Goal: Contribute content: Contribute content

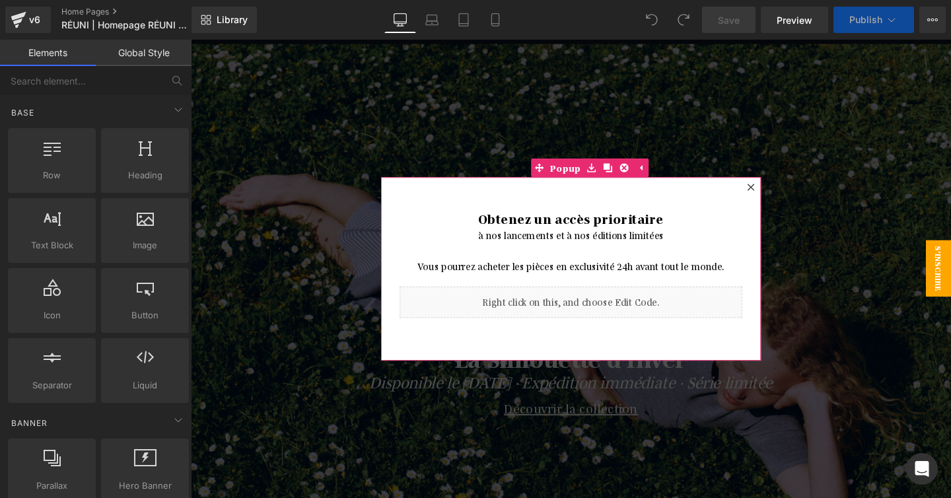
click at [776, 193] on icon at bounding box center [780, 195] width 8 height 8
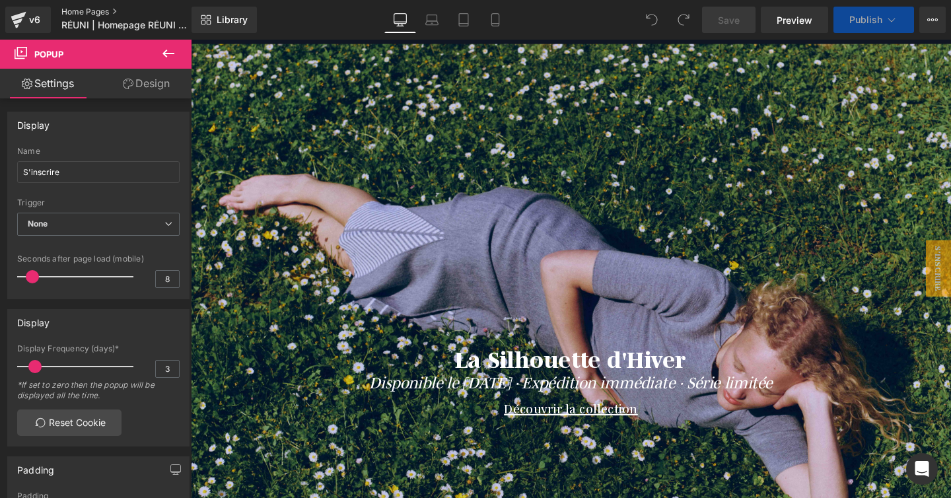
click at [69, 12] on link "Home Pages" at bounding box center [137, 12] width 152 height 11
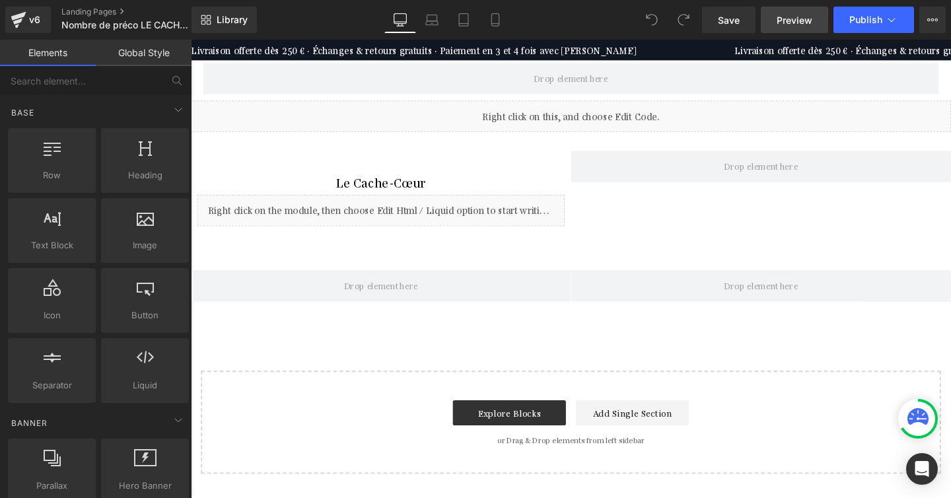
click at [789, 22] on span "Preview" at bounding box center [794, 20] width 36 height 14
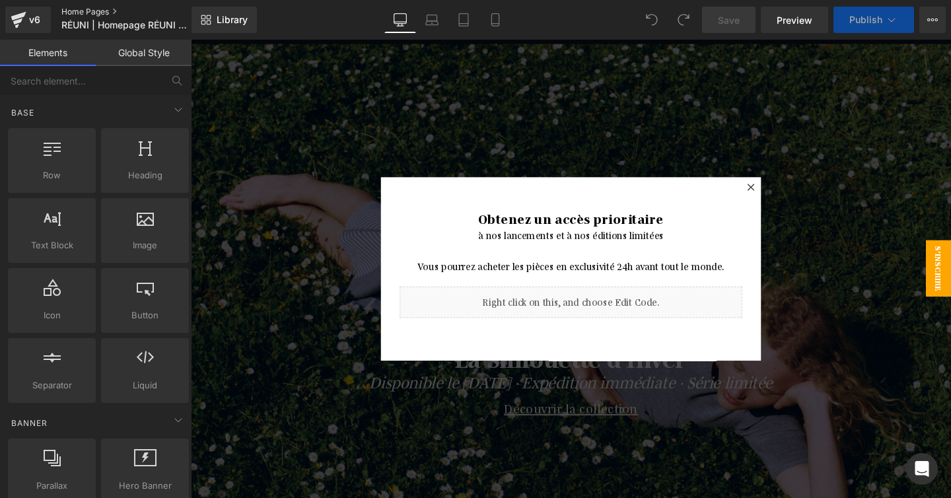
click at [73, 15] on link "Home Pages" at bounding box center [137, 12] width 152 height 11
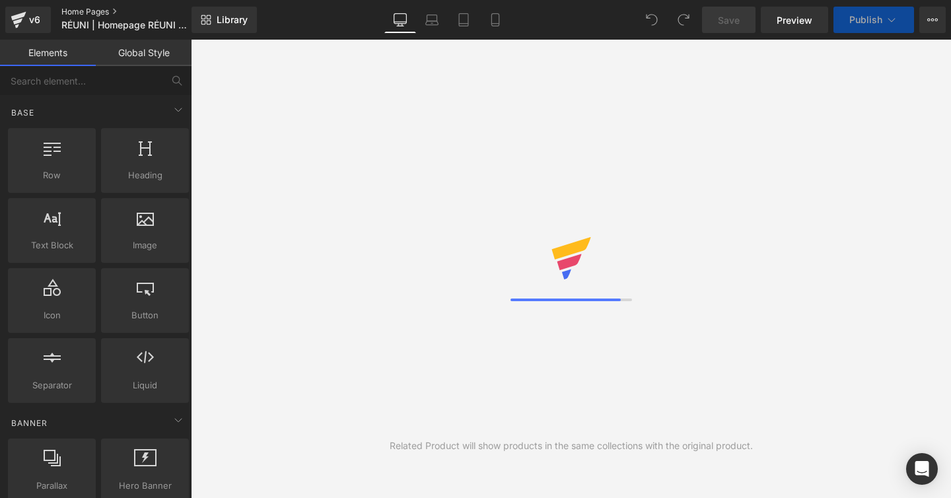
click at [78, 9] on link "Home Pages" at bounding box center [137, 12] width 152 height 11
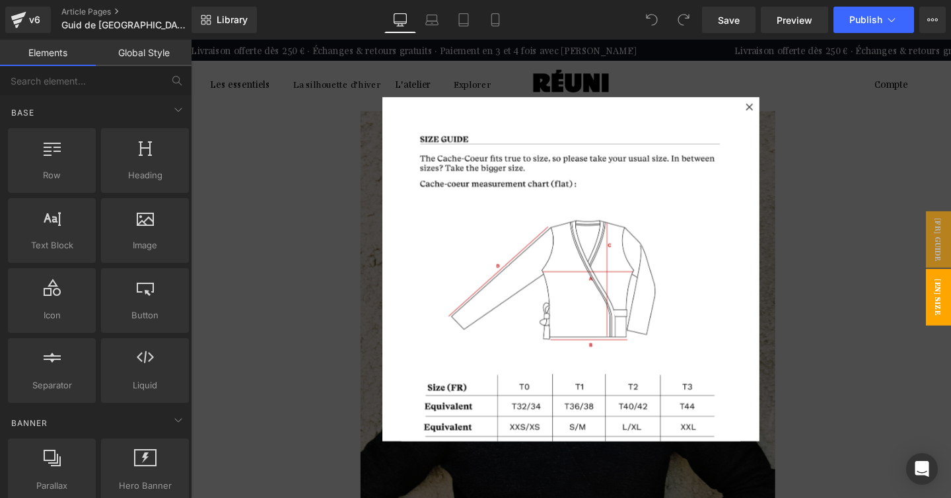
click at [778, 461] on div at bounding box center [590, 461] width 396 height 0
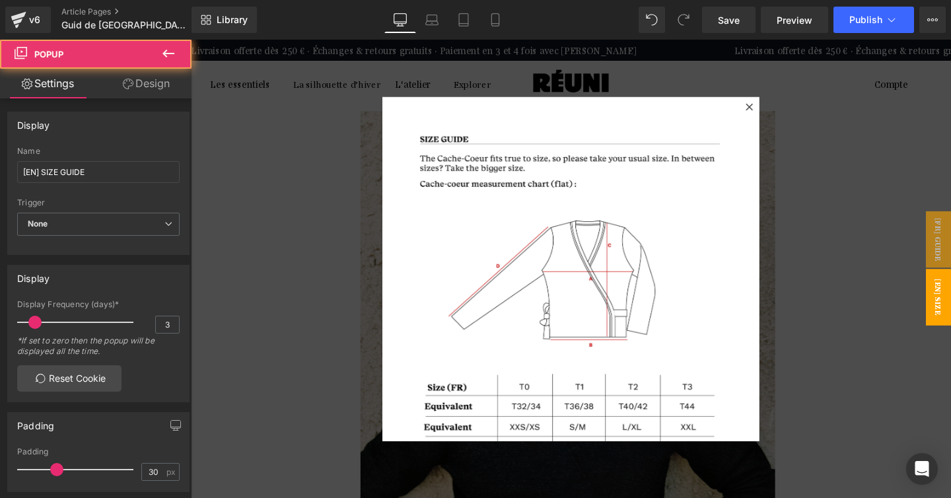
click at [774, 114] on div at bounding box center [778, 110] width 16 height 16
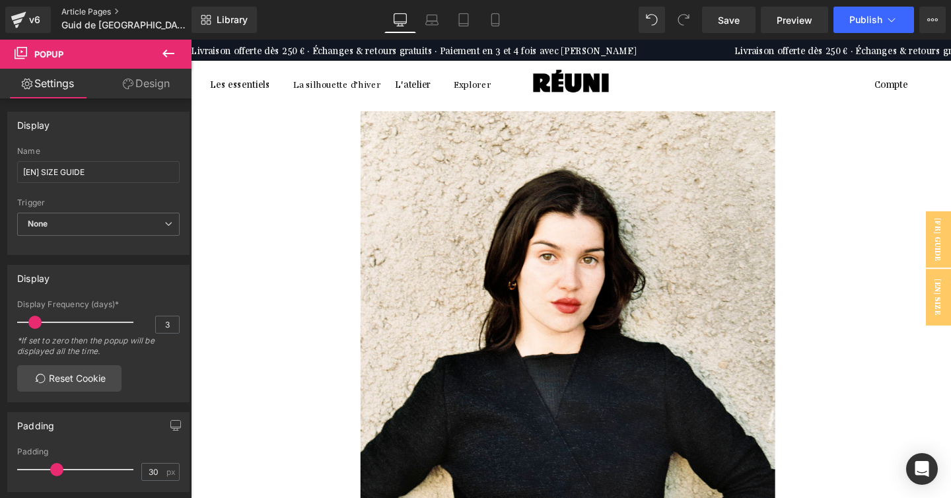
click at [110, 8] on link "Article Pages" at bounding box center [136, 12] width 151 height 11
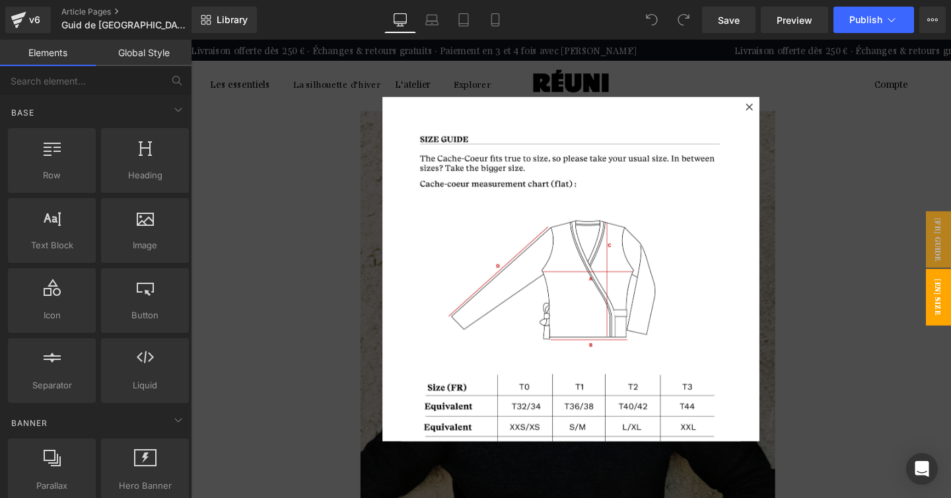
click at [789, 109] on div at bounding box center [590, 281] width 799 height 482
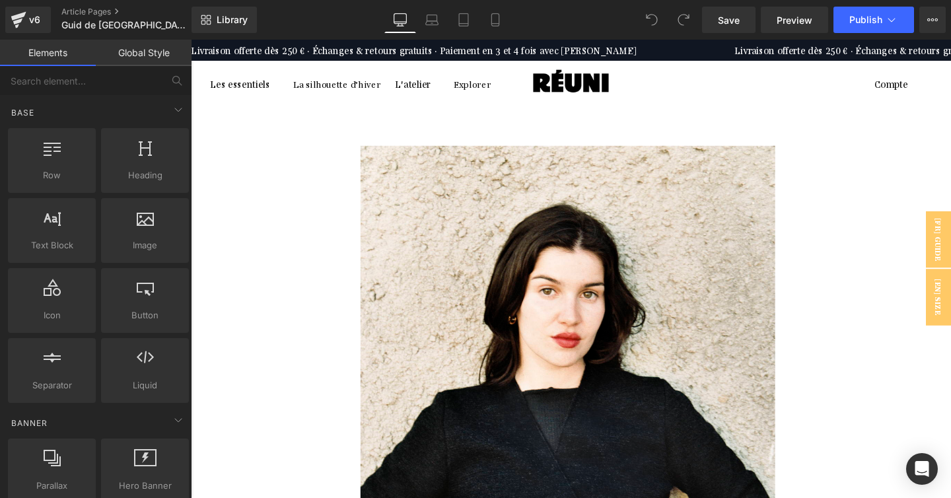
click at [425, 68] on h1 "Le Cache-Cœur" at bounding box center [190, 56] width 469 height 24
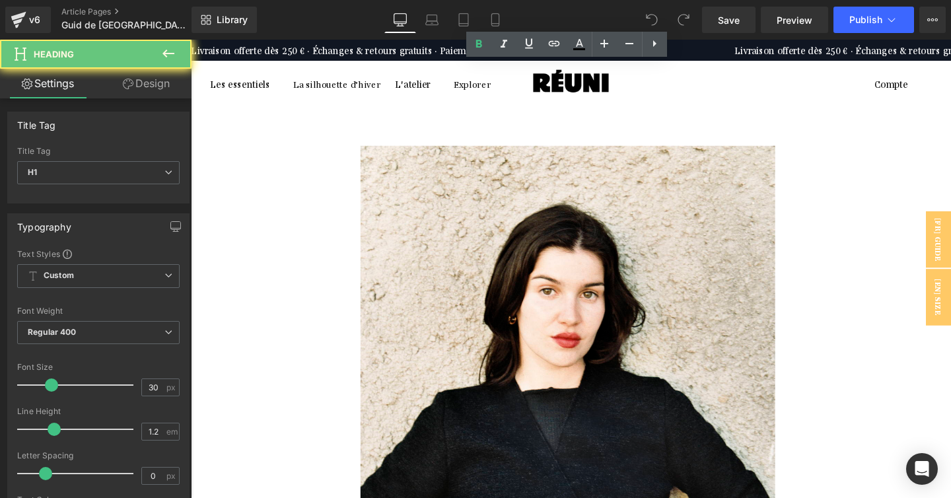
click at [425, 68] on h1 "Le Cache-Cœur" at bounding box center [190, 56] width 469 height 24
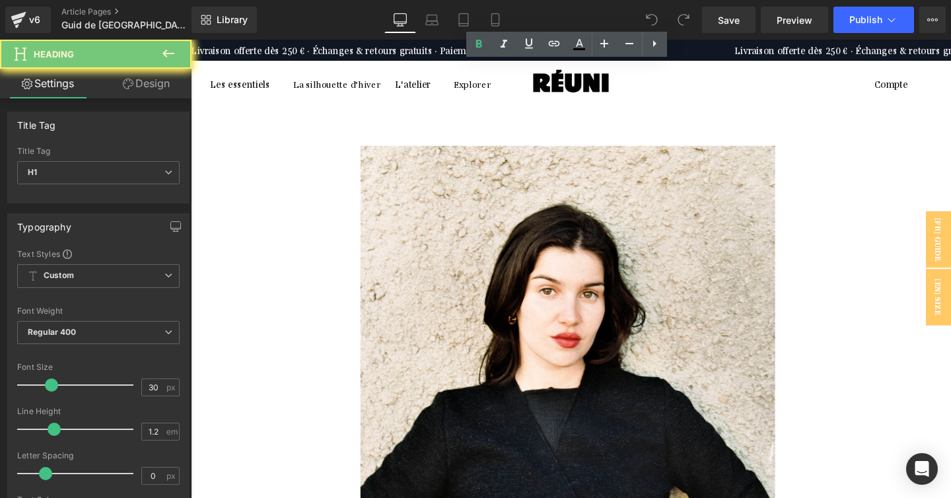
click at [425, 68] on h1 "Le Cache-Cœur" at bounding box center [190, 56] width 469 height 24
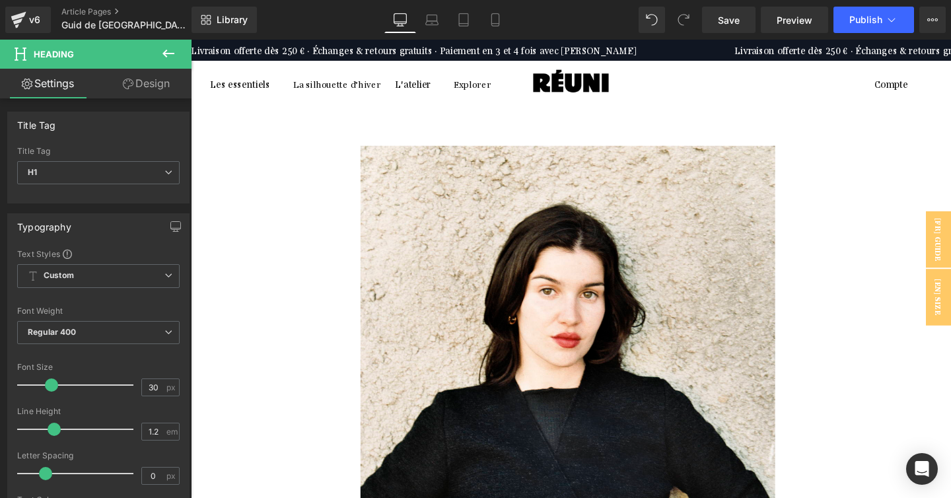
click at [425, 82] on p "Enveloppez-vous dans une valse de douceur" at bounding box center [190, 75] width 469 height 14
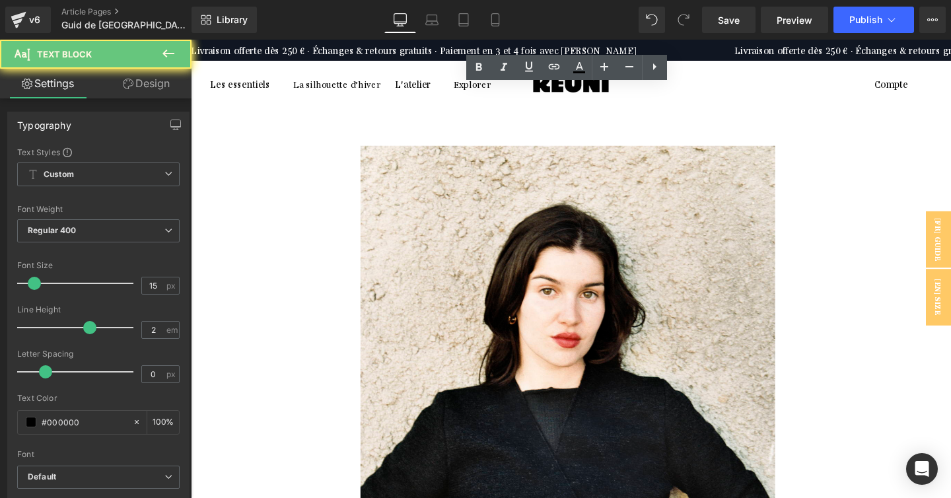
click at [425, 82] on p "Enveloppez-vous dans une valse de douceur" at bounding box center [190, 75] width 469 height 14
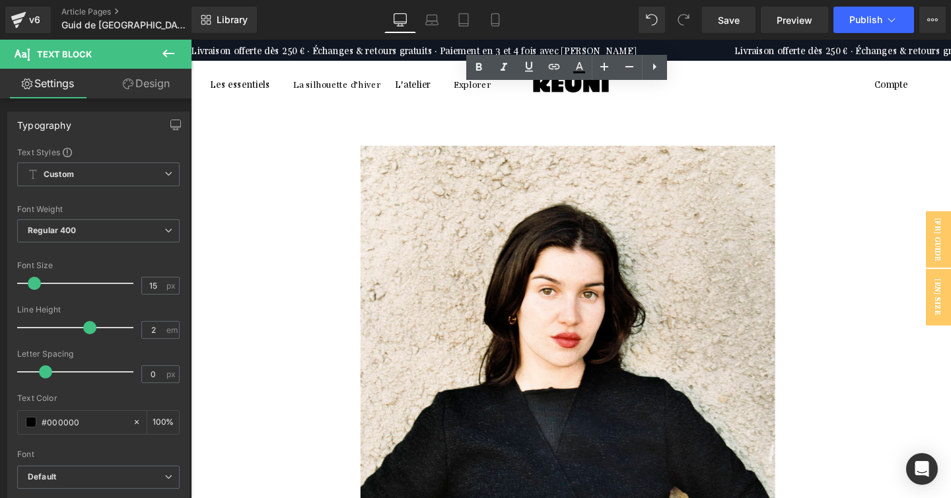
click at [425, 82] on p "Enveloppez-vous dans une valse de douceur" at bounding box center [190, 75] width 469 height 14
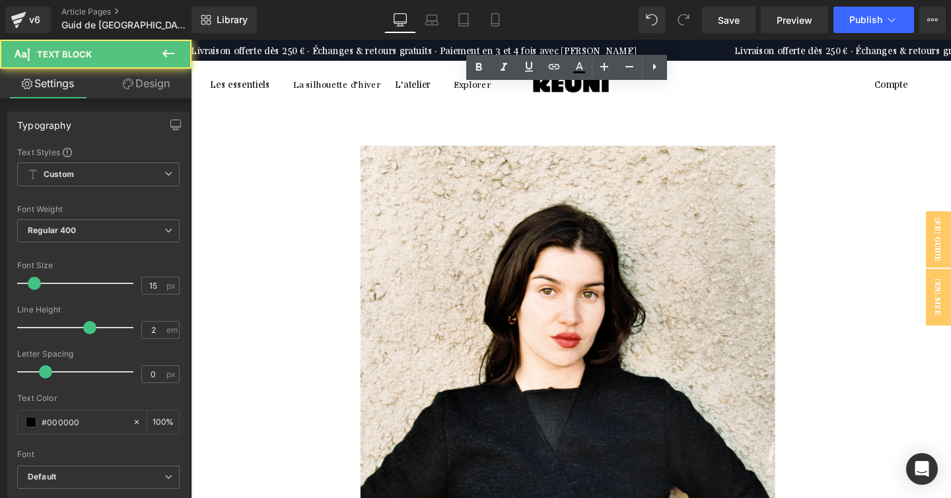
click at [425, 82] on p "Enveloppez-vous dans une valse de douceur" at bounding box center [190, 75] width 469 height 14
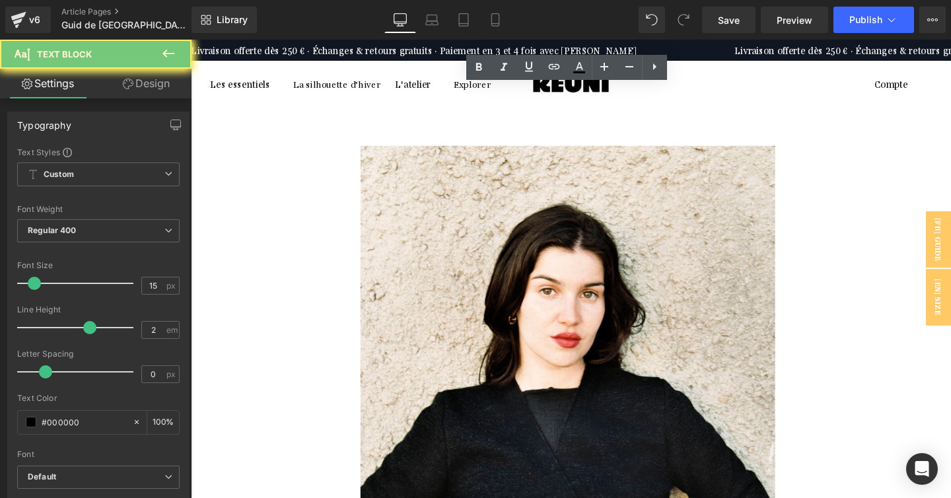
click at [425, 82] on p "Enveloppez-vous dans une valse de douceur" at bounding box center [190, 75] width 469 height 14
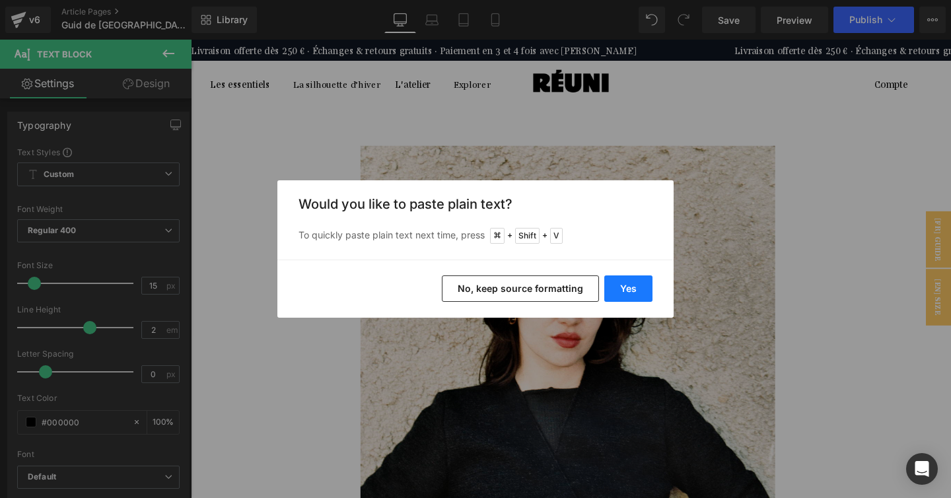
click at [630, 290] on button "Yes" at bounding box center [628, 288] width 48 height 26
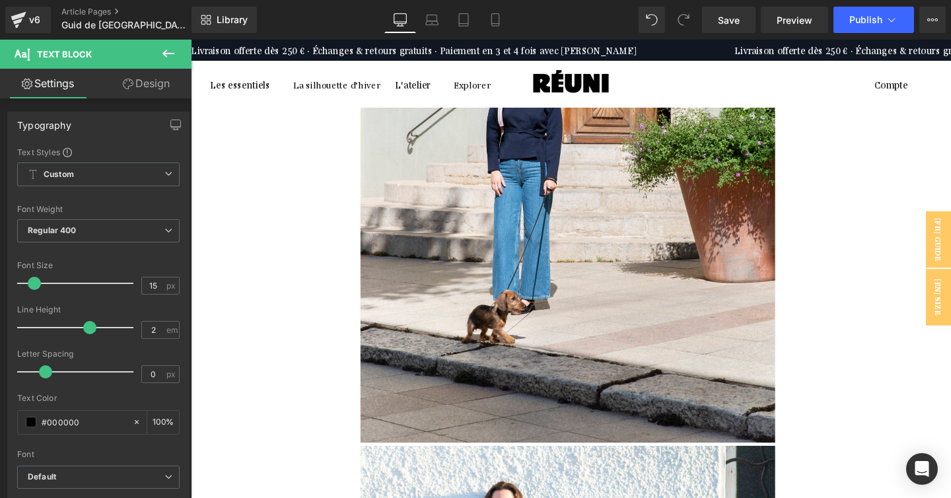
scroll to position [997, 0]
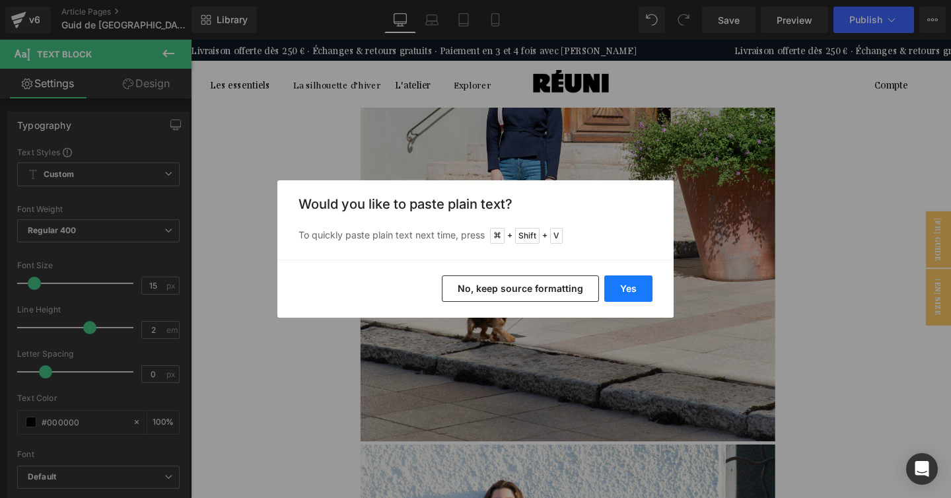
click at [620, 286] on button "Yes" at bounding box center [628, 288] width 48 height 26
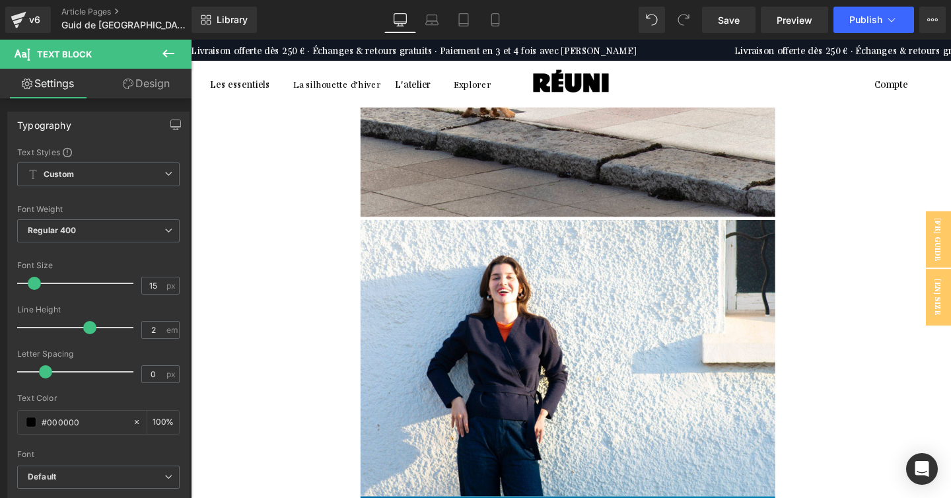
scroll to position [1289, 0]
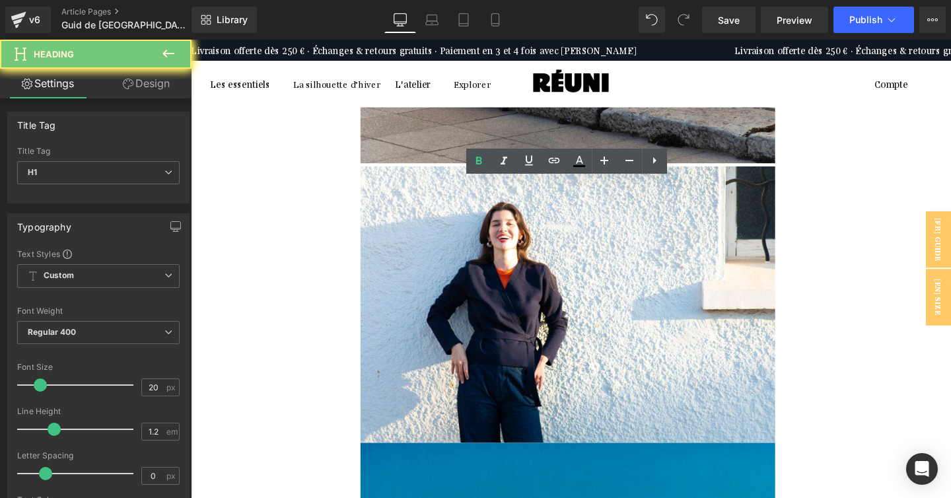
paste div
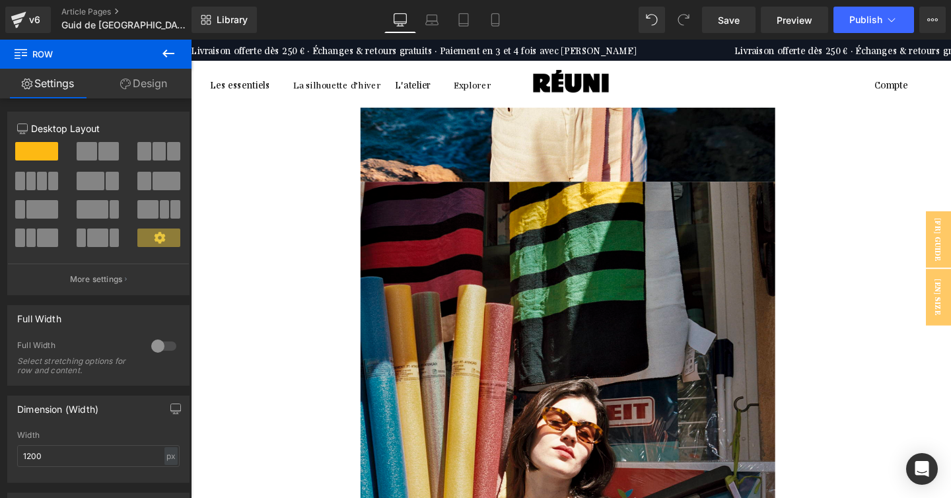
scroll to position [2273, 0]
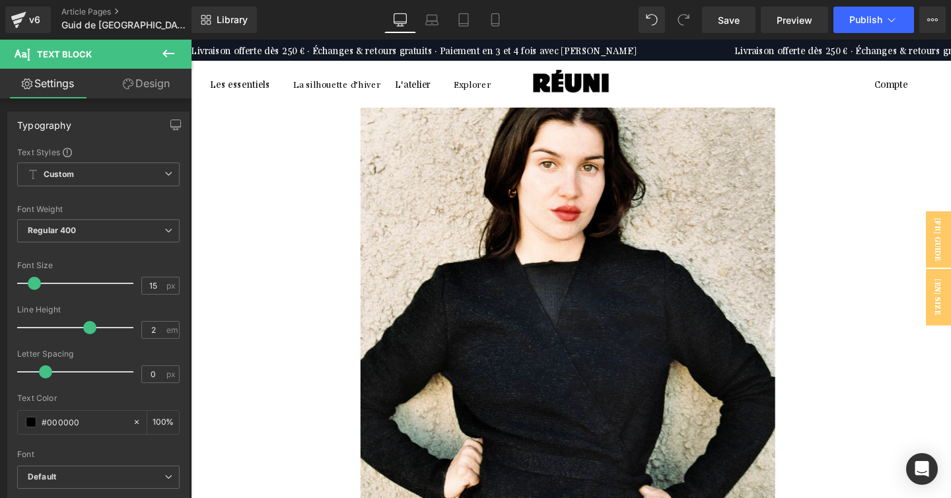
scroll to position [142, 0]
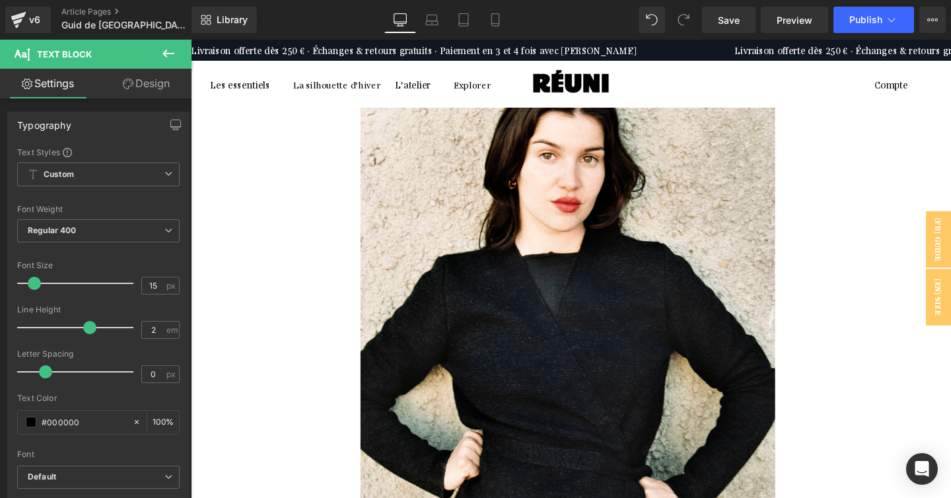
click at [495, 228] on img at bounding box center [587, 335] width 436 height 653
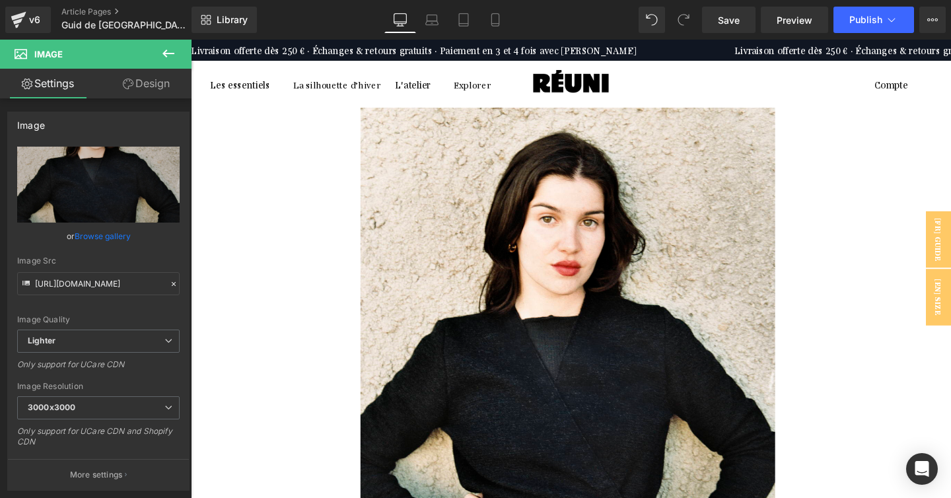
scroll to position [7, 0]
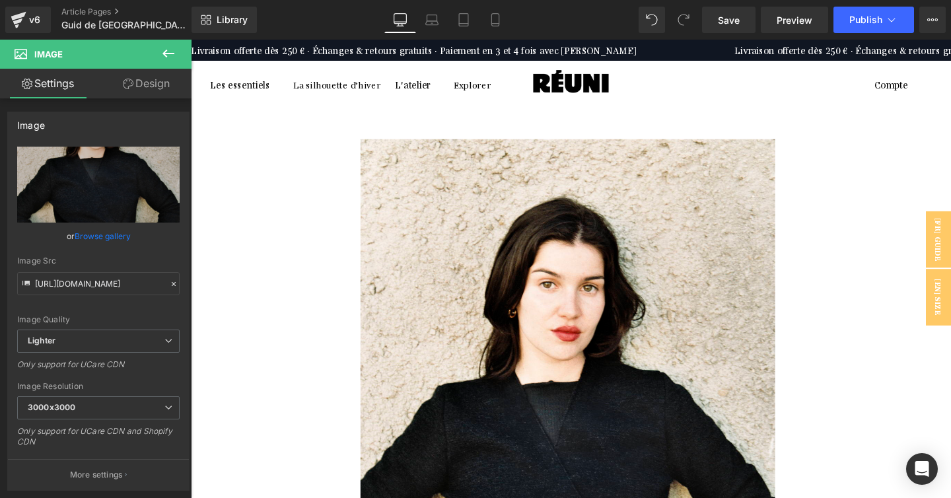
click at [469, 199] on img at bounding box center [587, 471] width 436 height 653
click at [85, 237] on link "Browse gallery" at bounding box center [103, 235] width 56 height 23
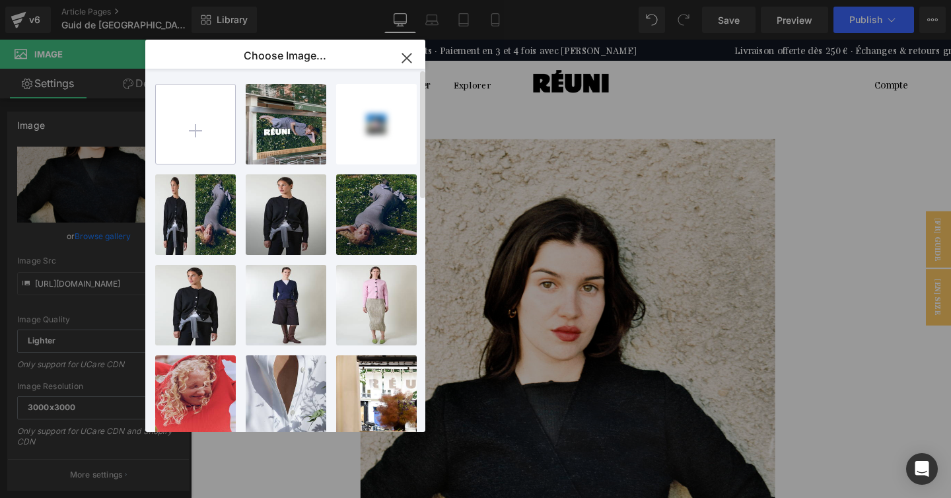
click at [210, 136] on input "file" at bounding box center [195, 123] width 79 height 79
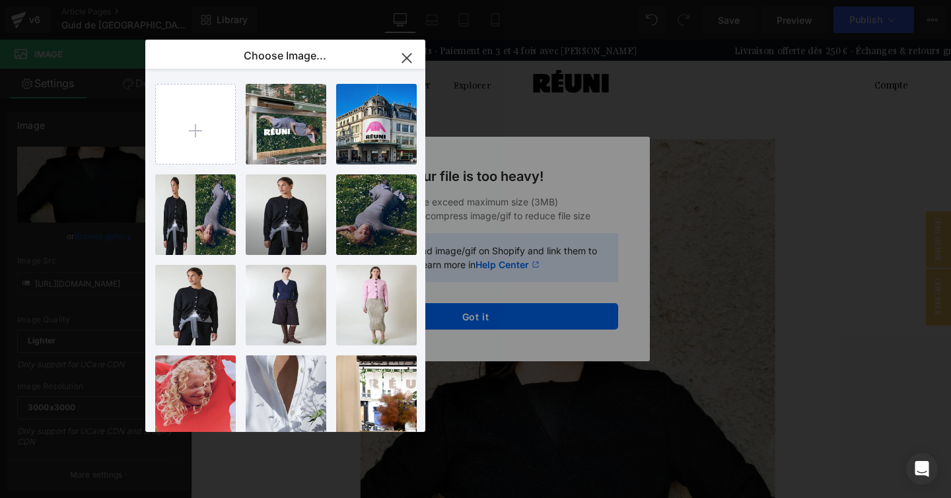
click at [403, 60] on icon "button" at bounding box center [406, 57] width 9 height 9
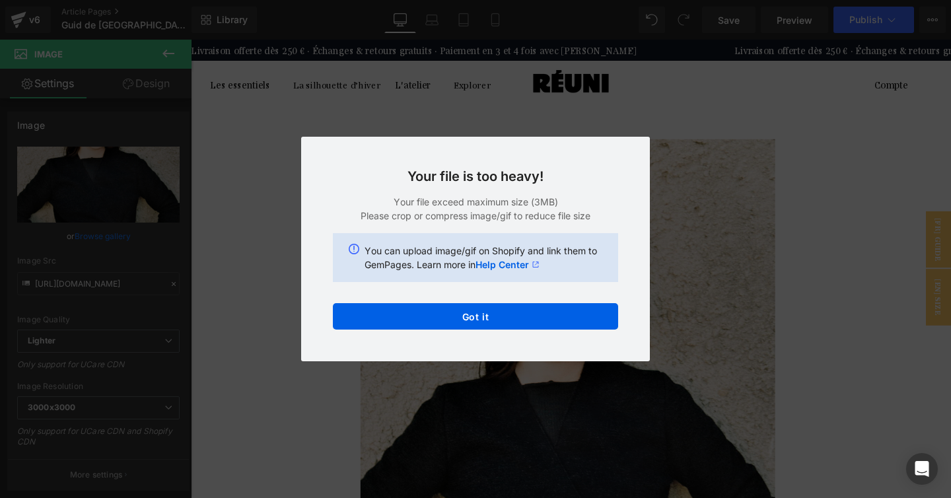
click at [161, 231] on div "Back to Library Insert Your file is too heavy! Your file exceed maximum size (3…" at bounding box center [475, 249] width 951 height 498
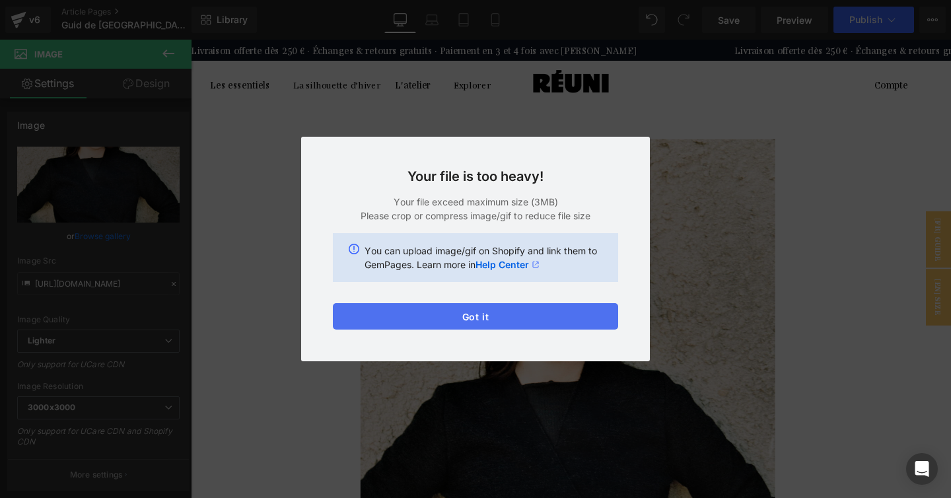
drag, startPoint x: 473, startPoint y: 316, endPoint x: 106, endPoint y: 234, distance: 376.7
click at [473, 316] on button "Got it" at bounding box center [475, 316] width 285 height 26
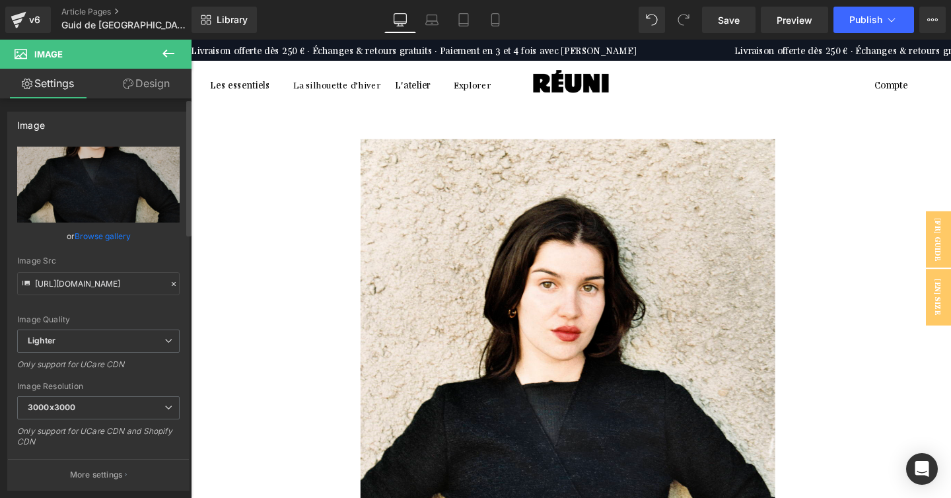
click at [90, 238] on link "Browse gallery" at bounding box center [103, 235] width 56 height 23
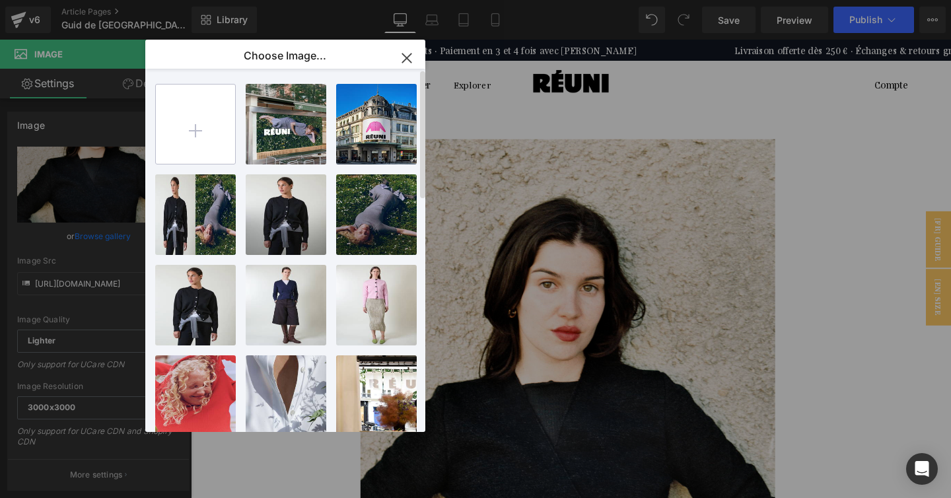
click at [171, 152] on input "file" at bounding box center [195, 123] width 79 height 79
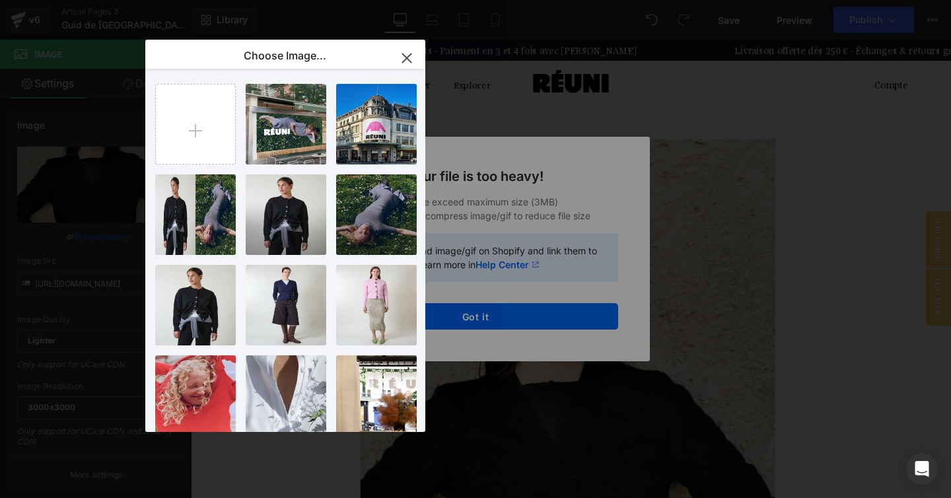
click at [511, 0] on div "Text Color Highlight Color #333333 Edit or remove link: Edit - Unlink - Cancel …" at bounding box center [475, 0] width 951 height 0
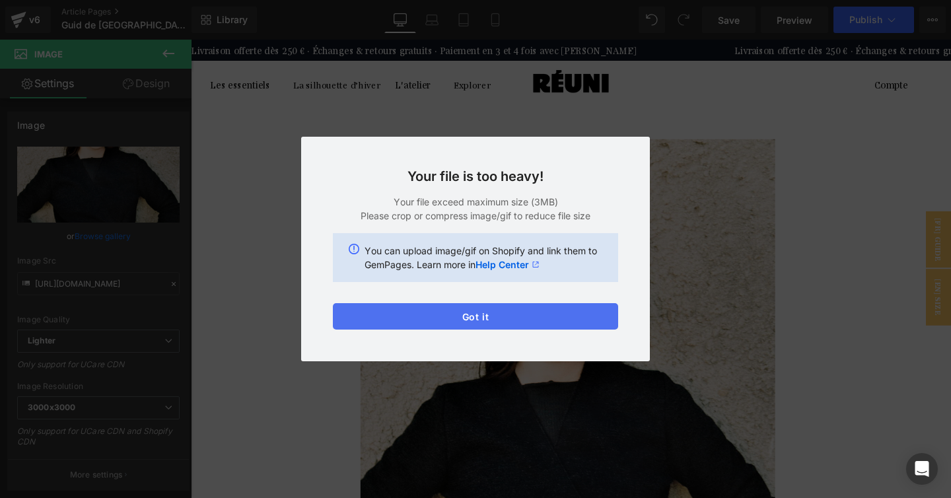
click at [514, 310] on button "Got it" at bounding box center [475, 316] width 285 height 26
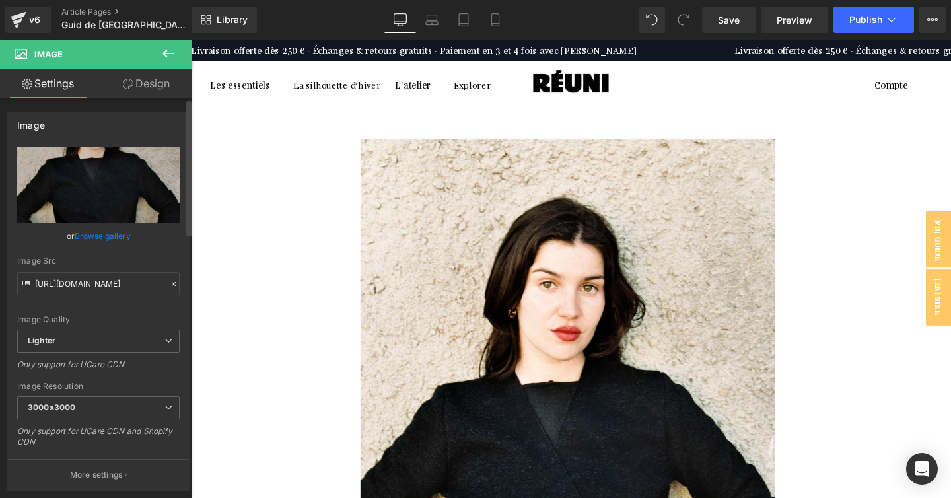
click at [115, 228] on link "Browse gallery" at bounding box center [103, 235] width 56 height 23
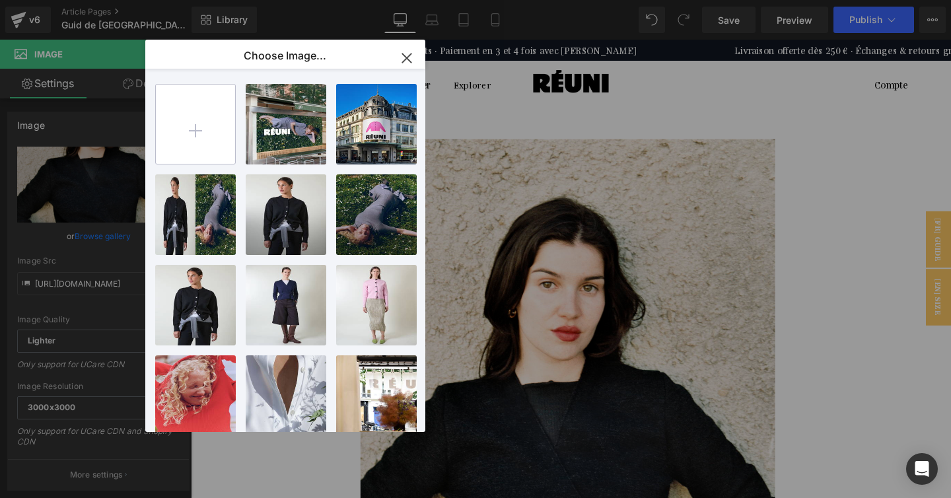
click at [200, 138] on input "file" at bounding box center [195, 123] width 79 height 79
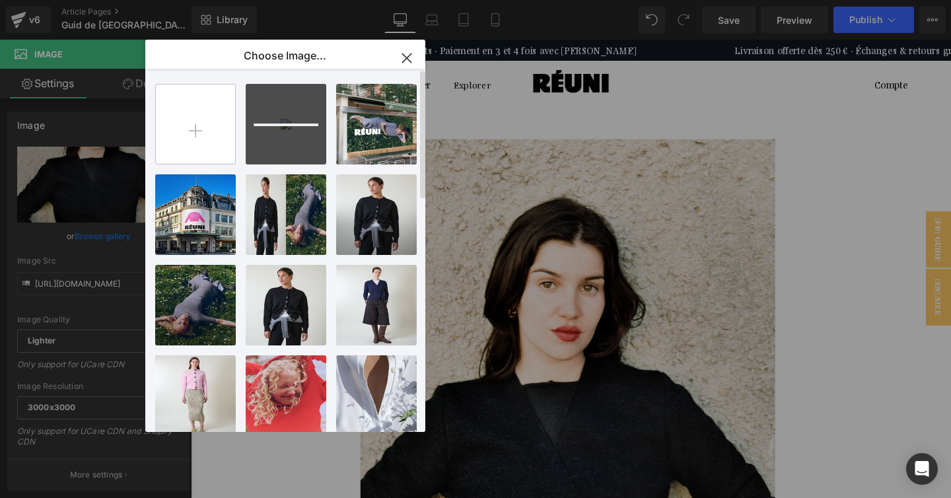
click at [213, 158] on input "file" at bounding box center [195, 123] width 79 height 79
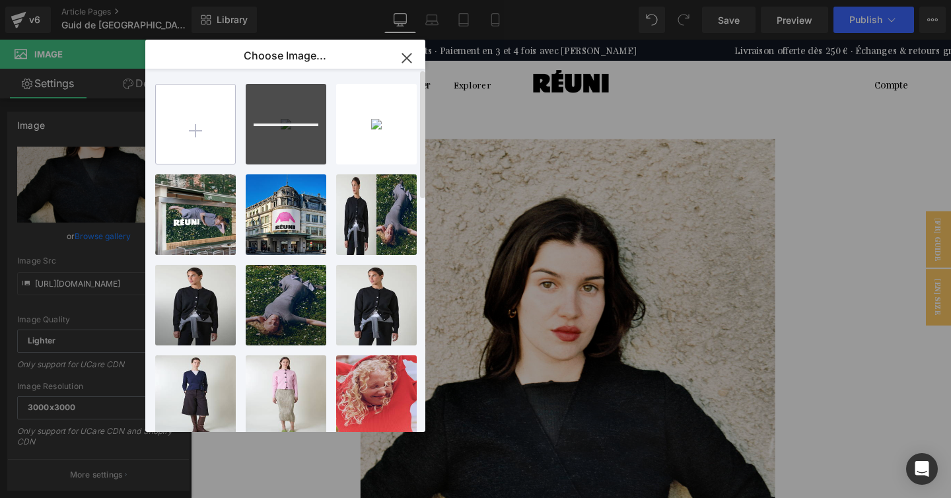
click at [207, 100] on input "file" at bounding box center [195, 123] width 79 height 79
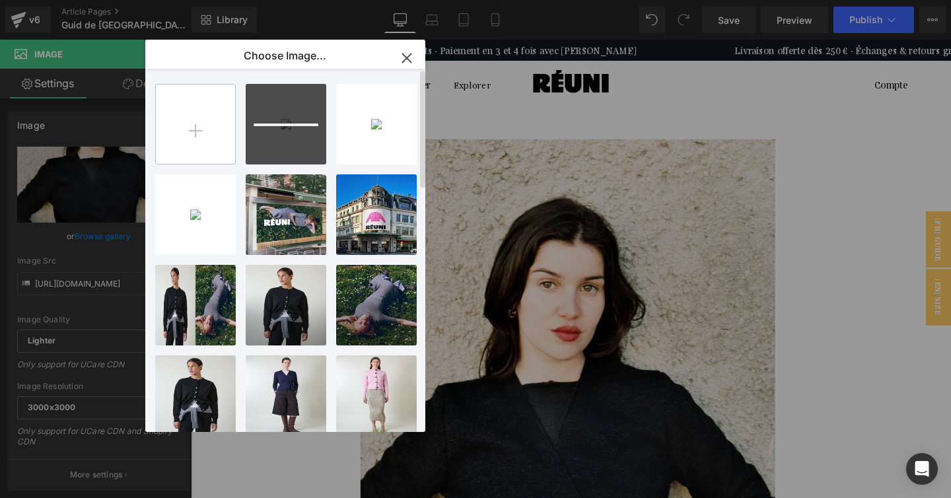
click at [181, 129] on input "file" at bounding box center [195, 123] width 79 height 79
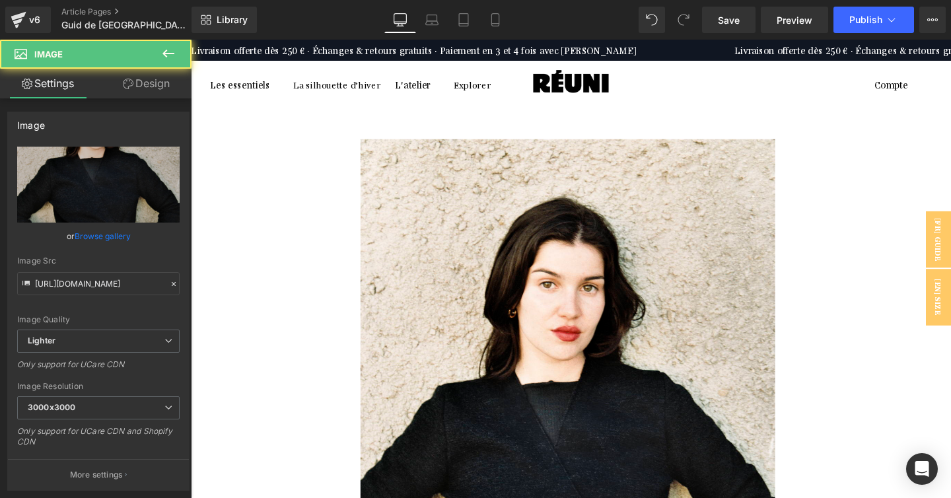
click at [459, 239] on img at bounding box center [587, 471] width 436 height 653
click at [104, 236] on link "Browse gallery" at bounding box center [103, 235] width 56 height 23
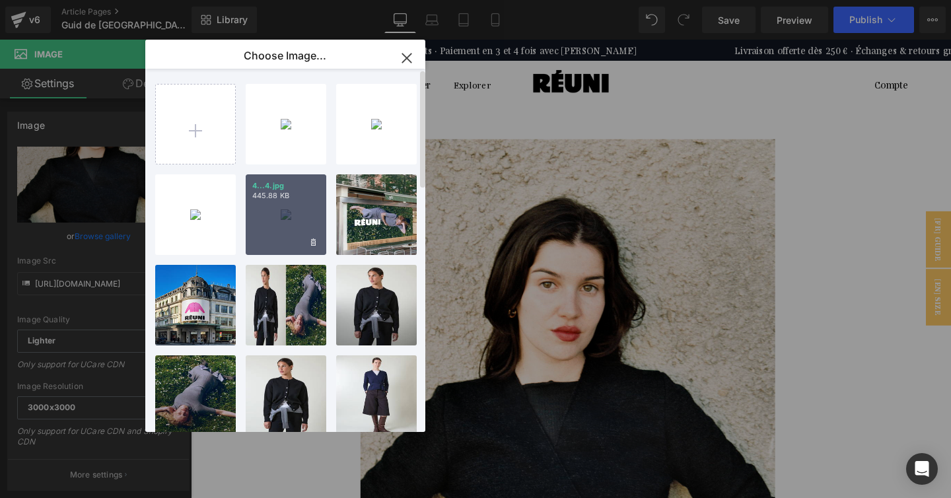
click at [286, 209] on div "4...4.jpg 445.88 KB" at bounding box center [286, 214] width 81 height 81
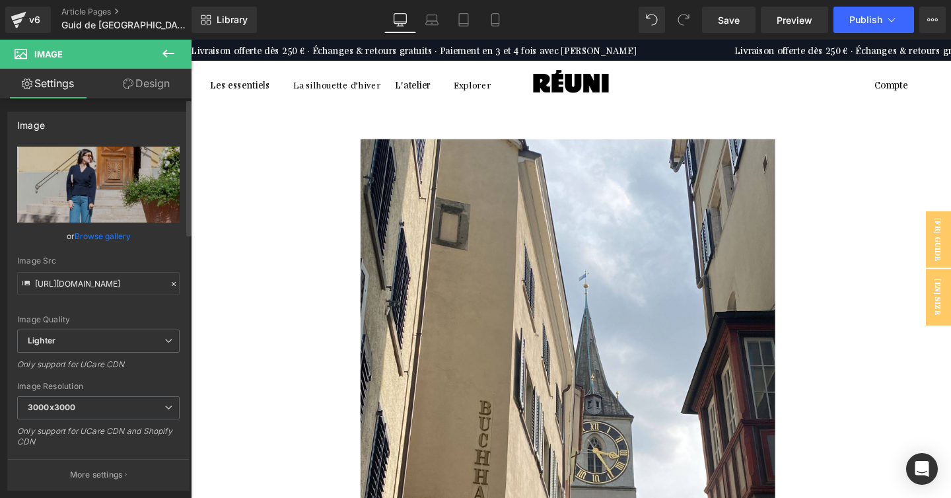
click at [99, 242] on link "Browse gallery" at bounding box center [103, 235] width 56 height 23
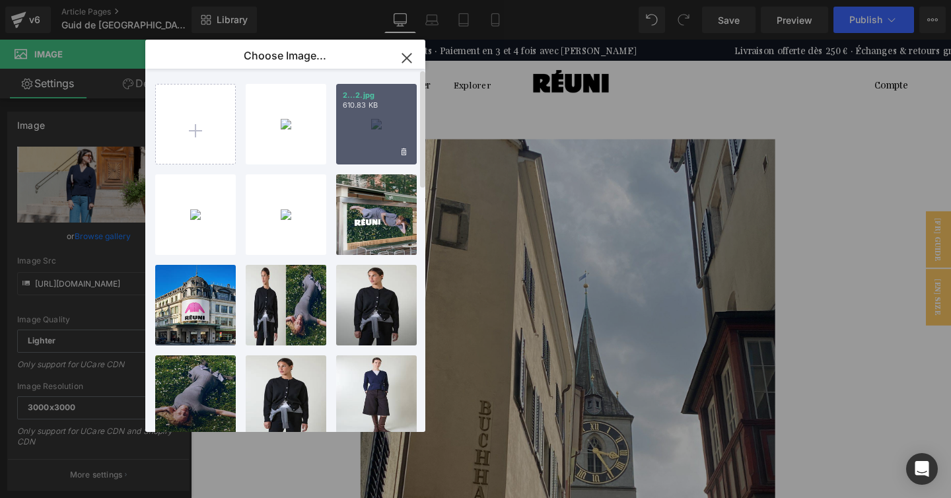
click at [382, 126] on div "2...2.jpg 610.83 KB" at bounding box center [376, 124] width 81 height 81
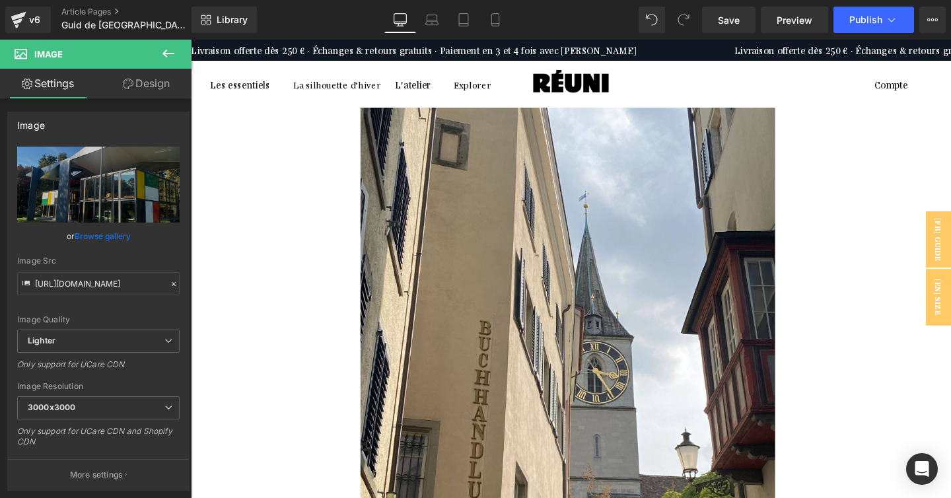
scroll to position [119, 0]
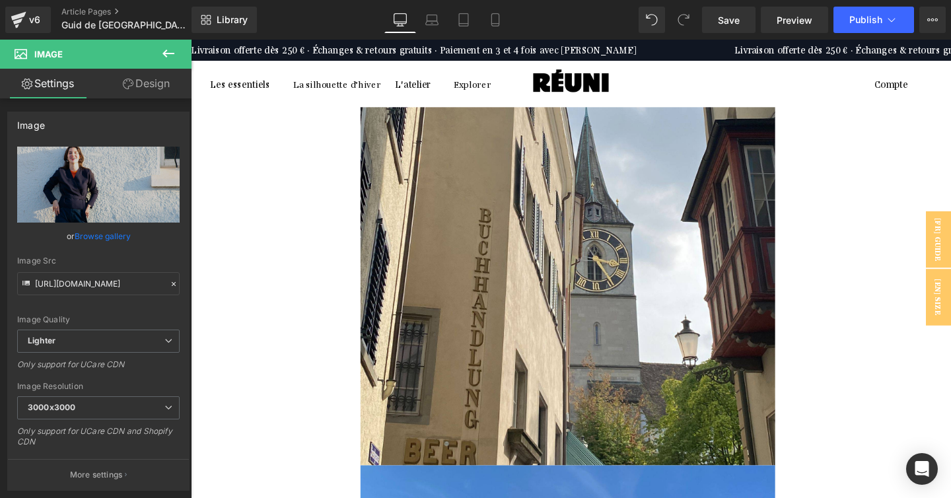
scroll to position [224, 0]
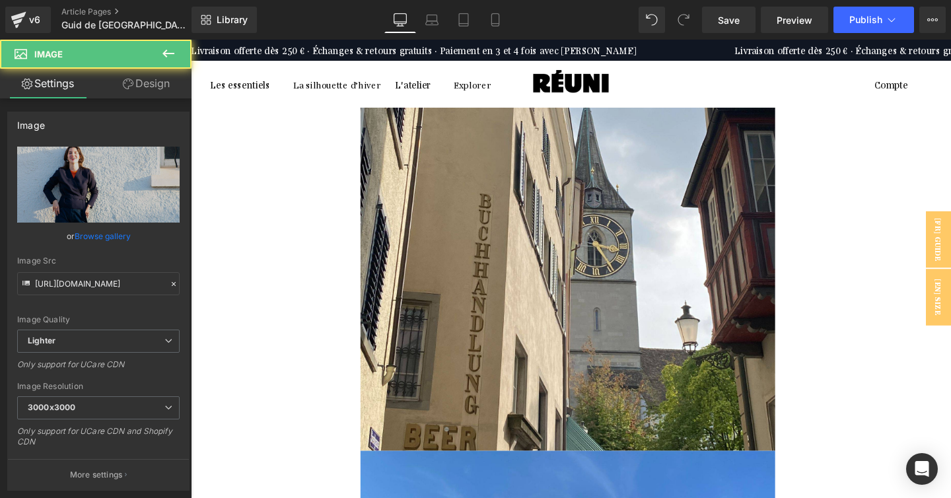
click at [191, 40] on link at bounding box center [191, 40] width 0 height 0
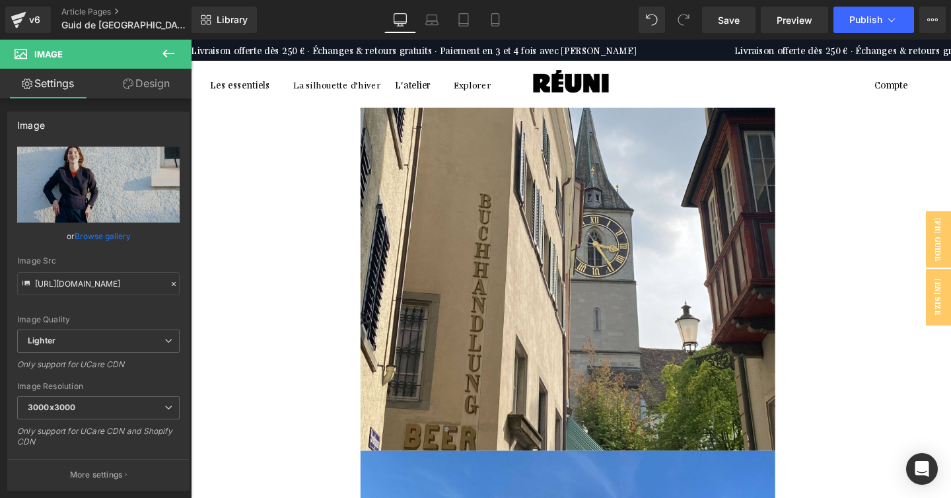
click at [191, 40] on icon at bounding box center [191, 40] width 0 height 0
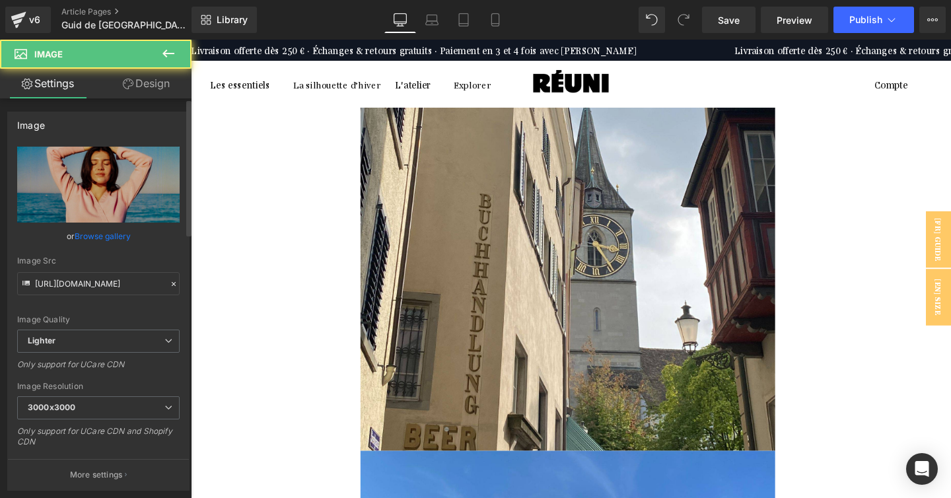
click at [116, 228] on link "Browse gallery" at bounding box center [103, 235] width 56 height 23
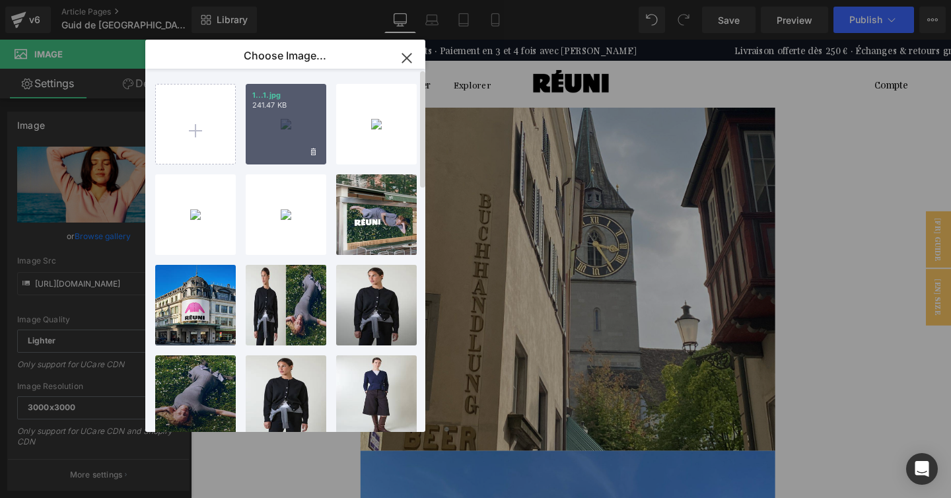
drag, startPoint x: 264, startPoint y: 145, endPoint x: 104, endPoint y: 120, distance: 162.3
click at [264, 145] on div "1...1.jpg 241.47 KB" at bounding box center [286, 124] width 81 height 81
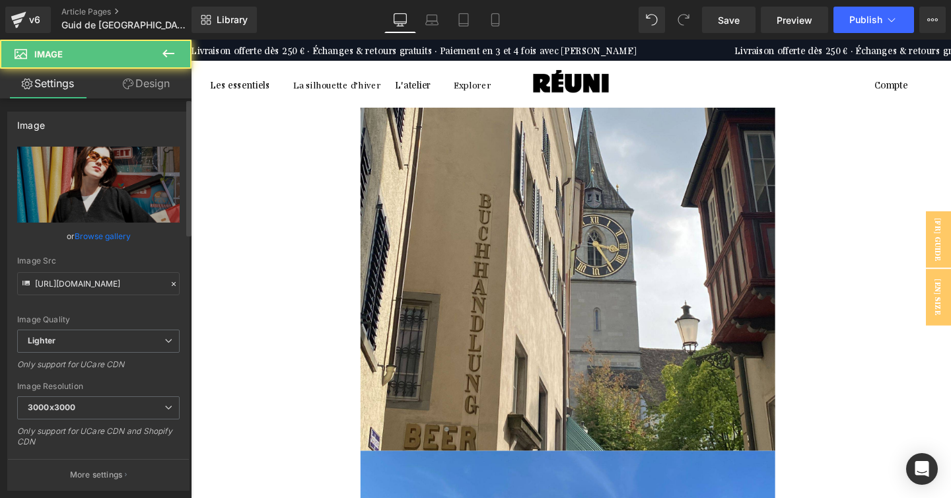
click at [114, 236] on link "Browse gallery" at bounding box center [103, 235] width 56 height 23
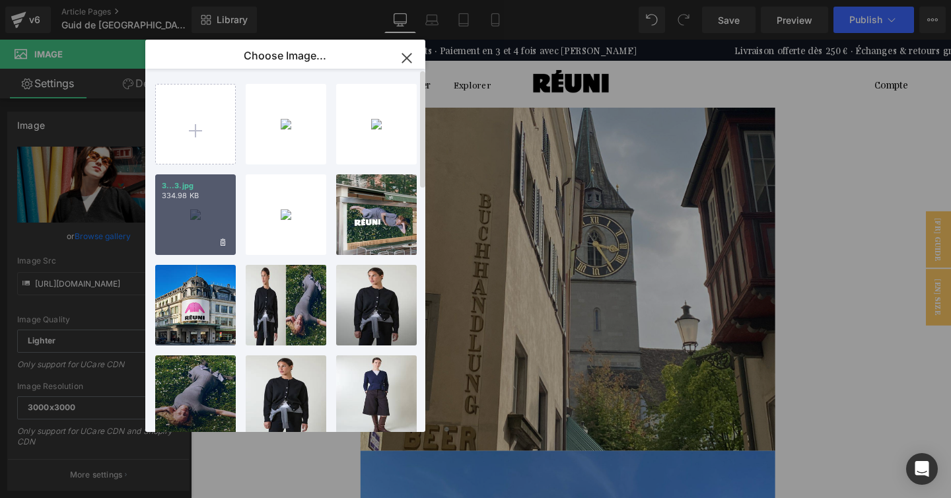
drag, startPoint x: 197, startPoint y: 209, endPoint x: 45, endPoint y: 170, distance: 156.9
click at [197, 209] on div "3...3.jpg 334.98 KB" at bounding box center [195, 214] width 81 height 81
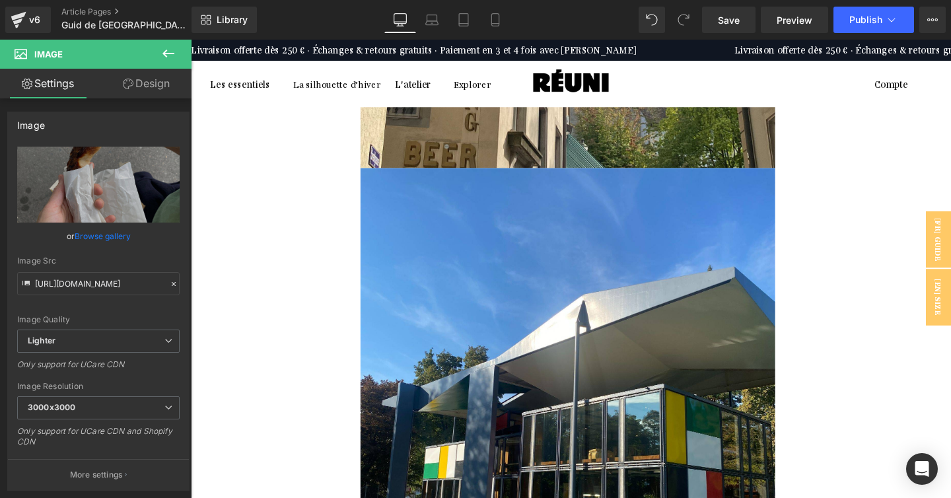
scroll to position [591, 0]
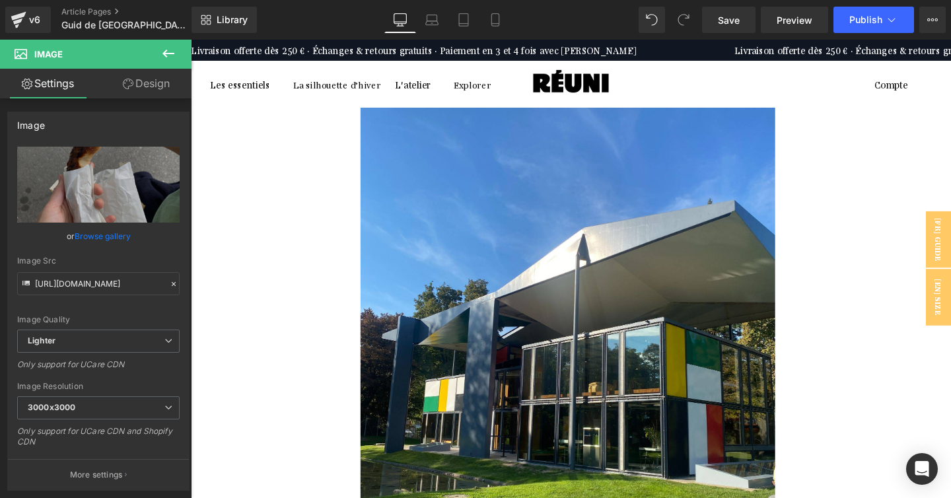
click at [191, 40] on icon at bounding box center [191, 40] width 0 height 0
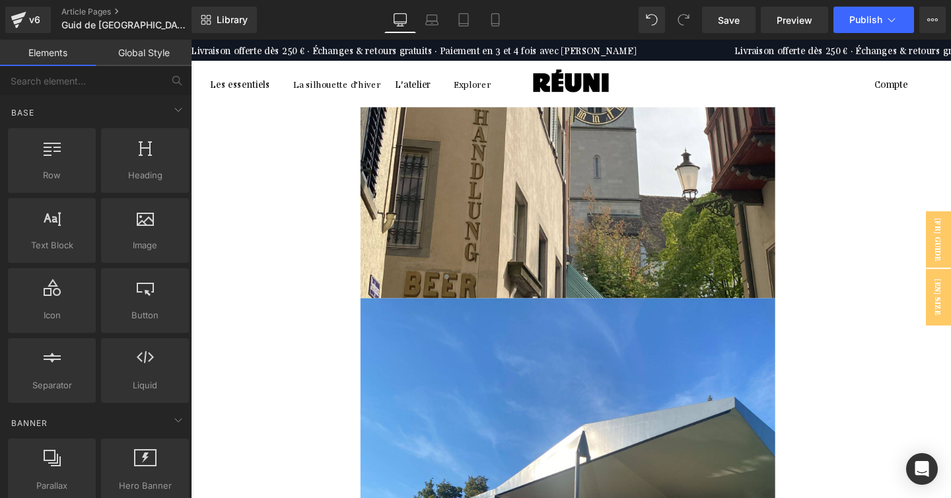
scroll to position [437, 0]
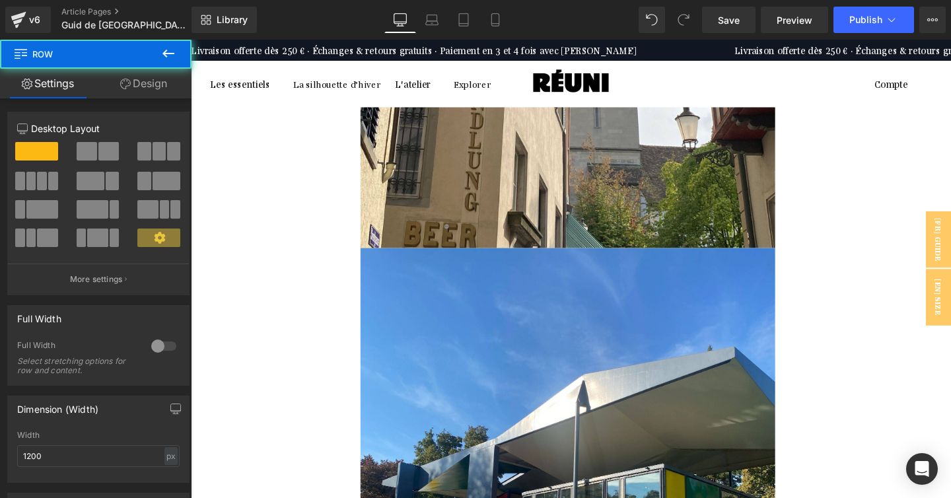
drag, startPoint x: 506, startPoint y: 244, endPoint x: 506, endPoint y: 275, distance: 30.4
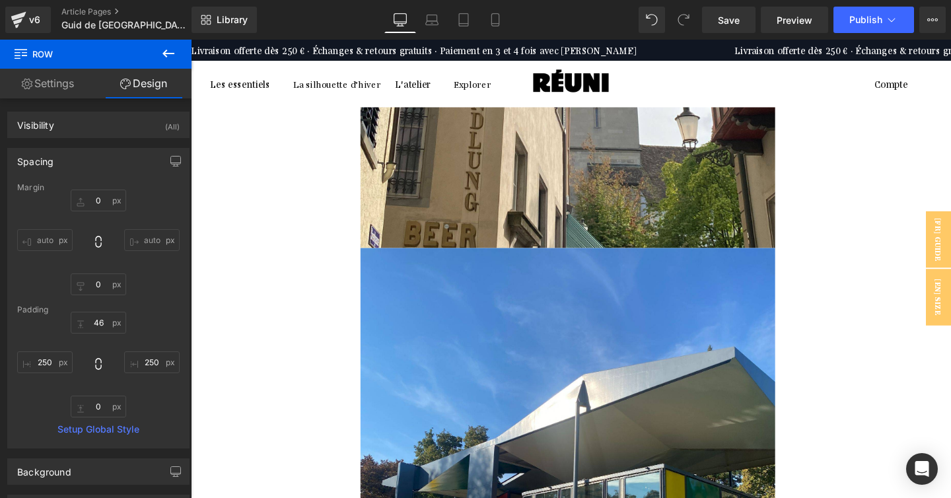
click at [426, 24] on icon at bounding box center [432, 23] width 13 height 4
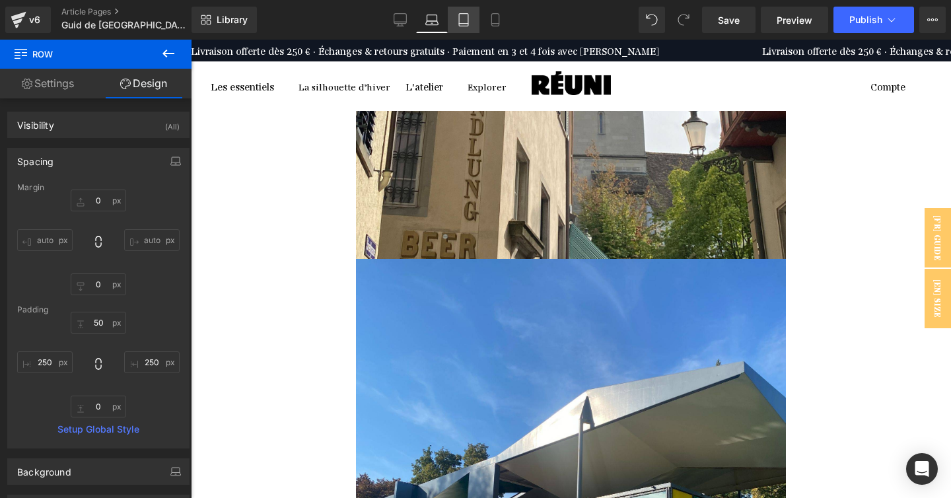
click at [456, 19] on link "Tablet" at bounding box center [464, 20] width 32 height 26
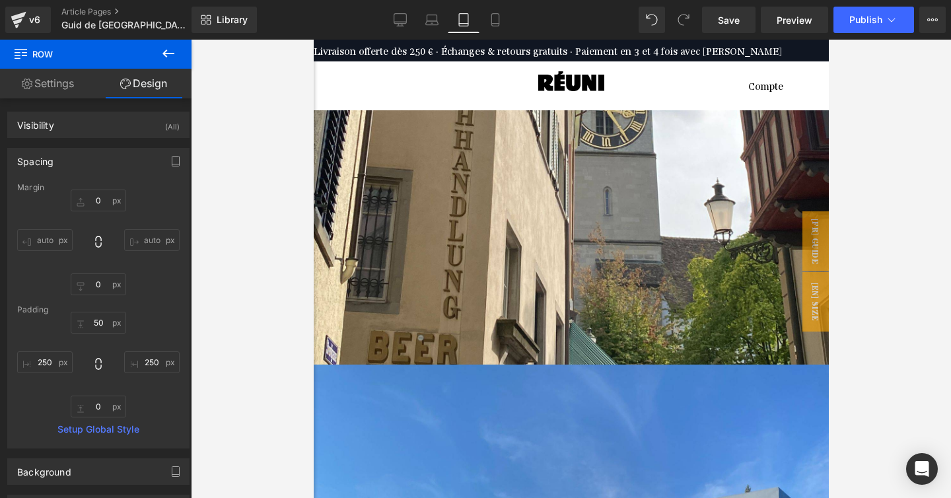
scroll to position [535, 0]
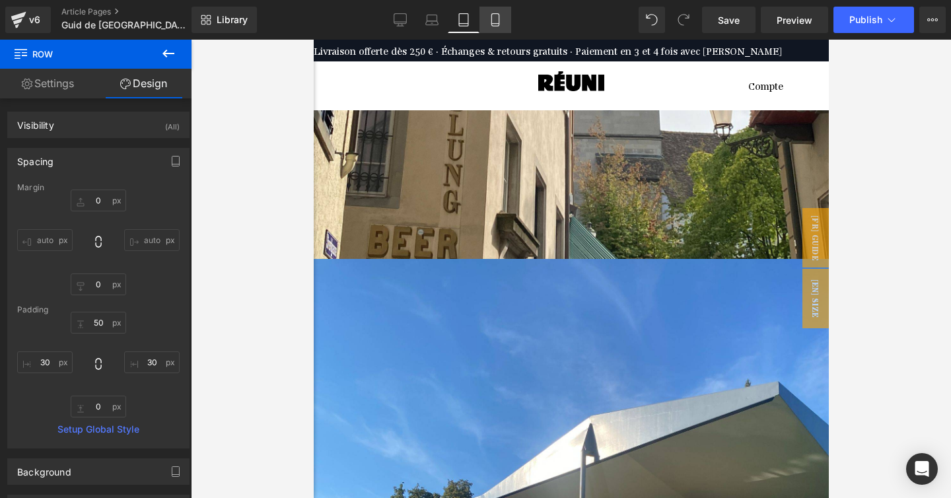
click at [487, 21] on link "Mobile" at bounding box center [495, 20] width 32 height 26
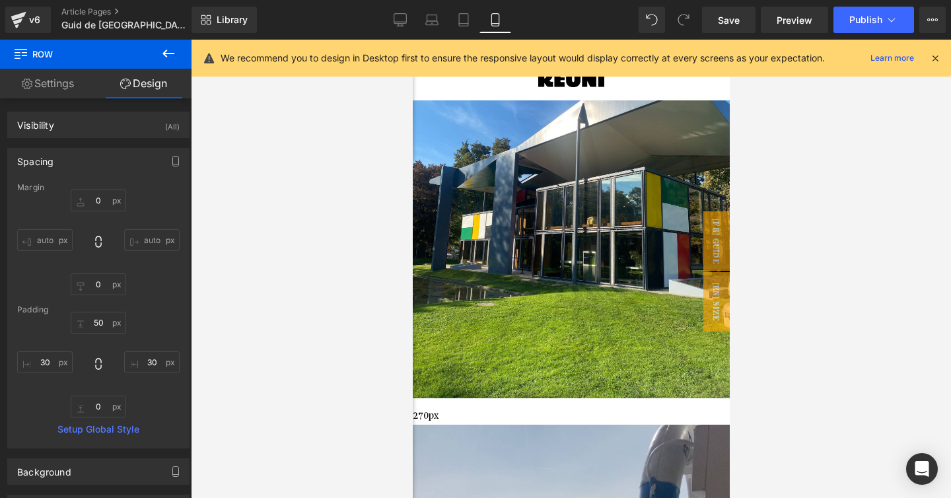
scroll to position [279, 0]
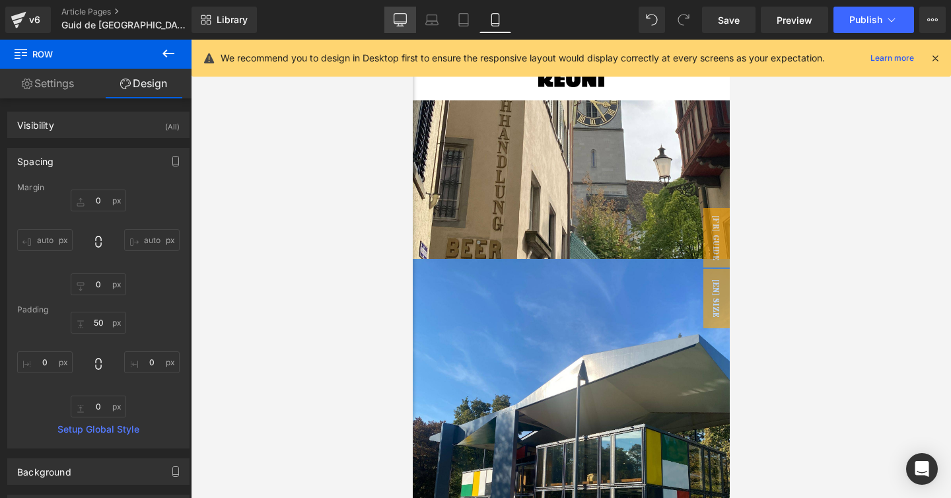
click at [402, 17] on icon at bounding box center [399, 19] width 13 height 13
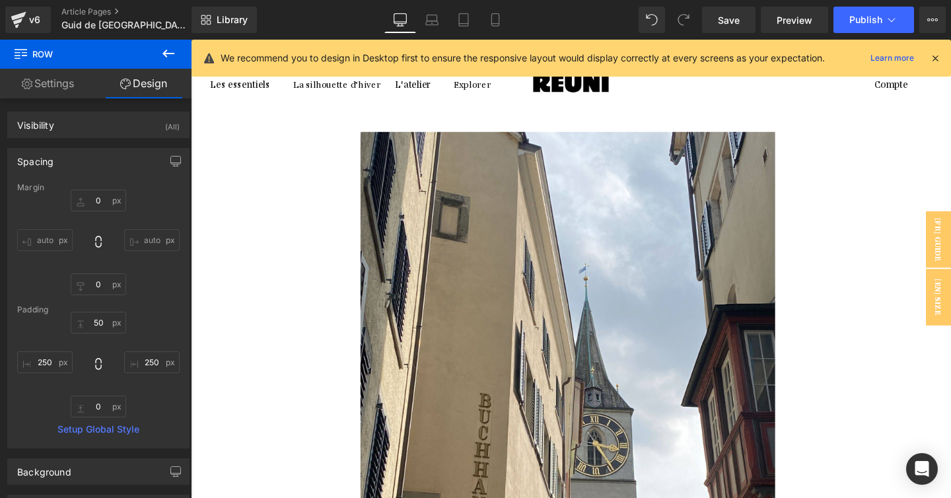
scroll to position [0, 0]
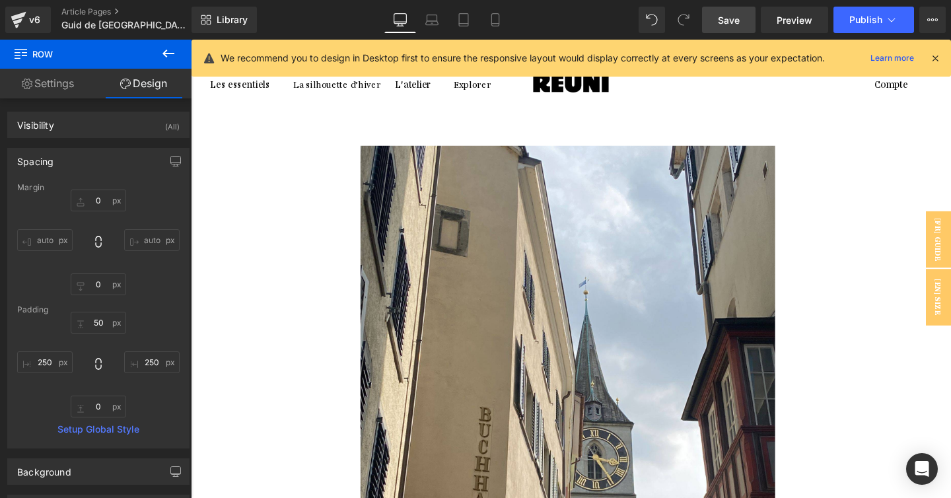
drag, startPoint x: 725, startPoint y: 18, endPoint x: 511, endPoint y: 224, distance: 296.5
click at [725, 18] on span "Save" at bounding box center [729, 20] width 22 height 14
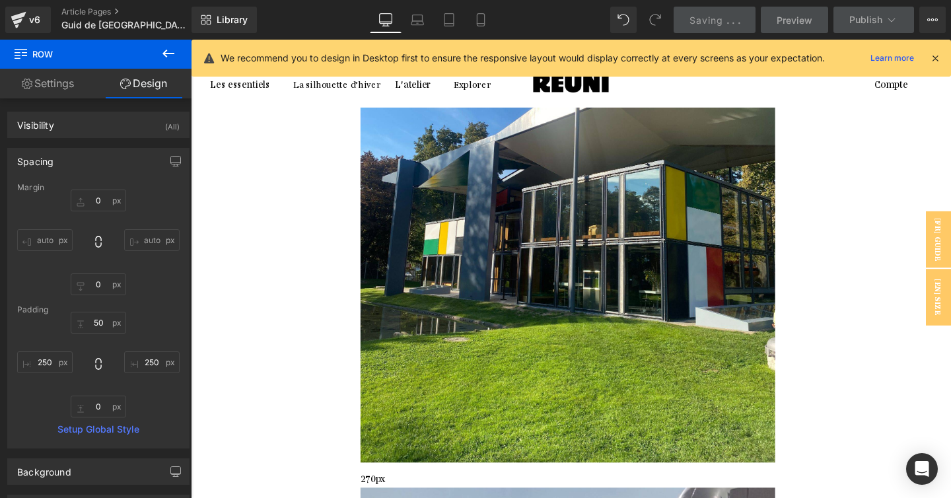
scroll to position [850, 0]
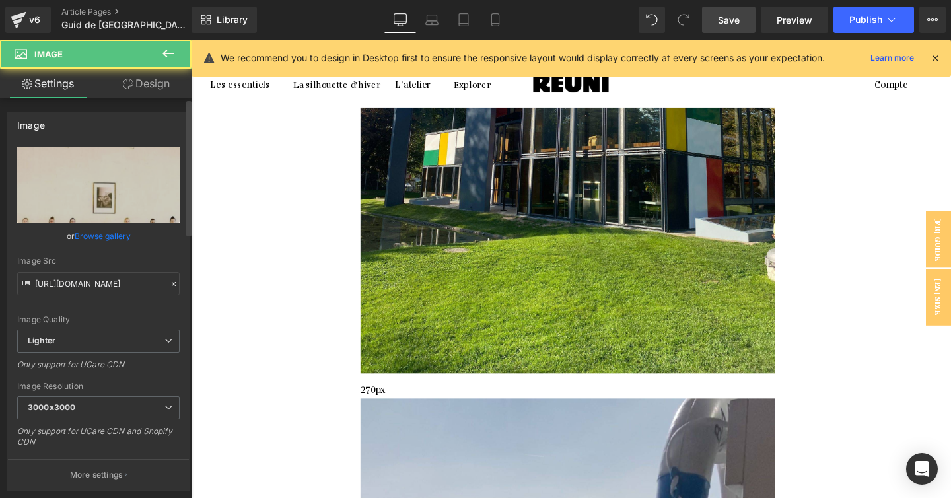
click at [108, 232] on link "Browse gallery" at bounding box center [103, 235] width 56 height 23
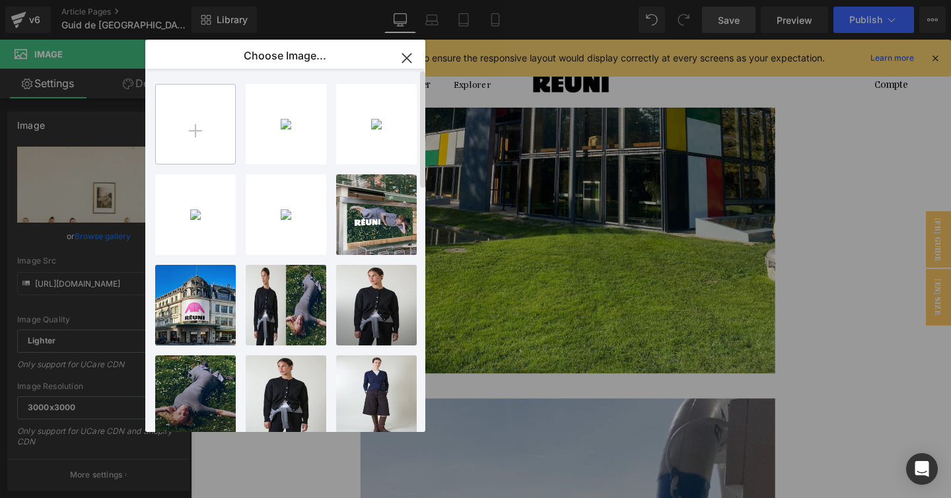
click at [190, 125] on input "file" at bounding box center [195, 123] width 79 height 79
type input "C:\fakepath\Quotes TBW (84).jpg"
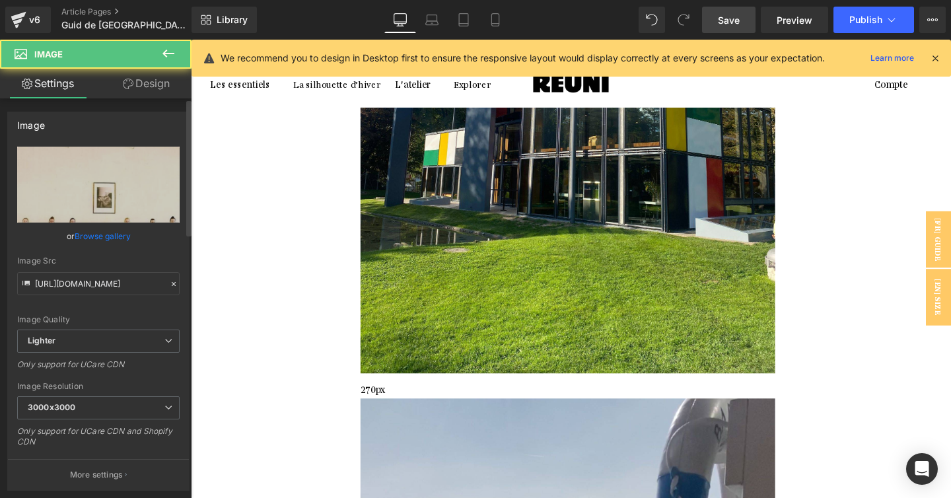
click at [117, 228] on link "Browse gallery" at bounding box center [103, 235] width 56 height 23
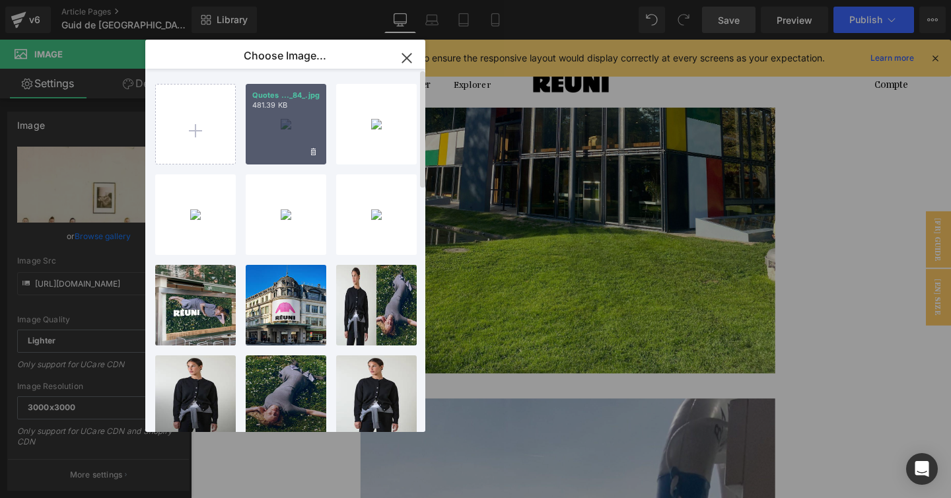
click at [286, 110] on div "Quotes ..._84_.jpg 481.39 KB" at bounding box center [286, 124] width 81 height 81
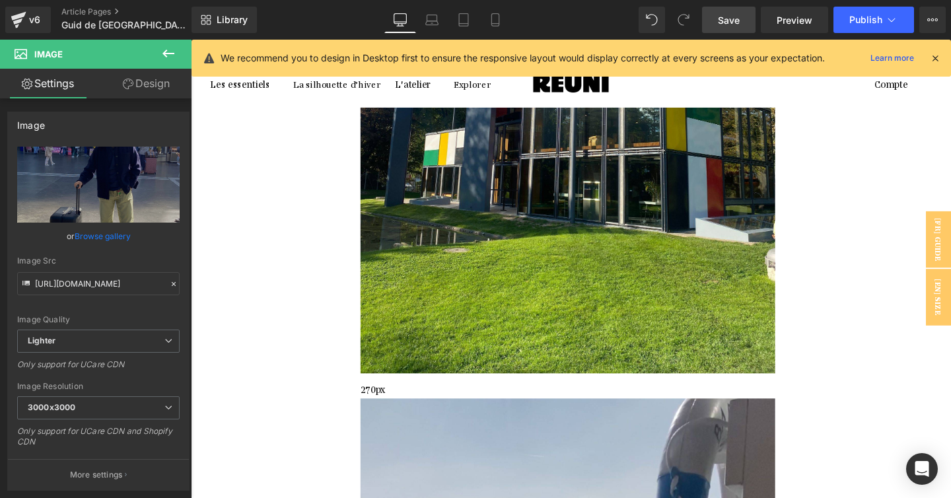
scroll to position [1024, 0]
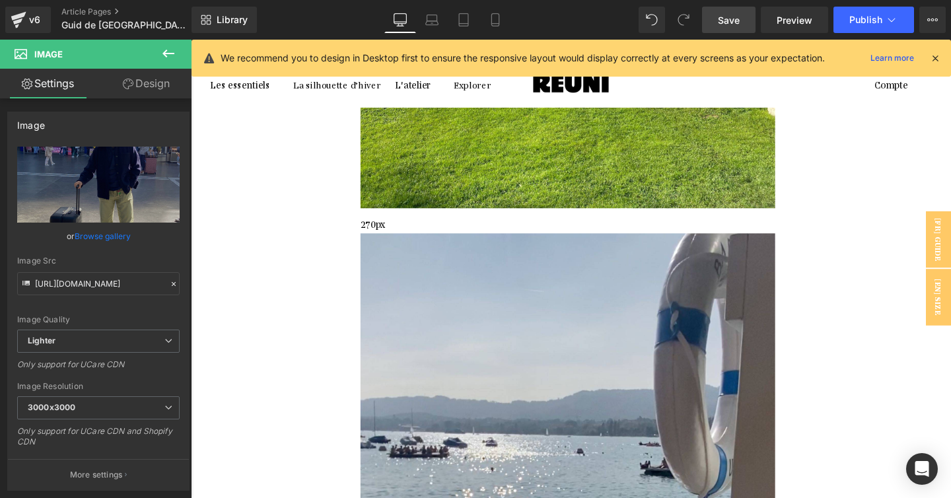
click at [191, 40] on link at bounding box center [191, 40] width 0 height 0
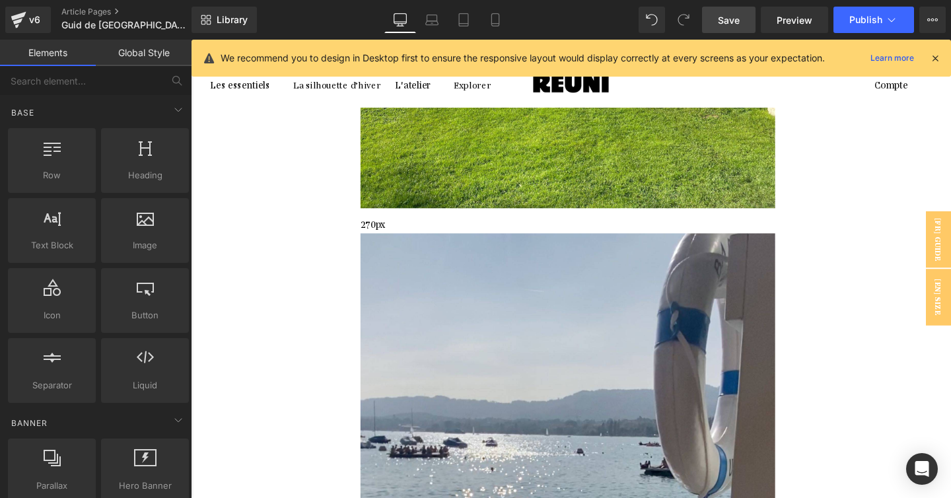
click at [191, 40] on icon at bounding box center [191, 40] width 0 height 0
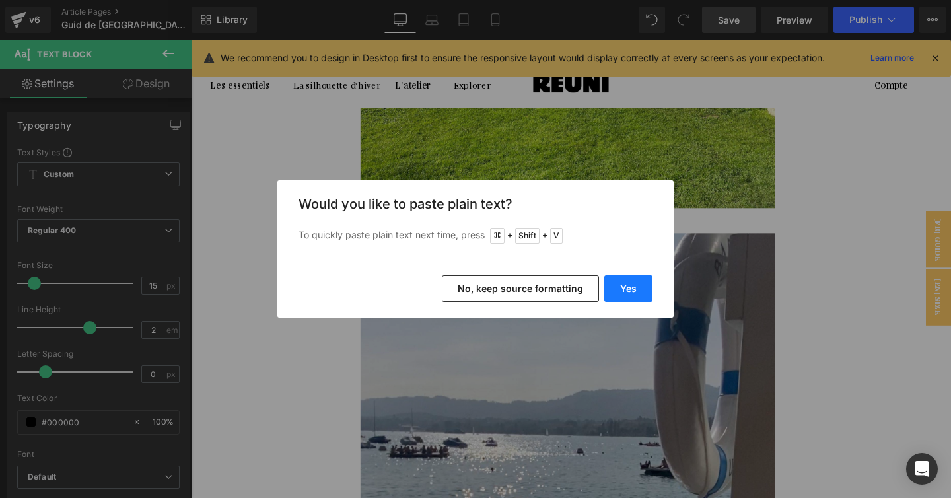
click at [609, 284] on button "Yes" at bounding box center [628, 288] width 48 height 26
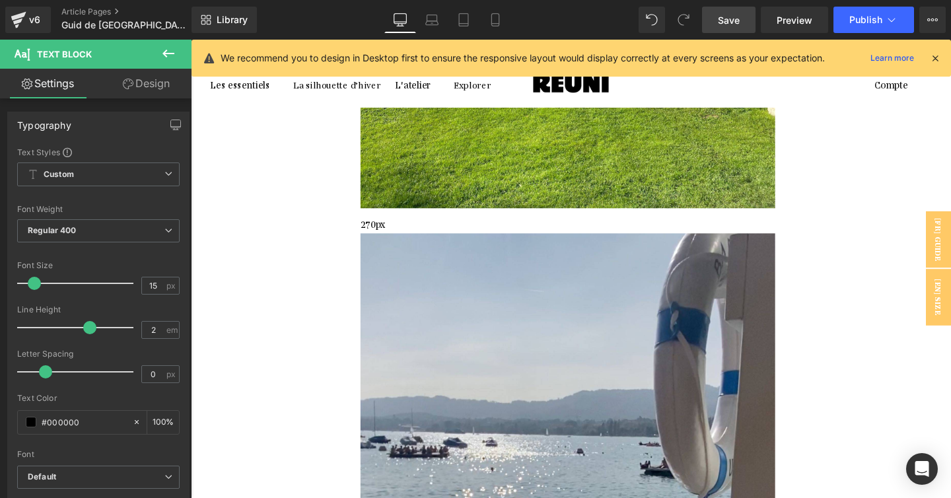
click at [191, 40] on span at bounding box center [191, 40] width 0 height 0
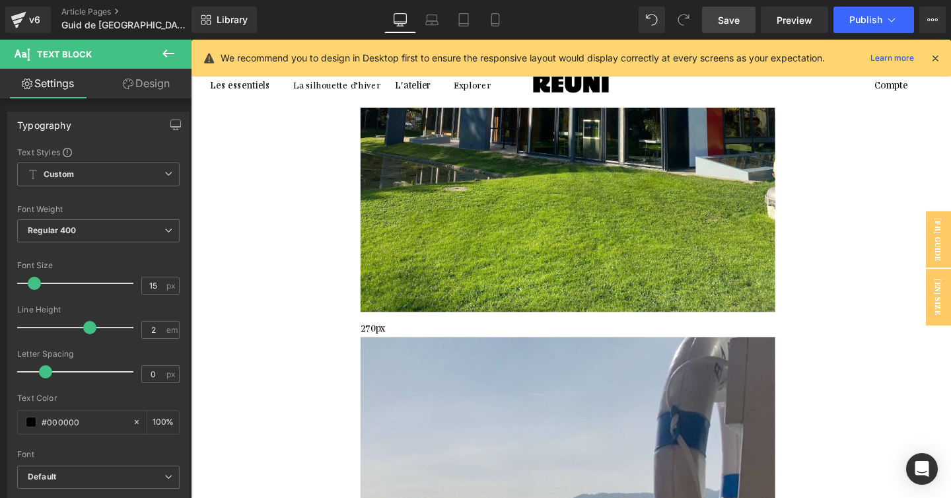
scroll to position [889, 0]
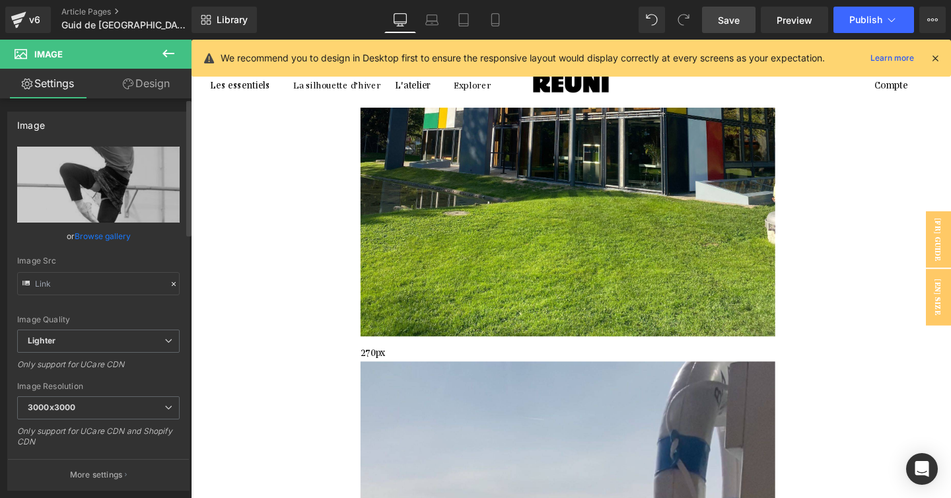
click at [94, 232] on link "Browse gallery" at bounding box center [103, 235] width 56 height 23
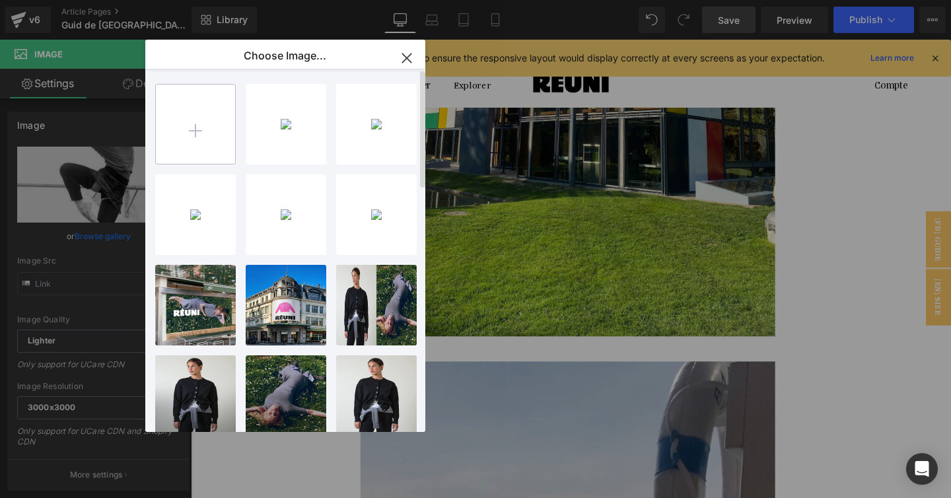
click at [210, 135] on input "file" at bounding box center [195, 123] width 79 height 79
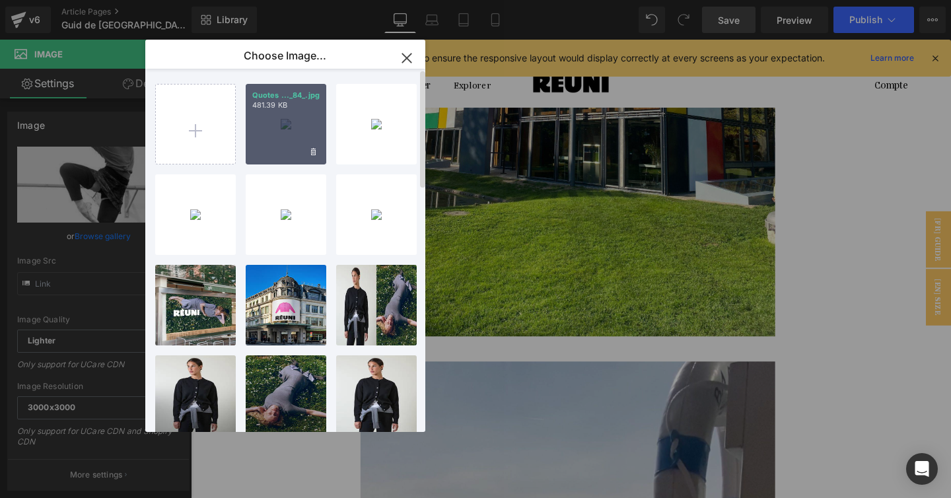
click at [246, 143] on div "Quotes ..._84_.jpg 481.39 KB" at bounding box center [286, 124] width 81 height 81
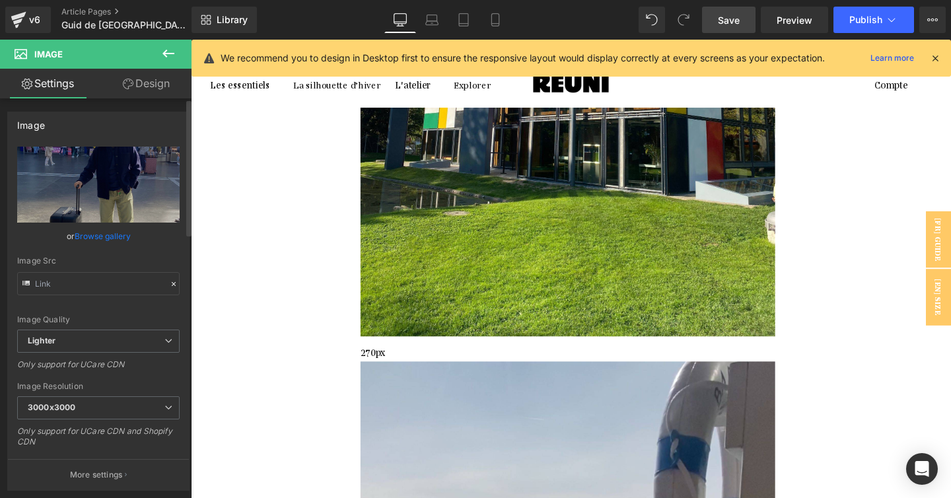
click at [107, 232] on link "Browse gallery" at bounding box center [103, 235] width 56 height 23
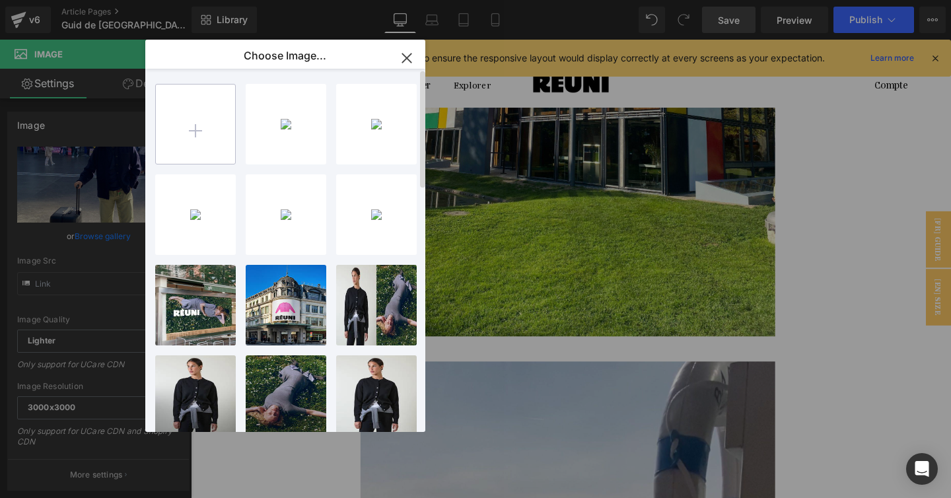
click at [199, 128] on input "file" at bounding box center [195, 123] width 79 height 79
type input "C:\fakepath\Quotes TBW (85).jpg"
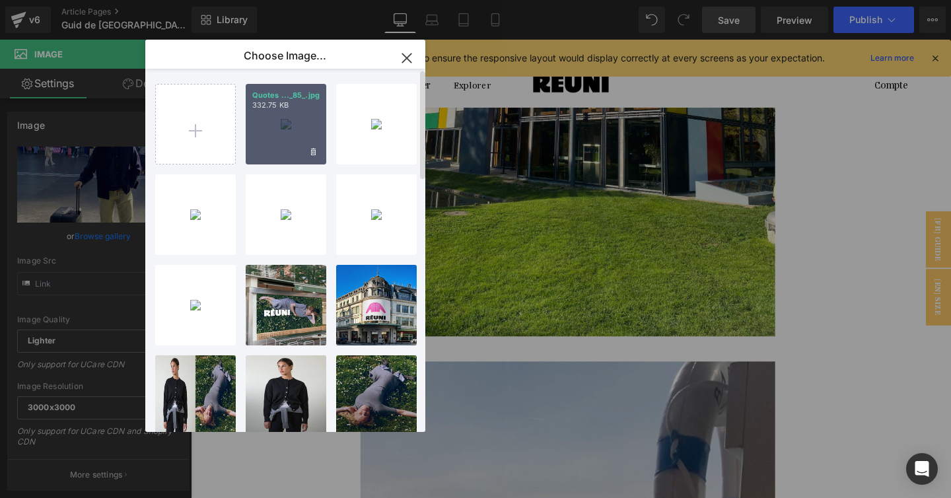
click at [277, 129] on div "Quotes ..._85_.jpg 332.75 KB" at bounding box center [286, 124] width 81 height 81
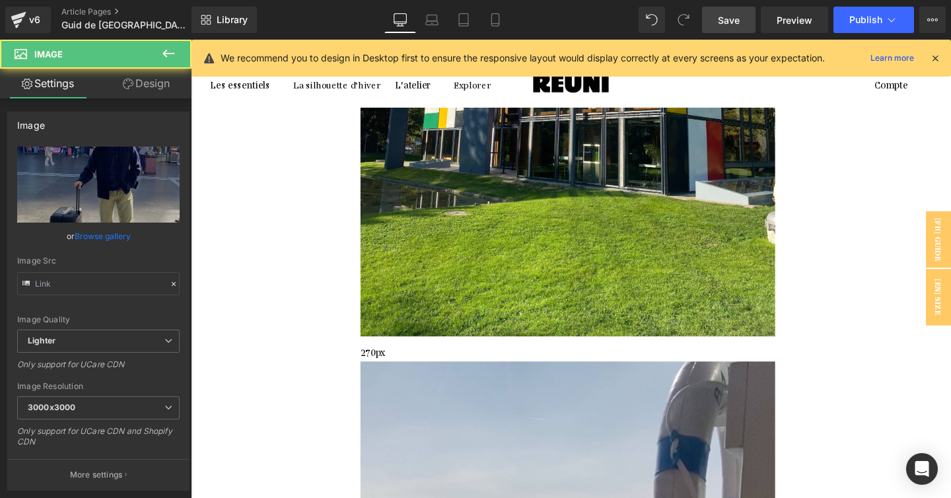
click at [124, 232] on link "Browse gallery" at bounding box center [103, 235] width 56 height 23
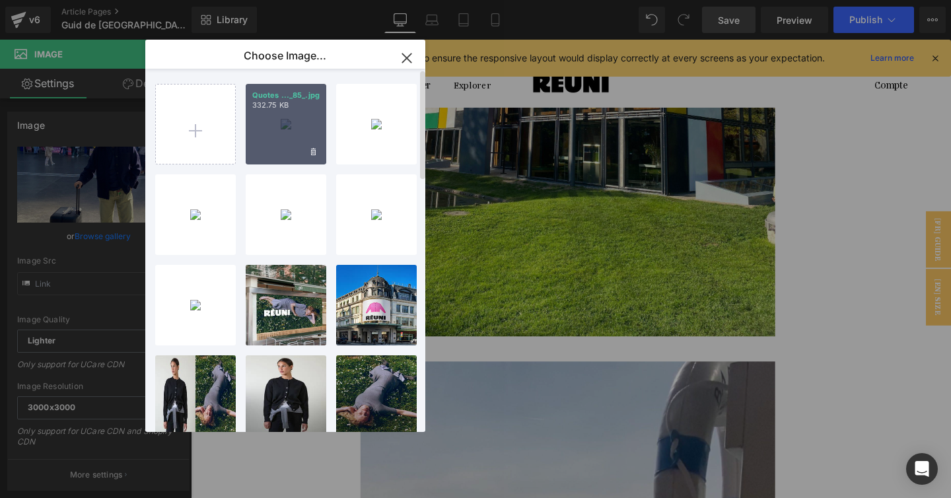
click at [259, 136] on div "Quotes ..._85_.jpg 332.75 KB" at bounding box center [286, 124] width 81 height 81
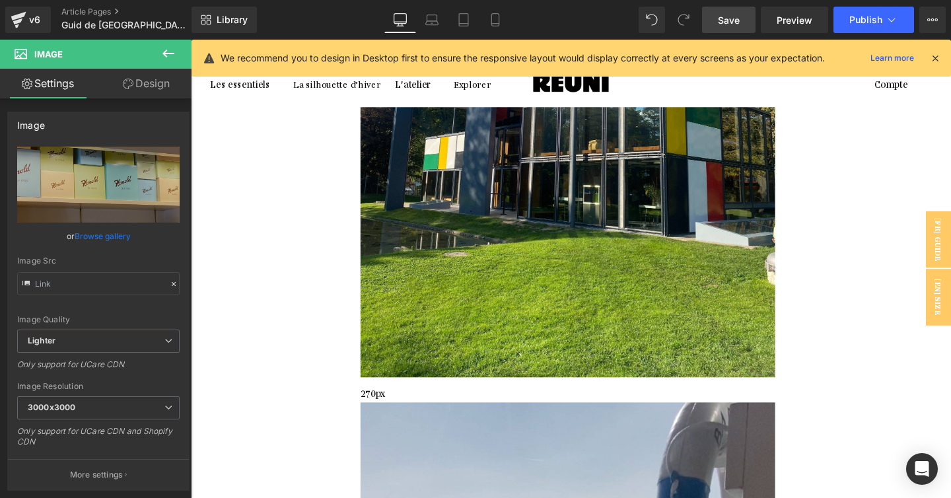
scroll to position [771, 0]
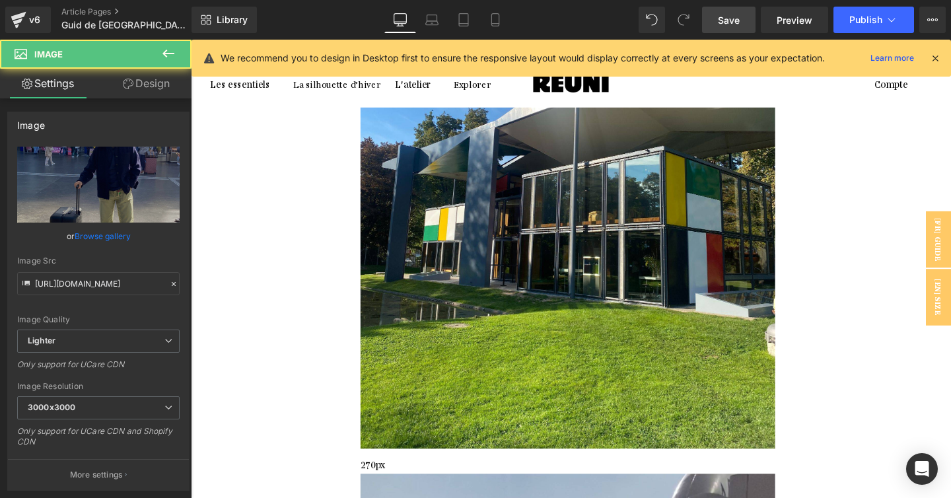
click at [90, 232] on link "Browse gallery" at bounding box center [103, 235] width 56 height 23
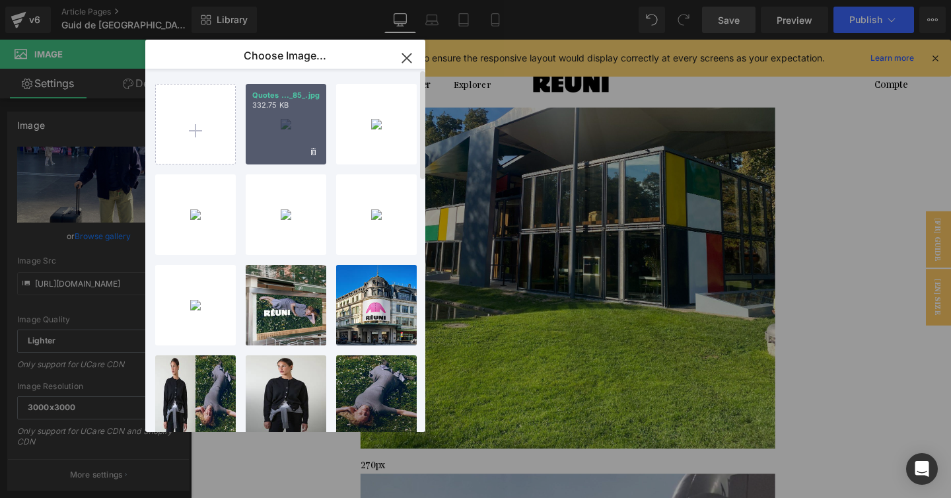
drag, startPoint x: 319, startPoint y: 129, endPoint x: 415, endPoint y: 174, distance: 104.8
click at [319, 129] on div "Quotes ..._85_.jpg 332.75 KB" at bounding box center [286, 124] width 81 height 81
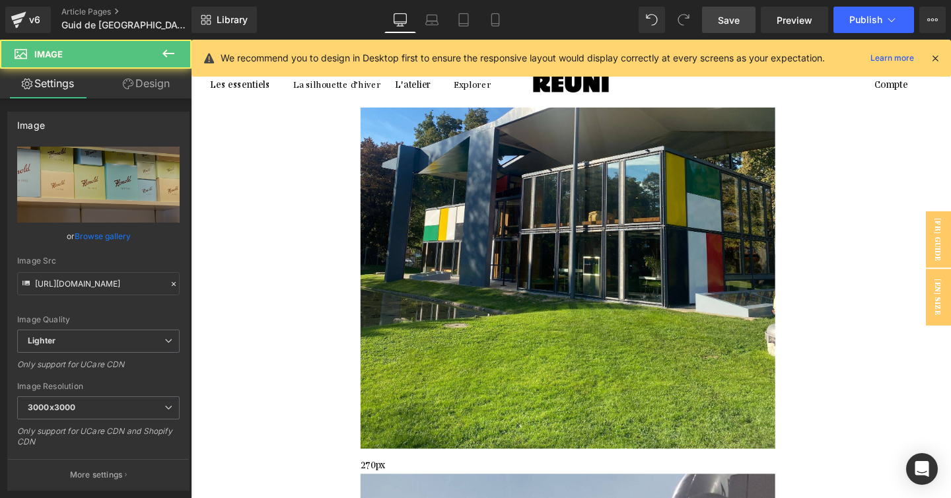
click at [100, 245] on link "Browse gallery" at bounding box center [103, 235] width 56 height 23
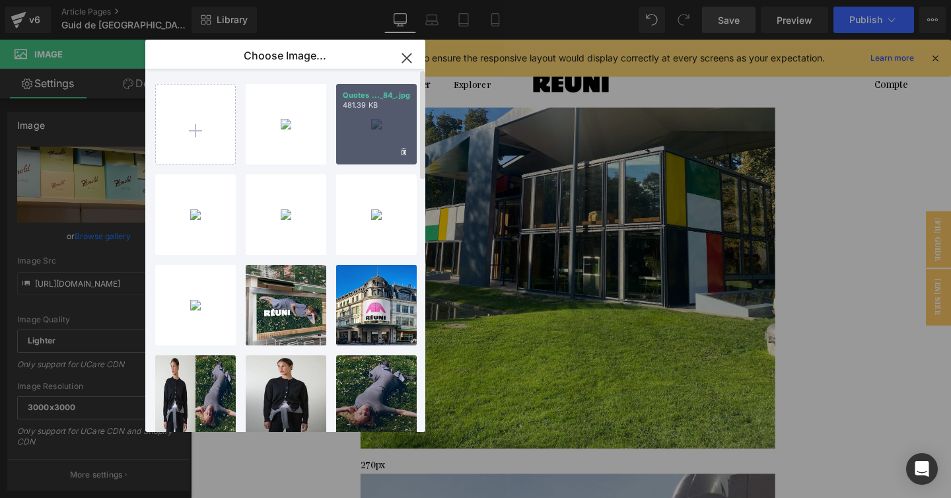
click at [368, 129] on div "Quotes ..._84_.jpg 481.39 KB" at bounding box center [376, 124] width 81 height 81
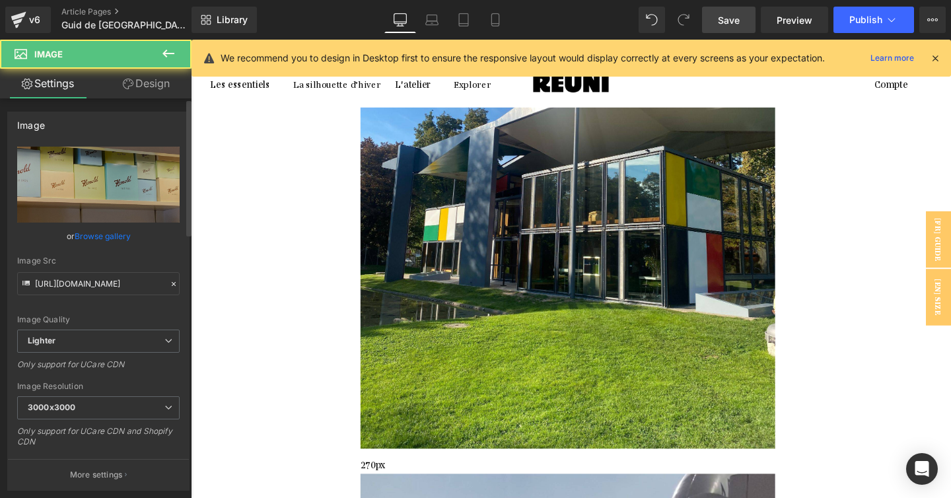
click at [111, 234] on link "Browse gallery" at bounding box center [103, 235] width 56 height 23
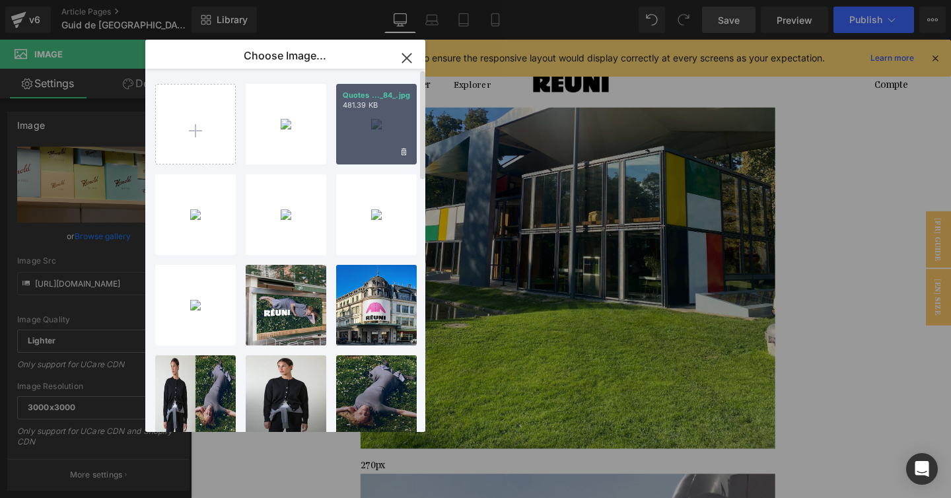
drag, startPoint x: 364, startPoint y: 123, endPoint x: 260, endPoint y: 121, distance: 103.7
click at [364, 123] on div "Quotes ..._84_.jpg 481.39 KB" at bounding box center [376, 124] width 81 height 81
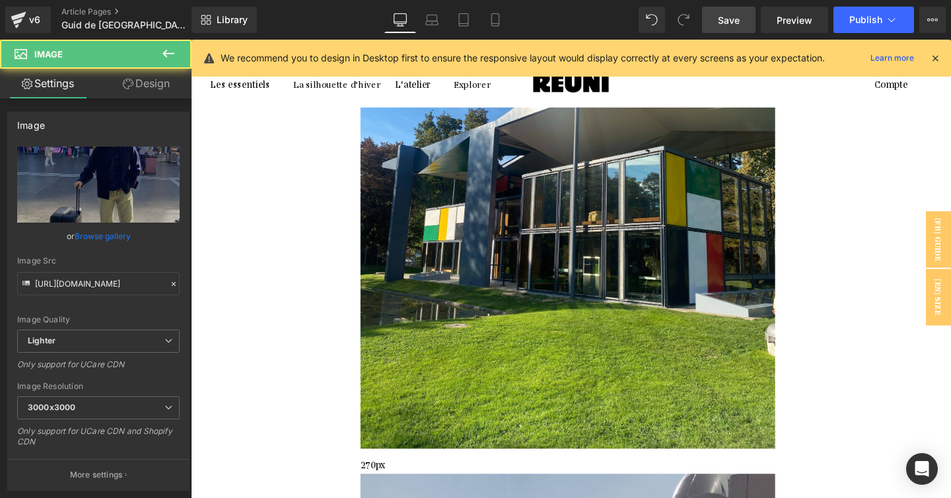
click at [102, 228] on link "Browse gallery" at bounding box center [103, 235] width 56 height 23
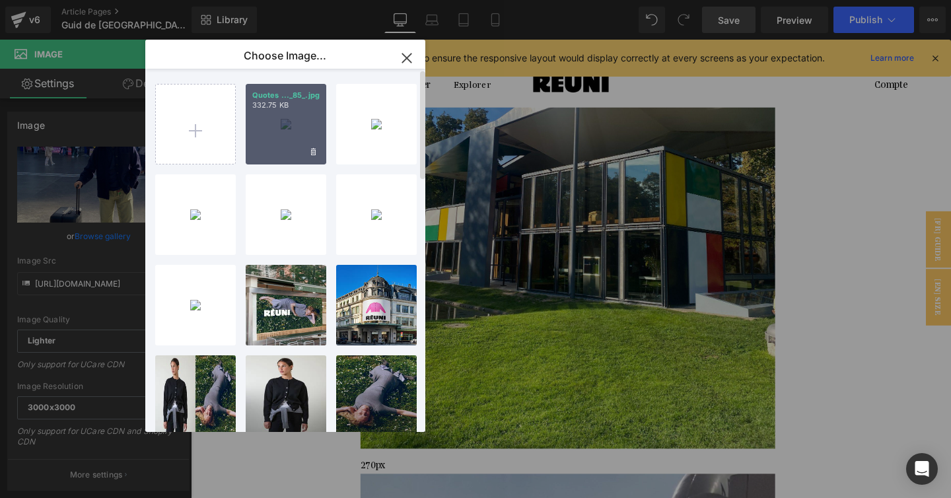
click at [306, 123] on div "Quotes ..._85_.jpg 332.75 KB" at bounding box center [286, 124] width 81 height 81
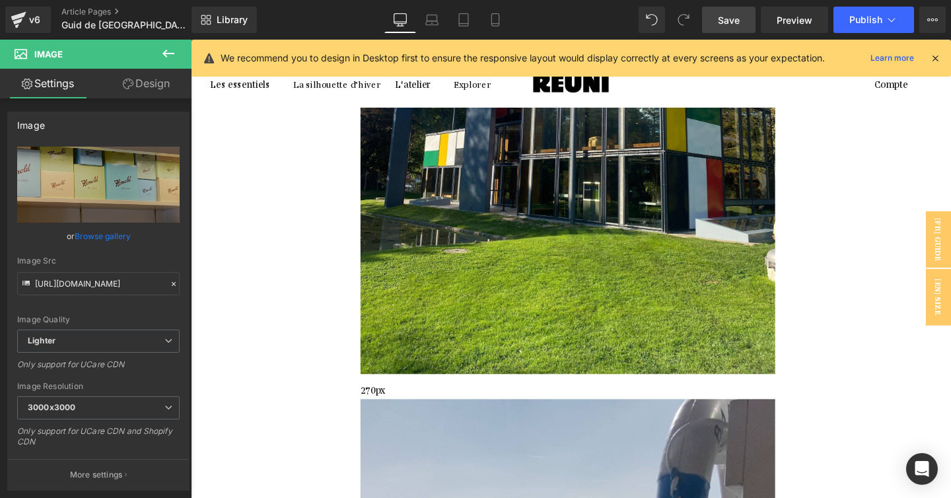
scroll to position [734, 0]
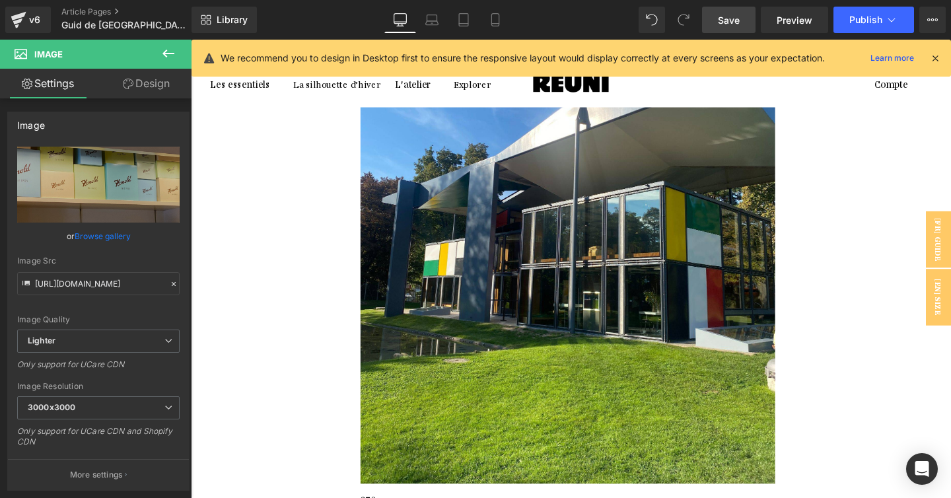
click at [191, 40] on icon at bounding box center [191, 40] width 0 height 0
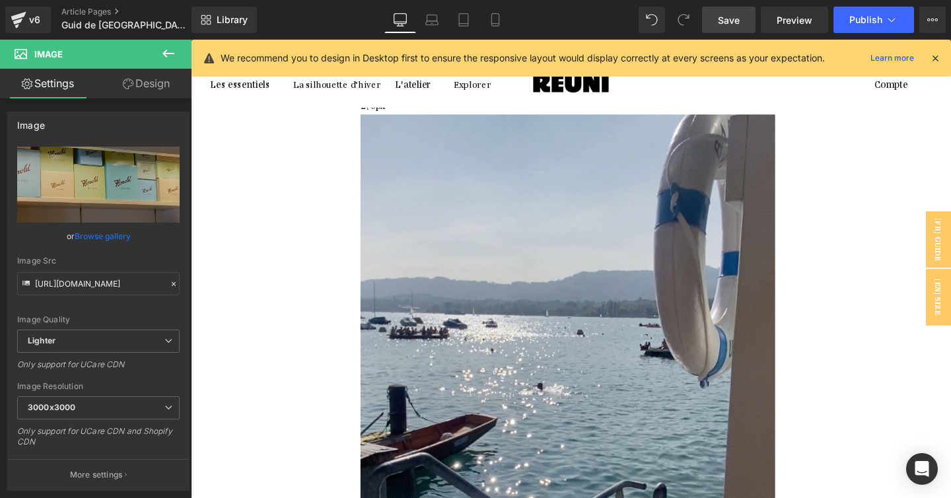
scroll to position [1147, 0]
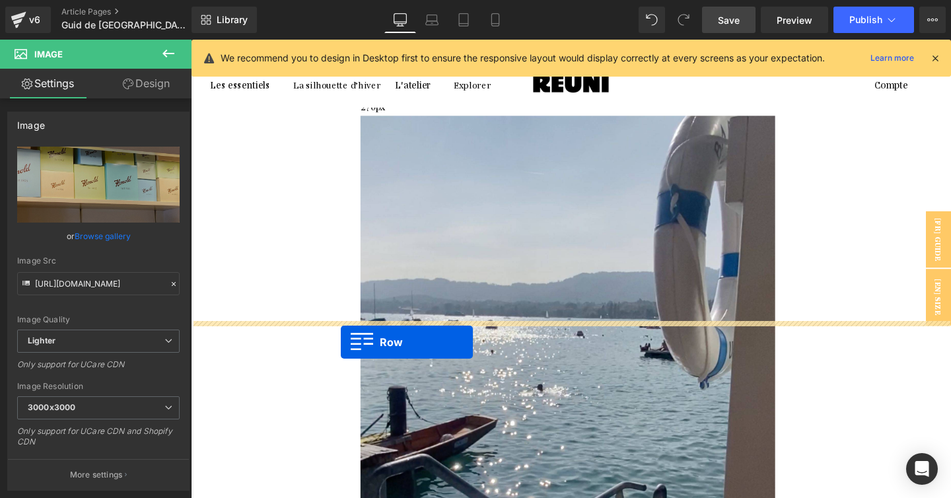
drag, startPoint x: 224, startPoint y: 111, endPoint x: 349, endPoint y: 357, distance: 276.0
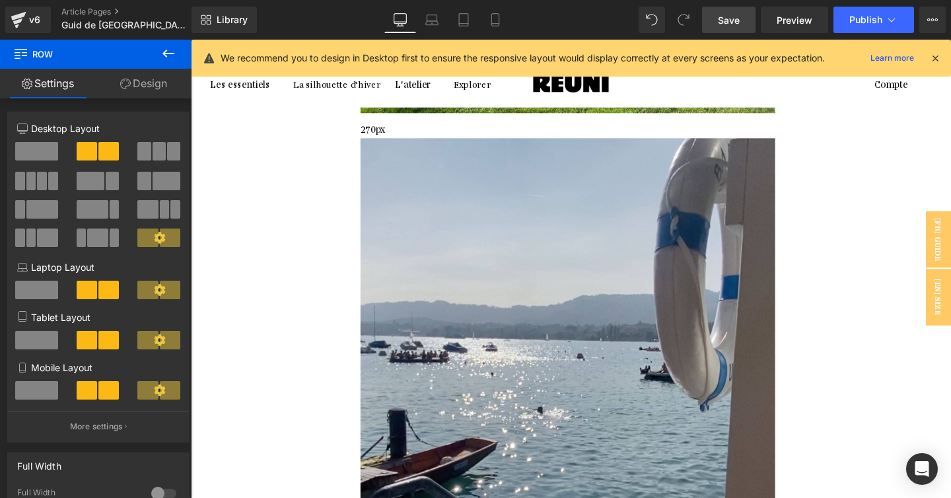
scroll to position [1118, 0]
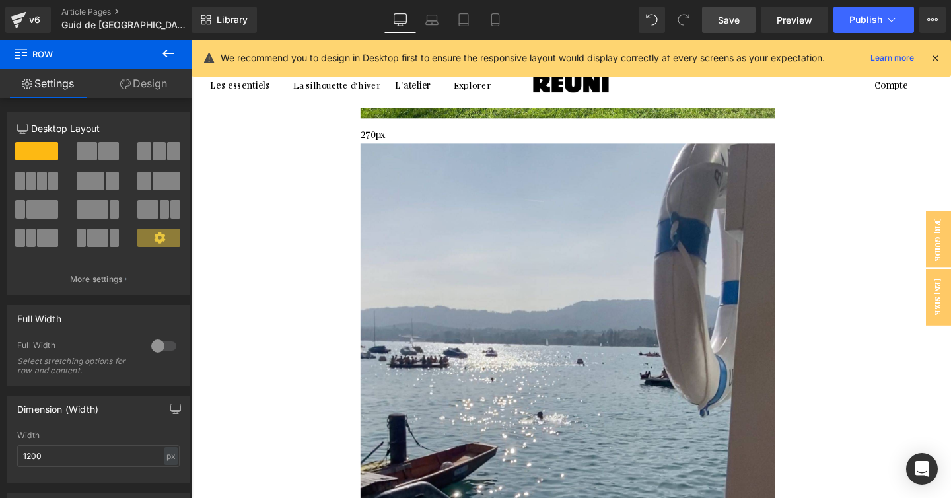
drag, startPoint x: 602, startPoint y: 316, endPoint x: 599, endPoint y: 349, distance: 33.8
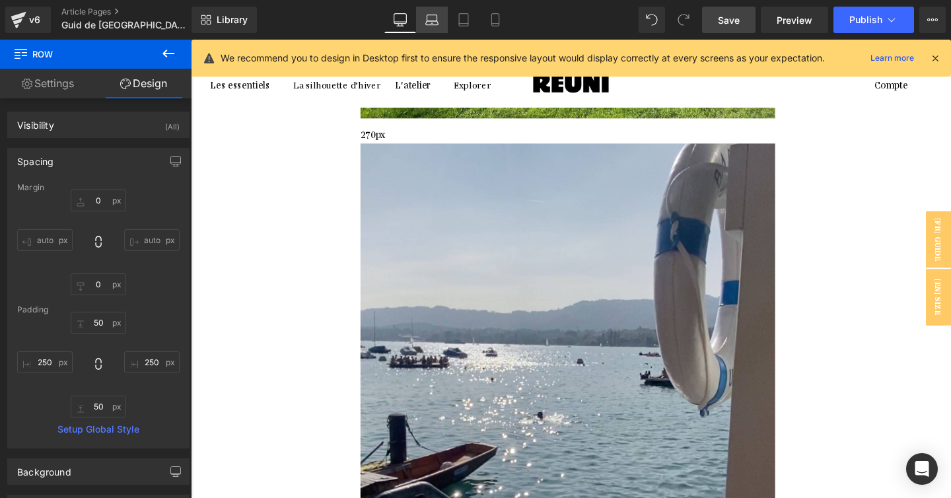
click at [430, 13] on icon at bounding box center [431, 19] width 13 height 13
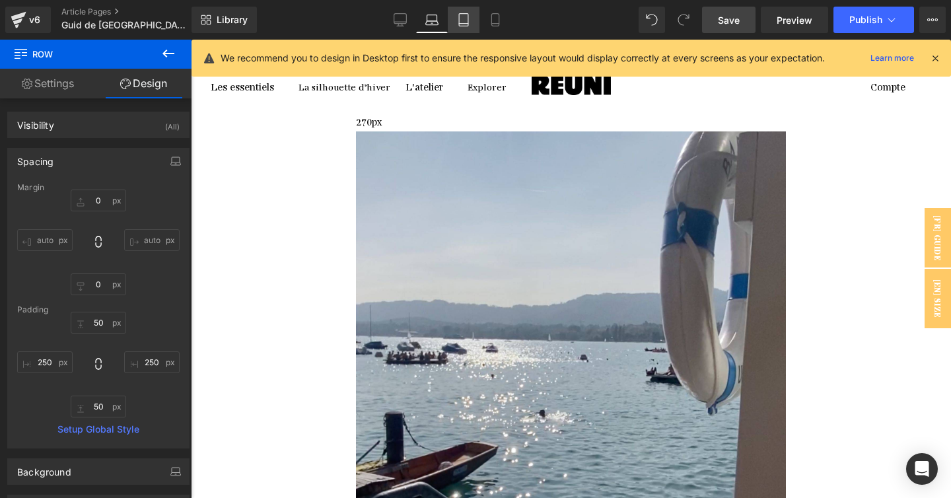
click at [460, 15] on icon at bounding box center [463, 19] width 13 height 13
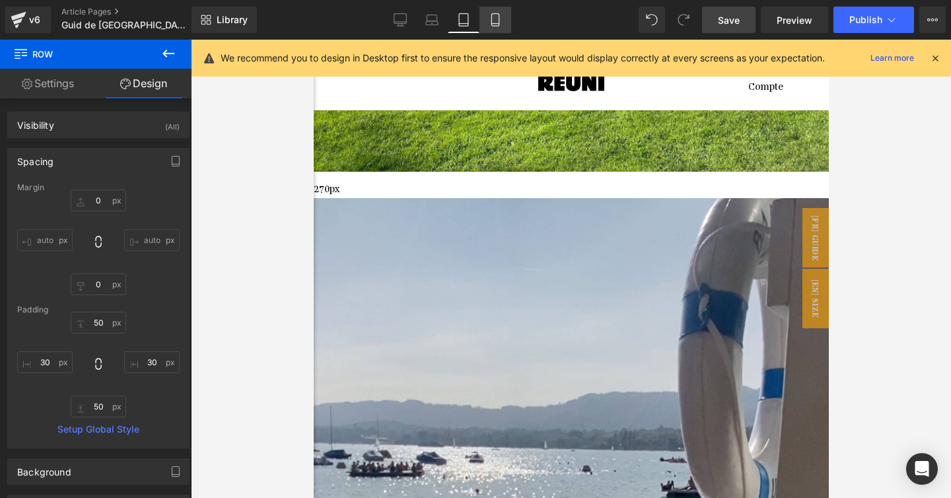
click at [491, 20] on icon at bounding box center [494, 19] width 13 height 13
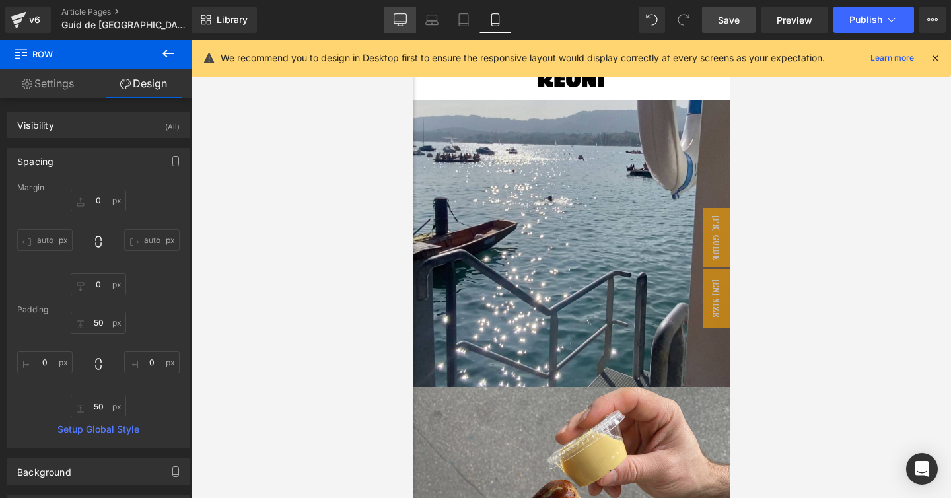
click at [395, 20] on icon at bounding box center [399, 19] width 13 height 13
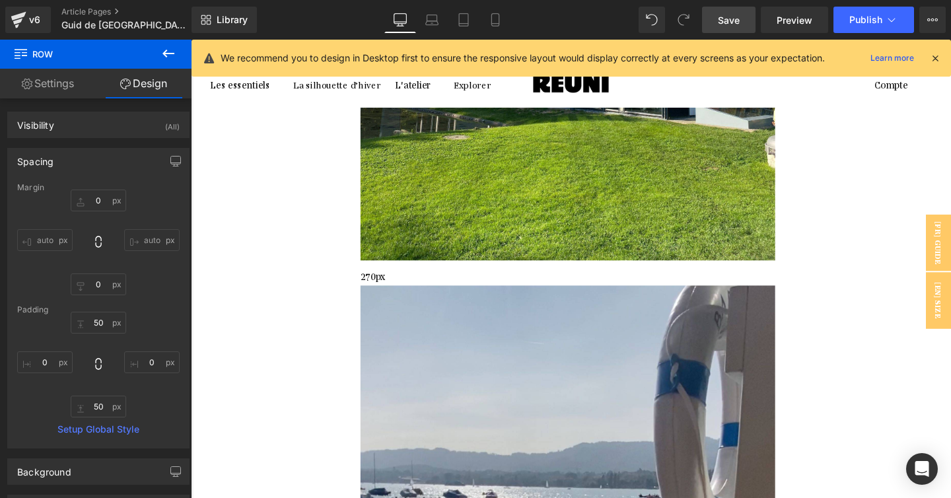
scroll to position [1118, 0]
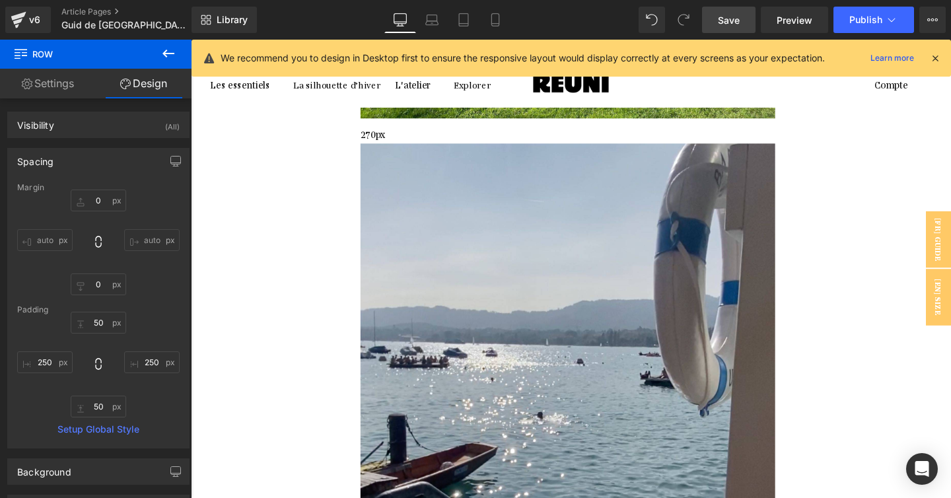
click at [723, 20] on span "Save" at bounding box center [729, 20] width 22 height 14
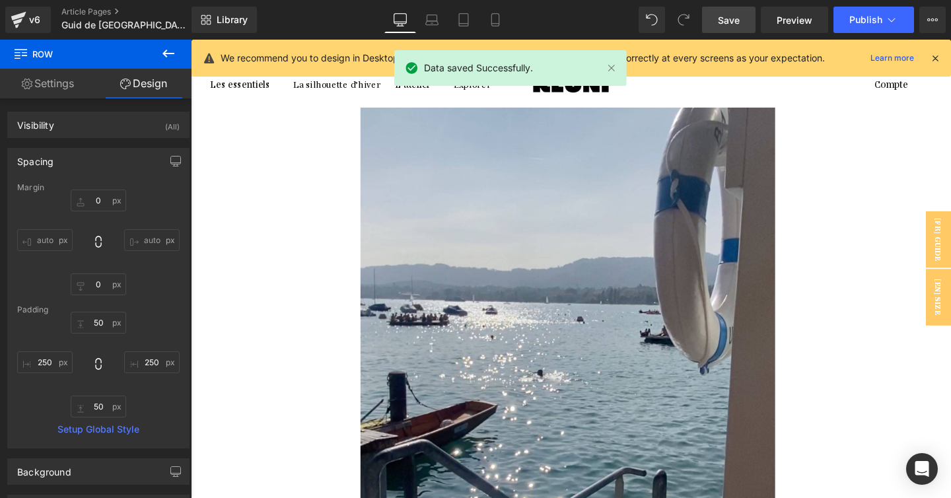
scroll to position [1078, 0]
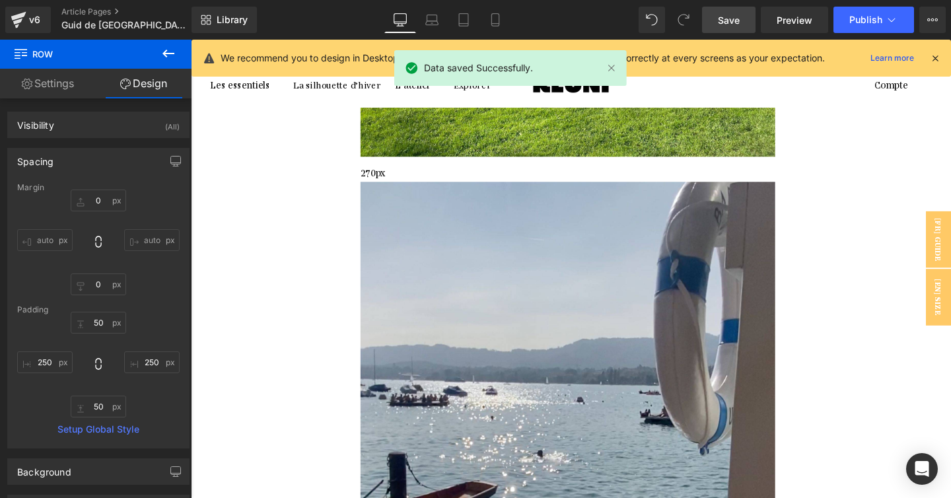
click at [191, 40] on icon at bounding box center [191, 40] width 0 height 0
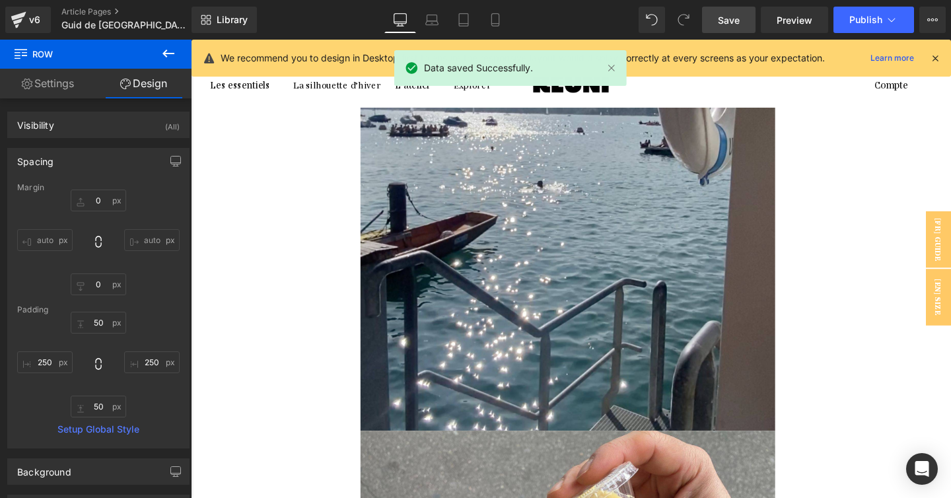
scroll to position [1376, 0]
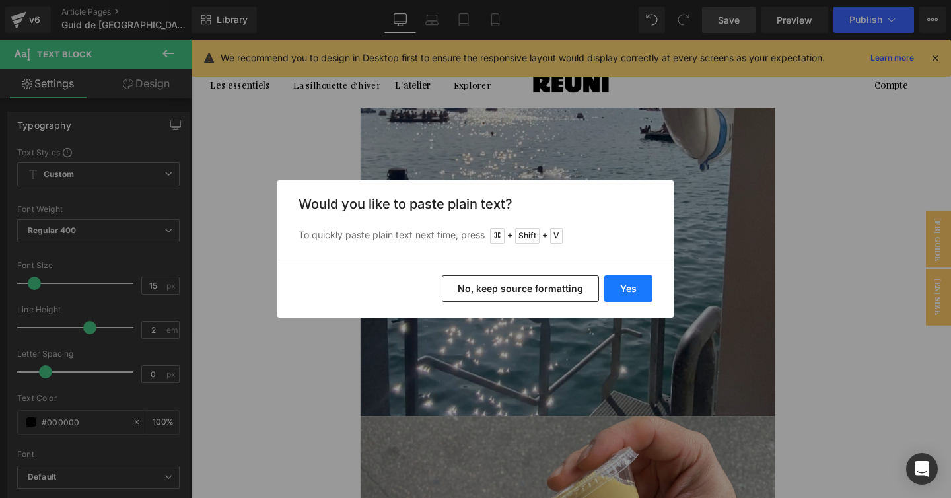
click at [622, 285] on button "Yes" at bounding box center [628, 288] width 48 height 26
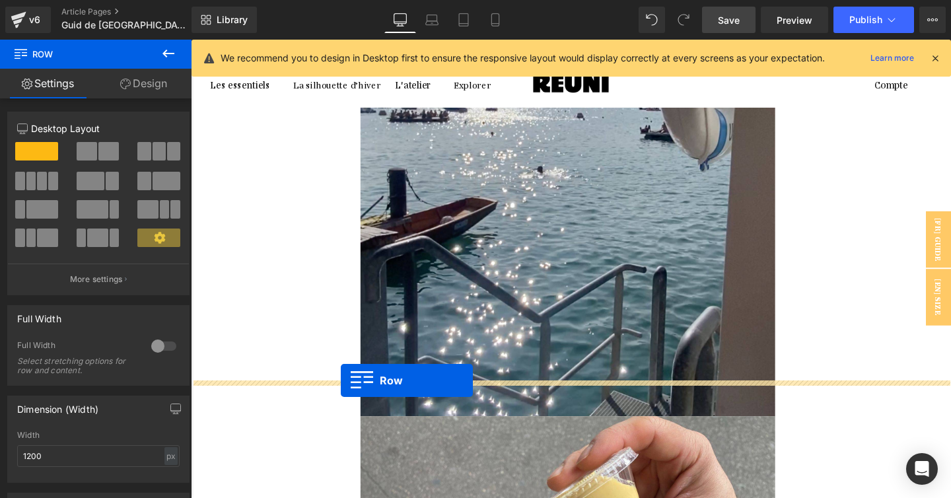
drag, startPoint x: 224, startPoint y: 100, endPoint x: 349, endPoint y: 397, distance: 322.2
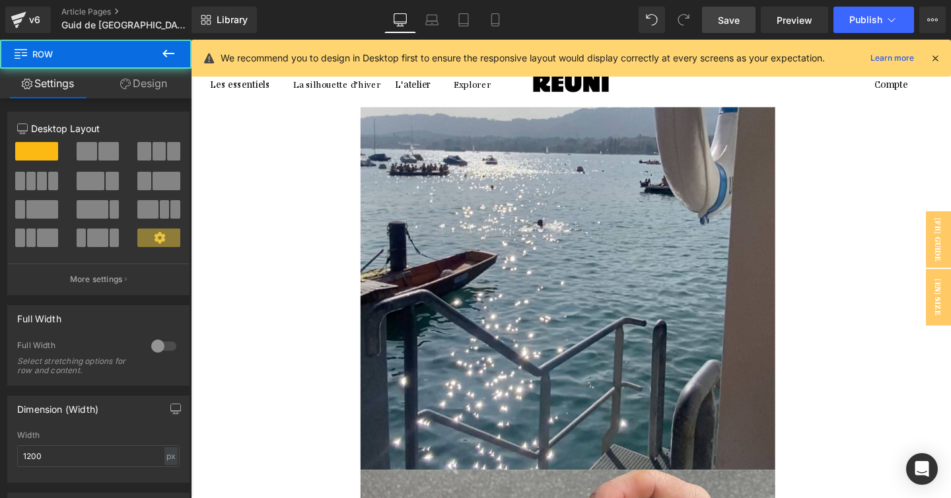
scroll to position [1230, 0]
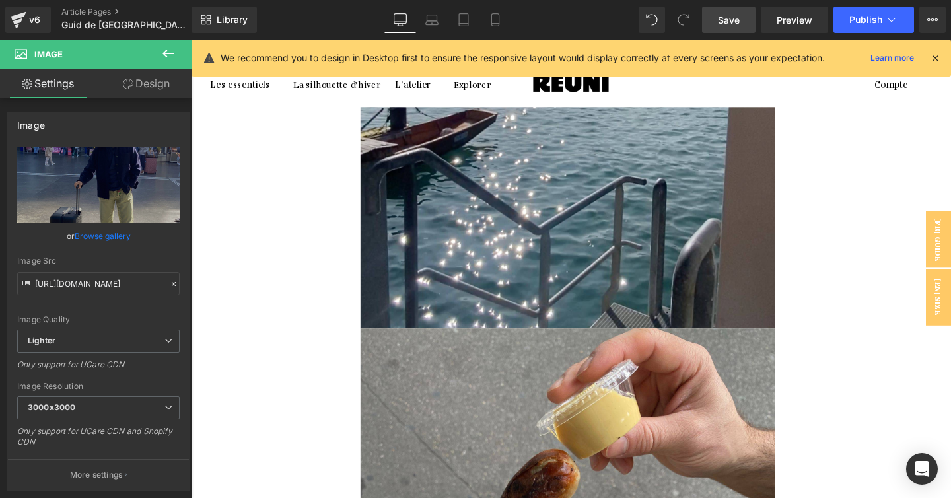
scroll to position [1527, 0]
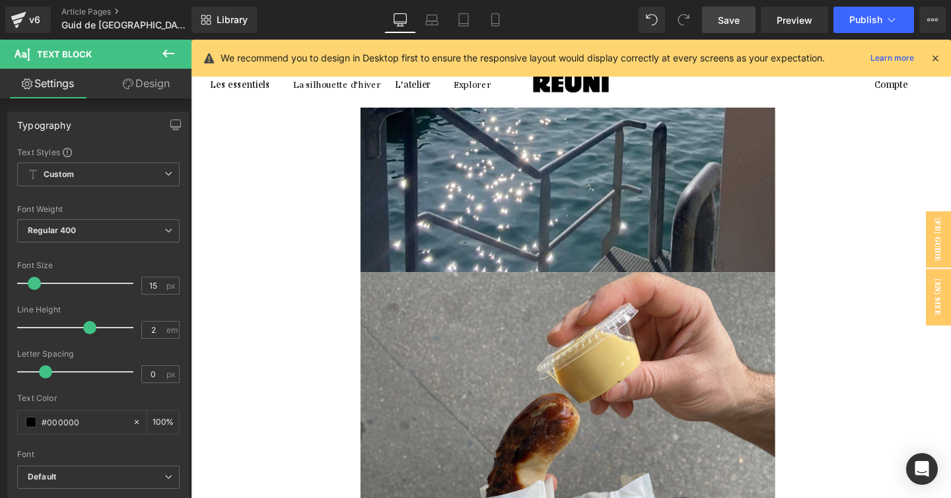
drag, startPoint x: 527, startPoint y: 254, endPoint x: 576, endPoint y: 254, distance: 48.8
copy span "Kunsthaus"
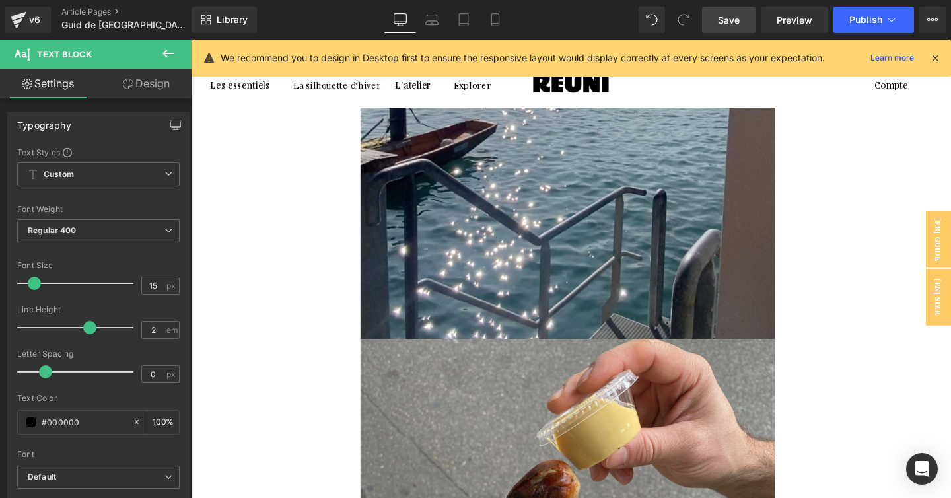
scroll to position [1454, 0]
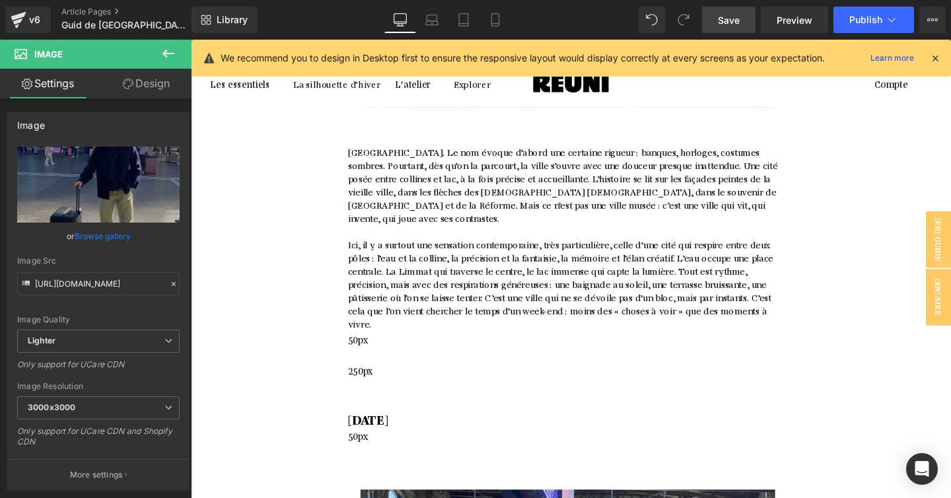
scroll to position [2174, 0]
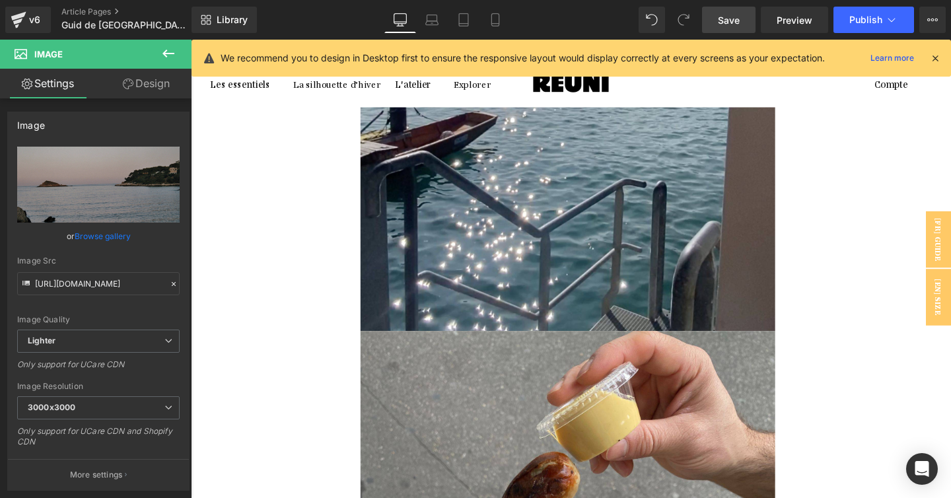
scroll to position [1380, 0]
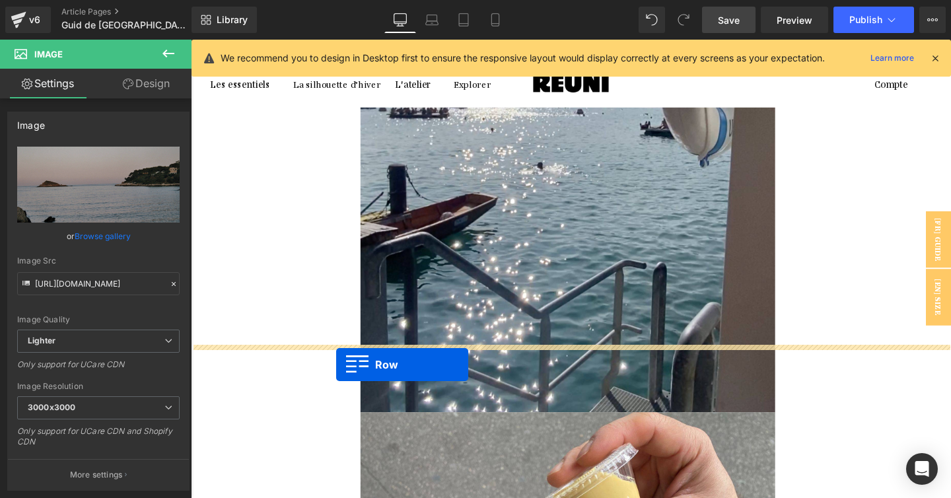
drag, startPoint x: 224, startPoint y: 253, endPoint x: 345, endPoint y: 382, distance: 176.1
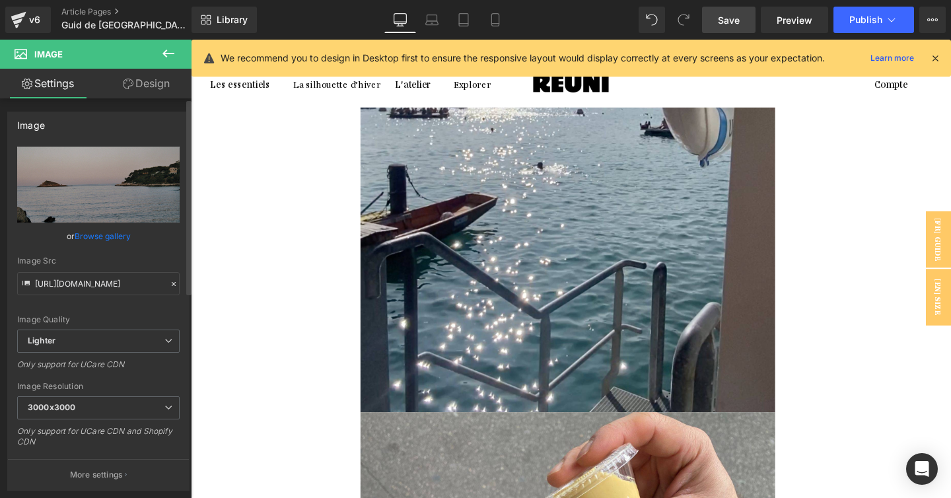
click at [111, 242] on link "Browse gallery" at bounding box center [103, 235] width 56 height 23
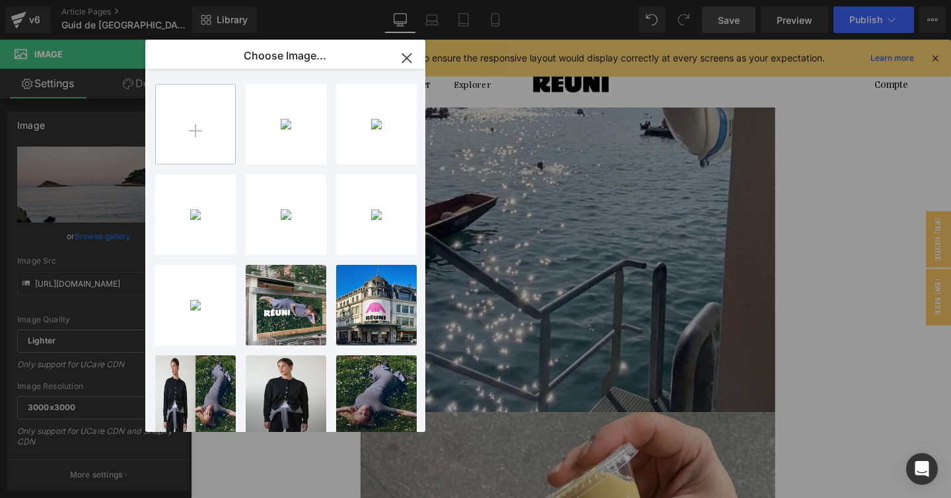
click at [191, 132] on input "file" at bounding box center [195, 123] width 79 height 79
click at [197, 112] on input "file" at bounding box center [195, 123] width 79 height 79
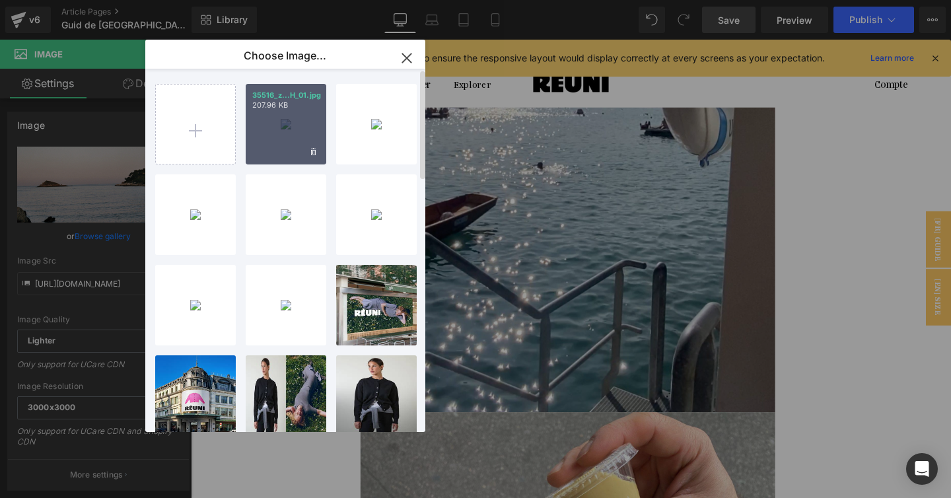
click at [279, 107] on p "207.96 KB" at bounding box center [285, 105] width 67 height 10
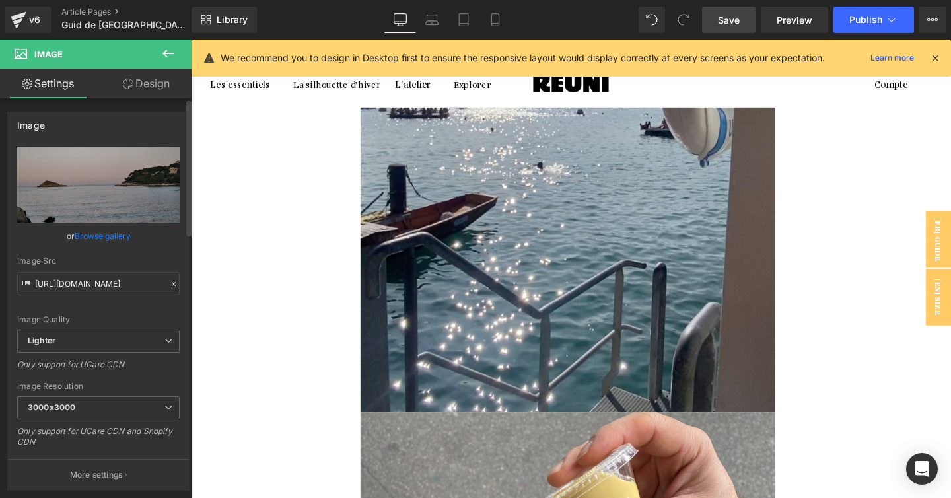
click at [109, 243] on link "Browse gallery" at bounding box center [103, 235] width 56 height 23
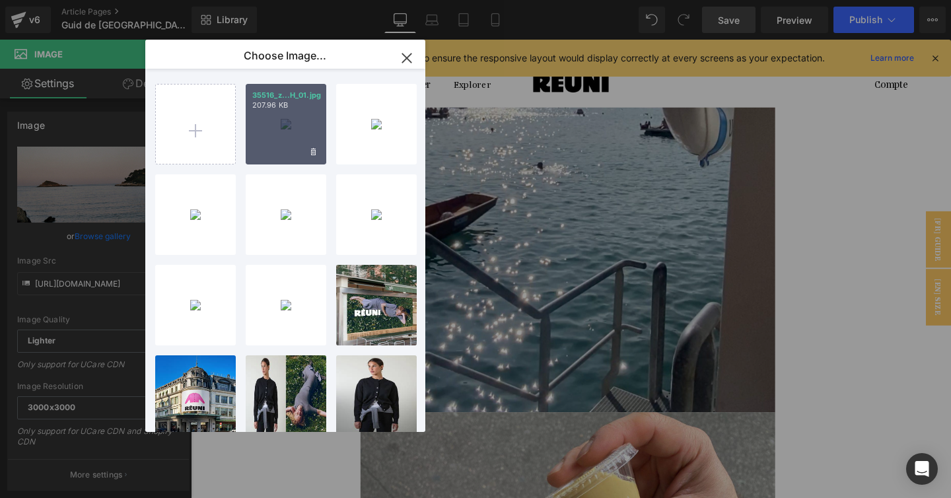
click at [297, 131] on div "35516_z...H_01.jpg 207.96 KB" at bounding box center [286, 124] width 81 height 81
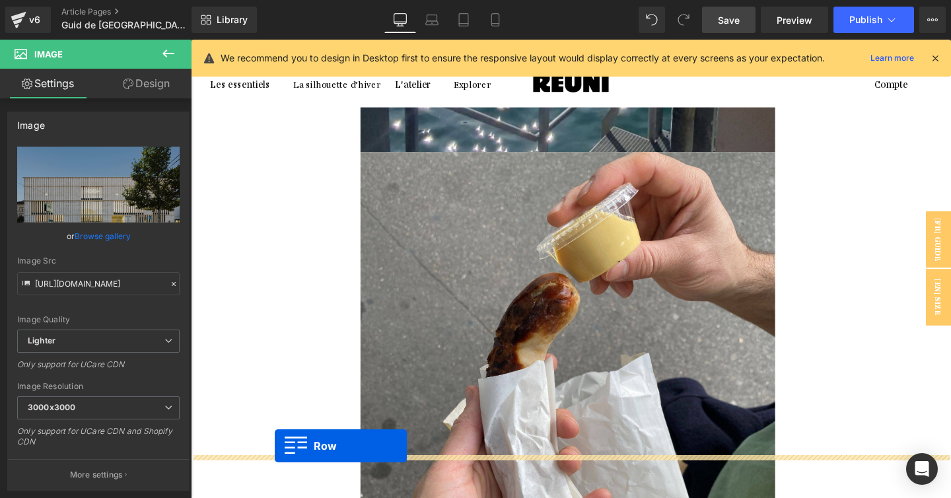
scroll to position [1706, 0]
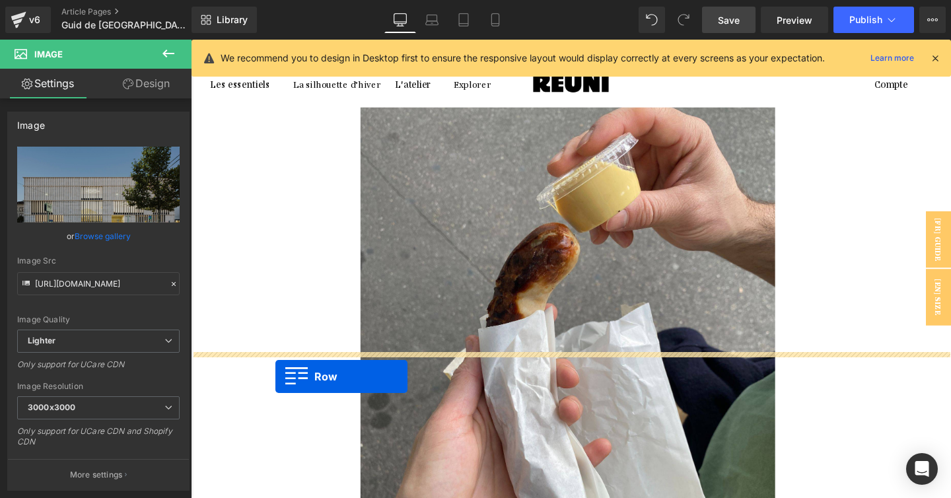
drag, startPoint x: 228, startPoint y: 182, endPoint x: 279, endPoint y: 393, distance: 216.8
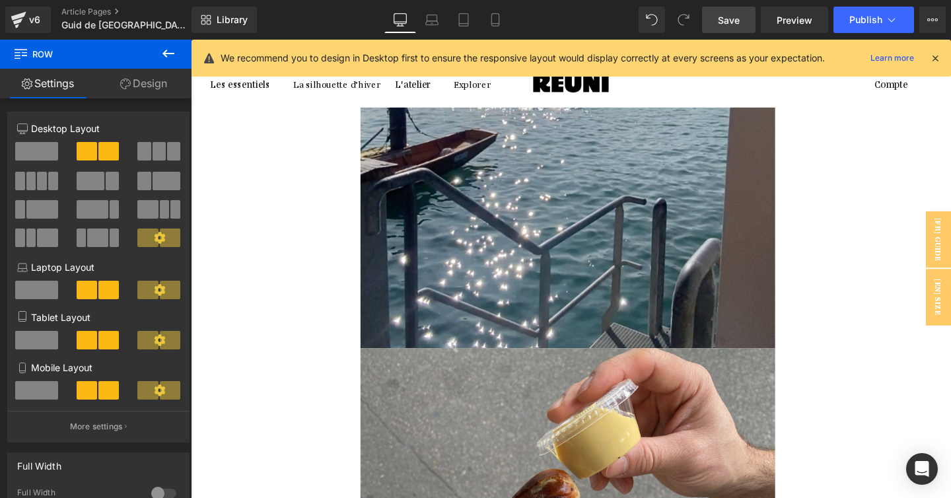
scroll to position [1543, 0]
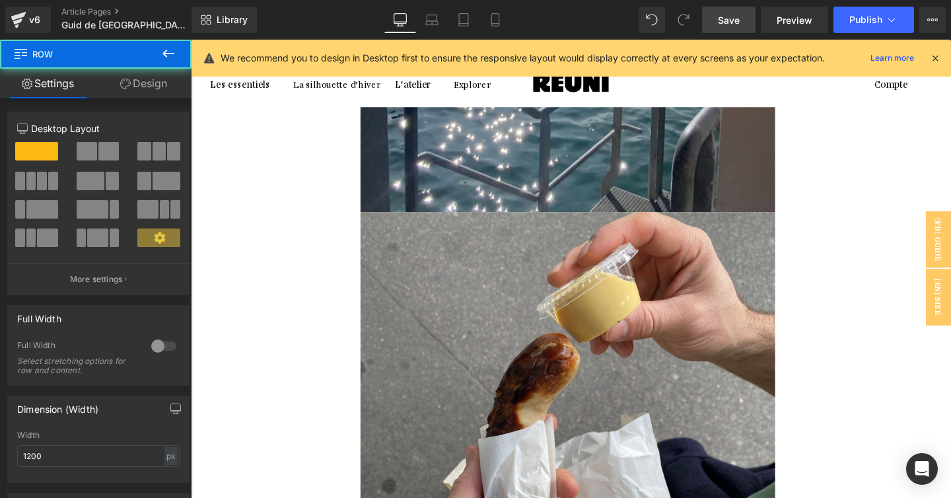
scroll to position [1593, 0]
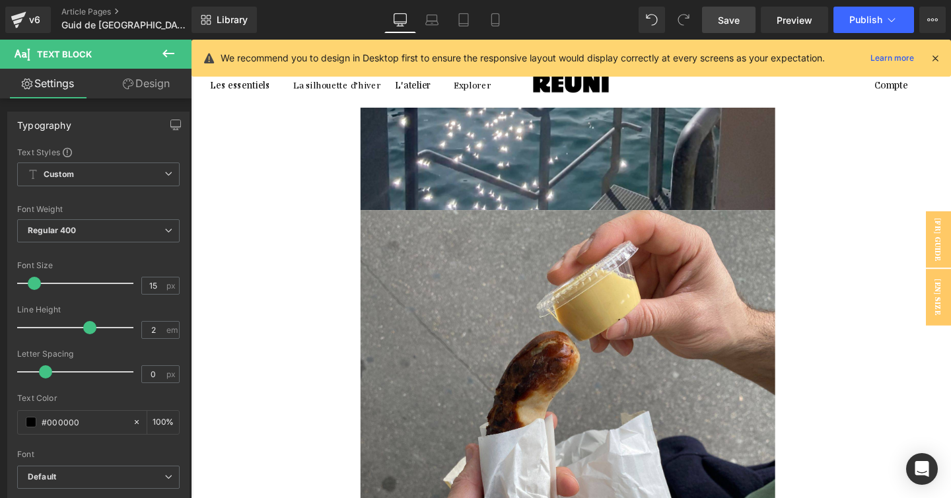
drag, startPoint x: 617, startPoint y: 330, endPoint x: 560, endPoint y: 327, distance: 56.2
copy span "Kronenhalle"
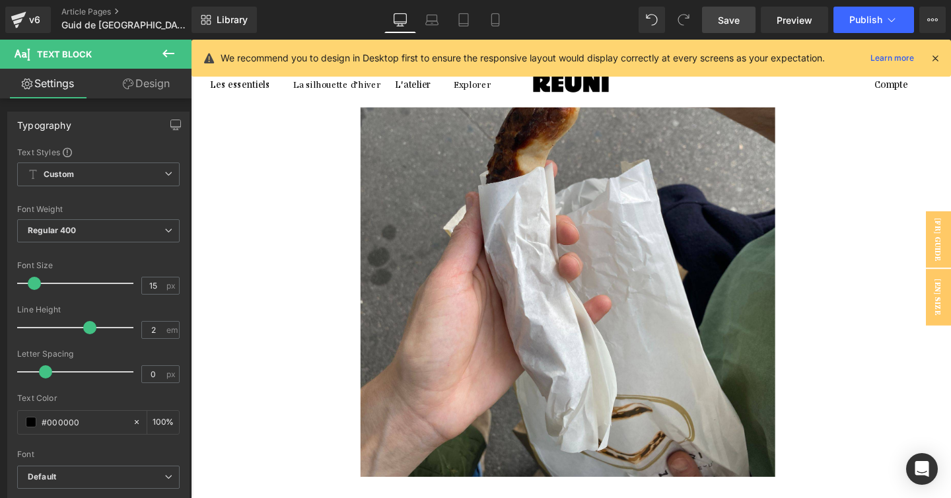
scroll to position [1839, 0]
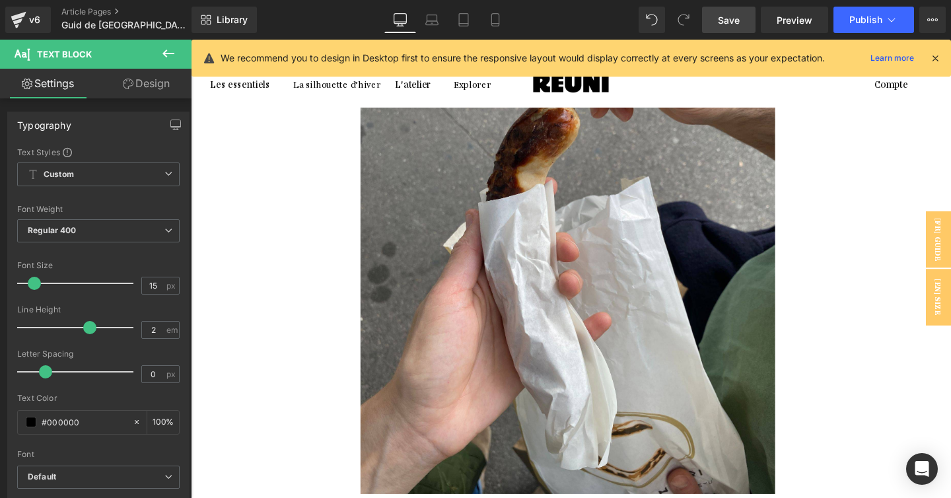
click at [191, 40] on icon at bounding box center [191, 40] width 0 height 0
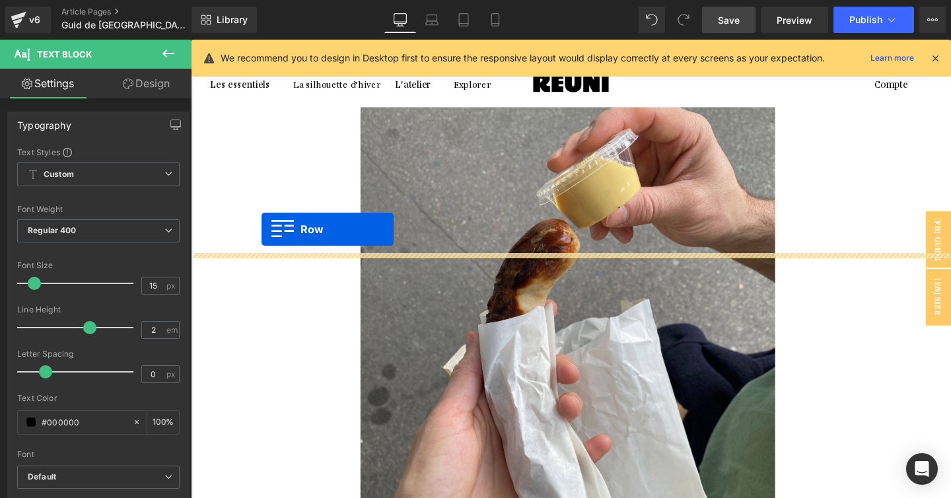
scroll to position [1541, 0]
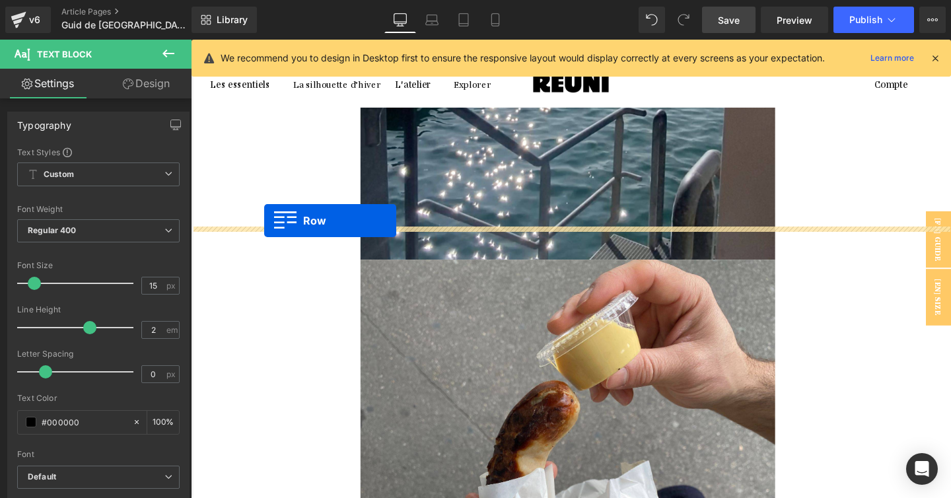
drag, startPoint x: 234, startPoint y: 273, endPoint x: 268, endPoint y: 230, distance: 55.1
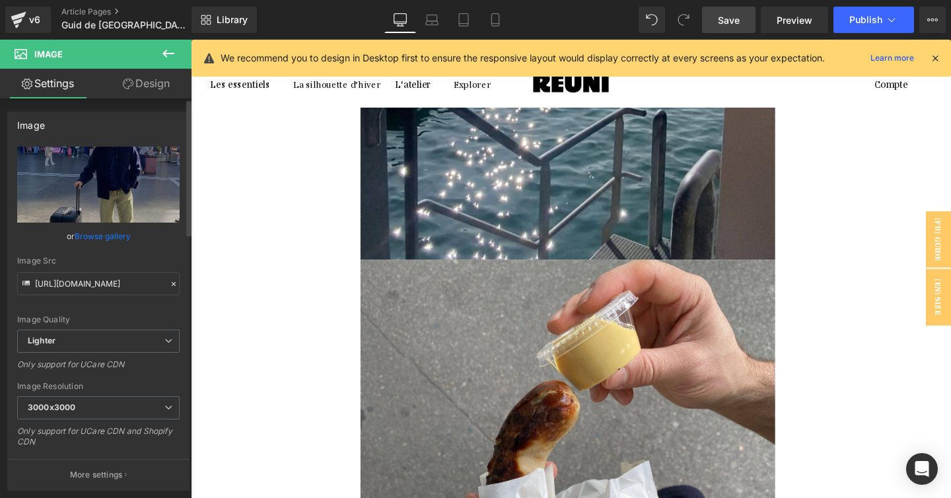
click at [98, 238] on link "Browse gallery" at bounding box center [103, 235] width 56 height 23
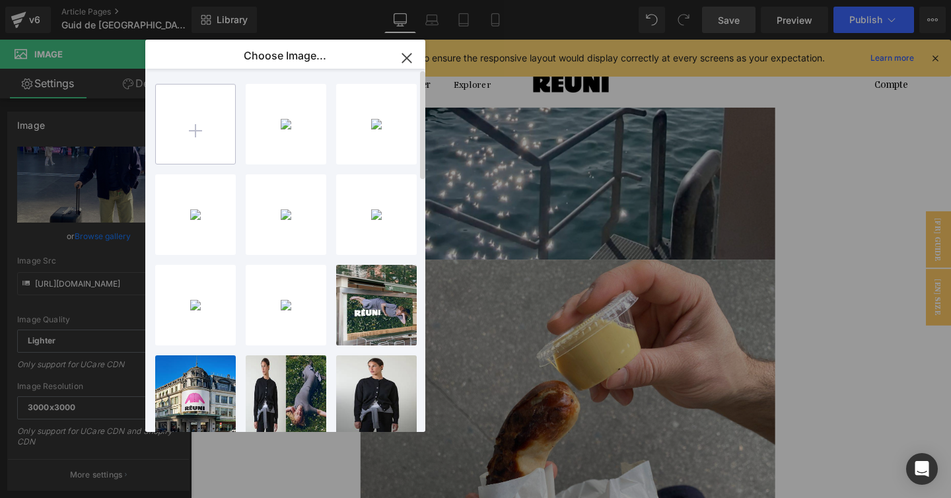
click at [180, 132] on input "file" at bounding box center [195, 123] width 79 height 79
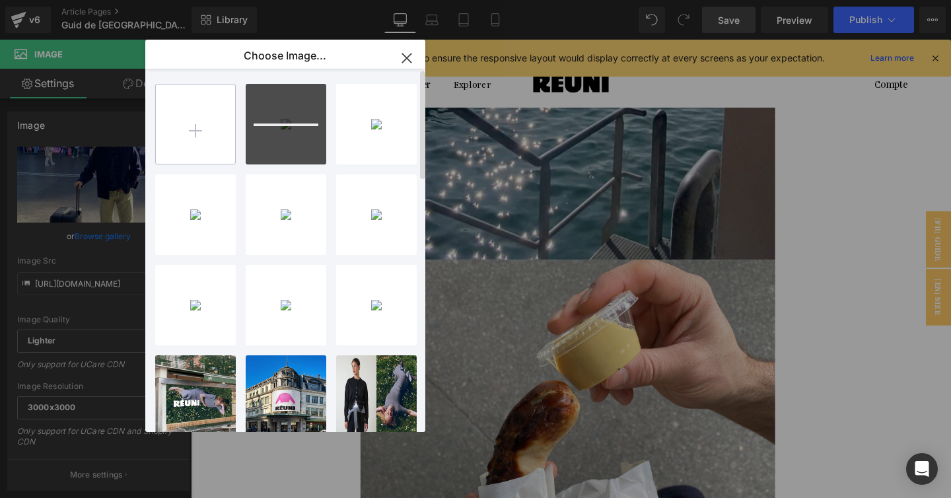
click at [208, 119] on input "file" at bounding box center [195, 123] width 79 height 79
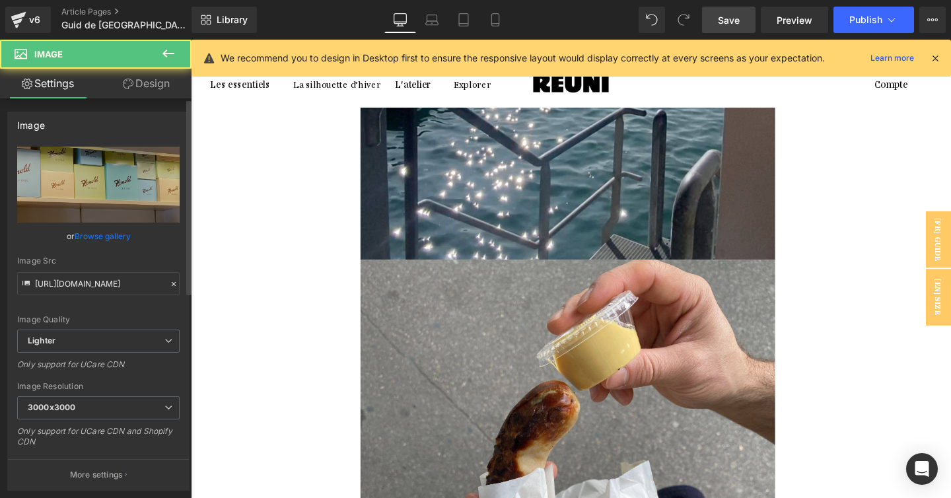
click at [102, 232] on link "Browse gallery" at bounding box center [103, 235] width 56 height 23
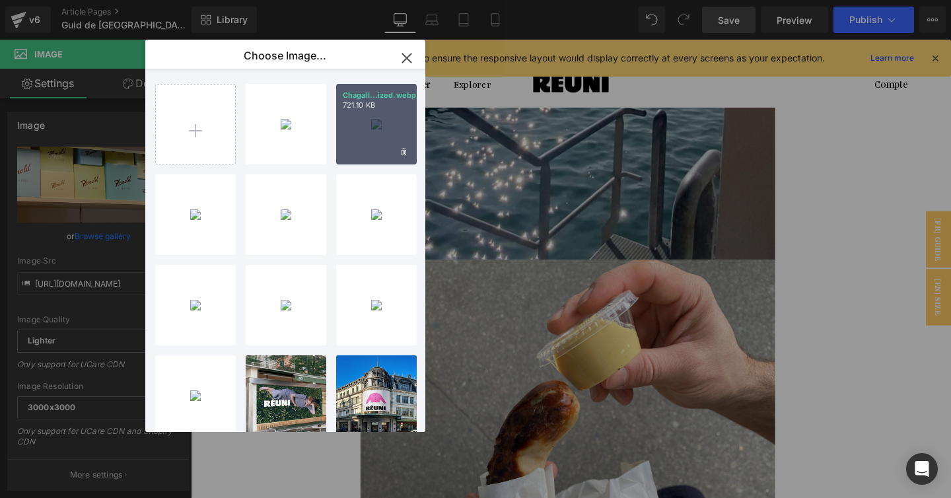
click at [369, 131] on div "Chagall...ized.webp 721.10 KB" at bounding box center [376, 124] width 81 height 81
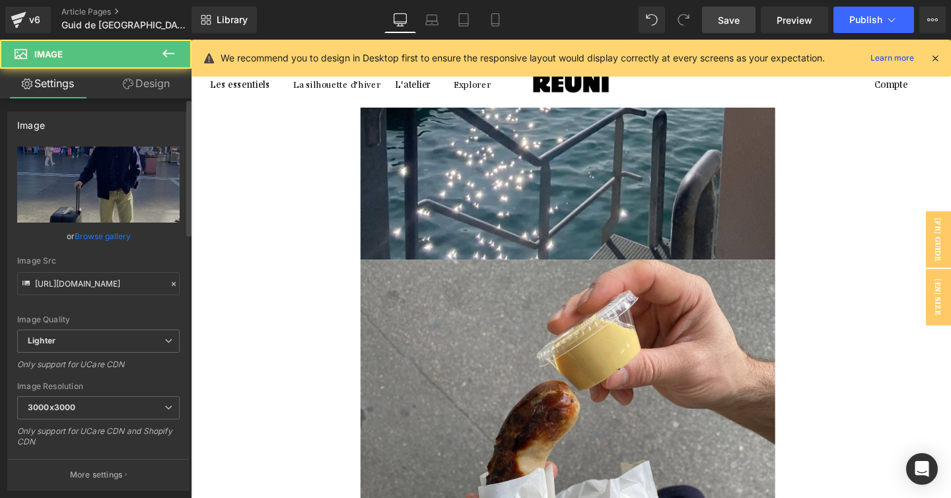
click at [124, 230] on link "Browse gallery" at bounding box center [103, 235] width 56 height 23
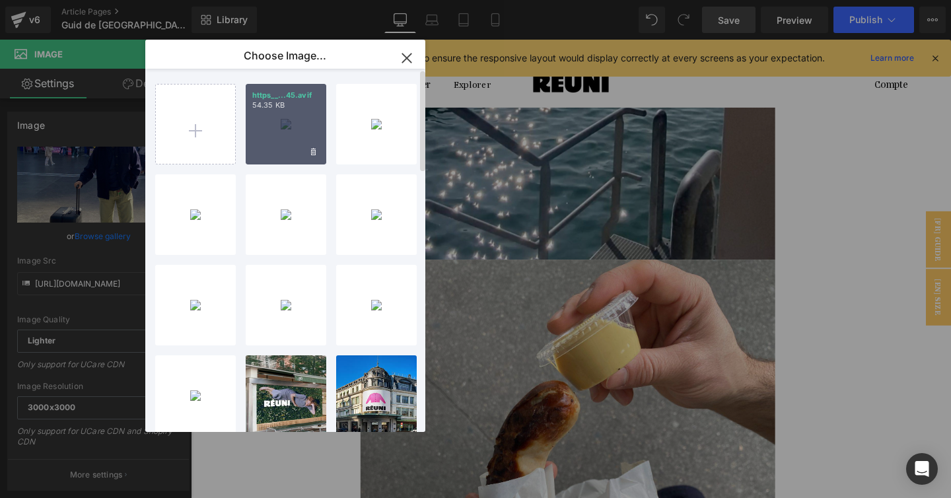
click at [267, 114] on div "https__...45.avif 54.35 KB" at bounding box center [286, 124] width 81 height 81
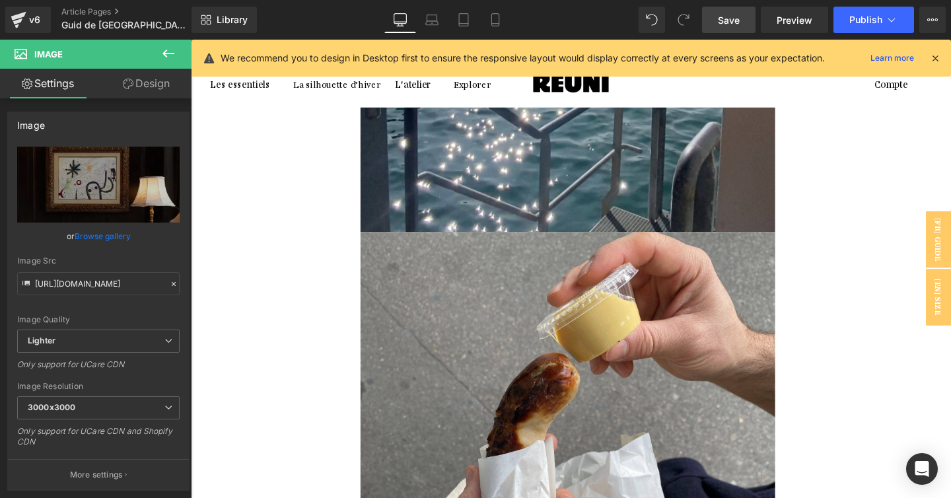
scroll to position [1567, 0]
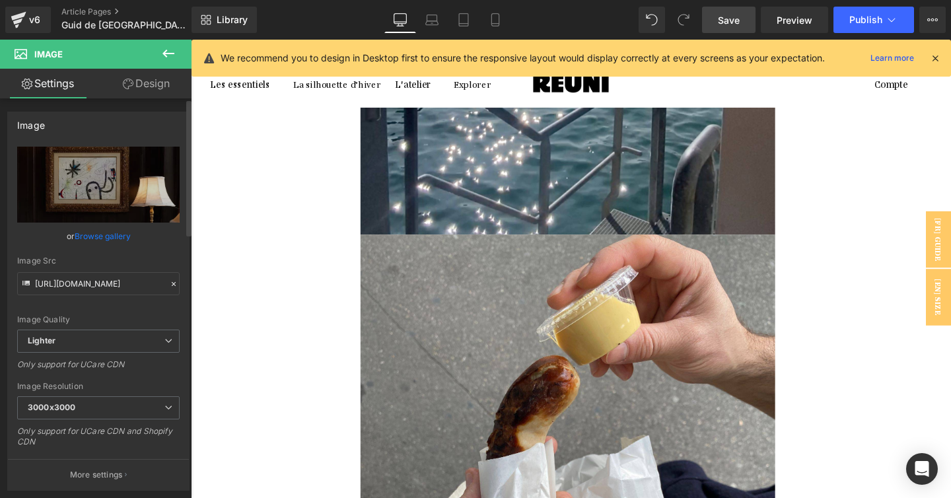
click at [103, 237] on link "Browse gallery" at bounding box center [103, 235] width 56 height 23
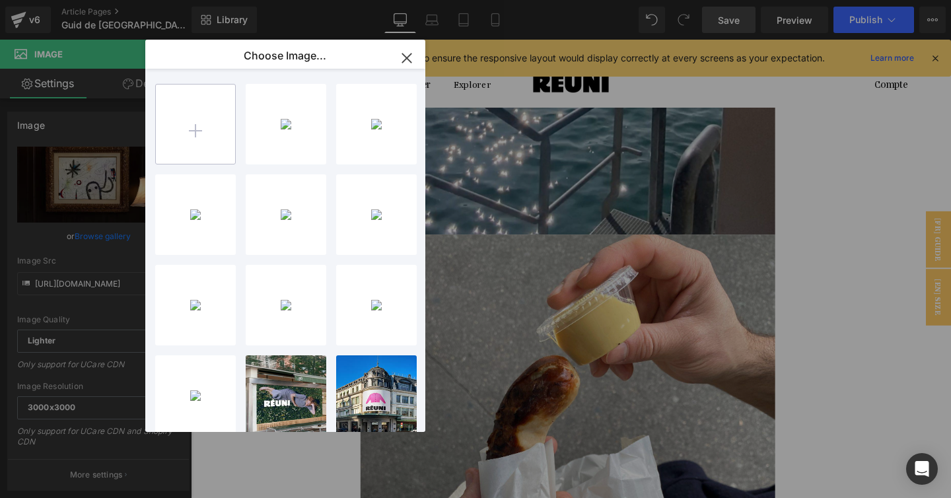
click at [187, 130] on input "file" at bounding box center [195, 123] width 79 height 79
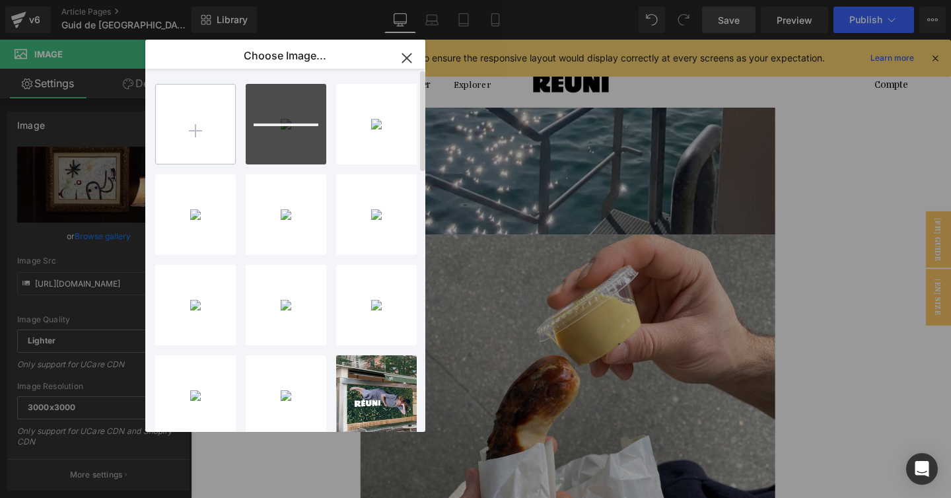
click at [223, 125] on input "file" at bounding box center [195, 123] width 79 height 79
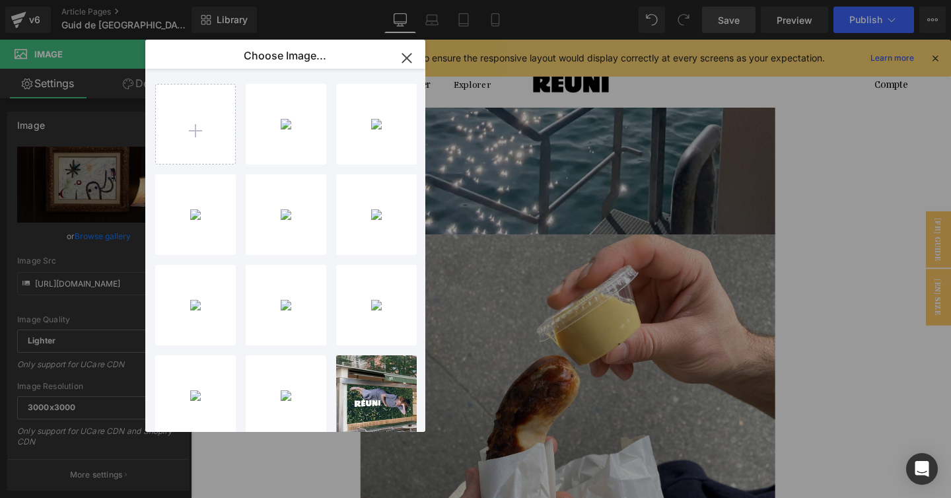
type input "C:\fakepath\1.jpg"
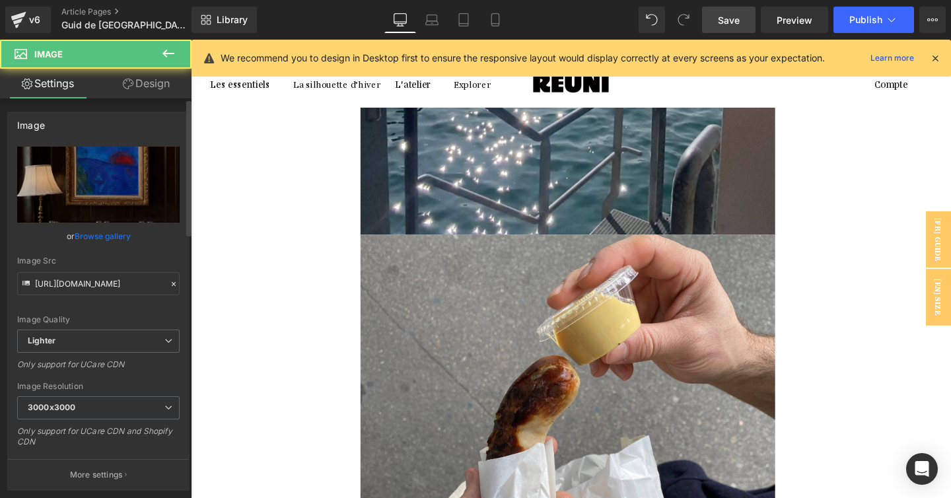
click at [116, 239] on link "Browse gallery" at bounding box center [103, 235] width 56 height 23
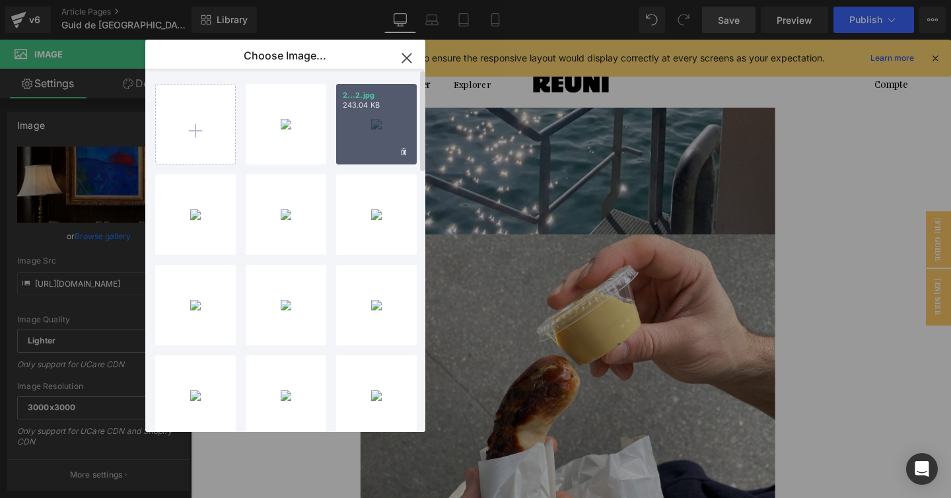
click at [368, 134] on div "2...2.jpg 243.04 KB" at bounding box center [376, 124] width 81 height 81
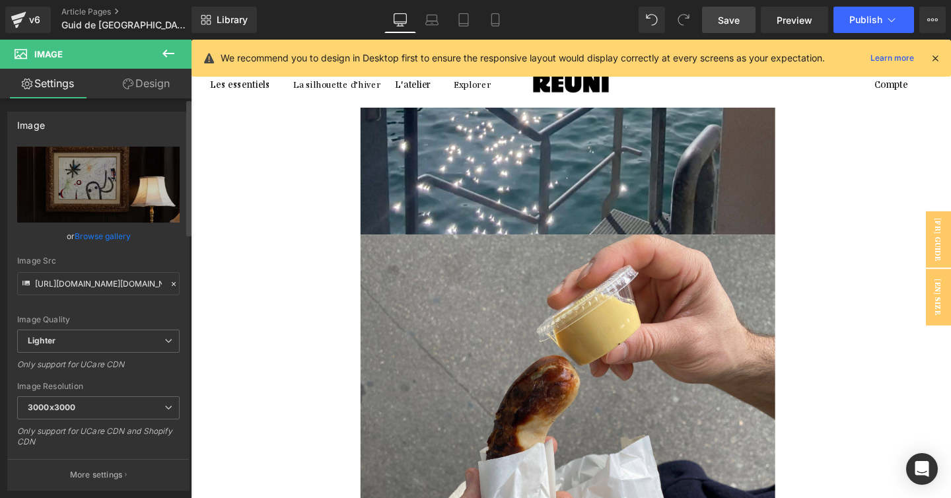
click at [98, 246] on link "Browse gallery" at bounding box center [103, 235] width 56 height 23
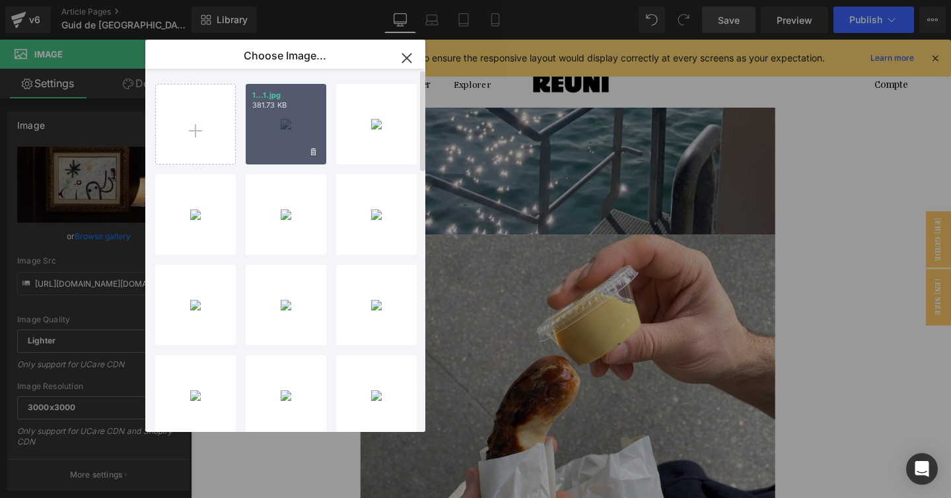
click at [287, 117] on div "1...1.jpg 381.73 KB" at bounding box center [286, 124] width 81 height 81
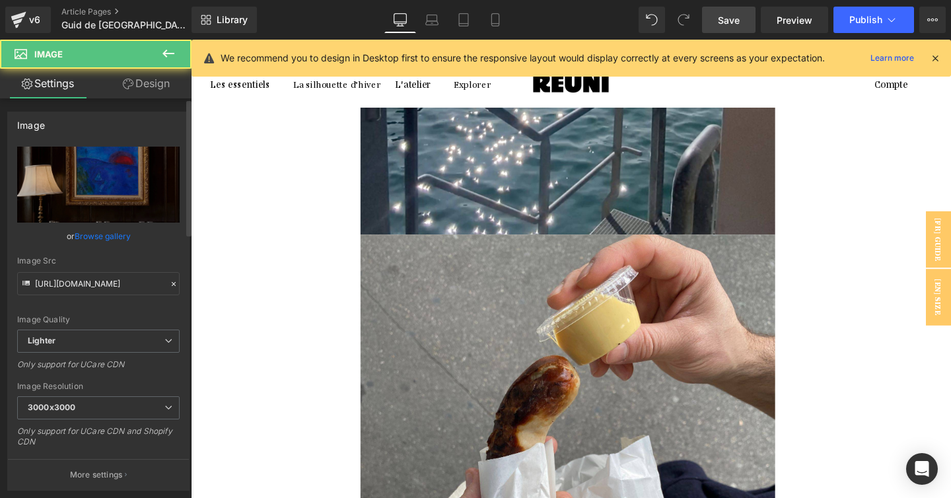
click at [96, 230] on link "Browse gallery" at bounding box center [103, 235] width 56 height 23
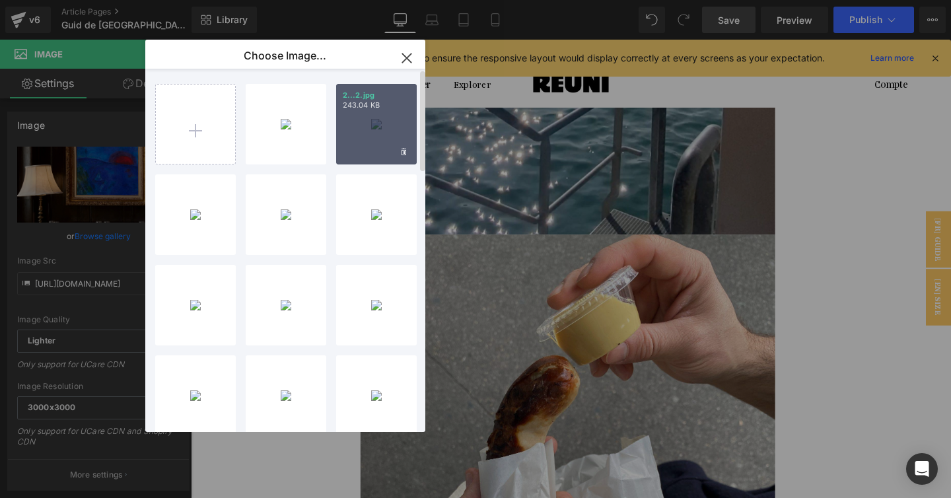
drag, startPoint x: 371, startPoint y: 125, endPoint x: 191, endPoint y: 90, distance: 183.6
click at [371, 125] on div "2...2.jpg 243.04 KB" at bounding box center [376, 124] width 81 height 81
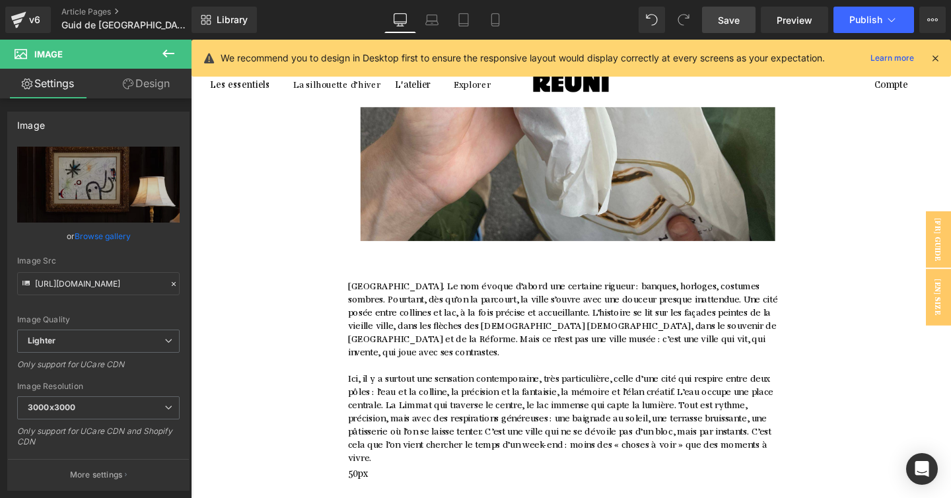
scroll to position [1885, 0]
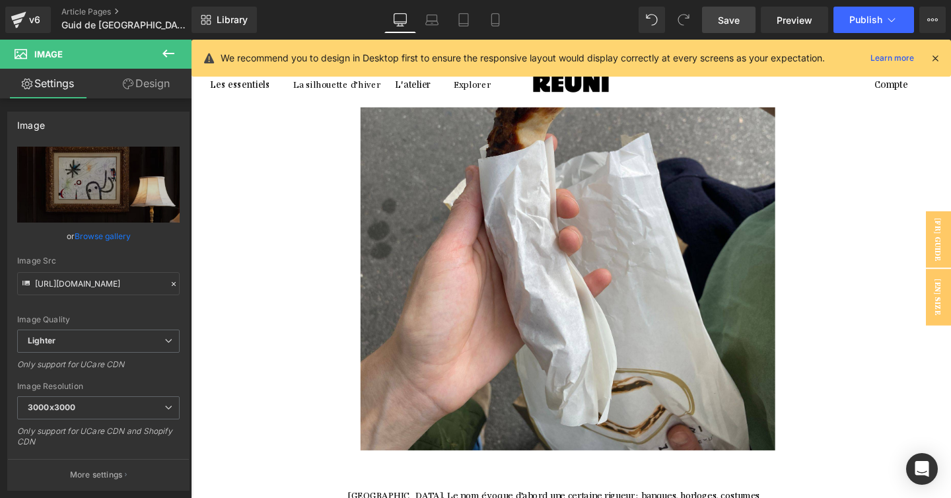
click at [191, 40] on icon at bounding box center [191, 40] width 0 height 0
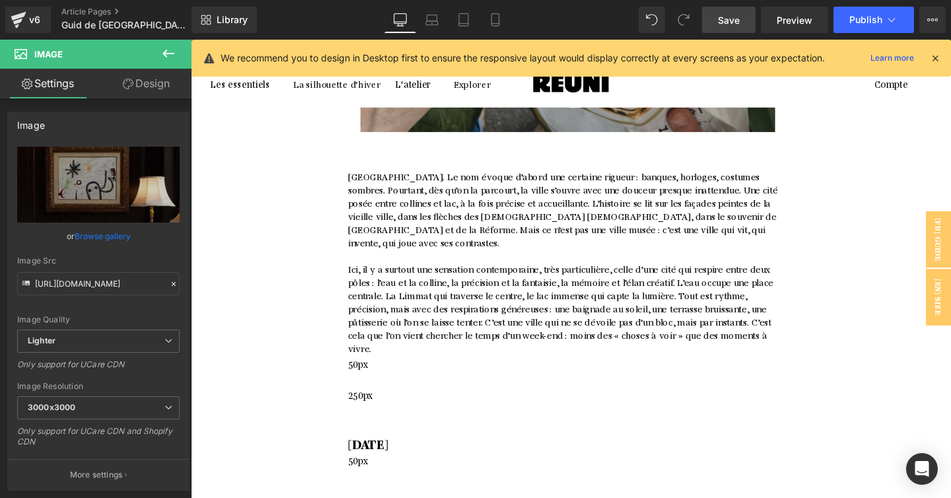
scroll to position [2221, 0]
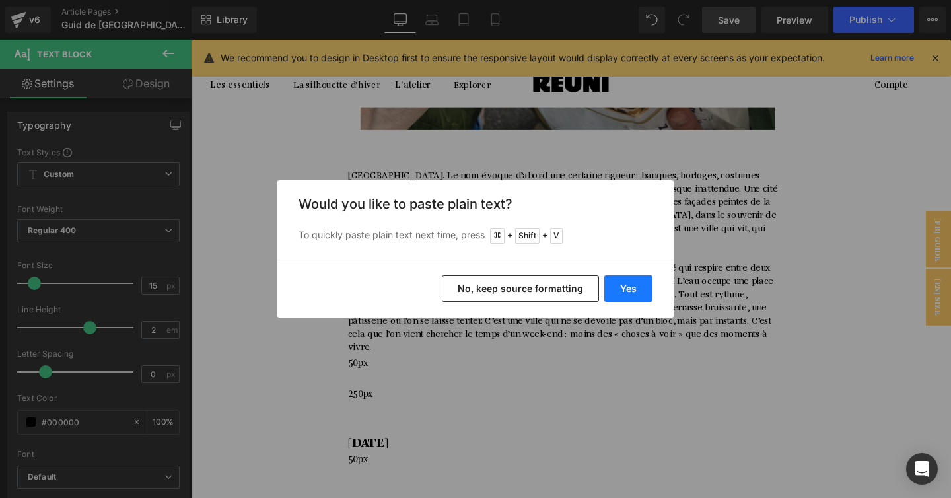
click at [611, 281] on button "Yes" at bounding box center [628, 288] width 48 height 26
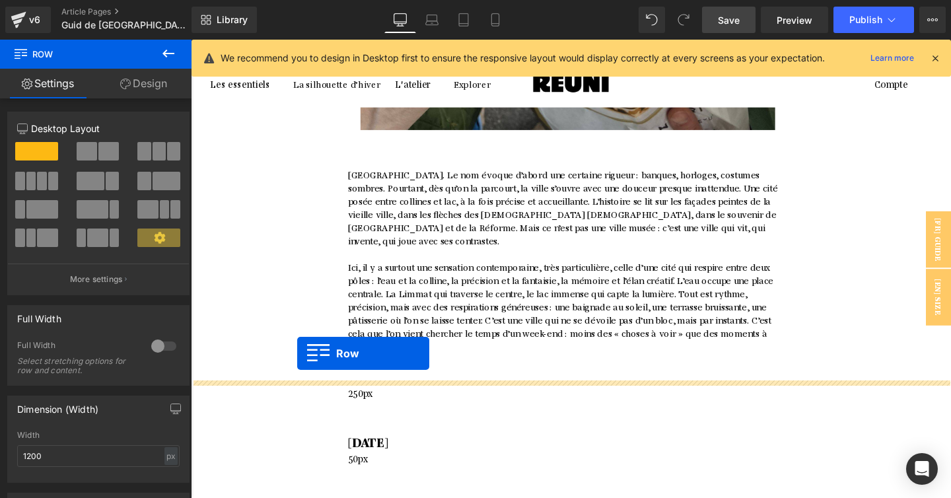
drag, startPoint x: 217, startPoint y: 102, endPoint x: 302, endPoint y: 369, distance: 280.8
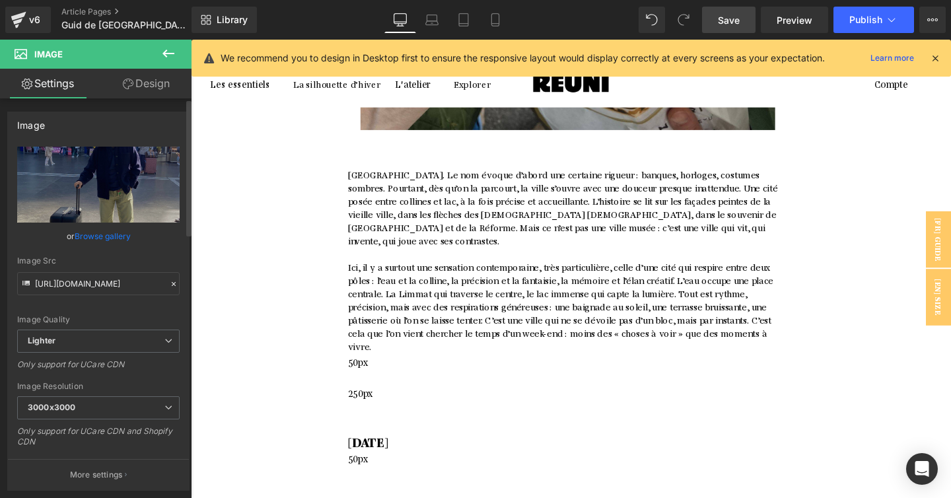
click at [110, 224] on link "Browse gallery" at bounding box center [103, 235] width 56 height 23
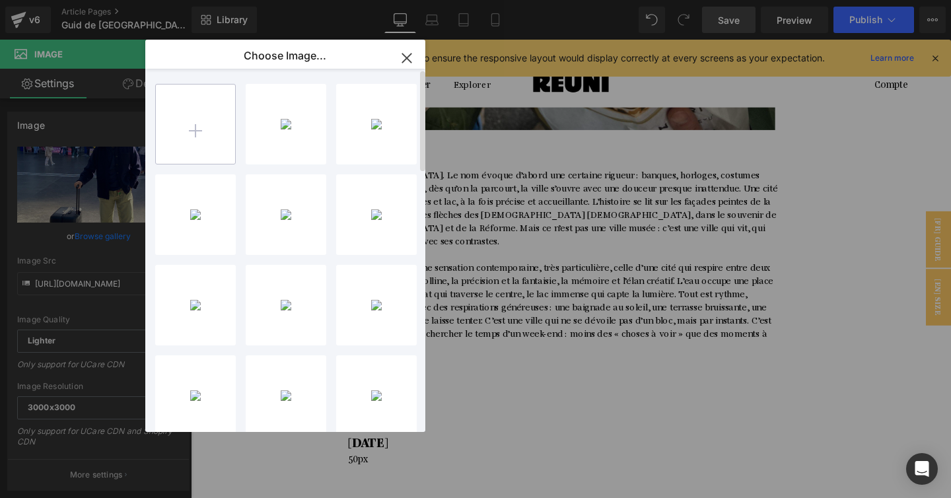
click at [193, 116] on input "file" at bounding box center [195, 123] width 79 height 79
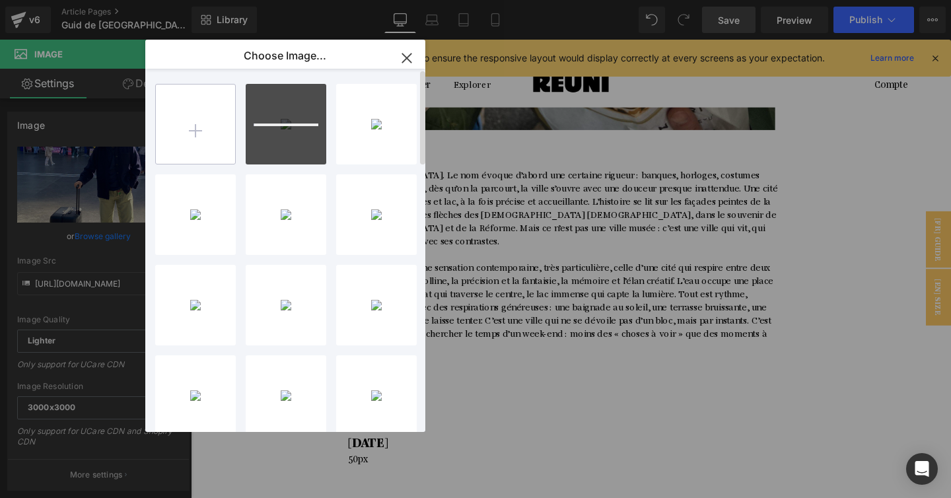
click at [195, 144] on input "file" at bounding box center [195, 123] width 79 height 79
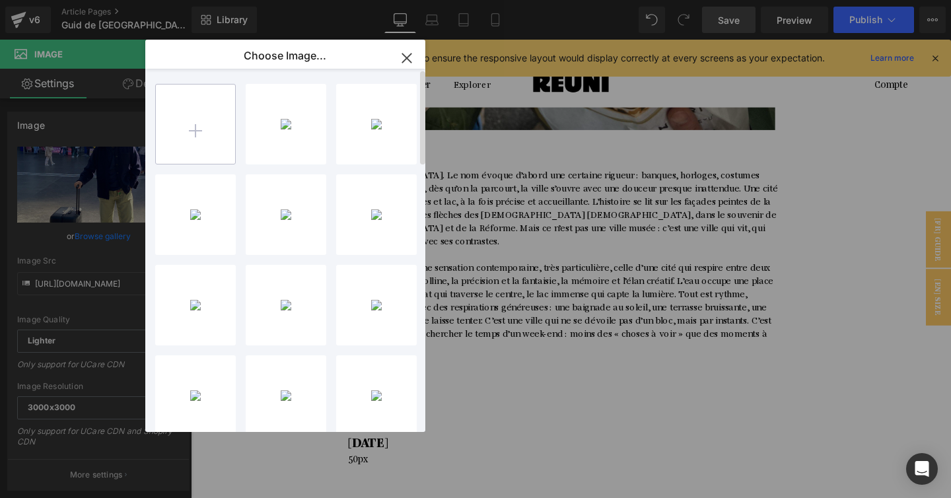
type input "C:\fakepath\1.jpg"
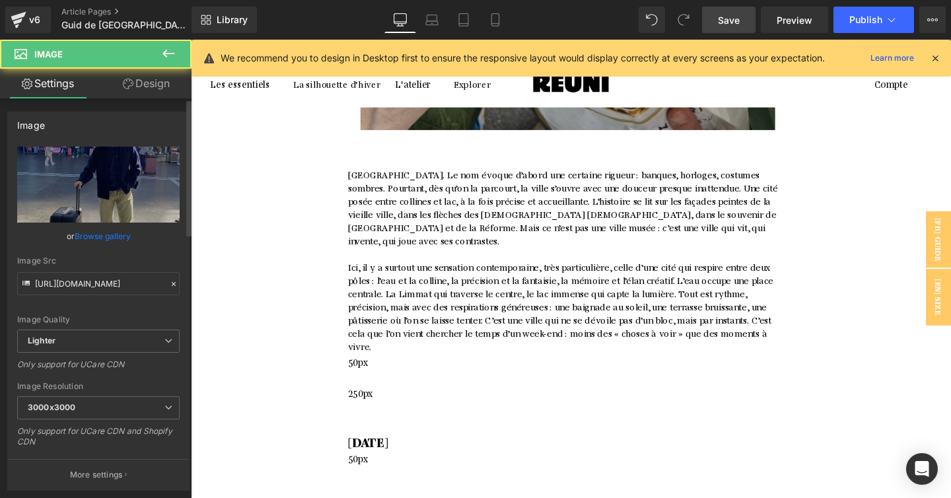
click at [121, 236] on link "Browse gallery" at bounding box center [103, 235] width 56 height 23
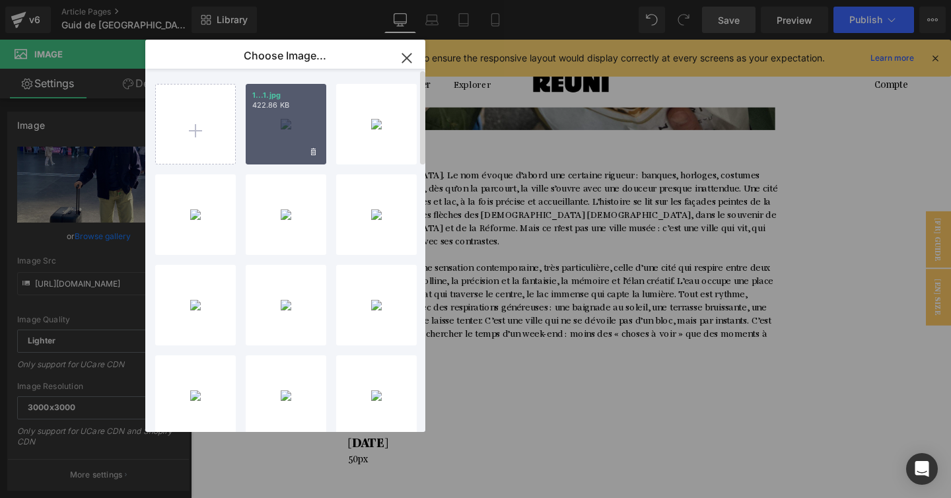
click at [272, 145] on div "1...1.jpg 422.86 KB" at bounding box center [286, 124] width 81 height 81
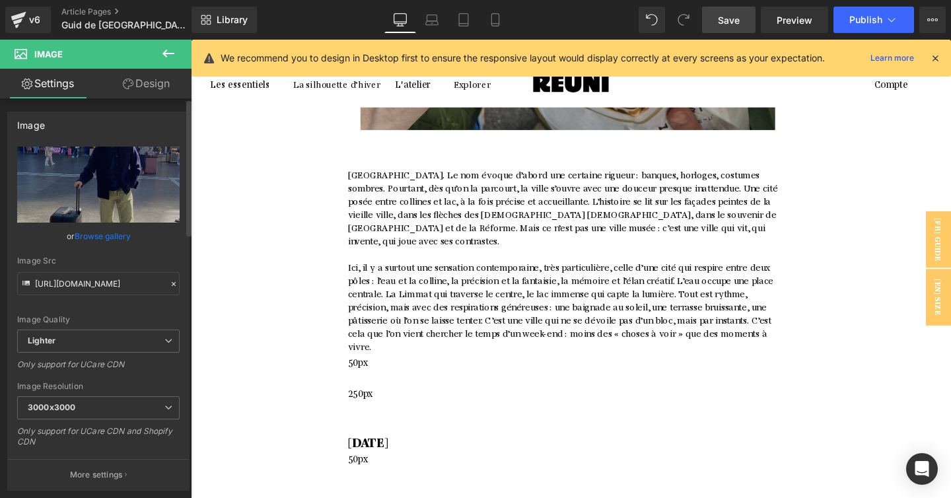
click at [117, 233] on link "Browse gallery" at bounding box center [103, 235] width 56 height 23
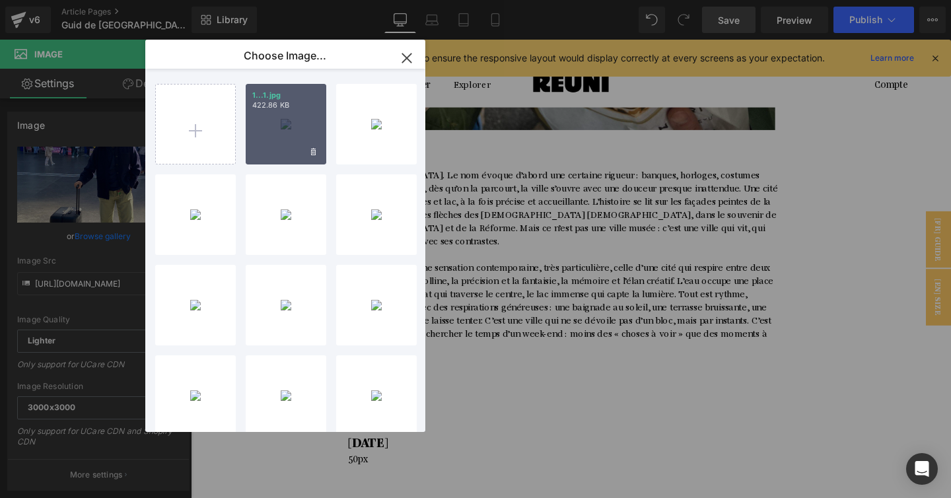
click at [302, 95] on p "1...1.jpg" at bounding box center [285, 95] width 67 height 10
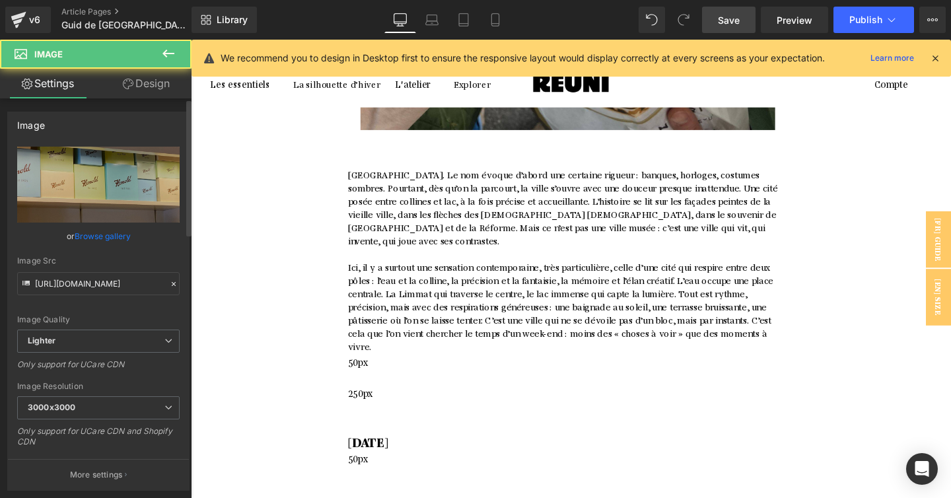
click at [107, 234] on link "Browse gallery" at bounding box center [103, 235] width 56 height 23
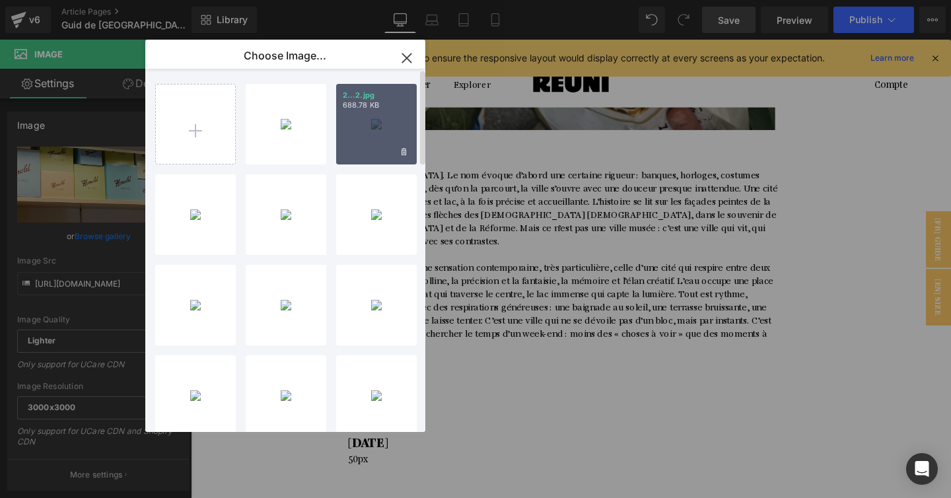
click at [347, 132] on div "2...2.jpg 688.78 KB" at bounding box center [376, 124] width 81 height 81
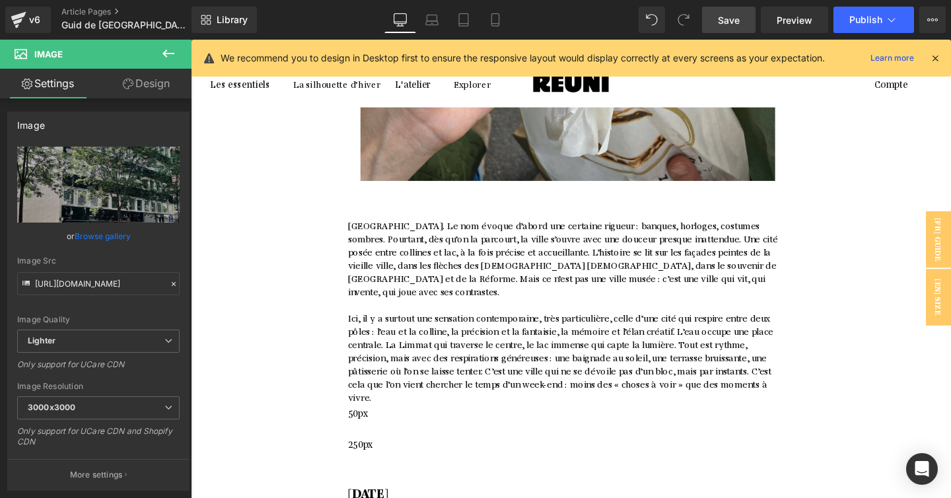
scroll to position [2076, 0]
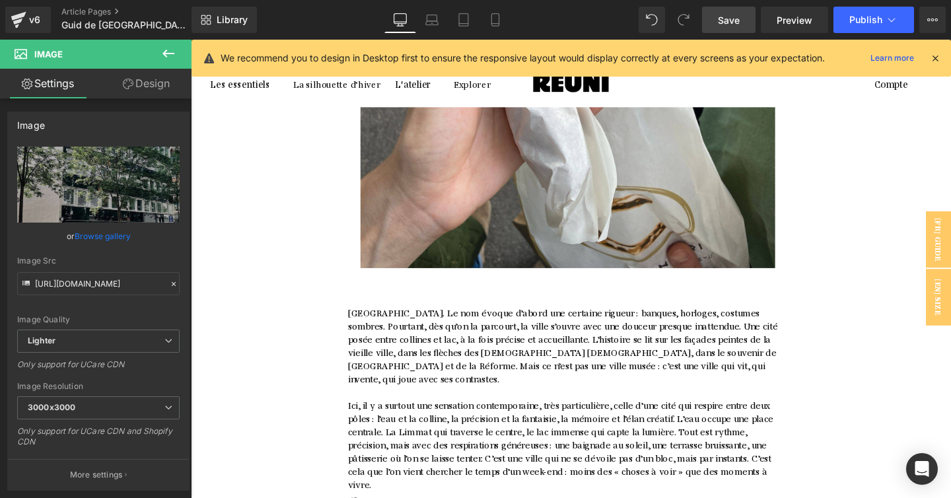
click at [191, 40] on link at bounding box center [191, 40] width 0 height 0
click at [191, 40] on icon at bounding box center [191, 40] width 0 height 0
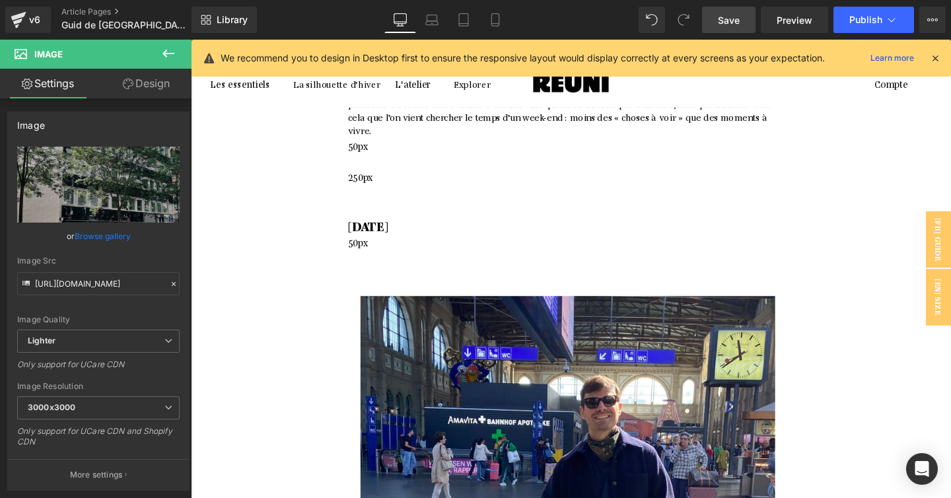
scroll to position [2442, 0]
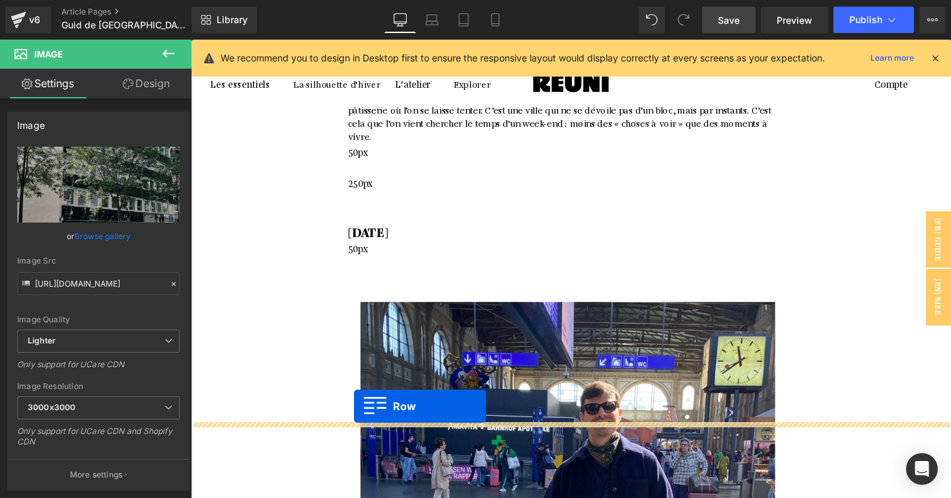
drag, startPoint x: 224, startPoint y: 156, endPoint x: 362, endPoint y: 424, distance: 302.0
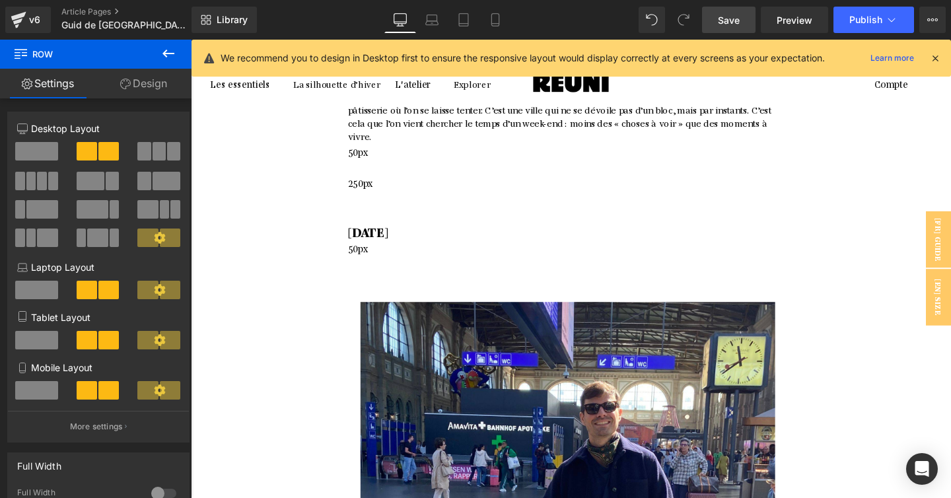
click at [191, 40] on link at bounding box center [191, 40] width 0 height 0
click at [191, 40] on icon at bounding box center [191, 40] width 0 height 0
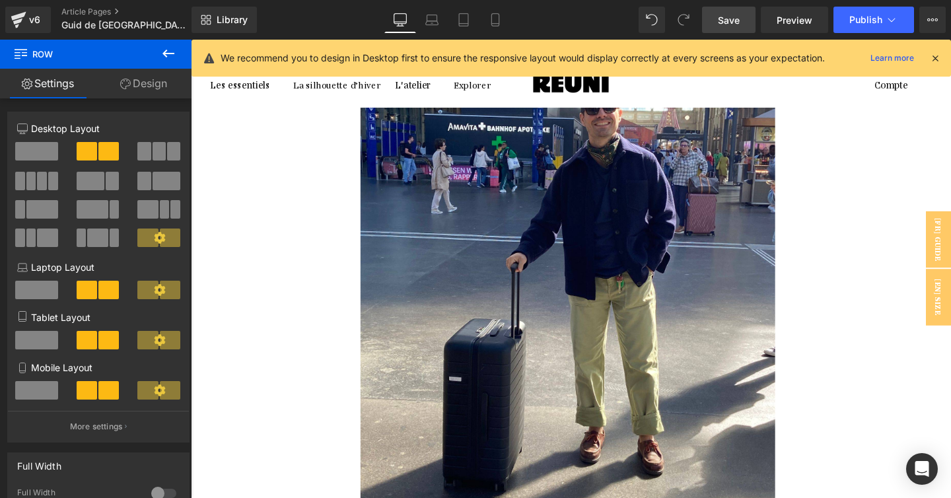
scroll to position [2757, 0]
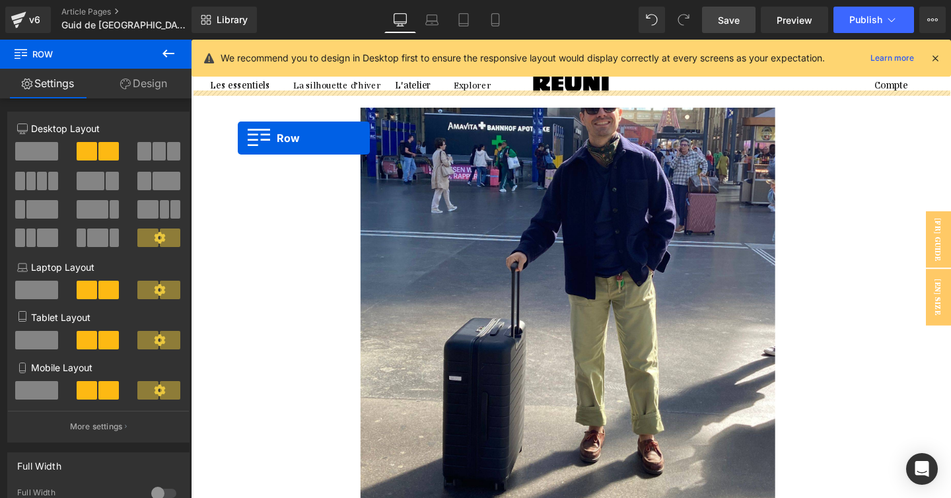
drag, startPoint x: 227, startPoint y: 352, endPoint x: 240, endPoint y: 142, distance: 210.3
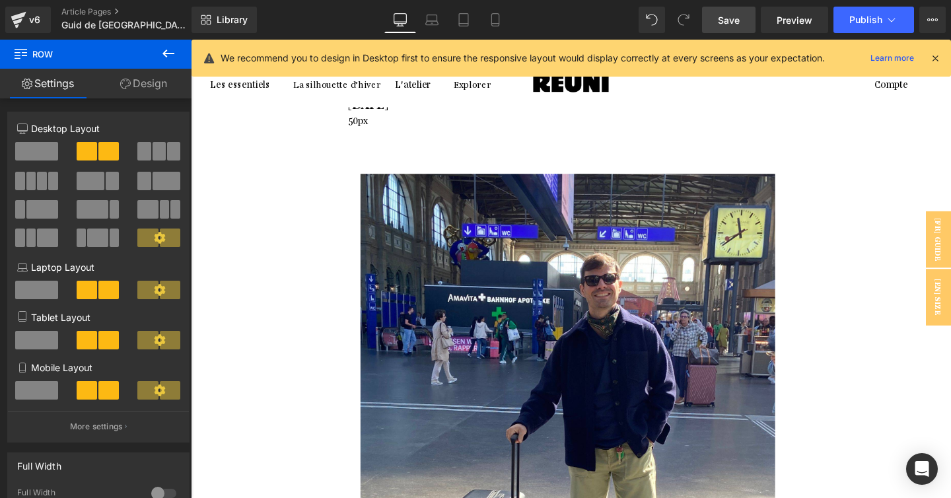
scroll to position [2562, 0]
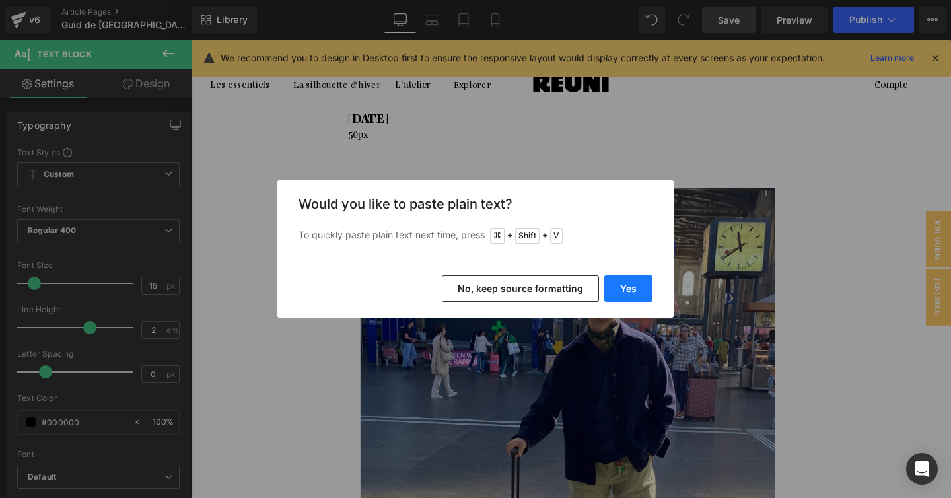
click at [642, 292] on button "Yes" at bounding box center [628, 288] width 48 height 26
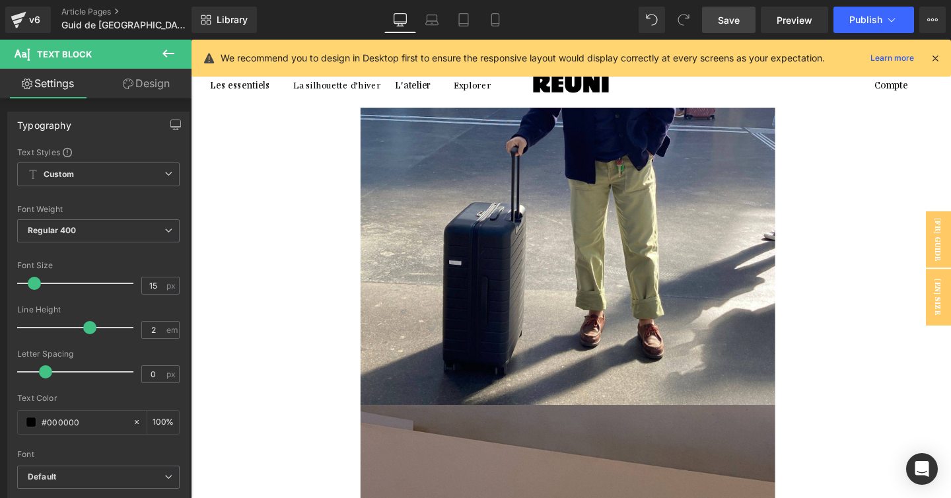
scroll to position [2930, 0]
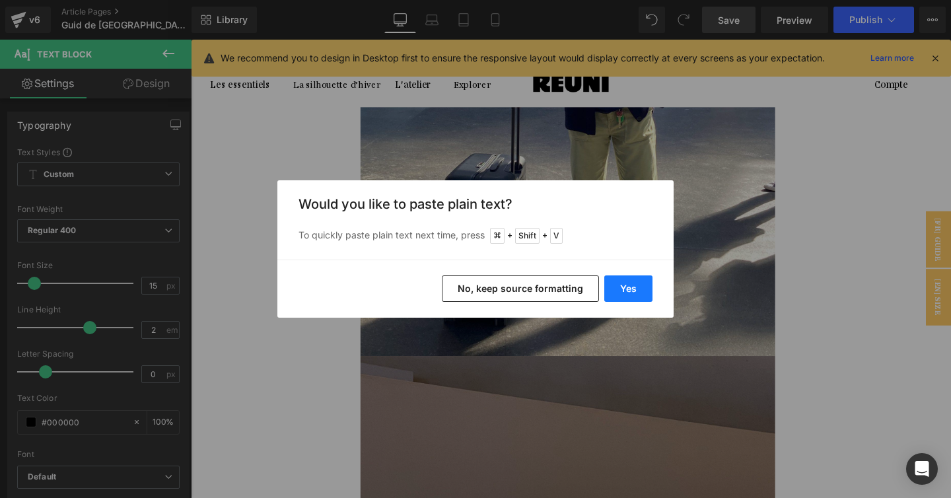
click at [633, 290] on button "Yes" at bounding box center [628, 288] width 48 height 26
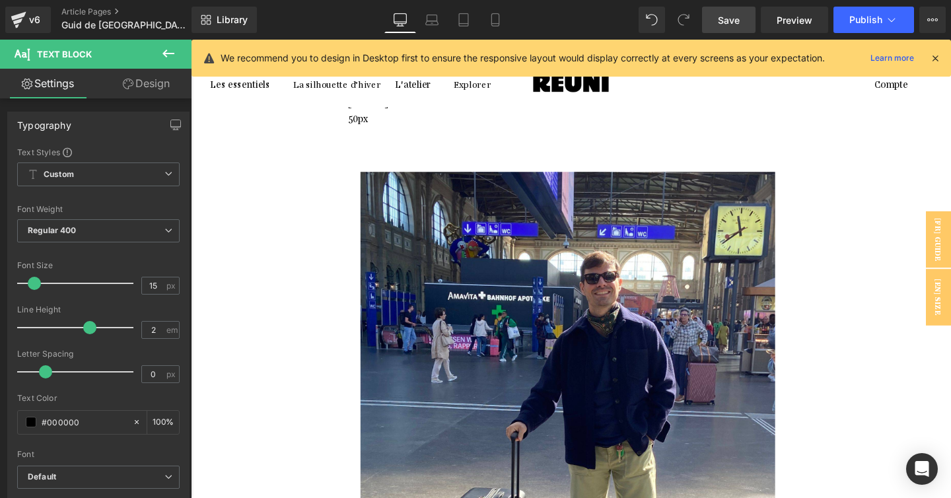
scroll to position [2703, 0]
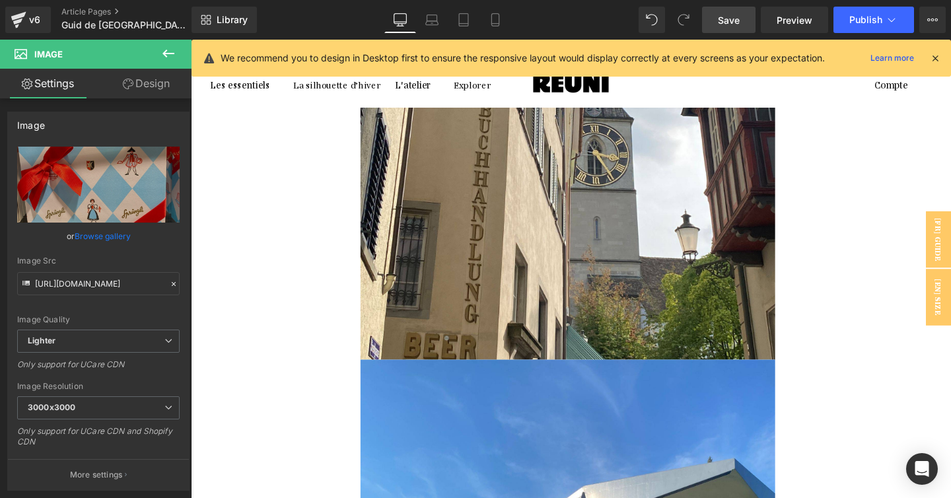
scroll to position [337, 0]
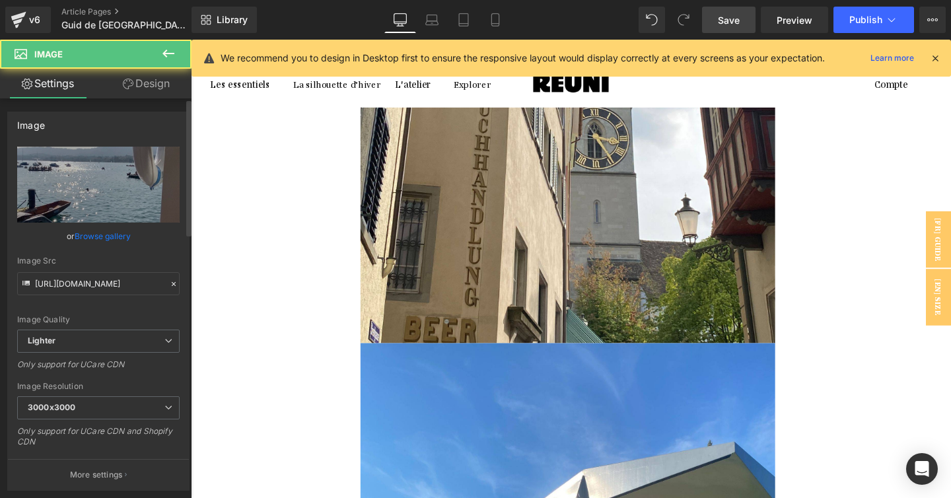
click at [97, 246] on link "Browse gallery" at bounding box center [103, 235] width 56 height 23
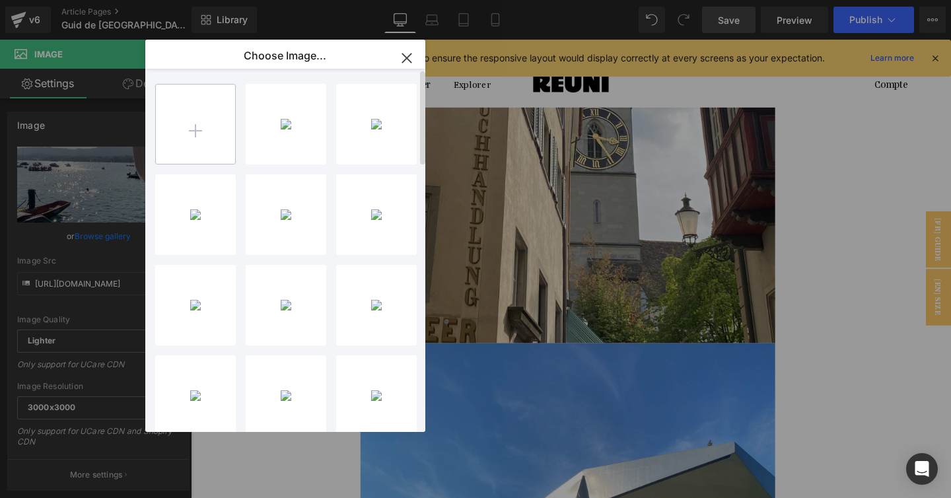
click at [197, 131] on input "file" at bounding box center [195, 123] width 79 height 79
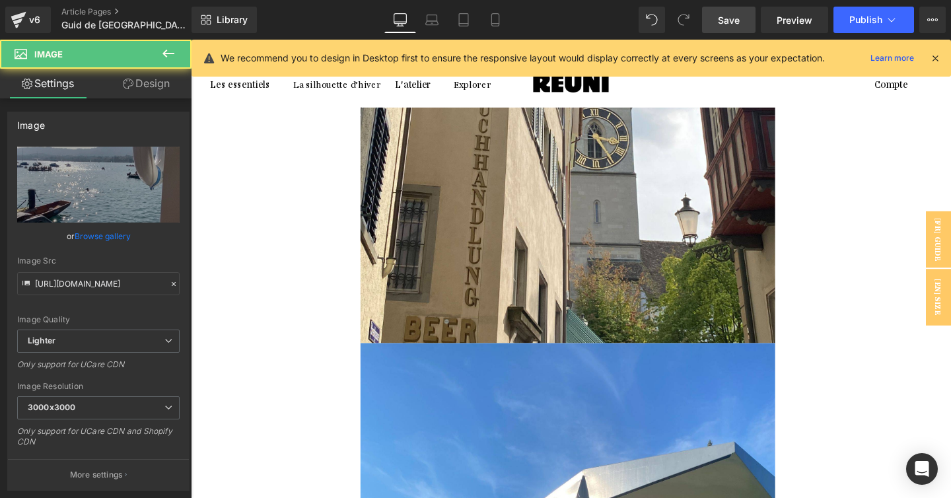
click at [84, 238] on link "Browse gallery" at bounding box center [103, 235] width 56 height 23
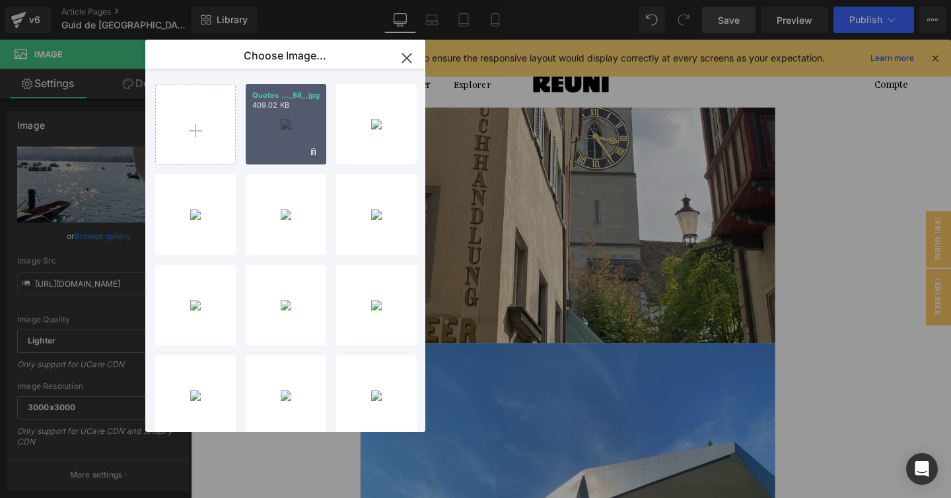
click at [279, 112] on div "Quotes ..._88_.jpg 409.02 KB" at bounding box center [286, 124] width 81 height 81
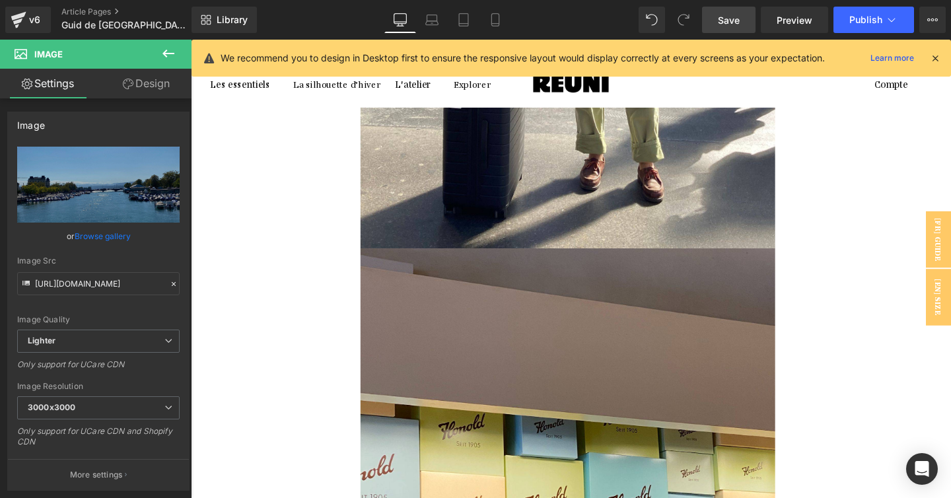
scroll to position [2813, 0]
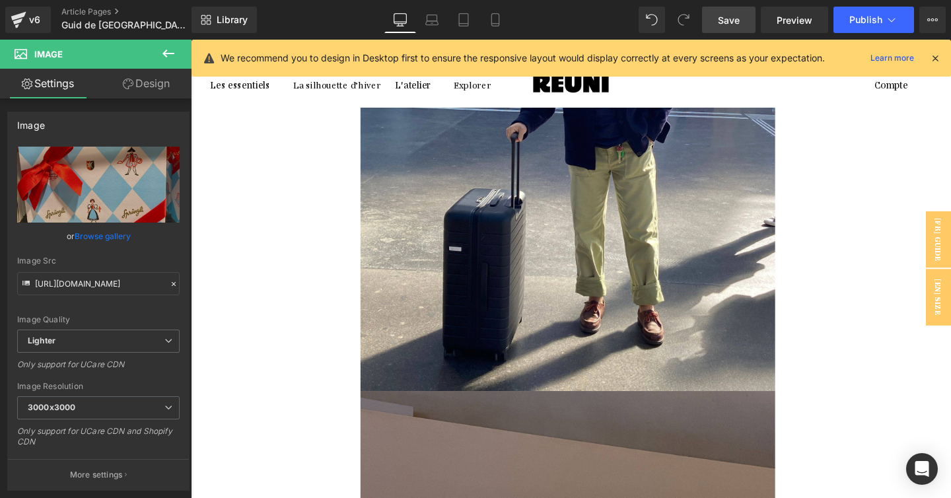
scroll to position [2896, 0]
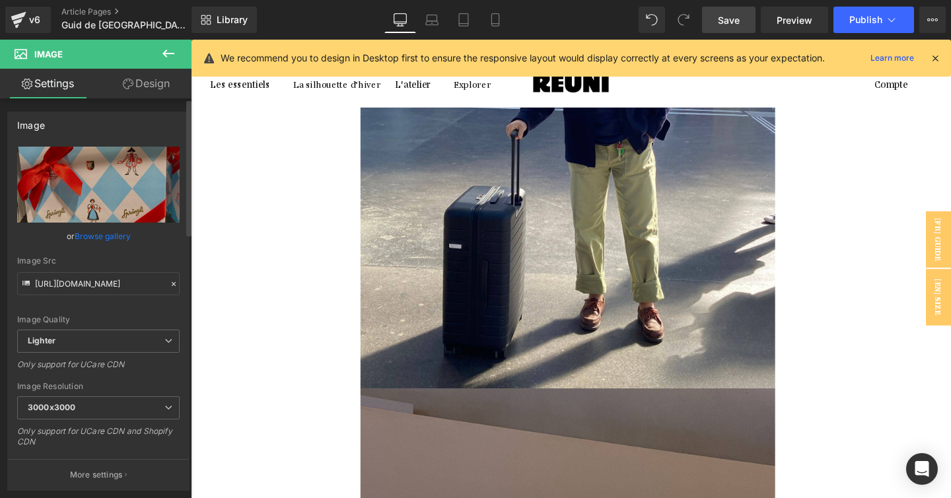
click at [90, 232] on link "Browse gallery" at bounding box center [103, 235] width 56 height 23
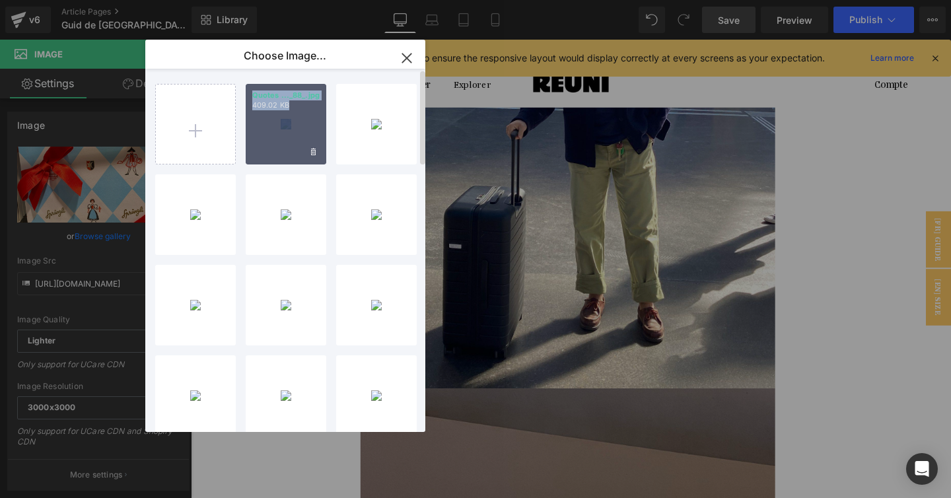
drag, startPoint x: 285, startPoint y: 121, endPoint x: 86, endPoint y: 99, distance: 200.0
click at [273, 134] on div "Quotes ..._88_.jpg 409.02 KB" at bounding box center [286, 124] width 81 height 81
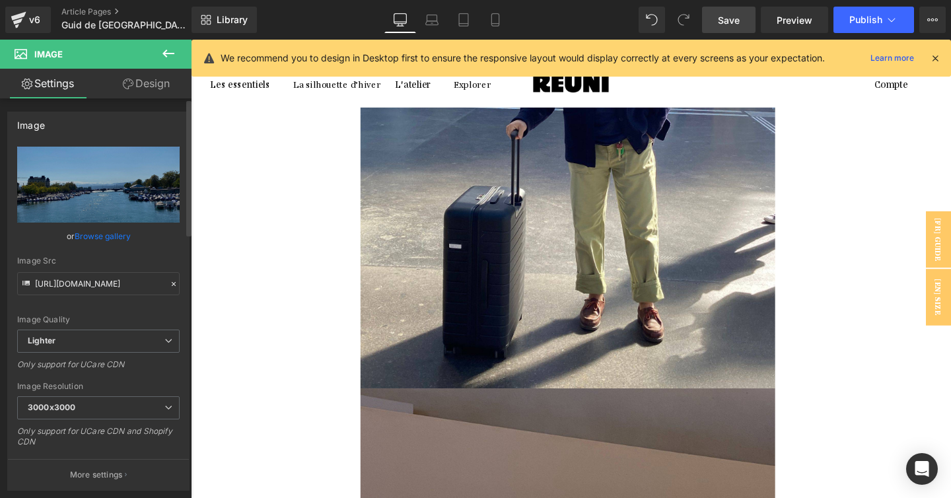
click at [103, 238] on link "Browse gallery" at bounding box center [103, 235] width 56 height 23
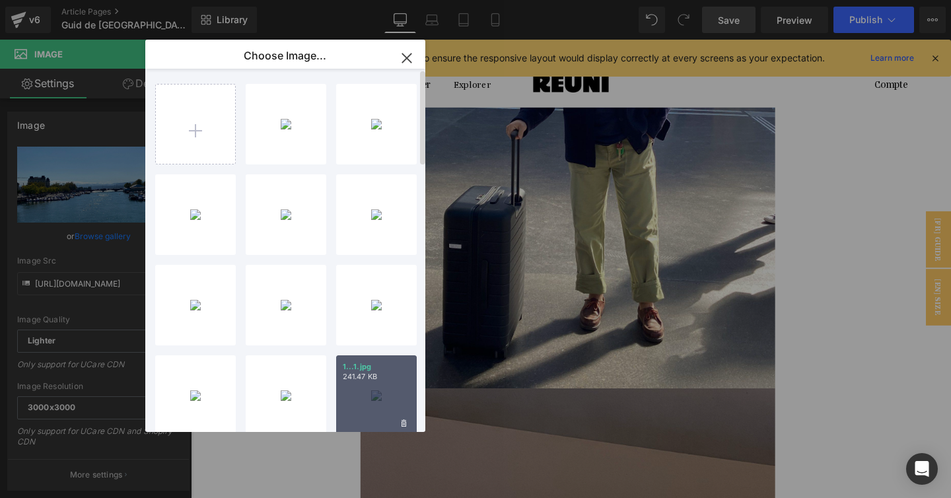
click at [377, 378] on p "241.47 KB" at bounding box center [376, 377] width 67 height 10
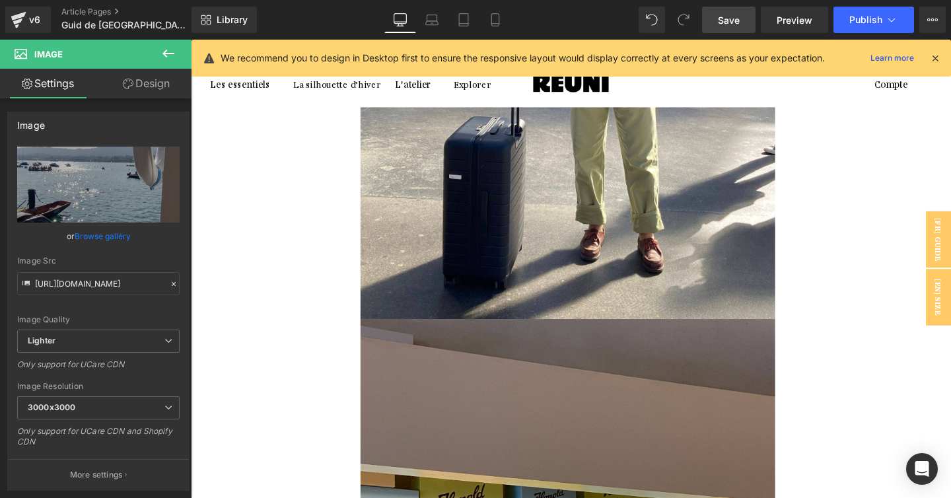
scroll to position [2898, 0]
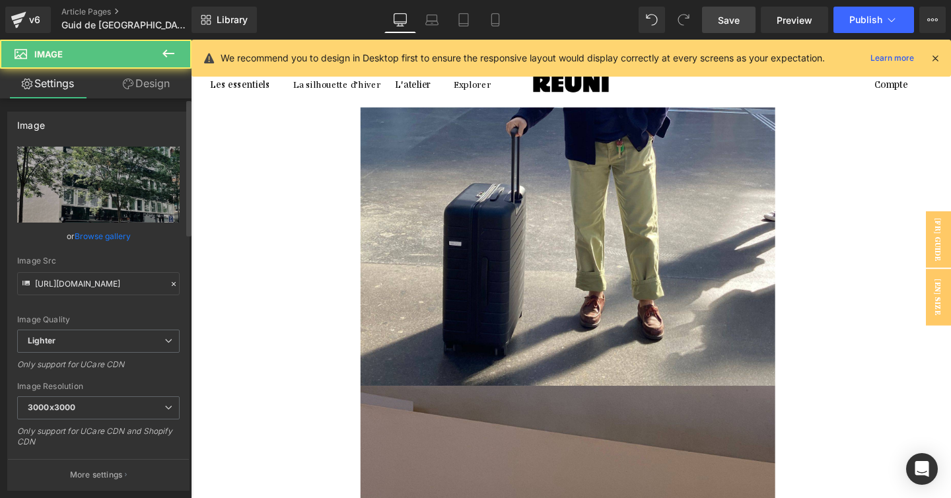
click at [106, 240] on link "Browse gallery" at bounding box center [103, 235] width 56 height 23
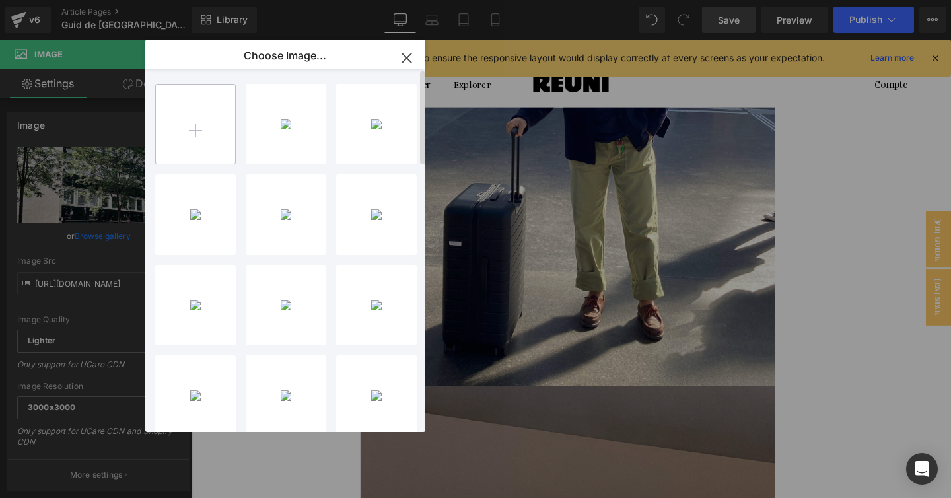
click at [196, 121] on input "file" at bounding box center [195, 123] width 79 height 79
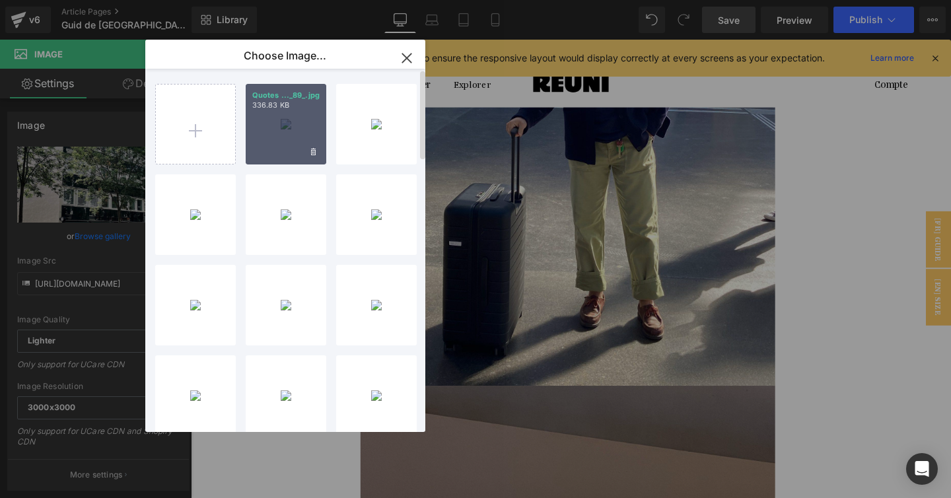
click at [281, 121] on div "Quotes ..._89_.jpg 336.83 KB" at bounding box center [286, 124] width 81 height 81
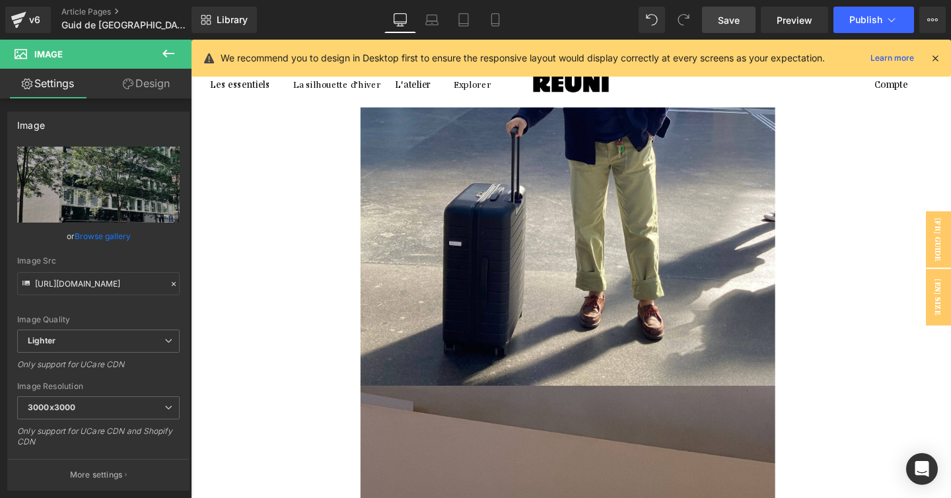
click at [191, 40] on span "Image" at bounding box center [191, 40] width 0 height 0
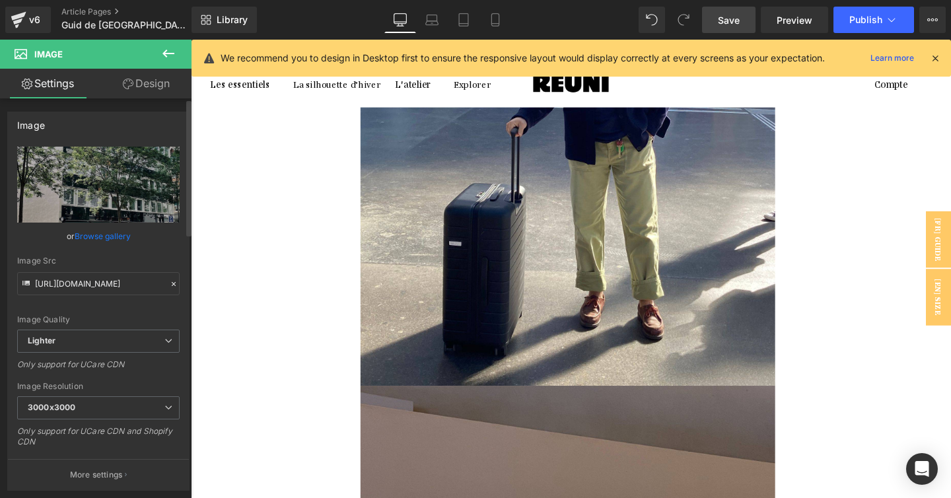
click at [114, 244] on link "Browse gallery" at bounding box center [103, 235] width 56 height 23
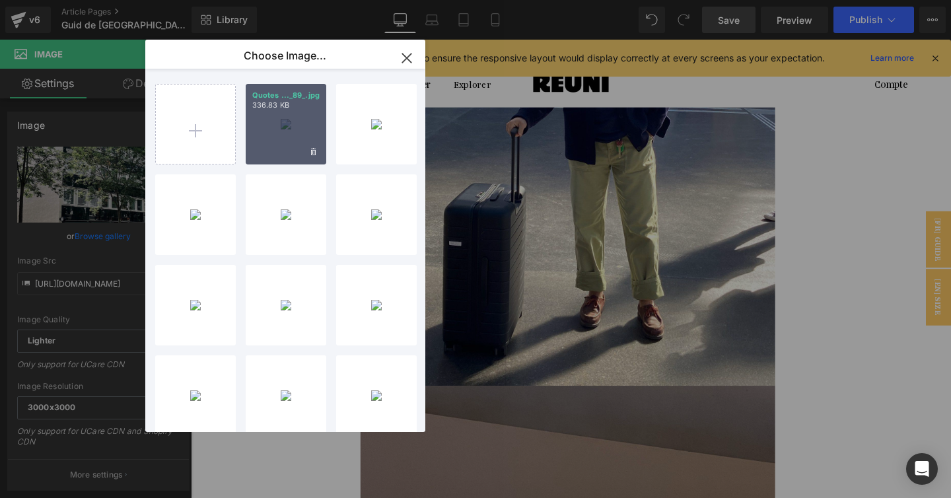
click at [288, 116] on div "Quotes ..._89_.jpg 336.83 KB" at bounding box center [286, 124] width 81 height 81
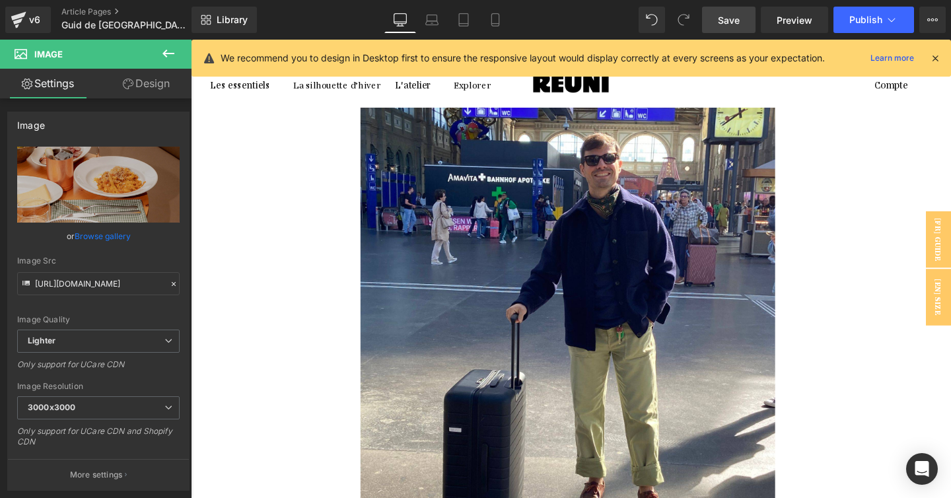
scroll to position [2844, 0]
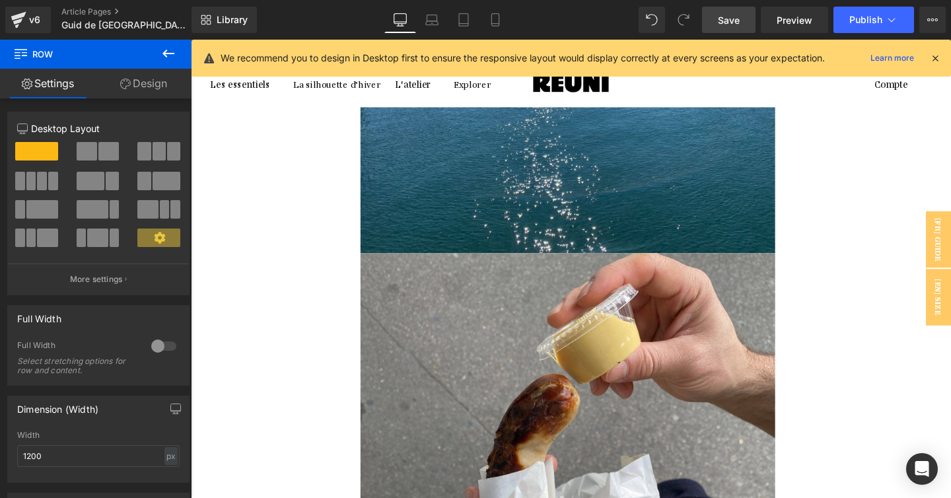
scroll to position [1371, 0]
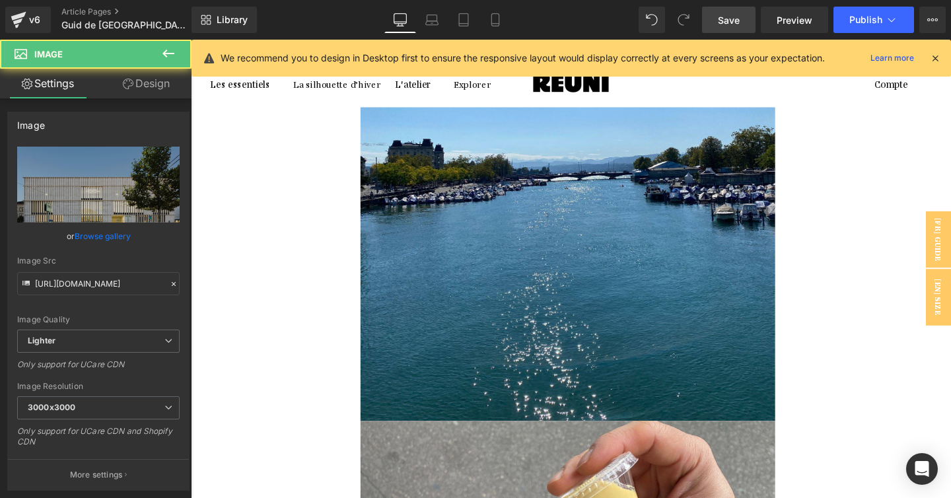
click at [191, 40] on icon at bounding box center [191, 40] width 0 height 0
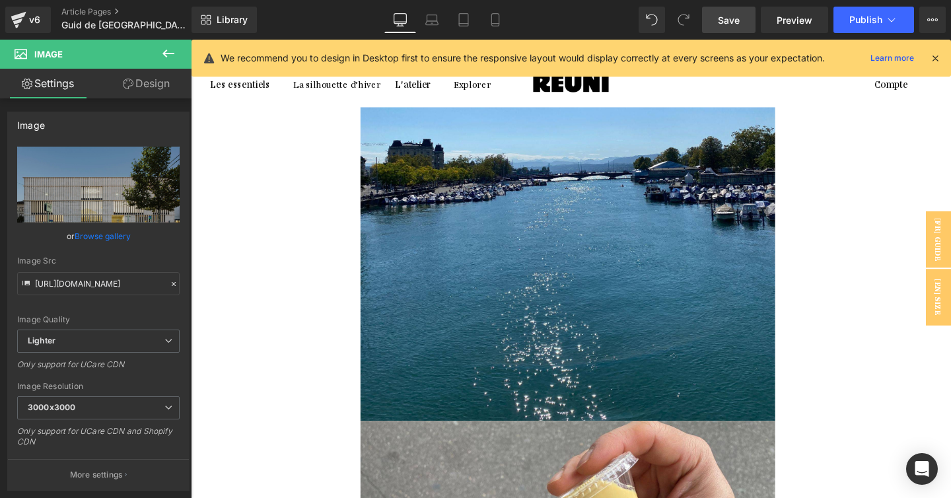
click at [191, 40] on link at bounding box center [191, 40] width 0 height 0
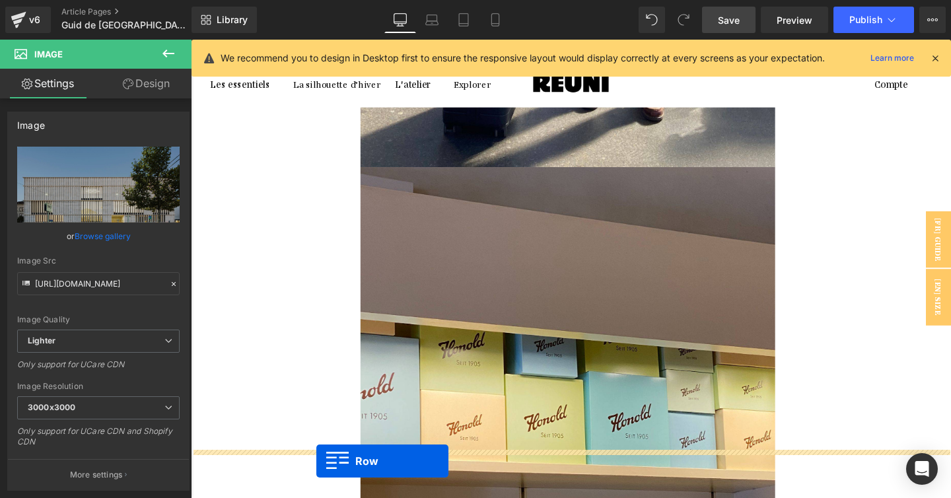
scroll to position [3221, 0]
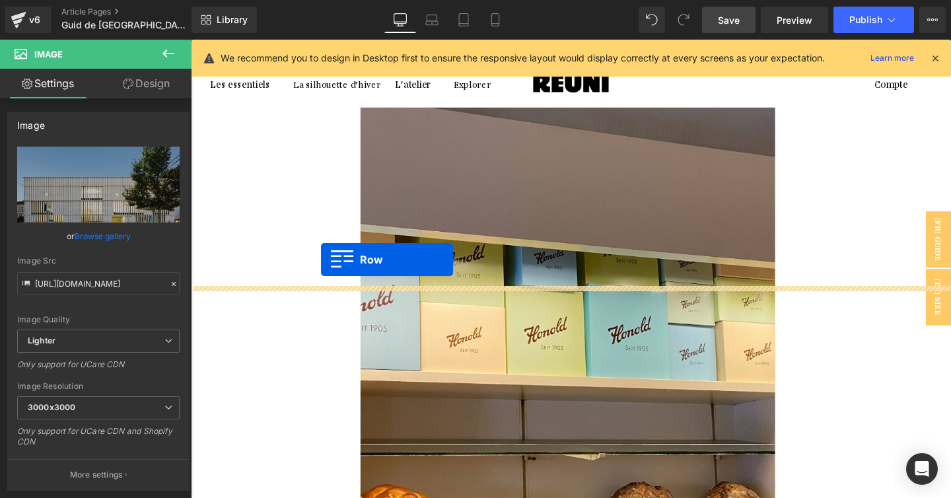
drag, startPoint x: 223, startPoint y: 136, endPoint x: 327, endPoint y: 271, distance: 170.8
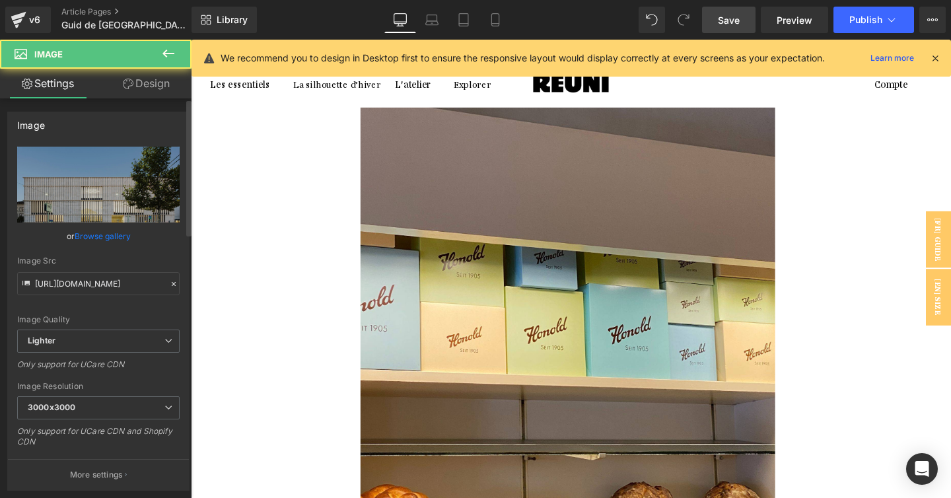
click at [110, 236] on link "Browse gallery" at bounding box center [103, 235] width 56 height 23
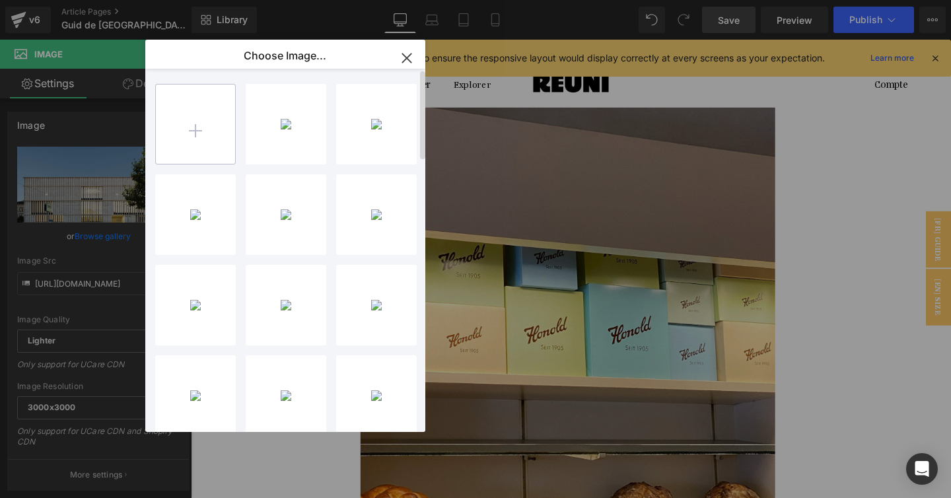
click at [187, 131] on input "file" at bounding box center [195, 123] width 79 height 79
type input "C:\fakepath\5YBl6Bx8qb189WVnLOU-3w.jpg"
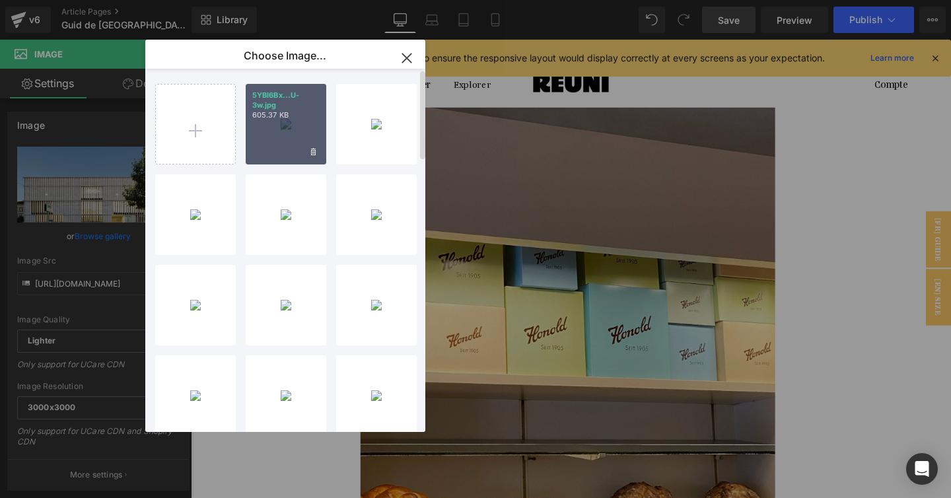
click at [277, 139] on div "5YBl6Bx...U-3w.jpg 605.37 KB" at bounding box center [286, 124] width 81 height 81
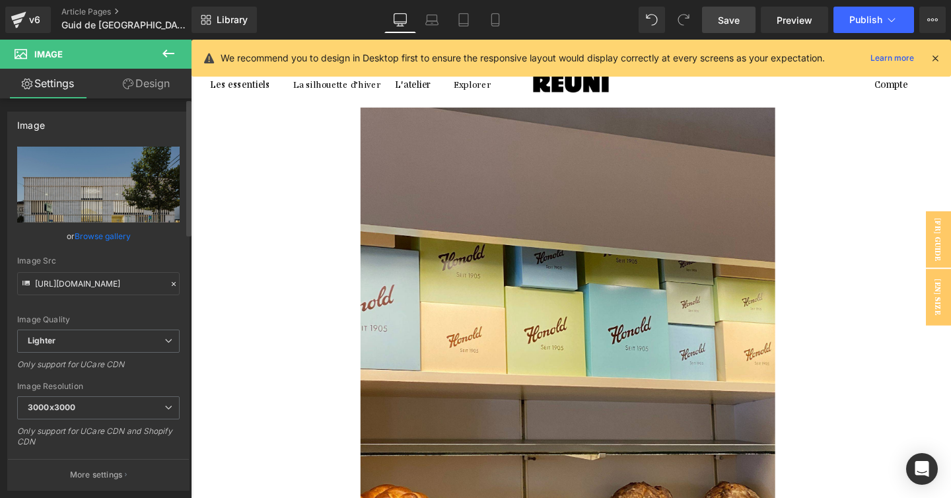
click at [104, 230] on link "Browse gallery" at bounding box center [103, 235] width 56 height 23
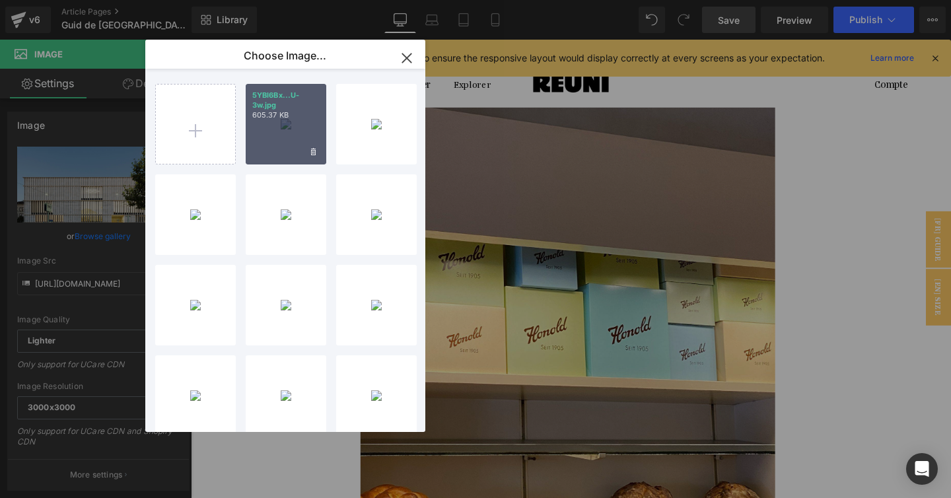
click at [268, 110] on p "605.37 KB" at bounding box center [285, 115] width 67 height 10
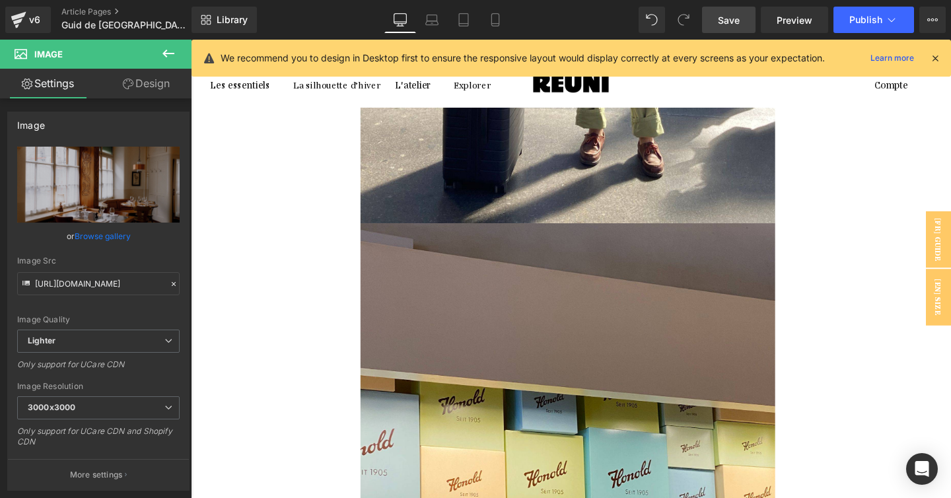
scroll to position [2965, 0]
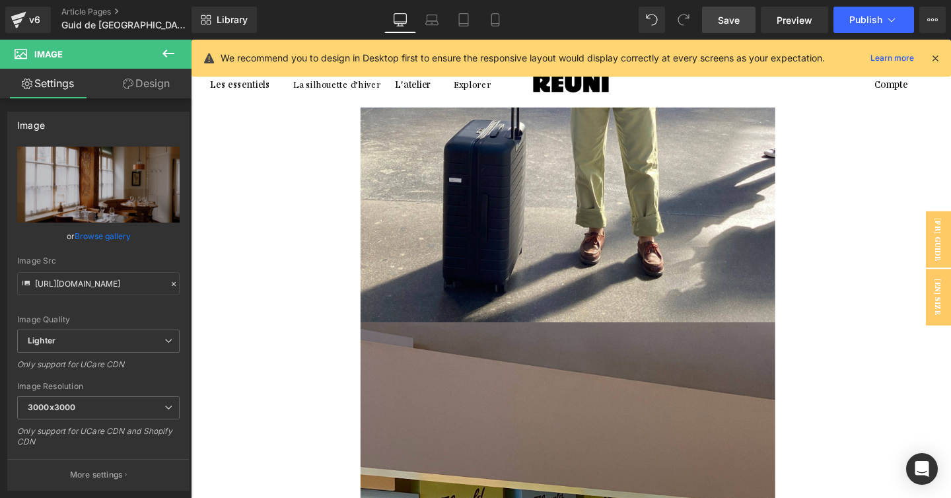
click at [191, 40] on link at bounding box center [191, 40] width 0 height 0
click at [191, 40] on icon at bounding box center [191, 40] width 0 height 0
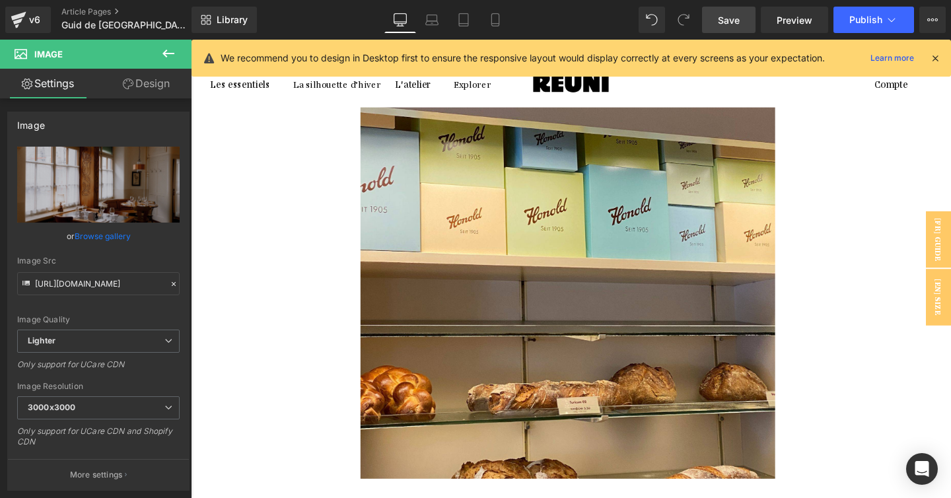
scroll to position [3380, 0]
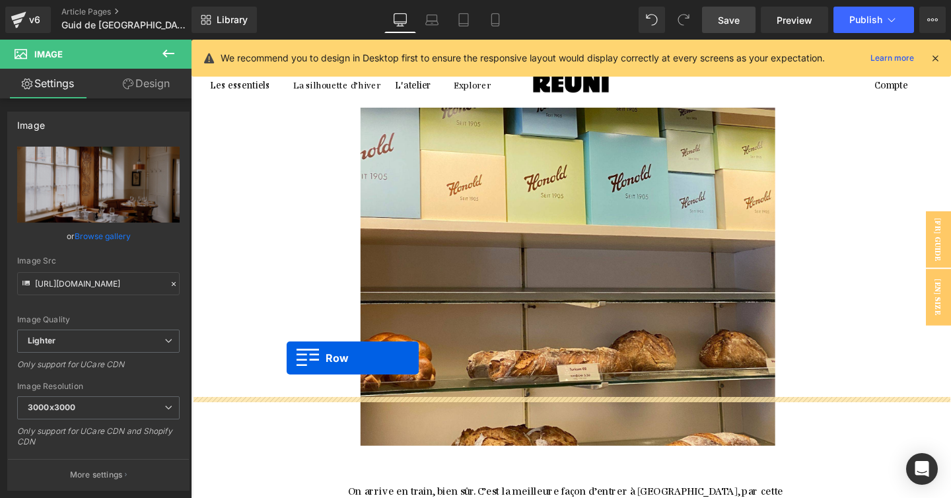
drag, startPoint x: 220, startPoint y: 104, endPoint x: 291, endPoint y: 374, distance: 279.2
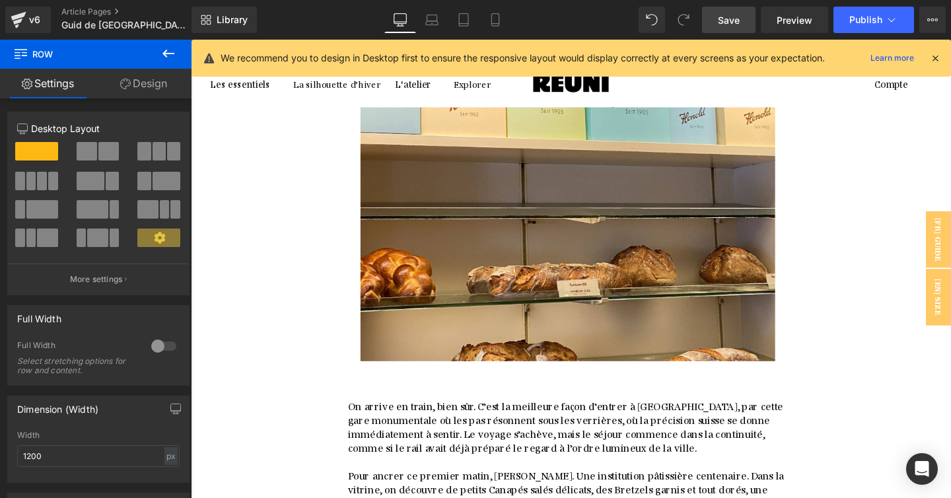
scroll to position [3481, 0]
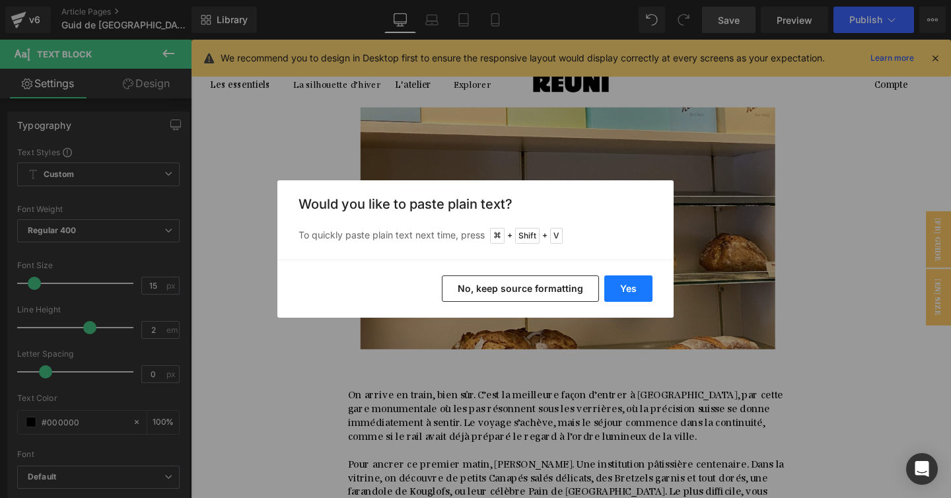
drag, startPoint x: 614, startPoint y: 292, endPoint x: 445, endPoint y: 266, distance: 171.0
click at [614, 292] on button "Yes" at bounding box center [628, 288] width 48 height 26
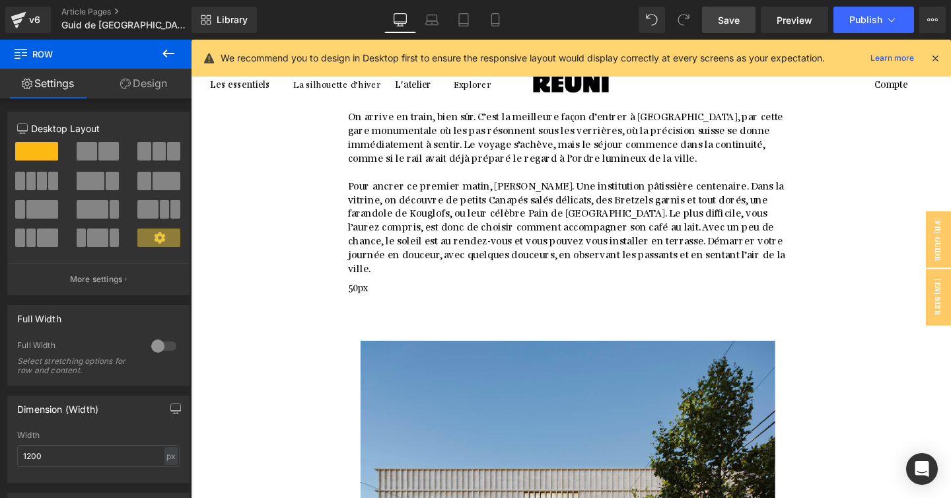
scroll to position [3726, 0]
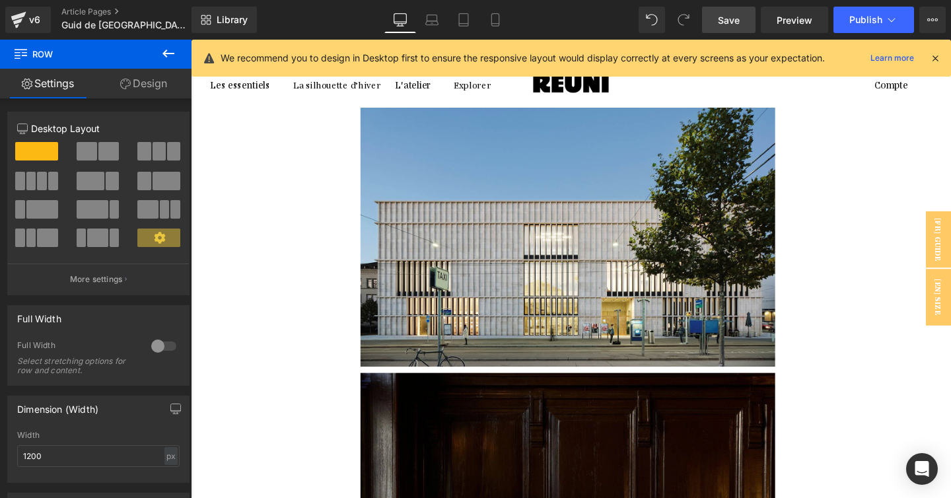
scroll to position [4044, 0]
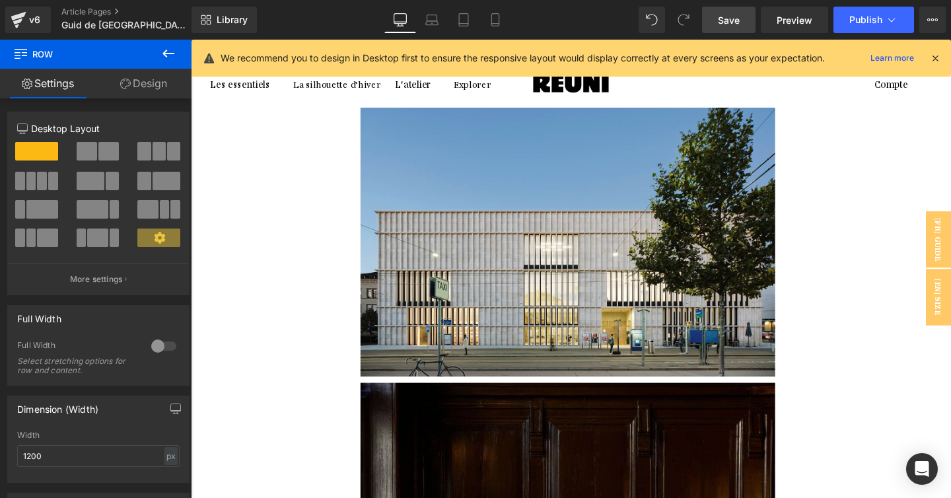
click at [191, 40] on icon at bounding box center [191, 40] width 0 height 0
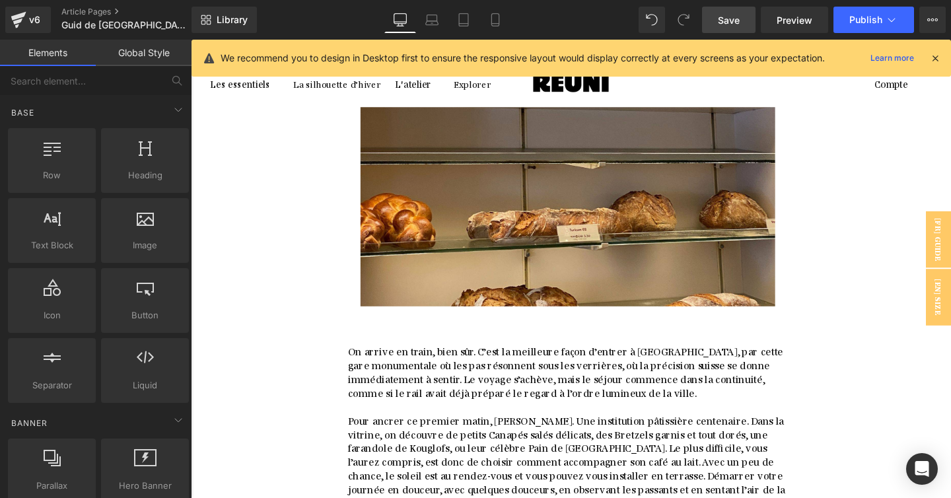
scroll to position [3508, 0]
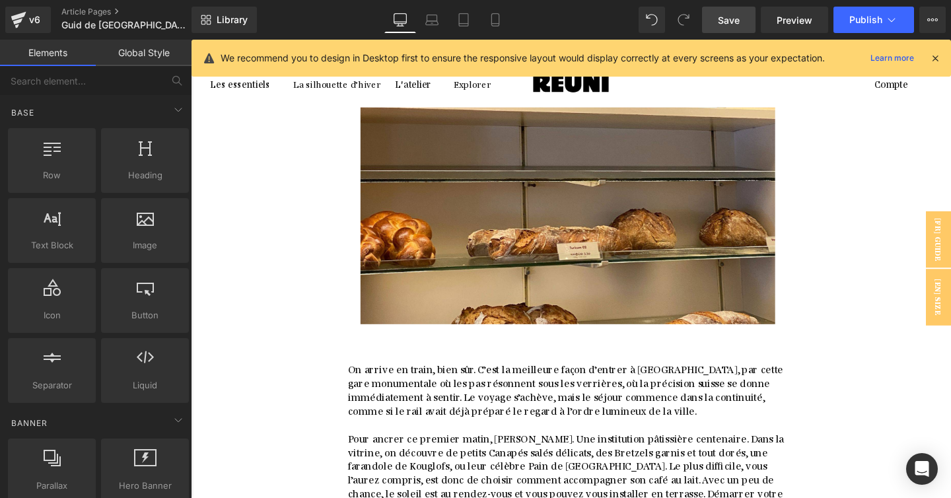
click at [191, 40] on icon at bounding box center [191, 40] width 0 height 0
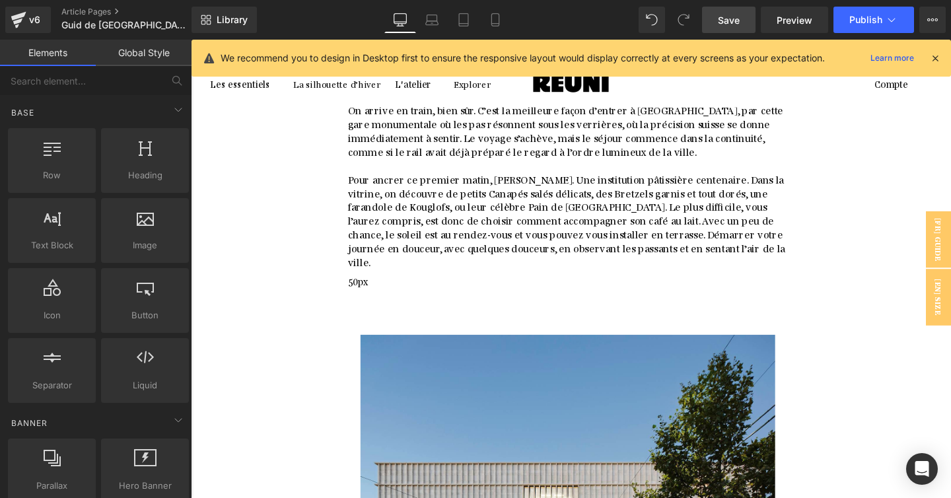
scroll to position [3734, 0]
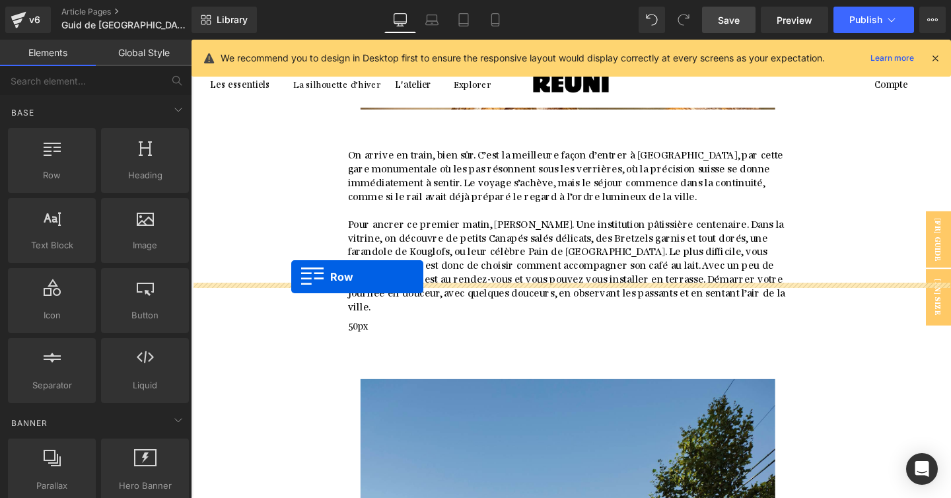
drag, startPoint x: 226, startPoint y: 191, endPoint x: 296, endPoint y: 288, distance: 120.6
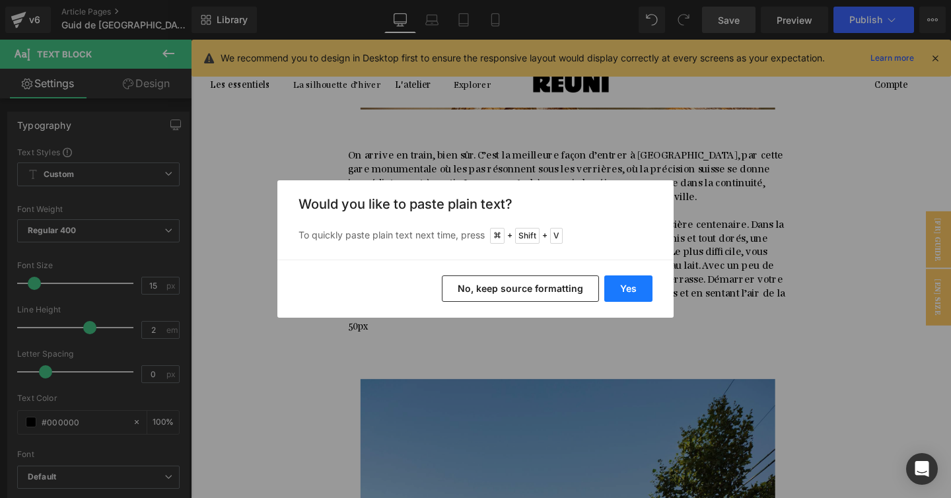
click at [634, 277] on button "Yes" at bounding box center [628, 288] width 48 height 26
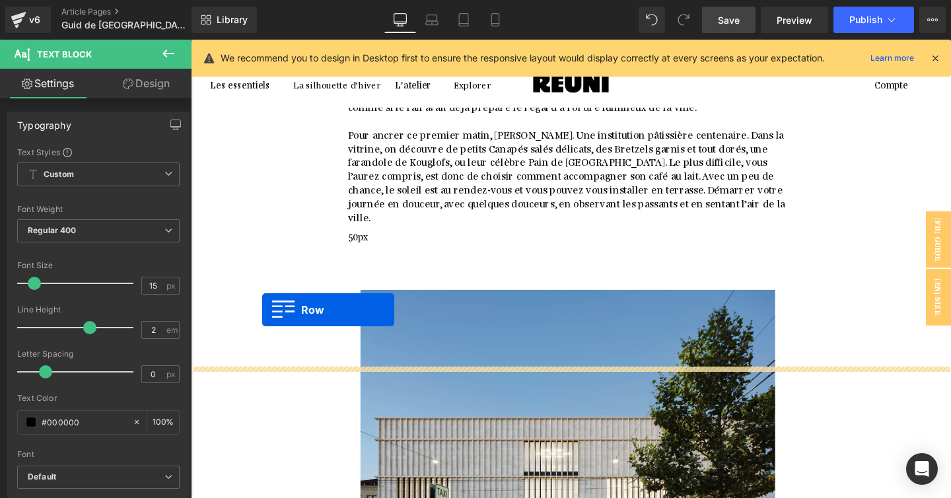
scroll to position [3790, 0]
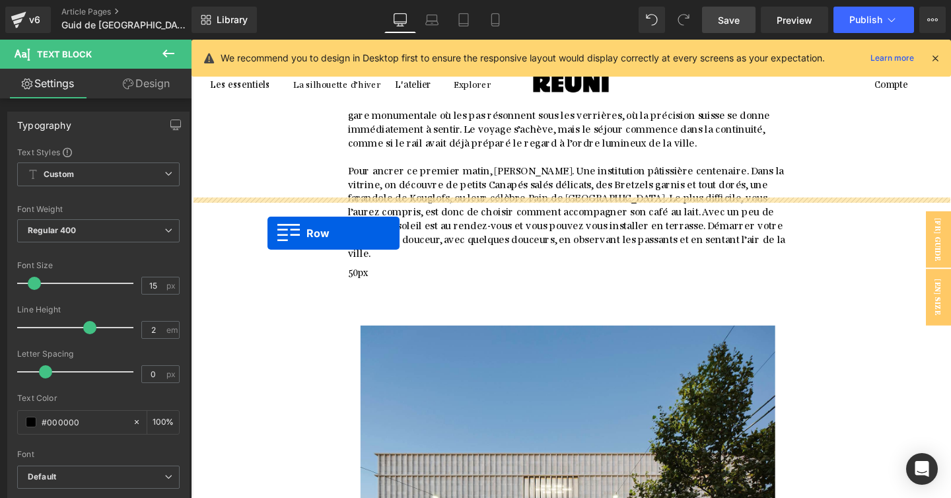
drag, startPoint x: 230, startPoint y: 341, endPoint x: 271, endPoint y: 242, distance: 107.4
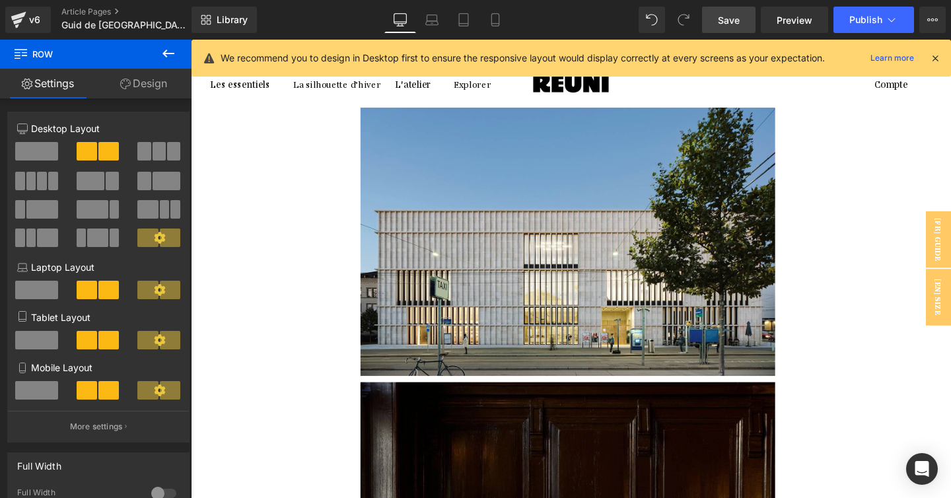
scroll to position [4050, 0]
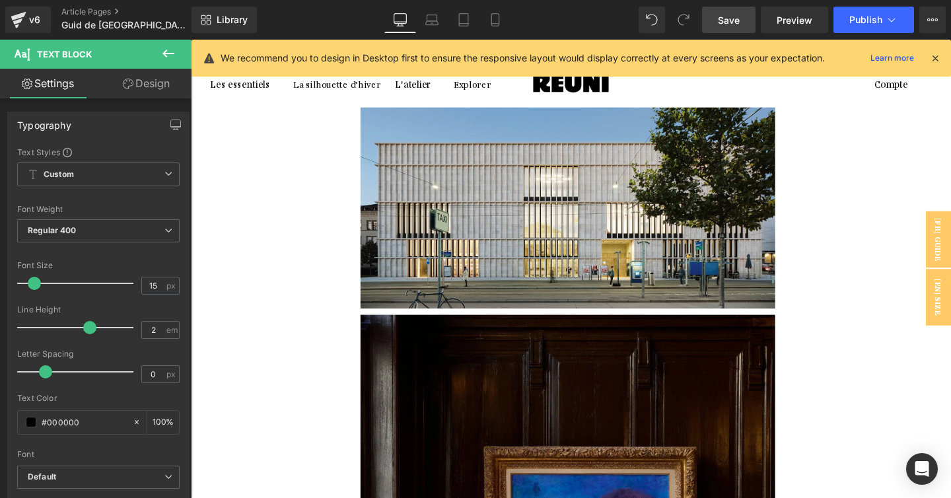
scroll to position [4135, 0]
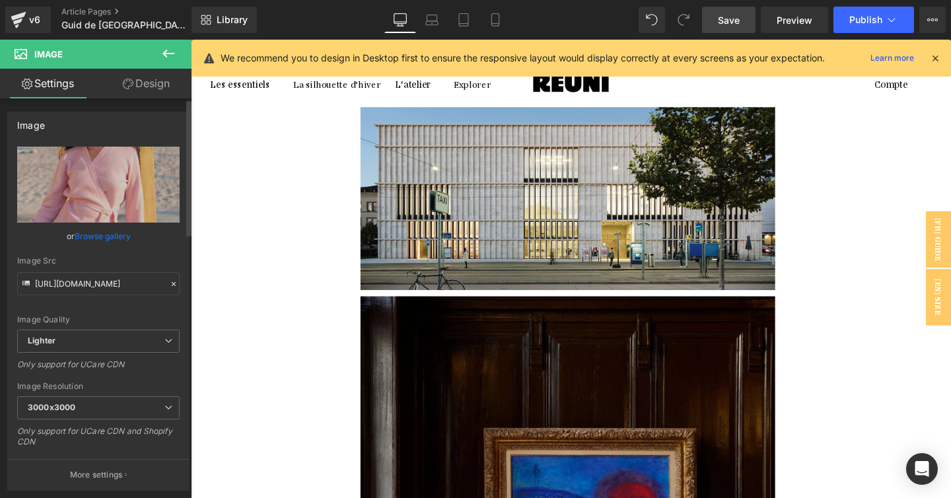
click at [102, 235] on link "Browse gallery" at bounding box center [103, 235] width 56 height 23
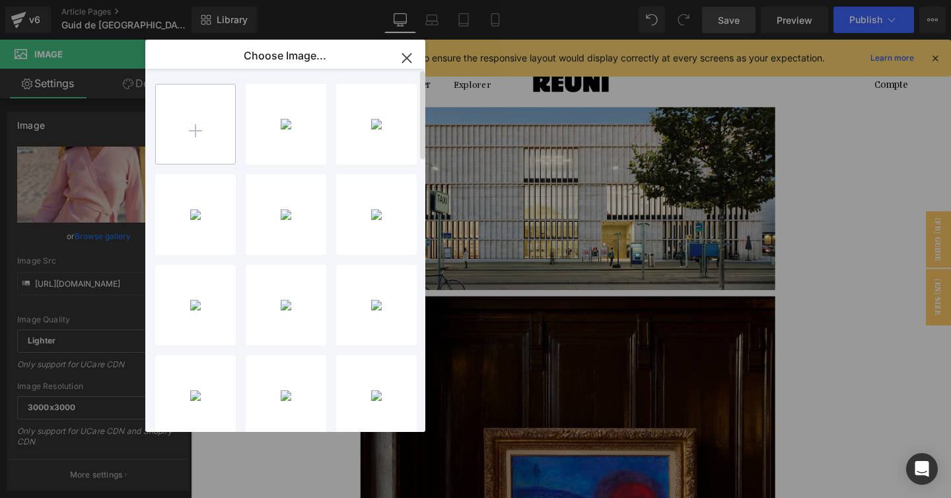
click at [208, 131] on input "file" at bounding box center [195, 123] width 79 height 79
click at [205, 123] on input "file" at bounding box center [195, 123] width 79 height 79
type input "C:\fakepath\Quotes TBW (91).jpg"
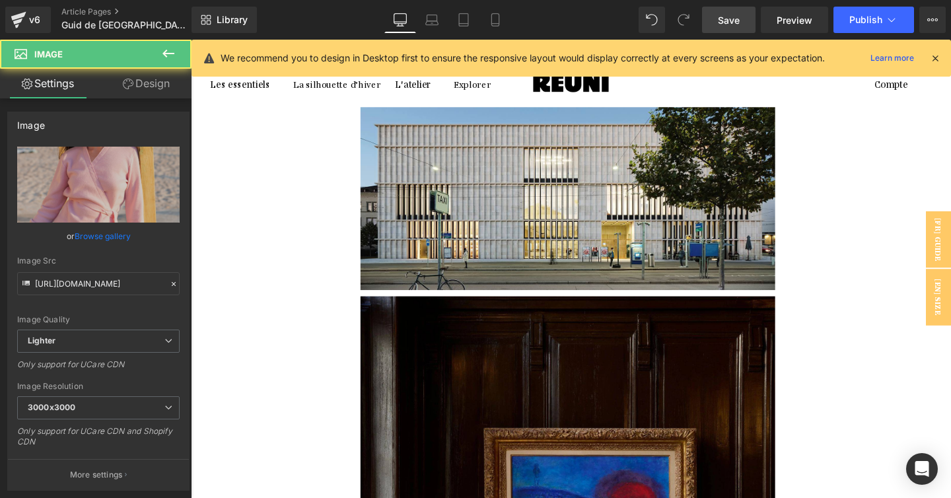
click at [110, 240] on link "Browse gallery" at bounding box center [103, 235] width 56 height 23
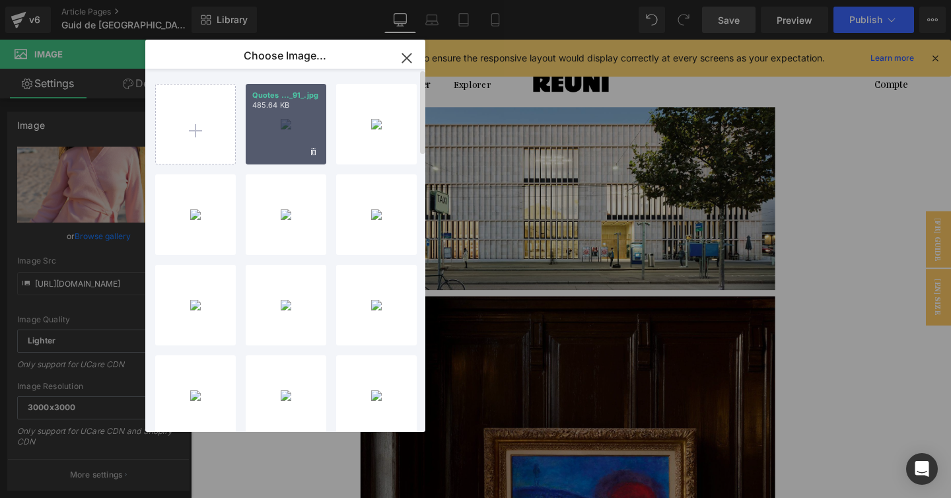
click at [283, 127] on div "Quotes ..._91_.jpg 485.64 KB" at bounding box center [286, 124] width 81 height 81
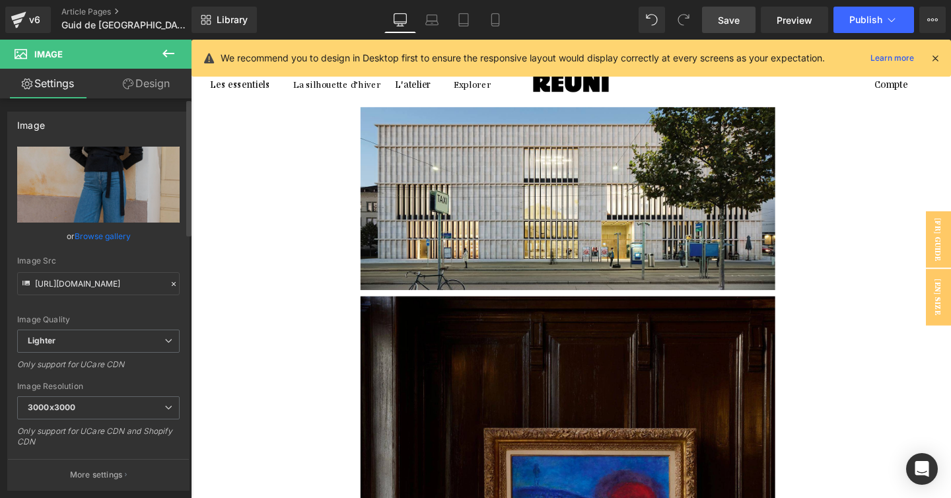
click at [111, 238] on link "Browse gallery" at bounding box center [103, 235] width 56 height 23
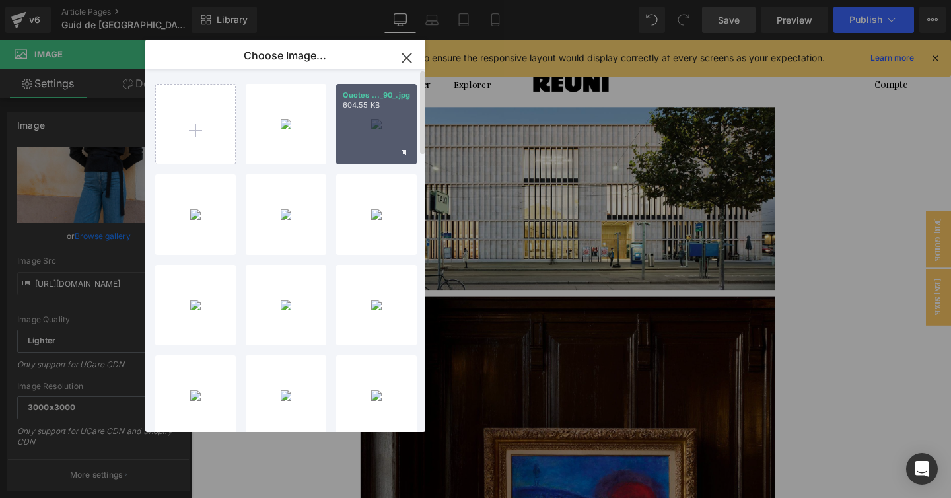
click at [368, 131] on div "Quotes ..._90_.jpg 604.55 KB" at bounding box center [376, 124] width 81 height 81
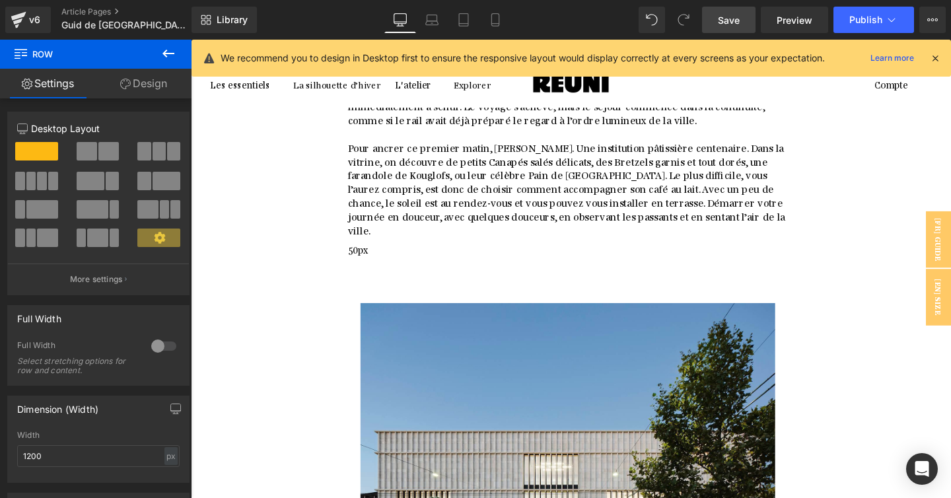
scroll to position [3799, 0]
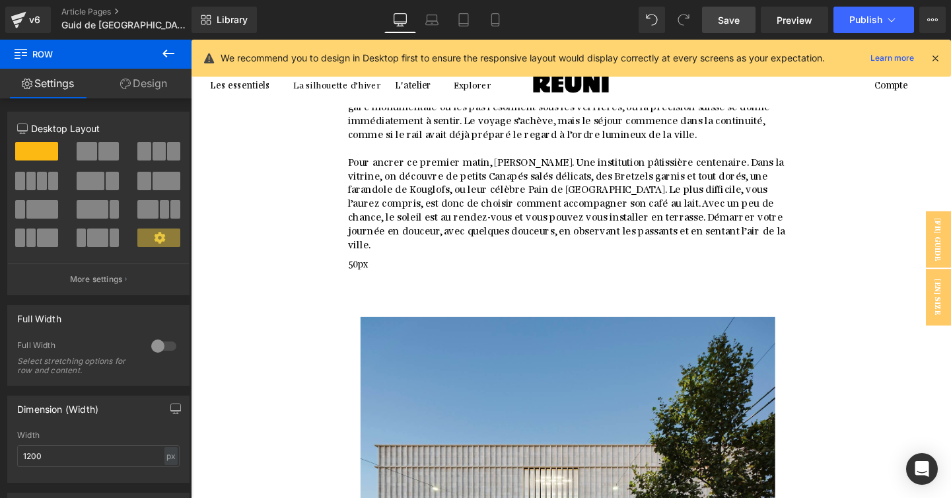
click at [191, 40] on icon at bounding box center [191, 40] width 0 height 0
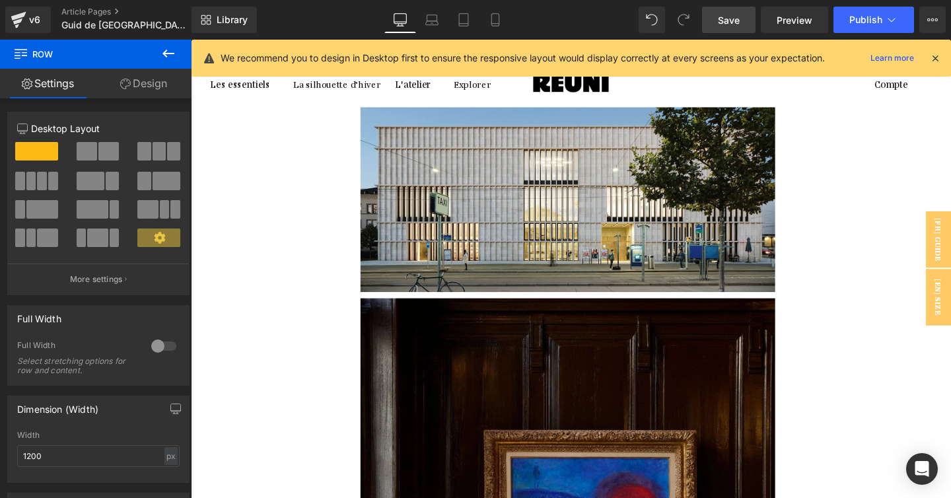
scroll to position [4127, 0]
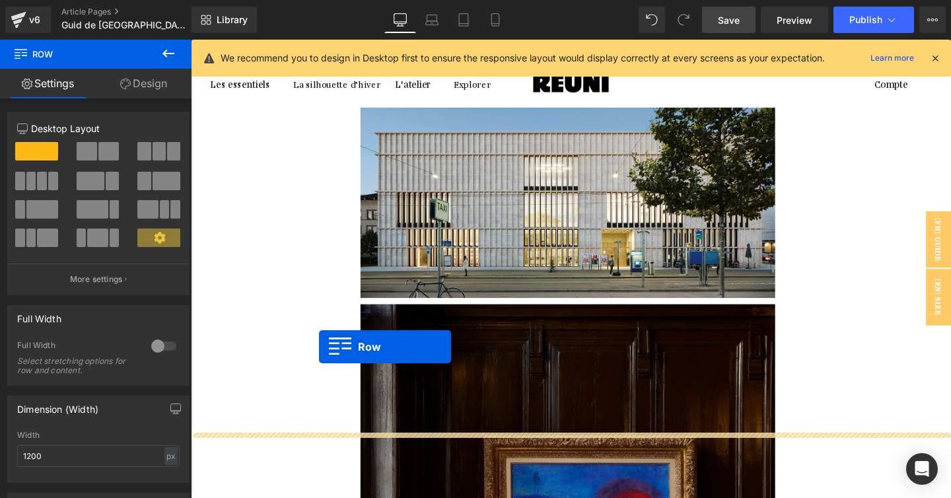
drag, startPoint x: 215, startPoint y: 149, endPoint x: 325, endPoint y: 363, distance: 241.5
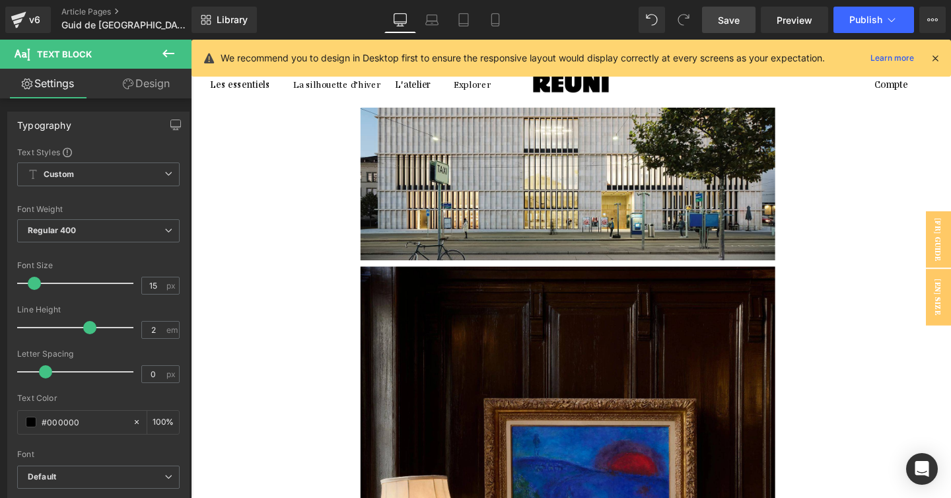
scroll to position [4128, 0]
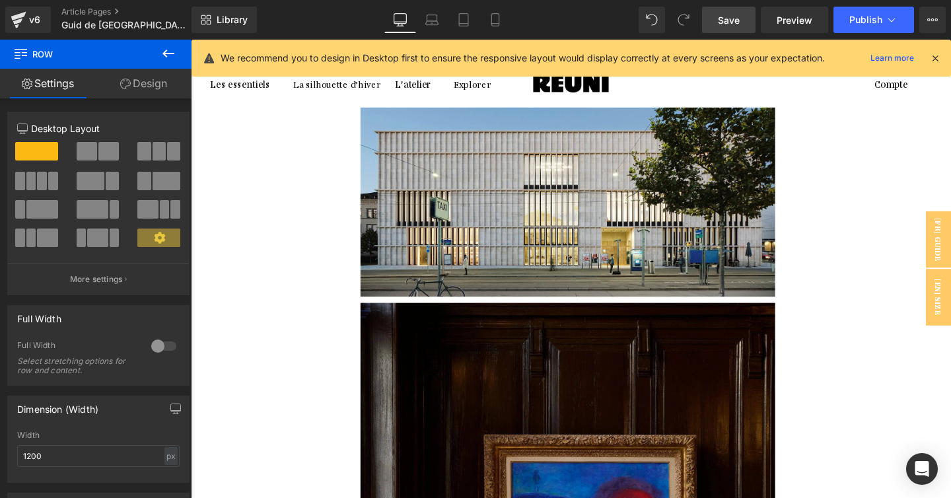
click at [191, 40] on icon at bounding box center [191, 40] width 0 height 0
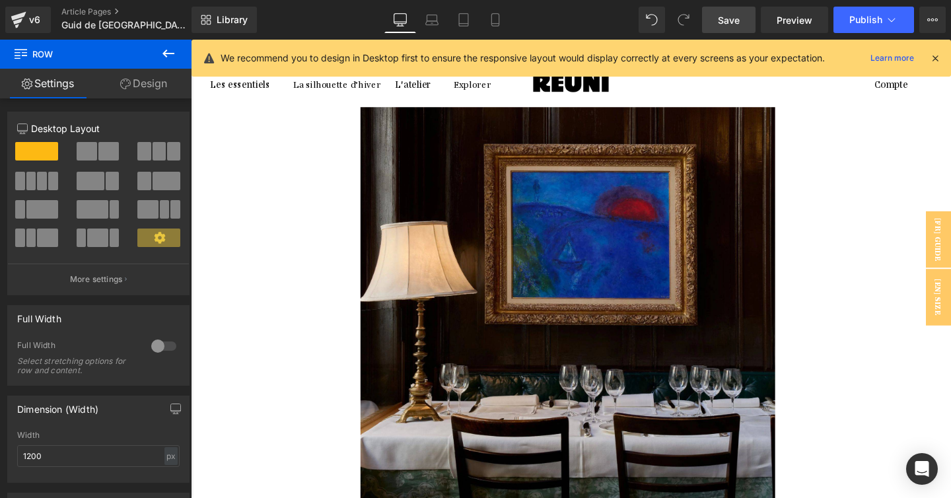
scroll to position [4440, 0]
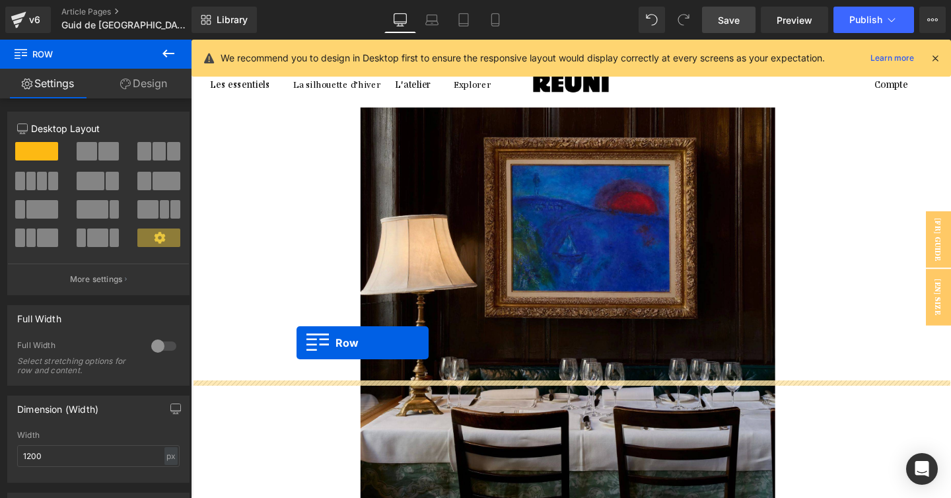
drag, startPoint x: 223, startPoint y: 103, endPoint x: 302, endPoint y: 358, distance: 266.6
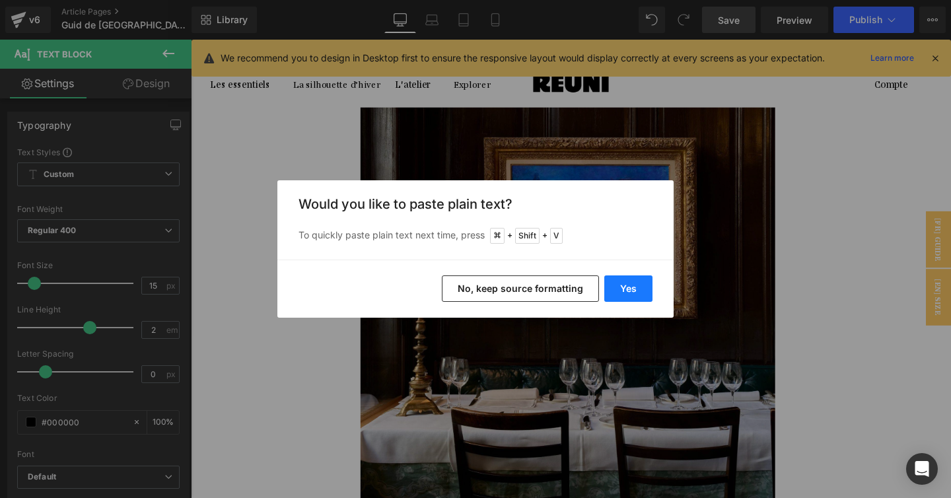
click at [628, 286] on button "Yes" at bounding box center [628, 288] width 48 height 26
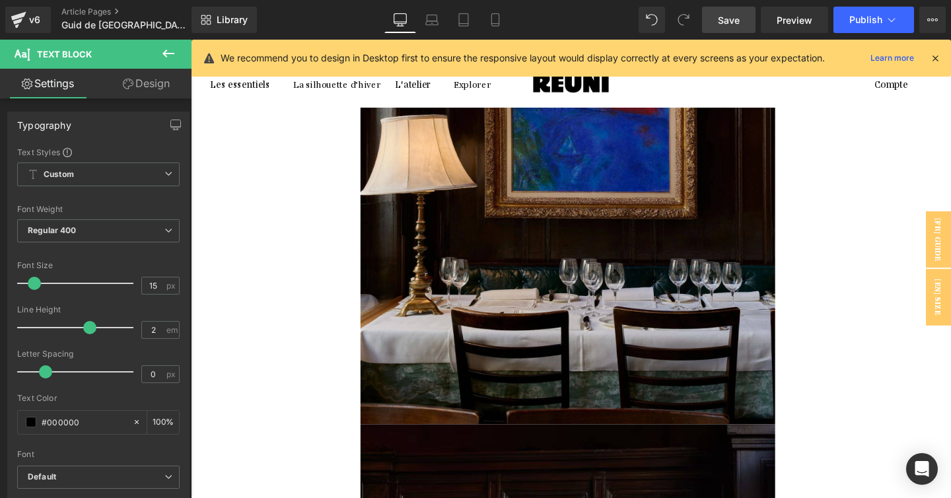
scroll to position [4598, 0]
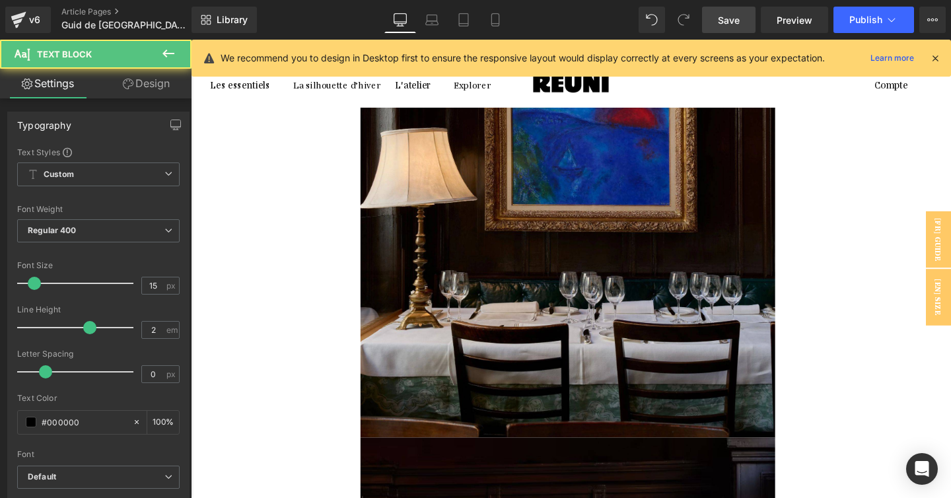
scroll to position [4465, 0]
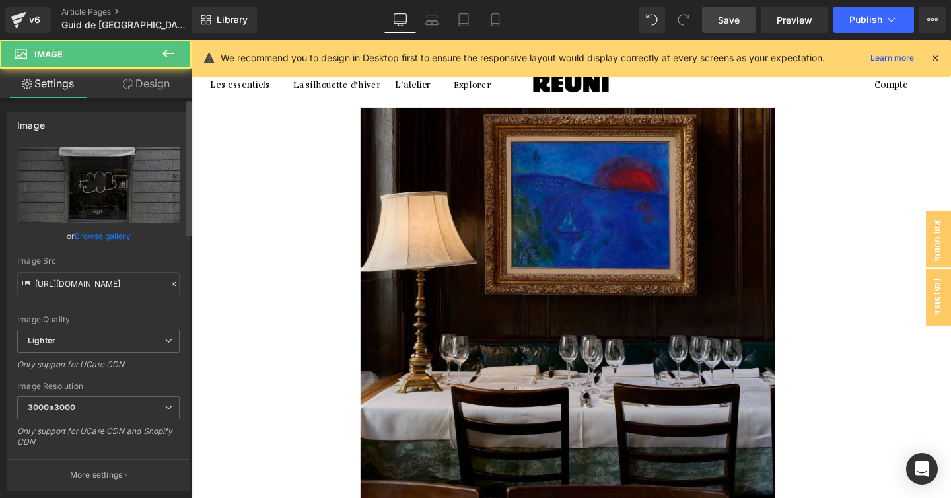
click at [100, 241] on link "Browse gallery" at bounding box center [103, 235] width 56 height 23
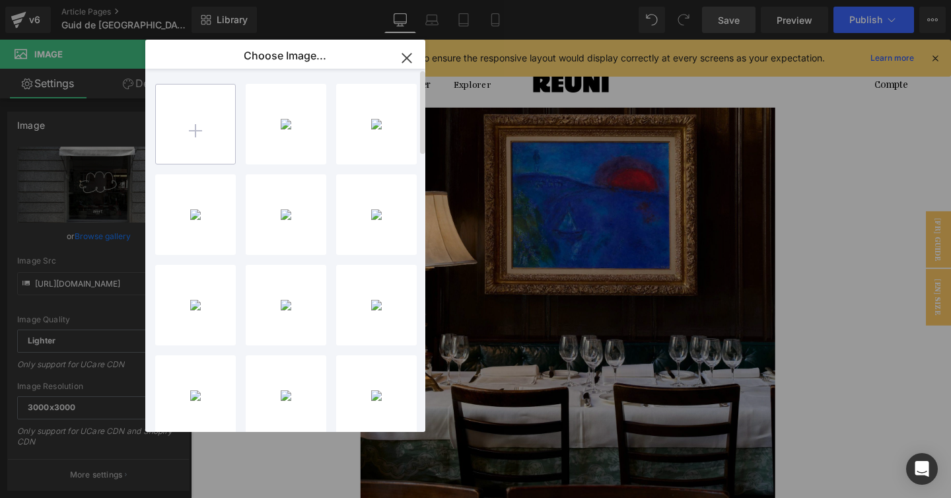
click at [196, 135] on input "file" at bounding box center [195, 123] width 79 height 79
click at [189, 137] on input "file" at bounding box center [195, 123] width 79 height 79
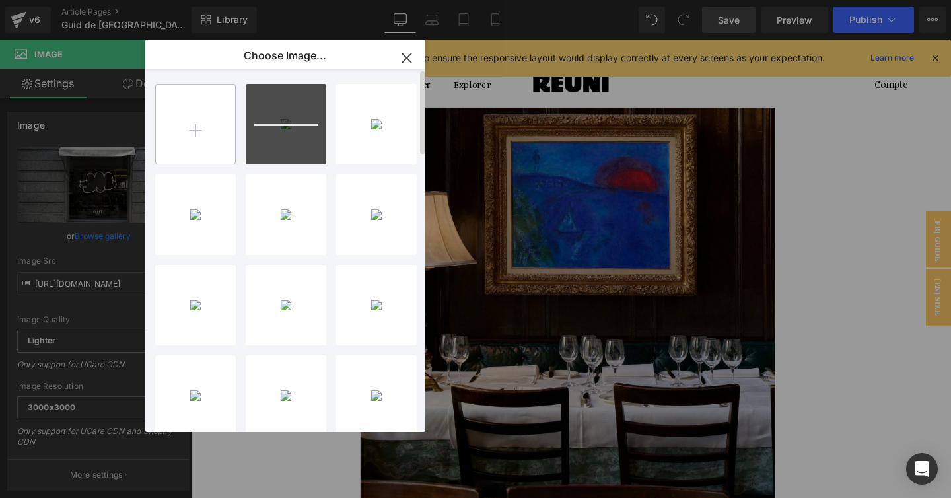
click at [205, 135] on input "file" at bounding box center [195, 123] width 79 height 79
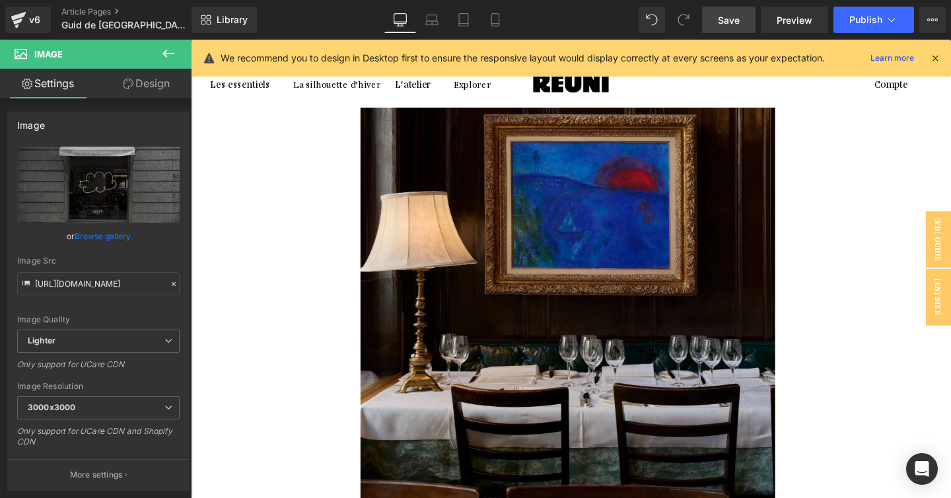
click at [716, 0] on div "Row You are previewing how the will restyle your page. You can not edit Element…" at bounding box center [475, 0] width 951 height 0
click at [729, 22] on span "Save" at bounding box center [729, 20] width 22 height 14
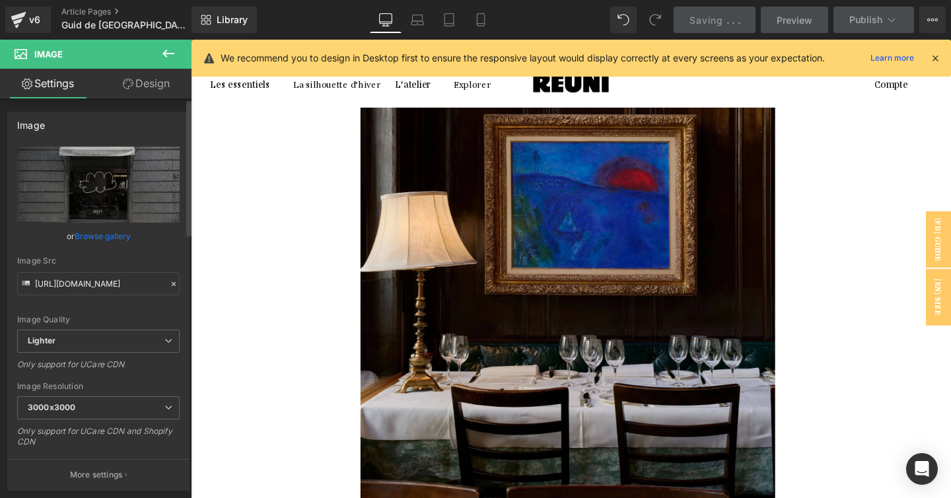
click at [111, 234] on link "Browse gallery" at bounding box center [103, 235] width 56 height 23
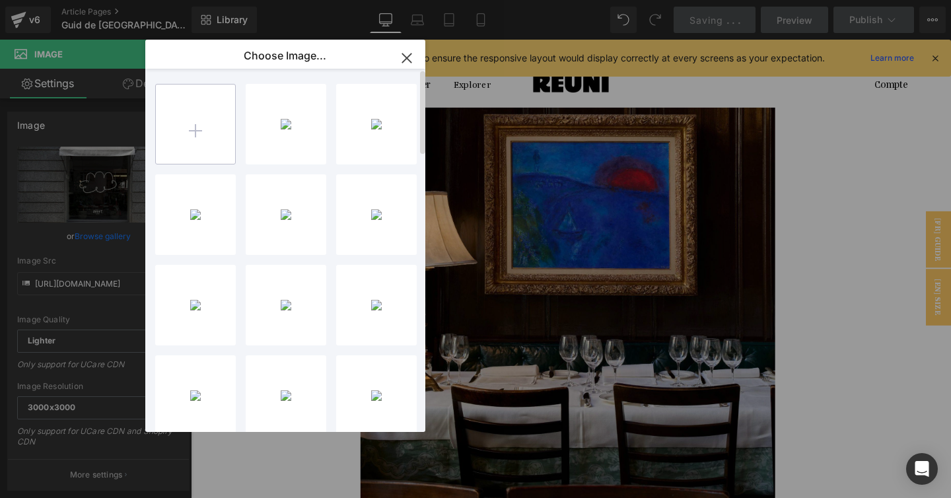
click at [203, 127] on input "file" at bounding box center [195, 123] width 79 height 79
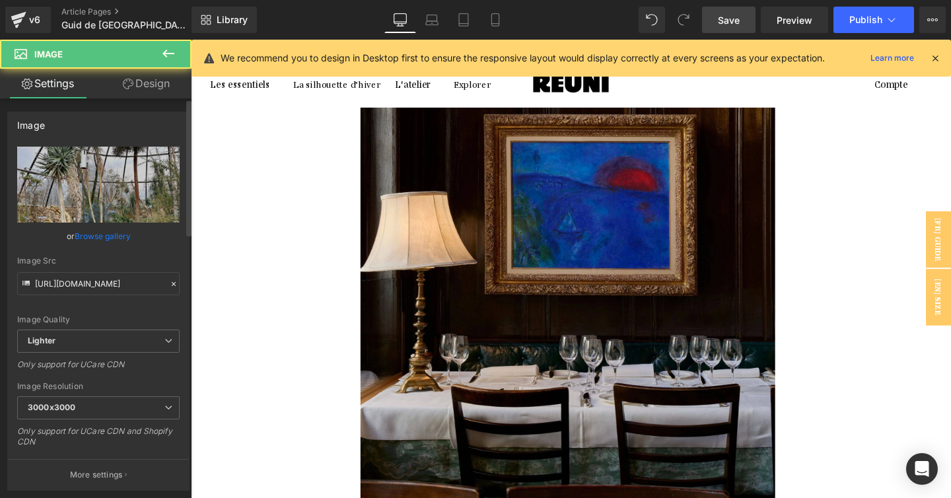
click at [127, 239] on link "Browse gallery" at bounding box center [103, 235] width 56 height 23
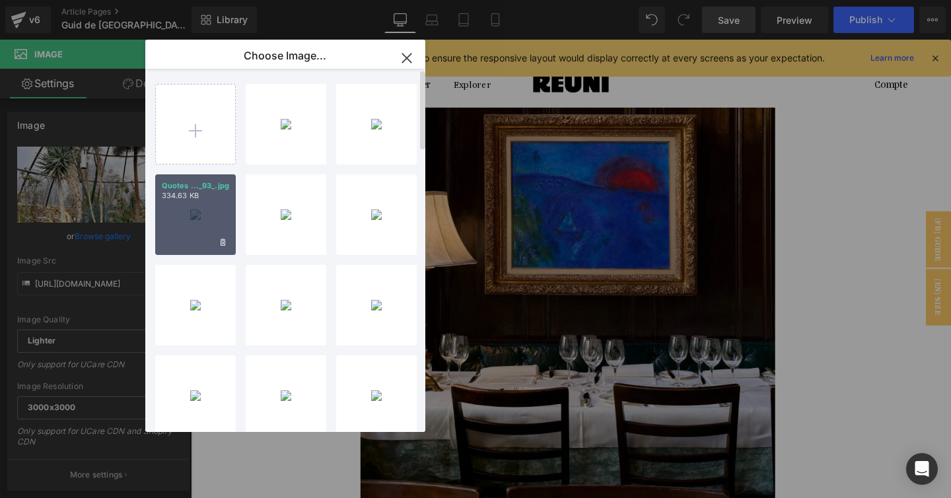
drag, startPoint x: 215, startPoint y: 198, endPoint x: 209, endPoint y: 121, distance: 76.8
click at [215, 198] on p "334.63 KB" at bounding box center [195, 196] width 67 height 10
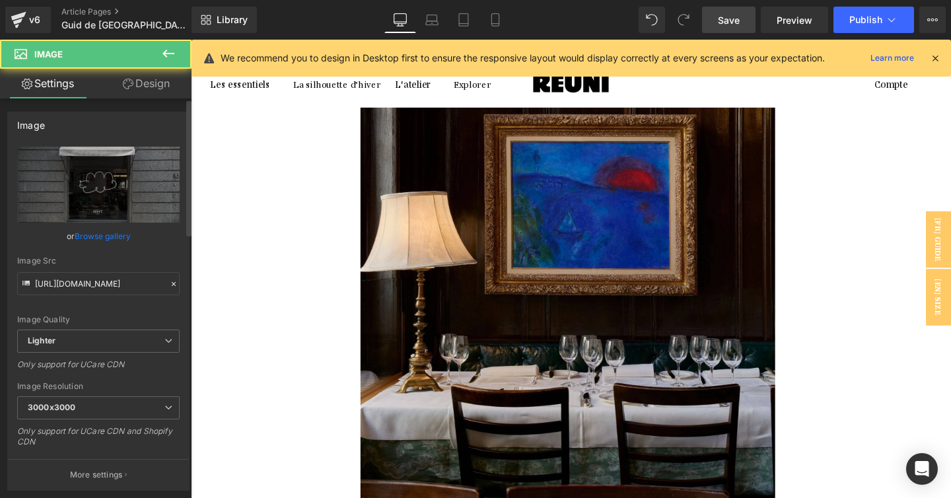
click at [114, 233] on link "Browse gallery" at bounding box center [103, 235] width 56 height 23
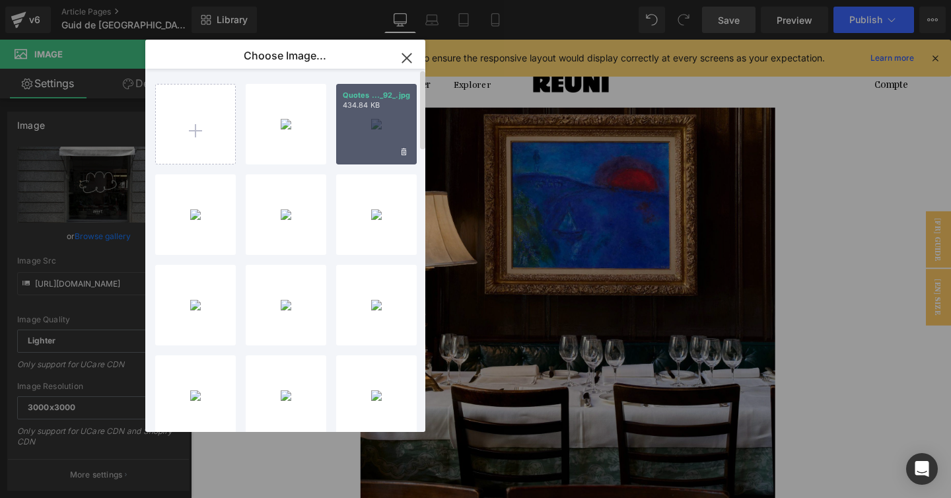
click at [380, 135] on div "Quotes ..._92_.jpg 434.84 KB" at bounding box center [376, 124] width 81 height 81
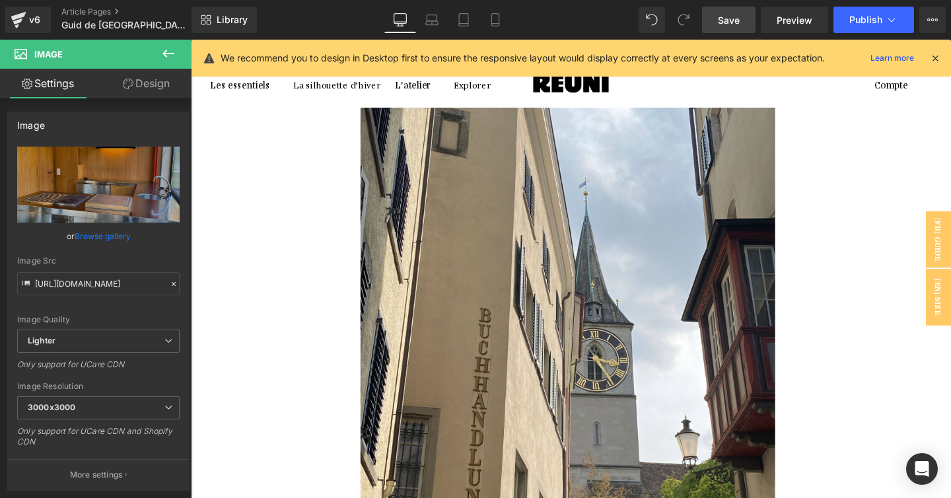
scroll to position [279, 0]
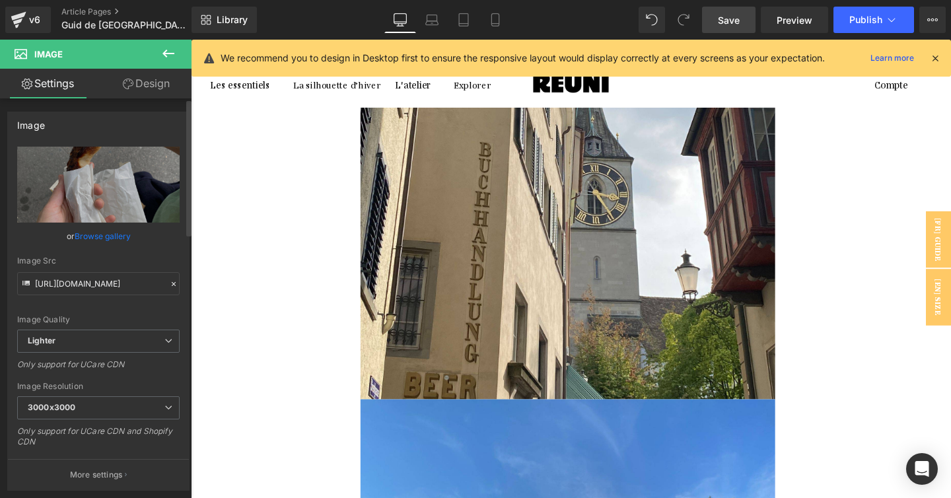
click at [118, 234] on link "Browse gallery" at bounding box center [103, 235] width 56 height 23
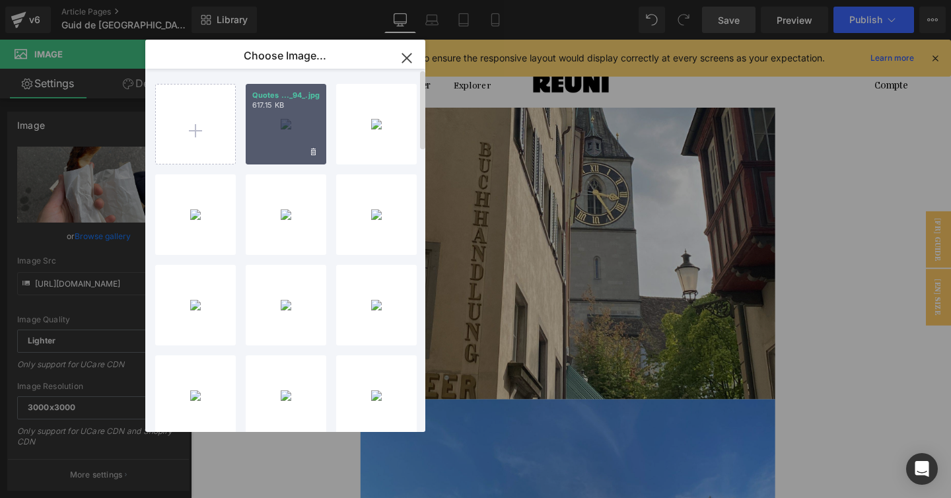
click at [285, 125] on div "Quotes ..._94_.jpg 617.15 KB" at bounding box center [286, 124] width 81 height 81
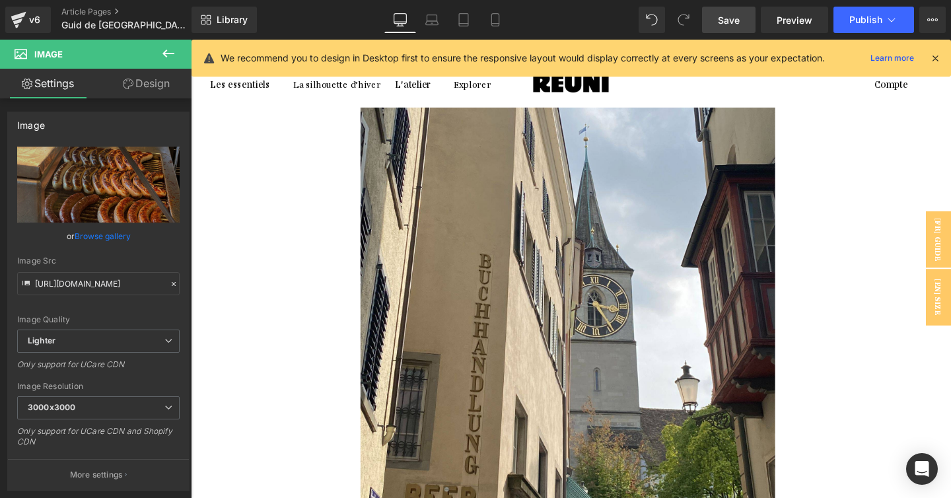
scroll to position [129, 0]
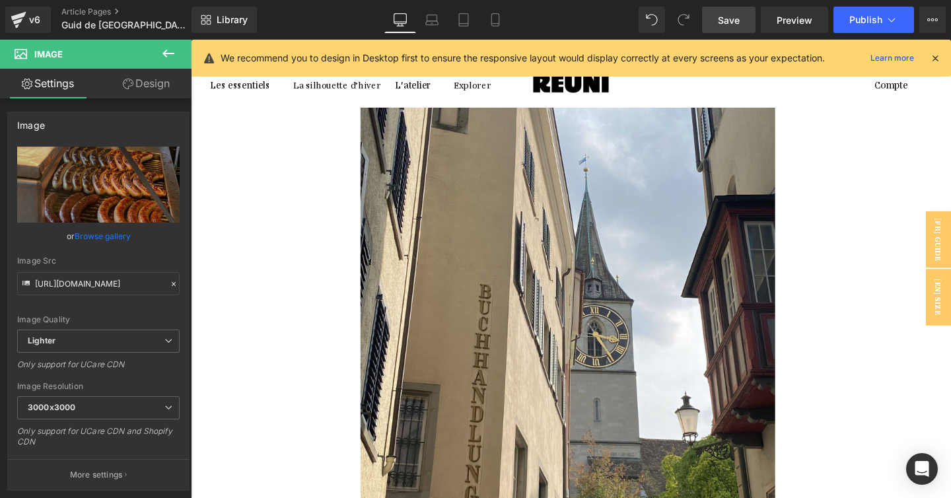
click at [124, 234] on link "Browse gallery" at bounding box center [103, 235] width 56 height 23
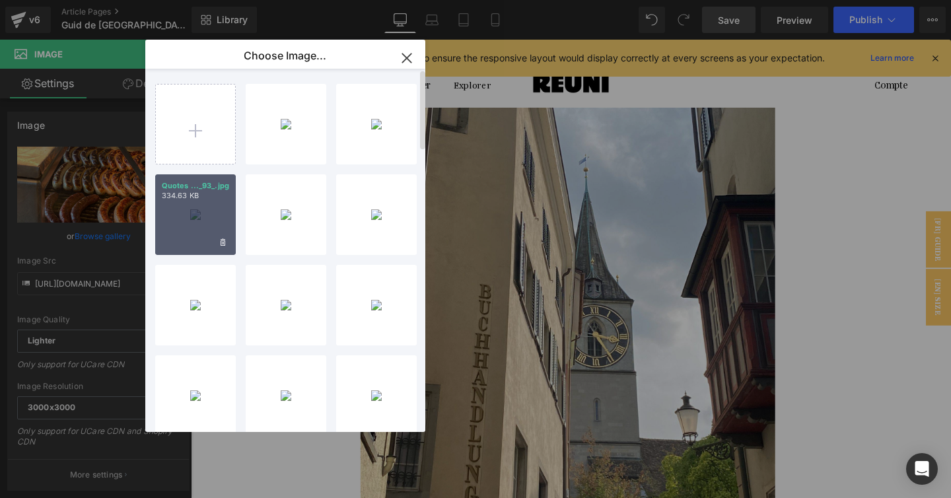
click at [213, 206] on div "Quotes ..._93_.jpg 334.63 KB" at bounding box center [195, 214] width 81 height 81
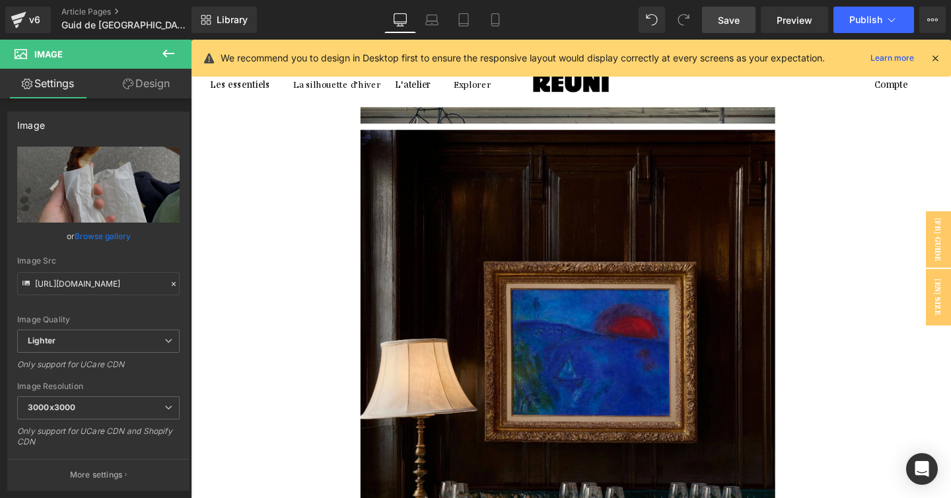
scroll to position [4411, 0]
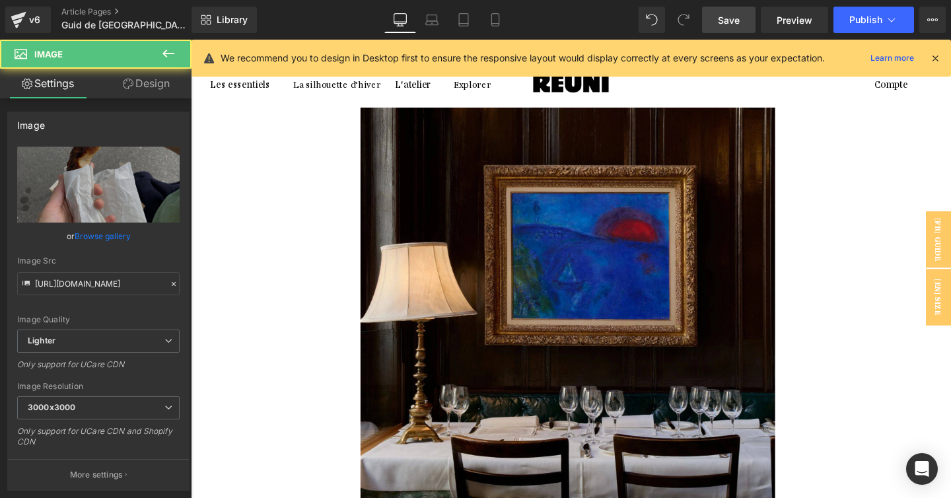
click at [124, 240] on link "Browse gallery" at bounding box center [103, 235] width 56 height 23
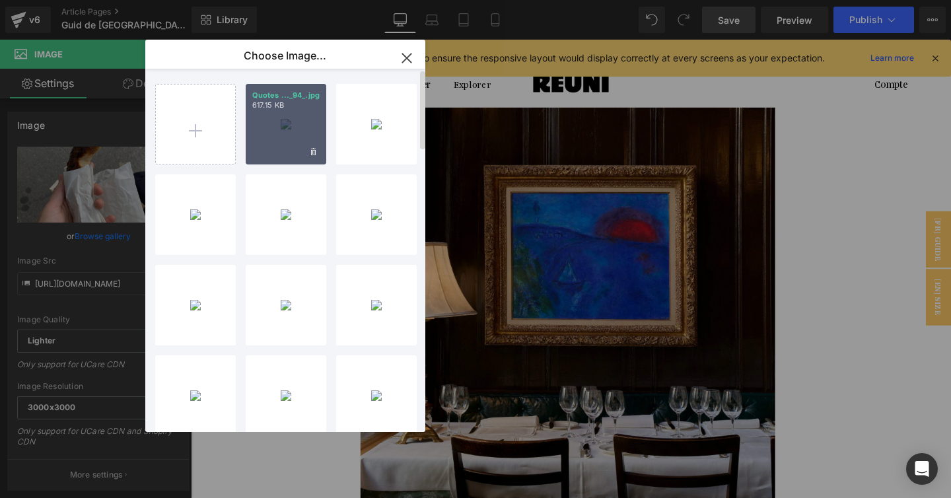
drag, startPoint x: 301, startPoint y: 127, endPoint x: 121, endPoint y: 92, distance: 183.6
click at [301, 127] on div "Quotes ..._94_.jpg 617.15 KB" at bounding box center [286, 124] width 81 height 81
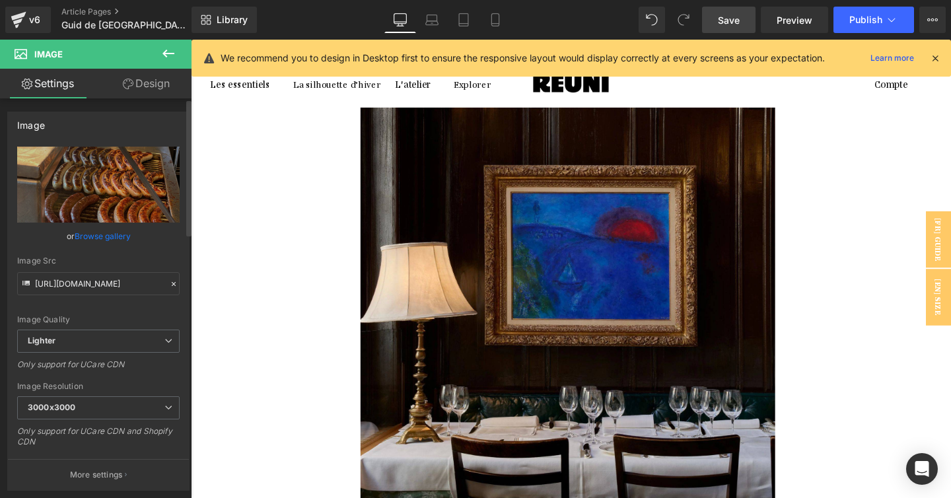
click at [96, 238] on link "Browse gallery" at bounding box center [103, 235] width 56 height 23
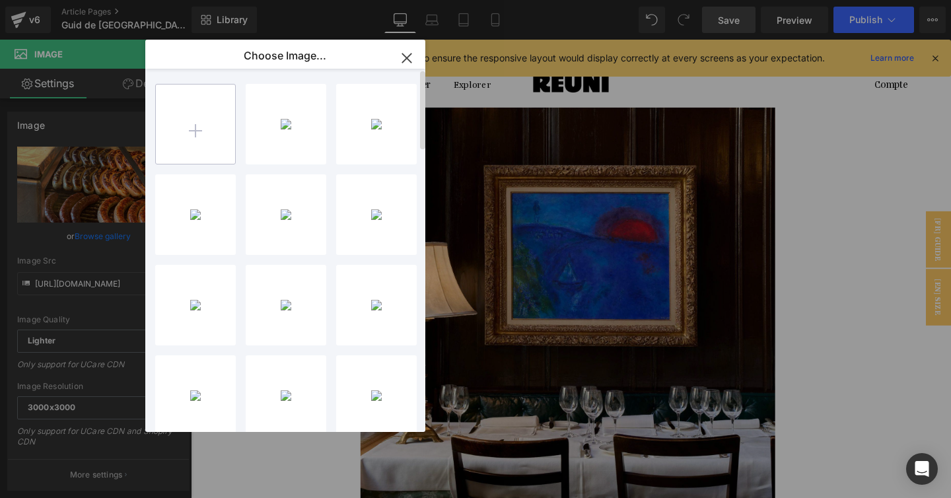
click at [210, 133] on input "file" at bounding box center [195, 123] width 79 height 79
type input "C:\fakepath\Quotes TBW (95).jpg"
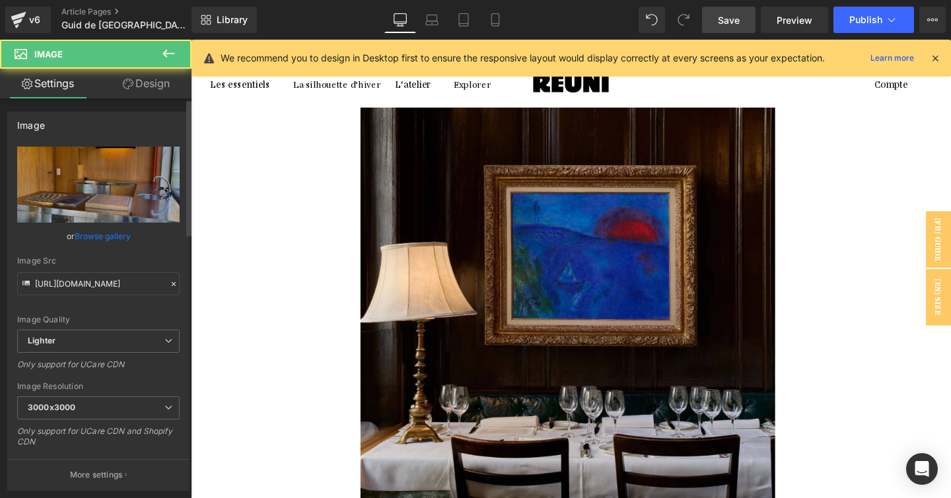
click at [129, 234] on div "or Browse gallery" at bounding box center [98, 236] width 162 height 14
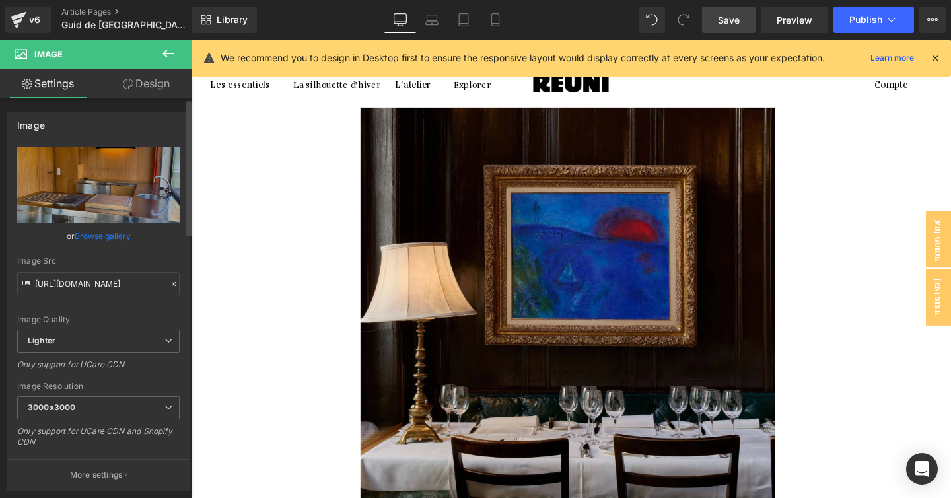
click at [108, 236] on link "Browse gallery" at bounding box center [103, 235] width 56 height 23
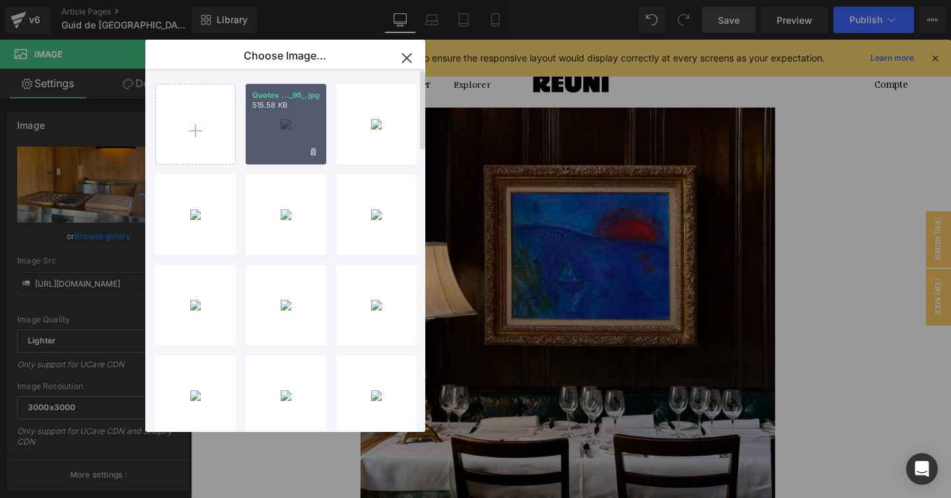
click at [287, 126] on div "Quotes ..._95_.jpg 515.58 KB" at bounding box center [286, 124] width 81 height 81
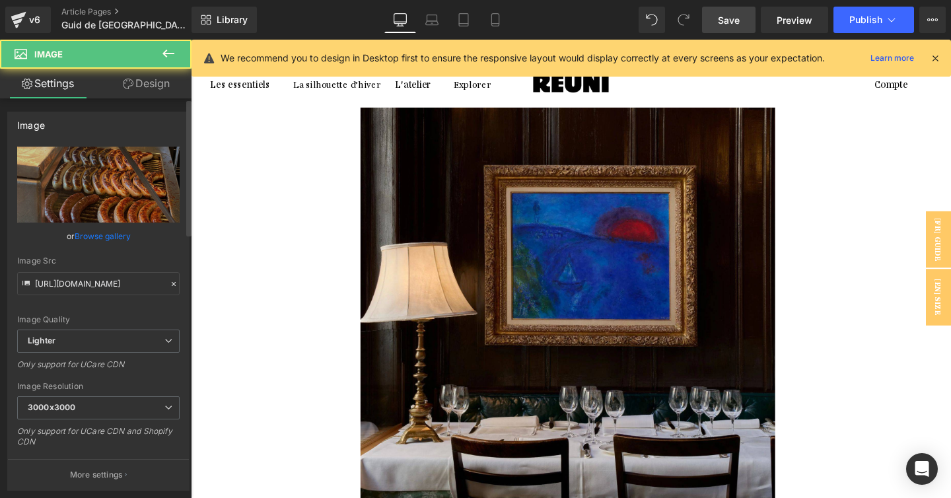
click at [127, 242] on link "Browse gallery" at bounding box center [103, 235] width 56 height 23
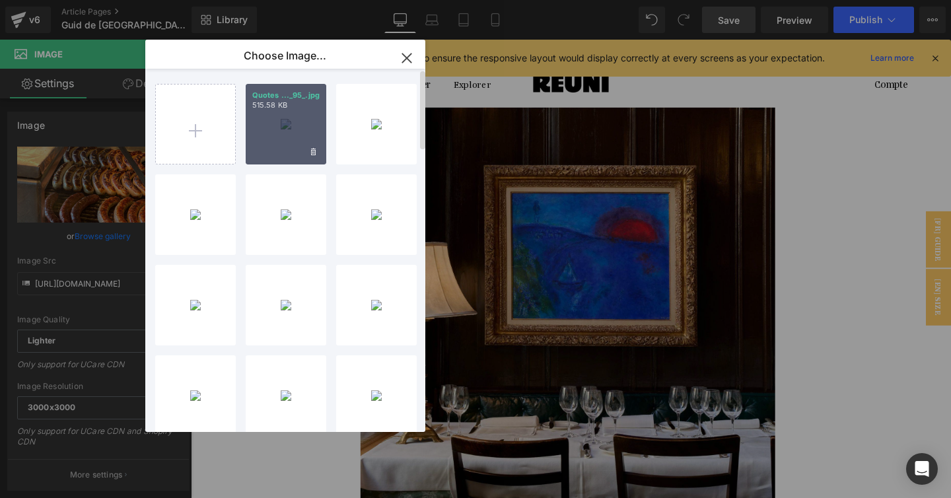
click at [280, 125] on div "Quotes ..._95_.jpg 515.58 KB" at bounding box center [286, 124] width 81 height 81
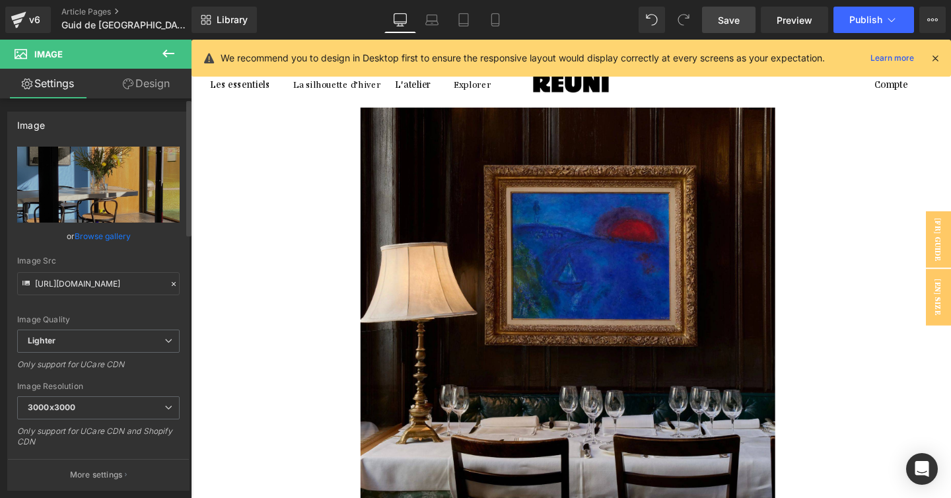
click at [106, 230] on link "Browse gallery" at bounding box center [103, 235] width 56 height 23
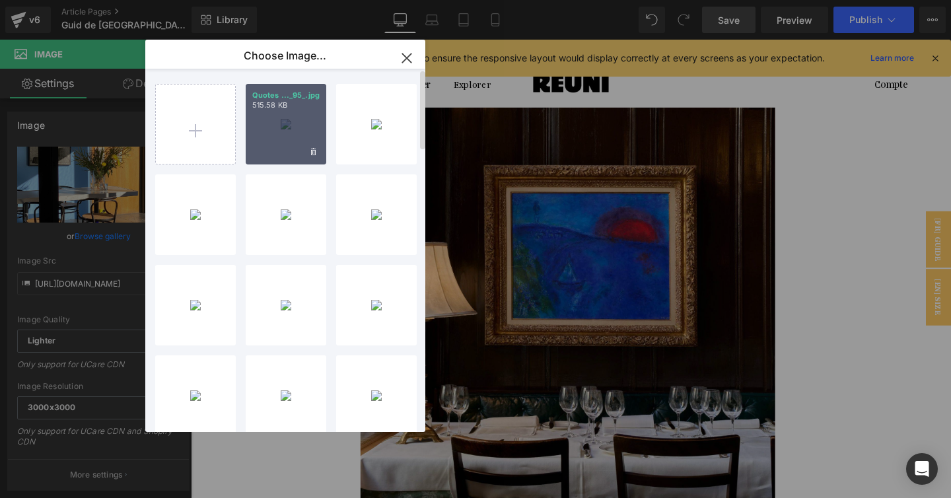
drag, startPoint x: 298, startPoint y: 140, endPoint x: 117, endPoint y: 106, distance: 184.7
click at [298, 140] on div "Quotes ..._95_.jpg 515.58 KB" at bounding box center [286, 124] width 81 height 81
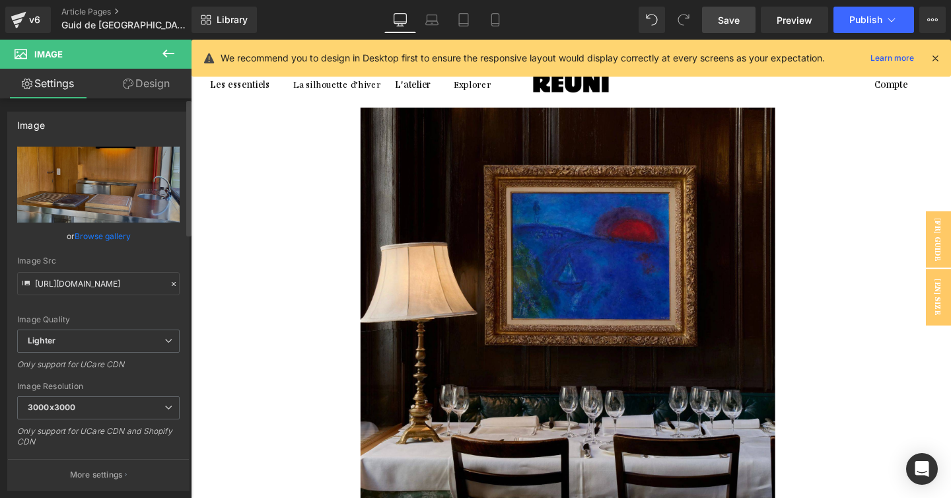
click at [112, 230] on link "Browse gallery" at bounding box center [103, 235] width 56 height 23
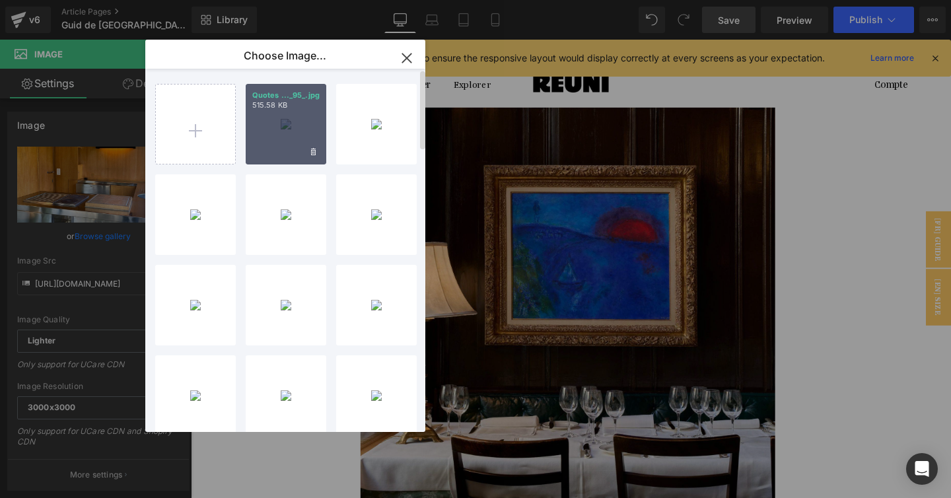
click at [298, 116] on div "Quotes ..._95_.jpg 515.58 KB" at bounding box center [286, 124] width 81 height 81
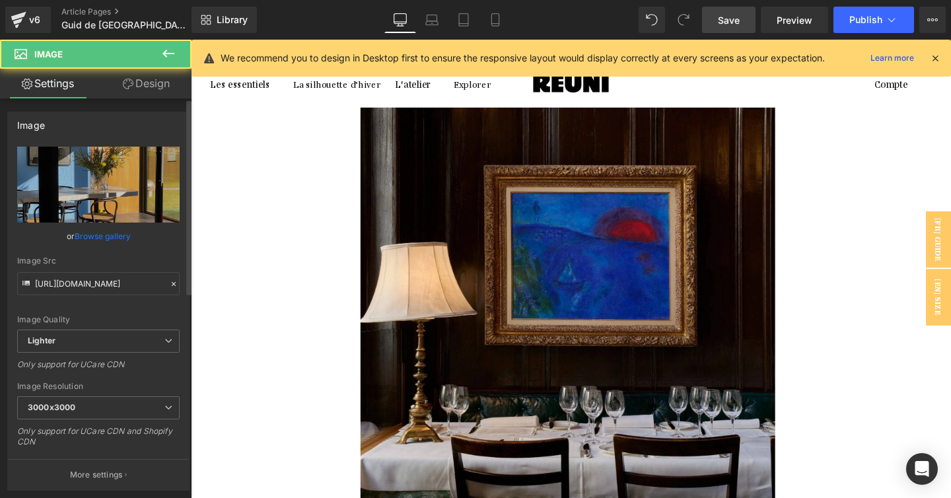
click at [107, 240] on link "Browse gallery" at bounding box center [103, 235] width 56 height 23
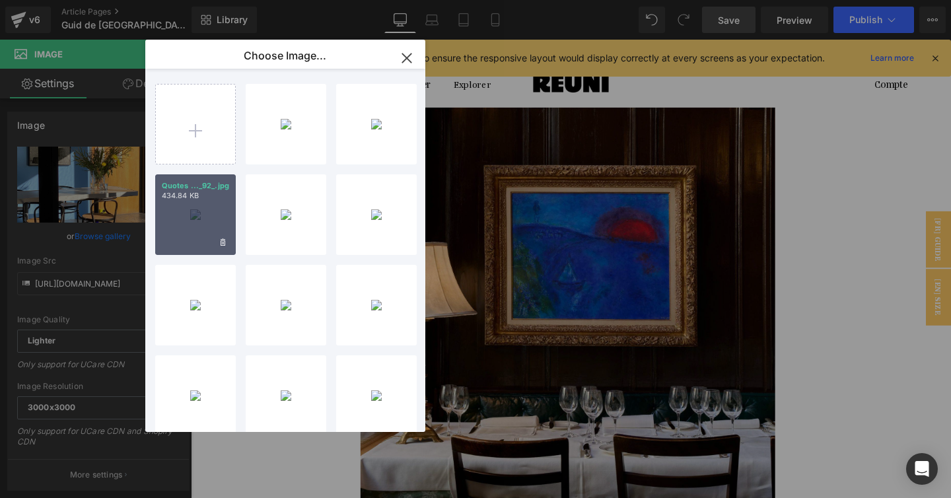
click at [186, 209] on div "Quotes ..._92_.jpg 434.84 KB" at bounding box center [195, 214] width 81 height 81
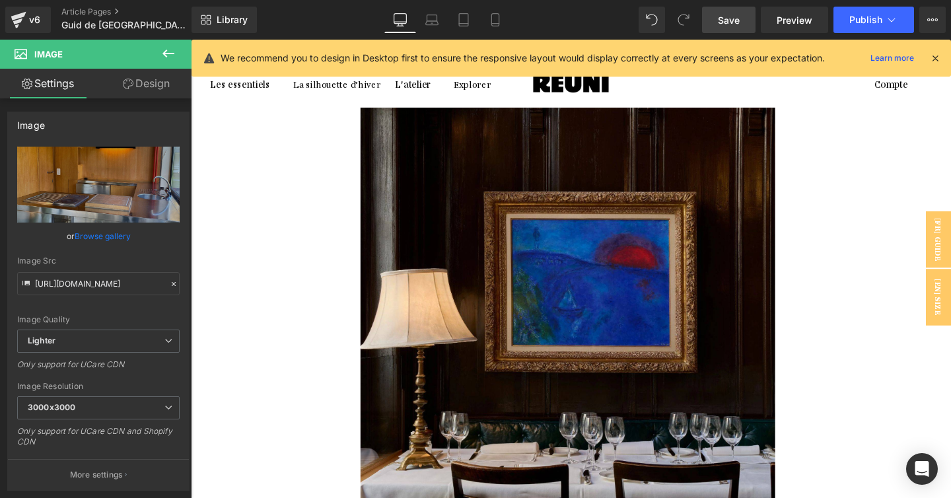
scroll to position [4361, 0]
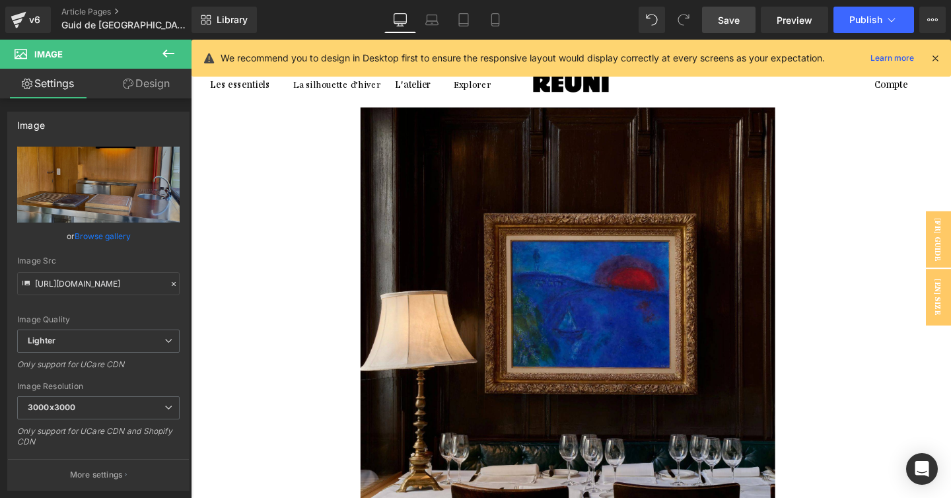
click at [191, 40] on link at bounding box center [191, 40] width 0 height 0
click at [191, 40] on icon at bounding box center [191, 40] width 0 height 0
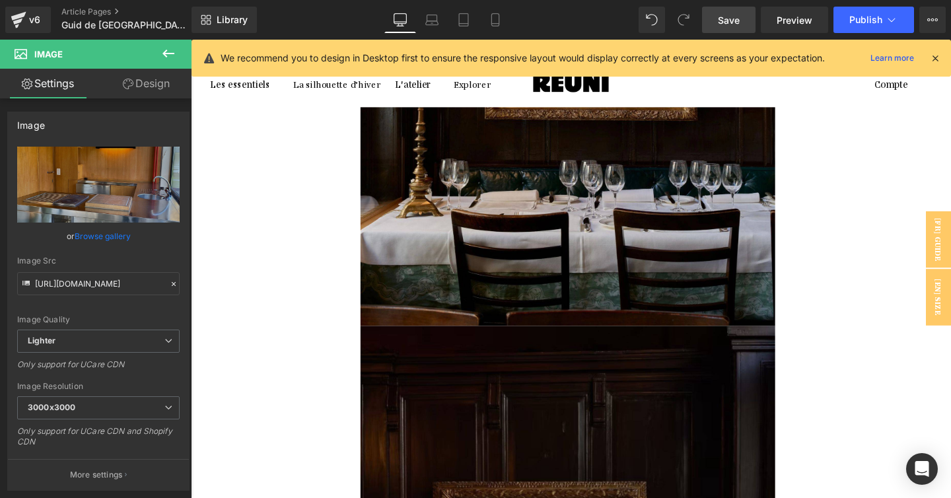
scroll to position [4640, 0]
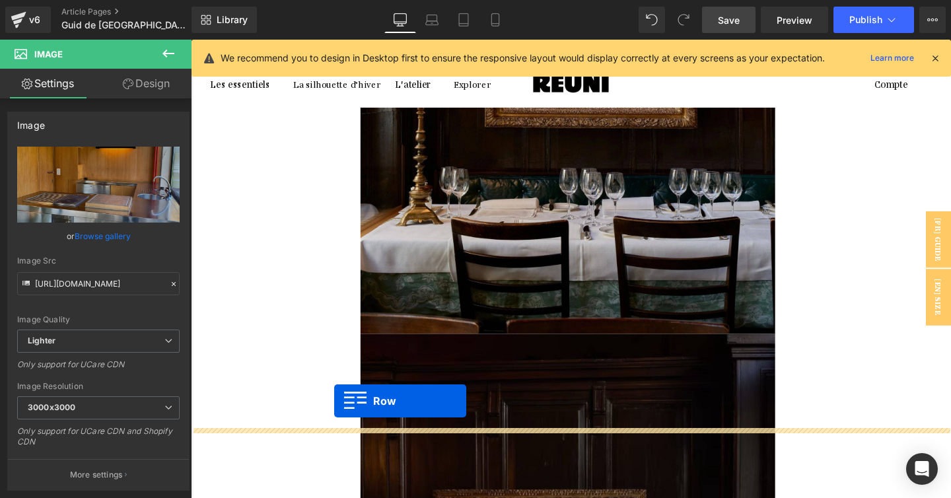
drag, startPoint x: 226, startPoint y: 177, endPoint x: 341, endPoint y: 420, distance: 269.0
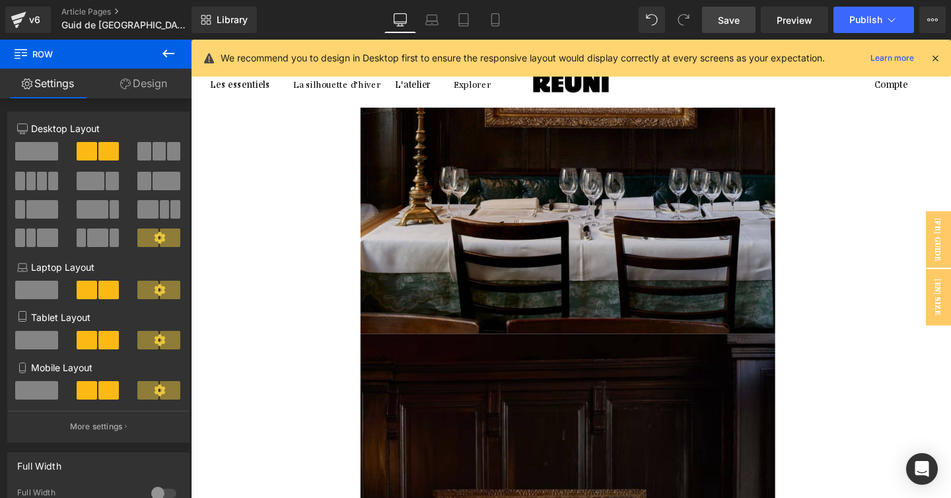
click at [191, 40] on icon at bounding box center [191, 40] width 0 height 0
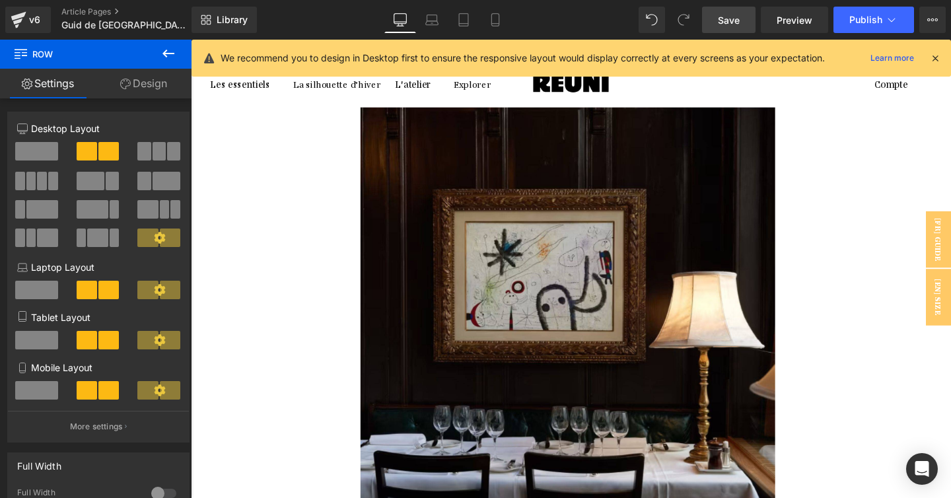
scroll to position [4963, 0]
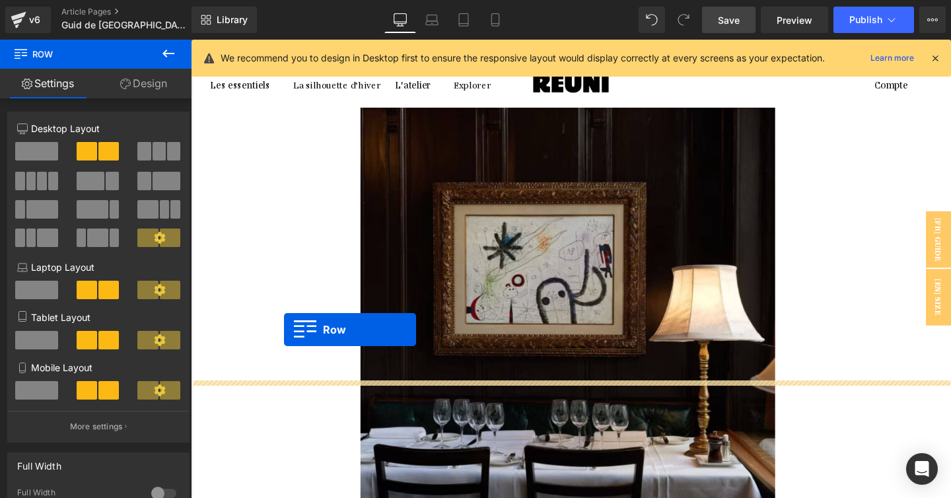
drag, startPoint x: 220, startPoint y: 102, endPoint x: 288, endPoint y: 345, distance: 252.4
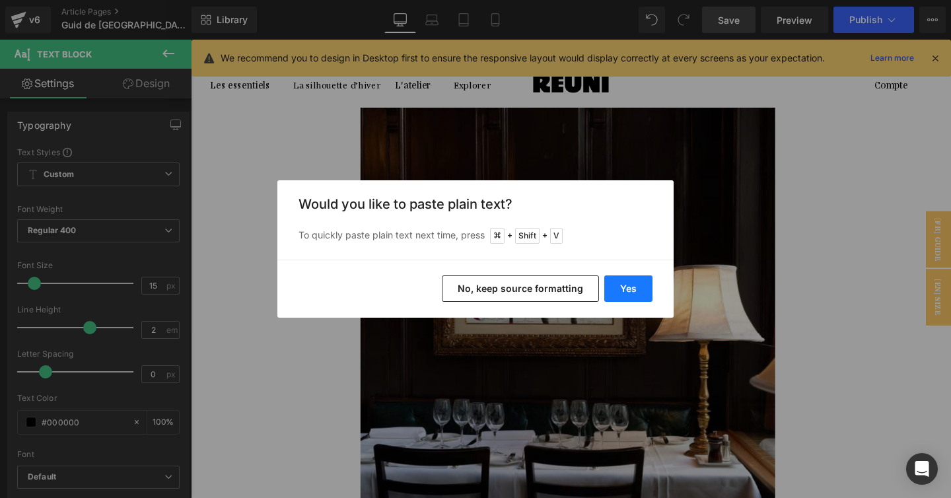
drag, startPoint x: 621, startPoint y: 285, endPoint x: 454, endPoint y: 296, distance: 167.3
click at [621, 285] on button "Yes" at bounding box center [628, 288] width 48 height 26
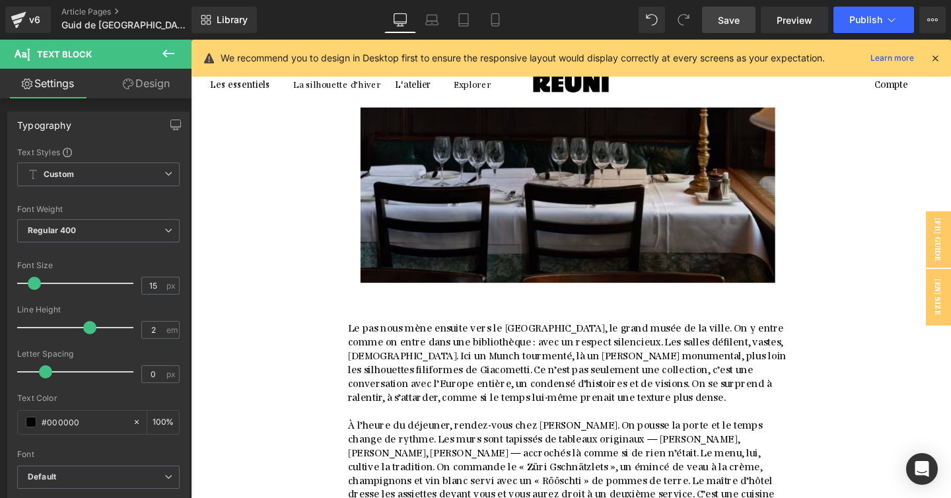
scroll to position [5246, 0]
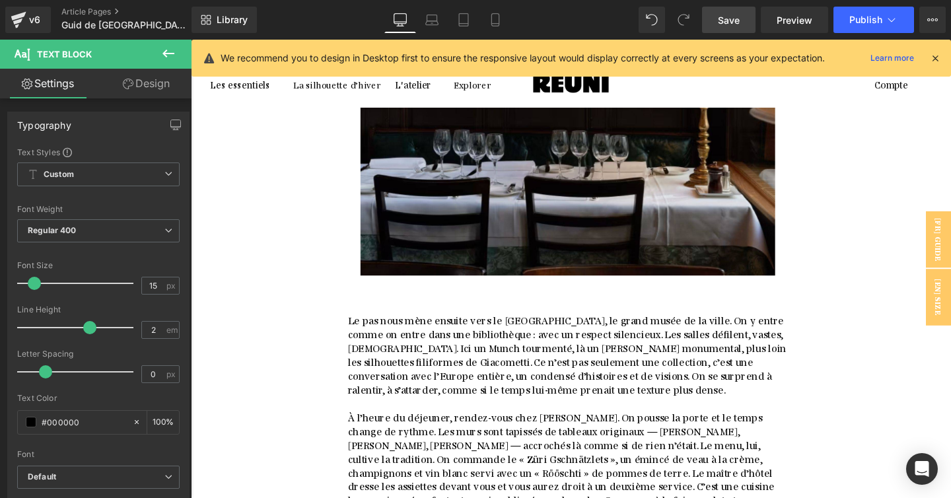
click at [191, 40] on icon at bounding box center [191, 40] width 0 height 0
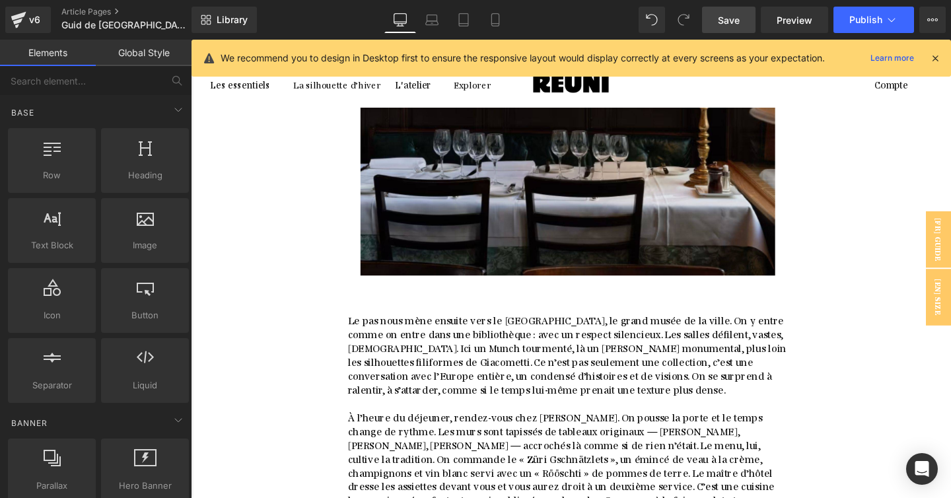
click at [191, 40] on icon at bounding box center [191, 40] width 0 height 0
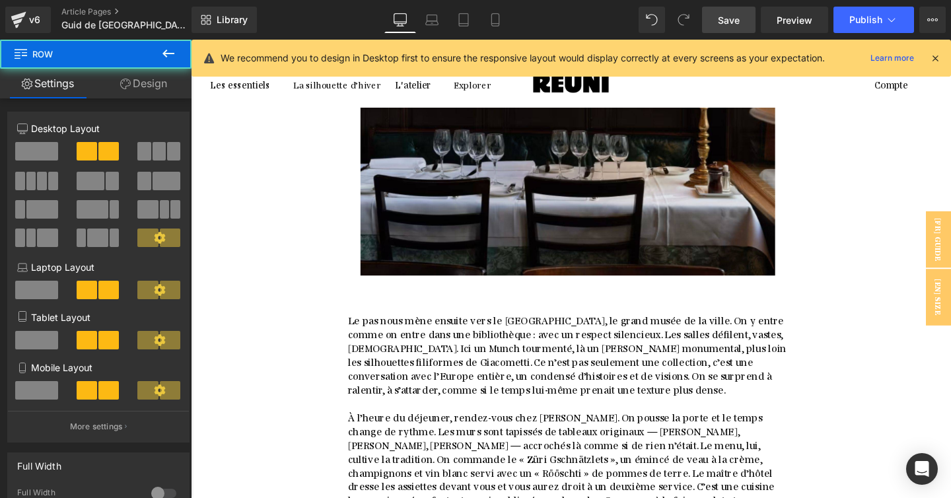
click at [191, 40] on icon at bounding box center [191, 40] width 0 height 0
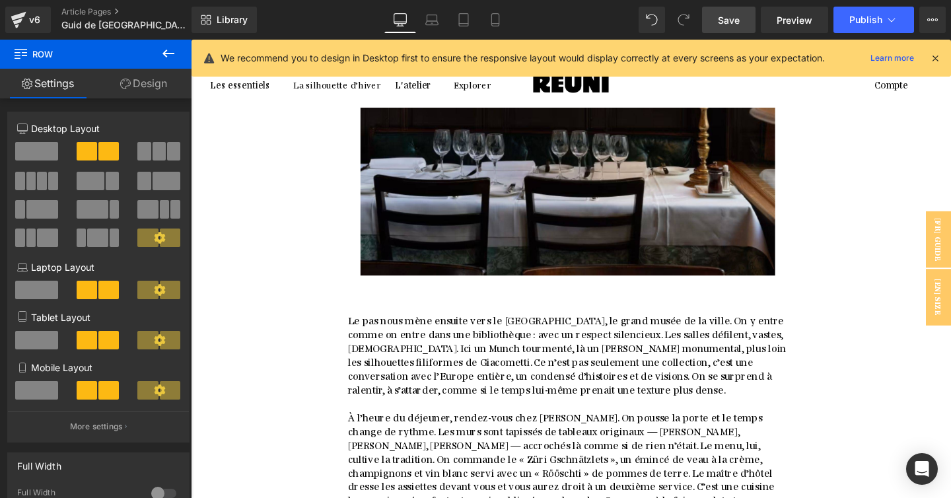
click at [191, 40] on icon at bounding box center [191, 40] width 0 height 0
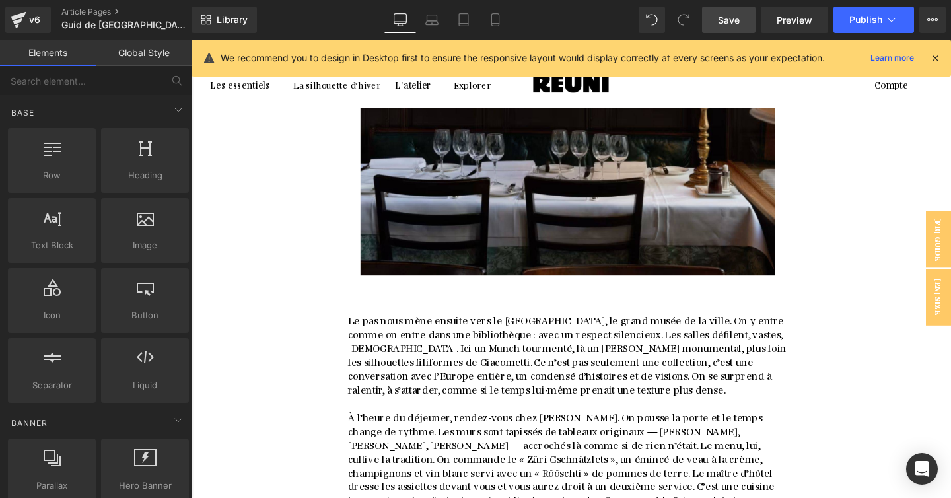
click at [191, 40] on icon at bounding box center [191, 40] width 0 height 0
click at [191, 40] on link at bounding box center [191, 40] width 0 height 0
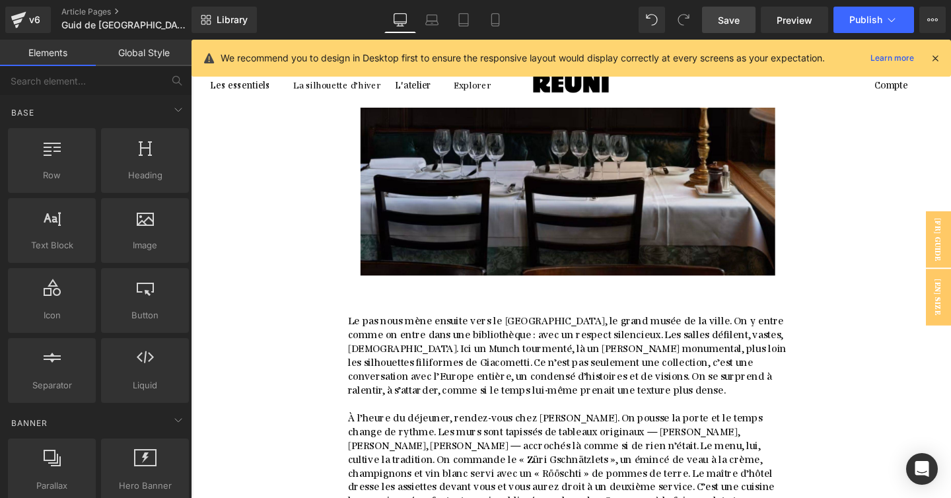
click at [191, 40] on icon at bounding box center [191, 40] width 0 height 0
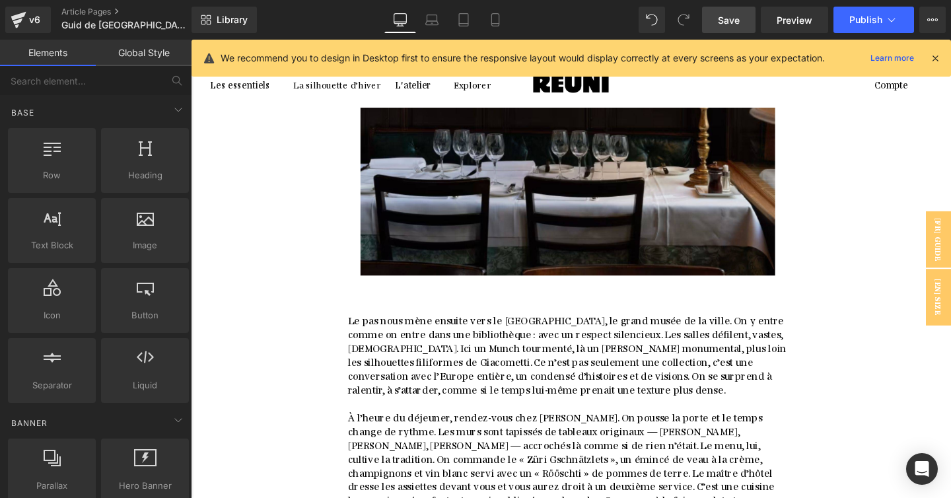
click at [191, 40] on icon at bounding box center [191, 40] width 0 height 0
click at [191, 40] on link at bounding box center [191, 40] width 0 height 0
click at [191, 40] on icon at bounding box center [191, 40] width 0 height 0
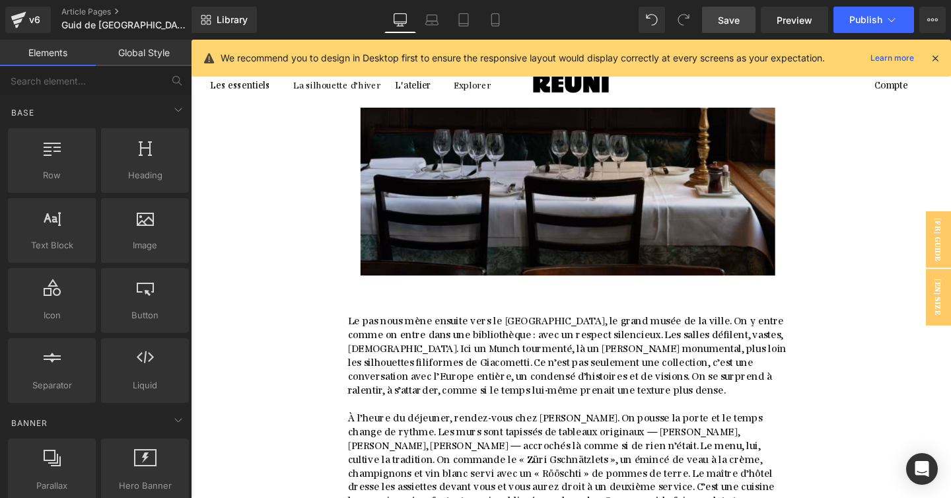
click at [191, 40] on icon at bounding box center [191, 40] width 0 height 0
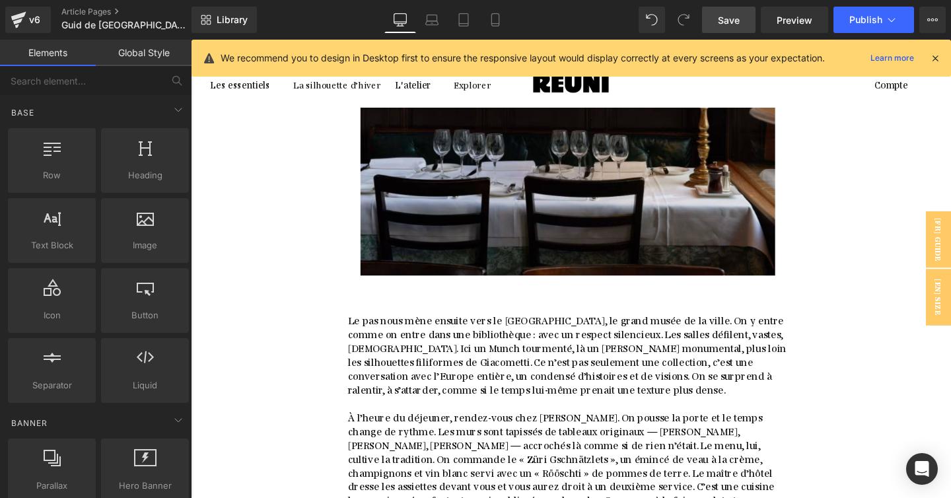
click at [191, 40] on icon at bounding box center [191, 40] width 0 height 0
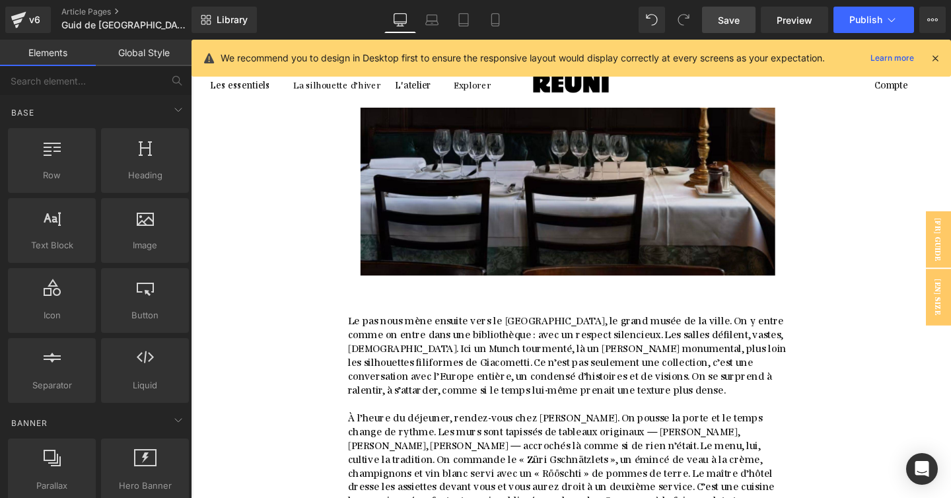
click at [191, 40] on icon at bounding box center [191, 40] width 0 height 0
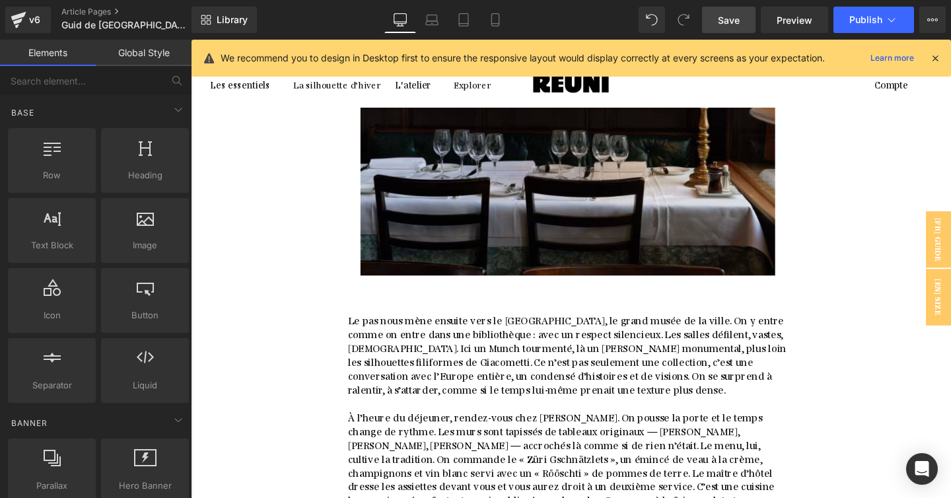
click at [191, 40] on link at bounding box center [191, 40] width 0 height 0
click at [191, 40] on icon at bounding box center [191, 40] width 0 height 0
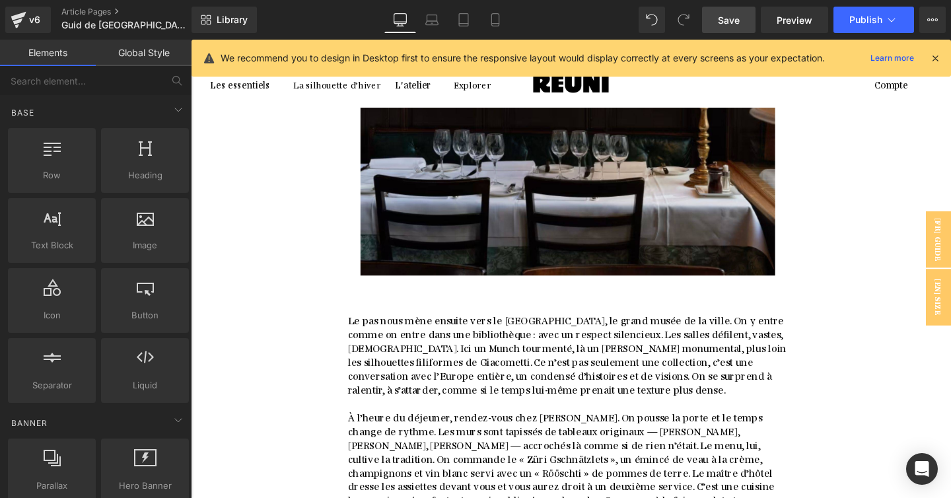
click at [191, 40] on icon at bounding box center [191, 40] width 0 height 0
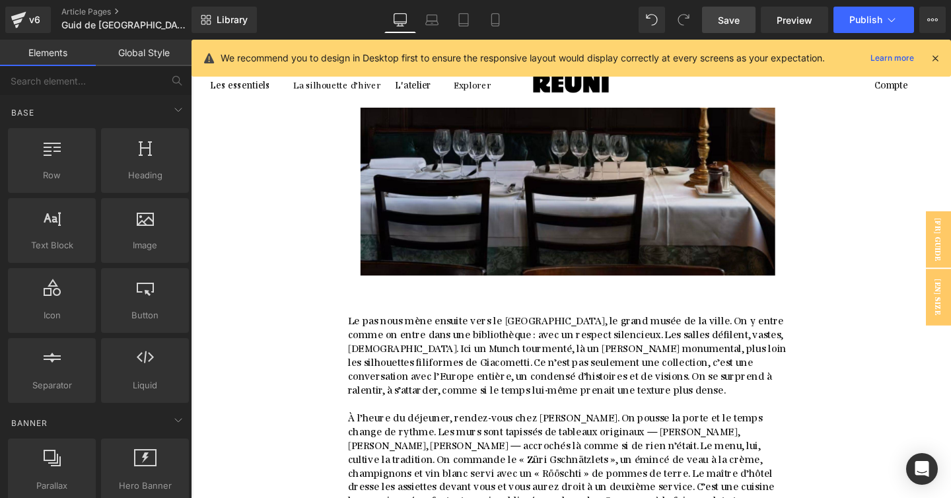
click at [191, 40] on icon at bounding box center [191, 40] width 0 height 0
click at [191, 40] on link at bounding box center [191, 40] width 0 height 0
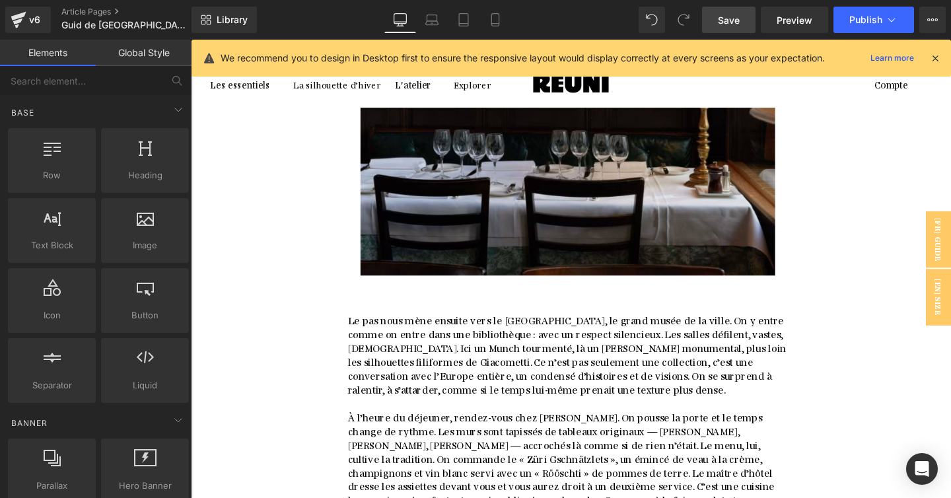
click at [191, 40] on link at bounding box center [191, 40] width 0 height 0
click at [191, 40] on icon at bounding box center [191, 40] width 0 height 0
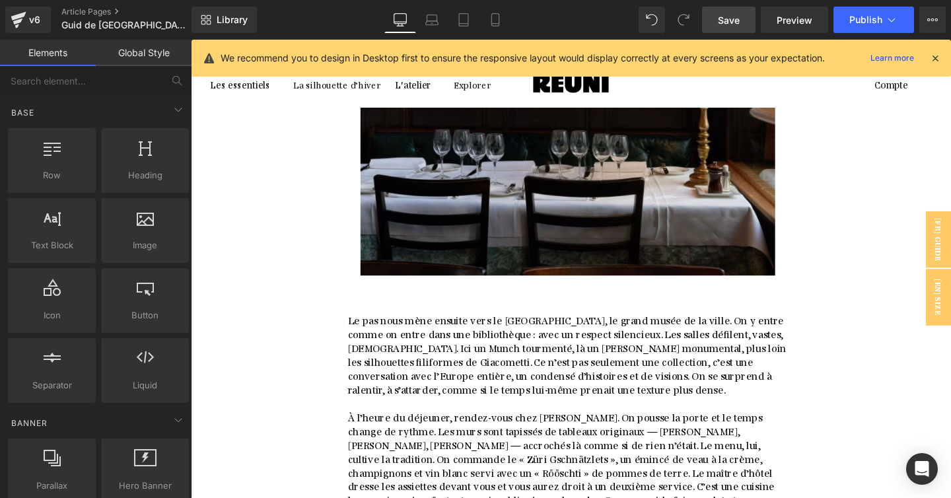
click at [191, 40] on icon at bounding box center [191, 40] width 0 height 0
click at [191, 40] on link at bounding box center [191, 40] width 0 height 0
click at [191, 40] on icon at bounding box center [191, 40] width 0 height 0
click at [191, 40] on link at bounding box center [191, 40] width 0 height 0
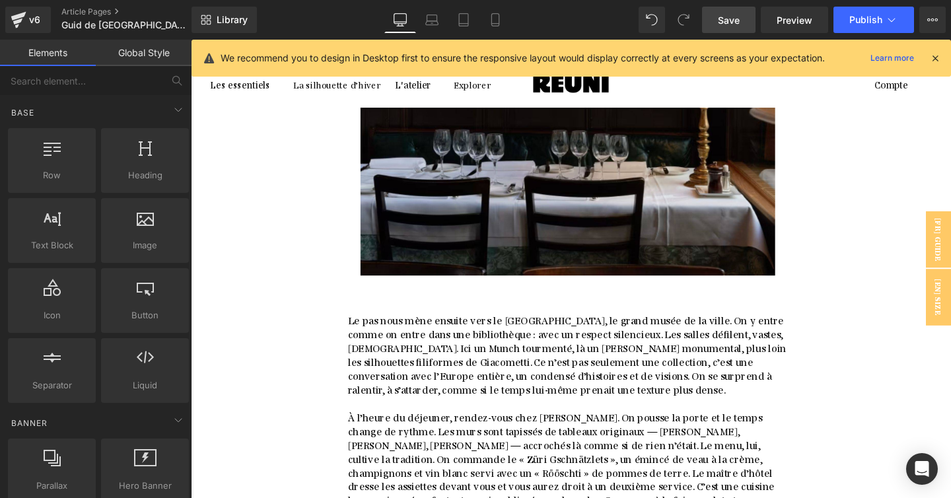
click at [191, 40] on link at bounding box center [191, 40] width 0 height 0
click at [191, 40] on icon at bounding box center [191, 40] width 0 height 0
click at [191, 40] on link at bounding box center [191, 40] width 0 height 0
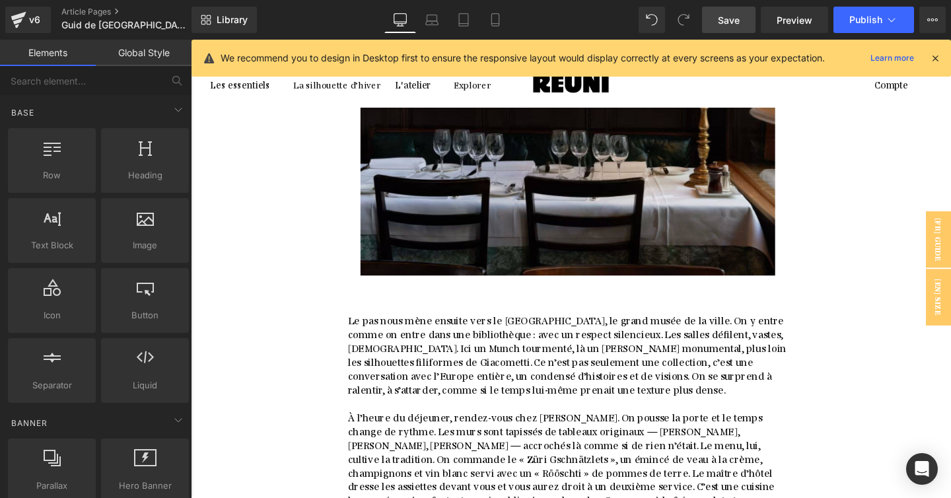
click at [191, 40] on link at bounding box center [191, 40] width 0 height 0
click at [191, 40] on icon at bounding box center [191, 40] width 0 height 0
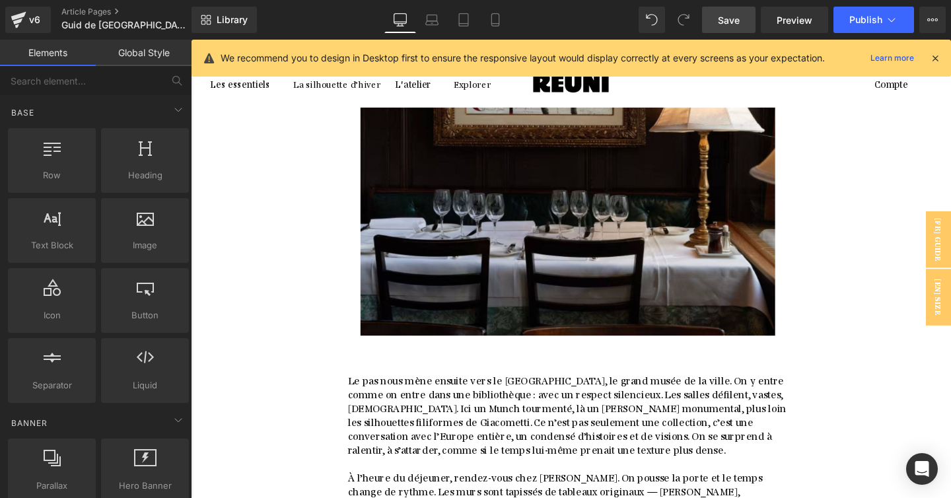
scroll to position [5190, 0]
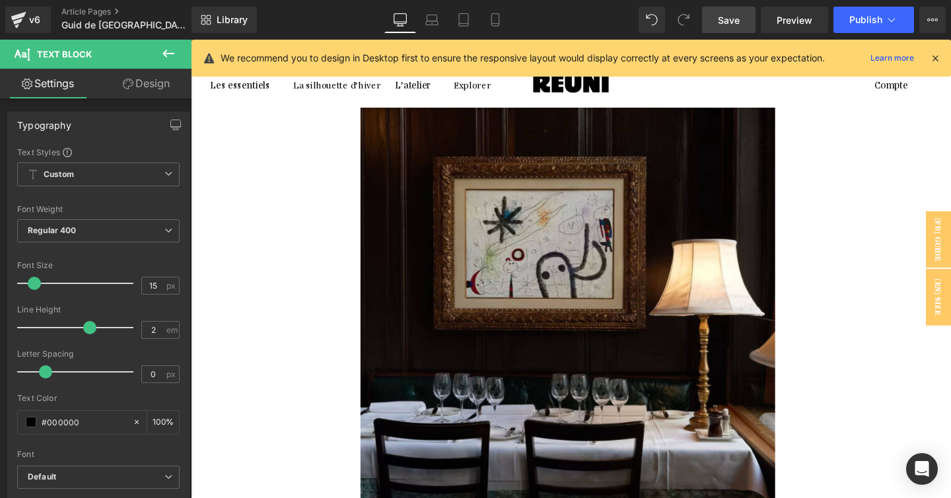
scroll to position [4984, 0]
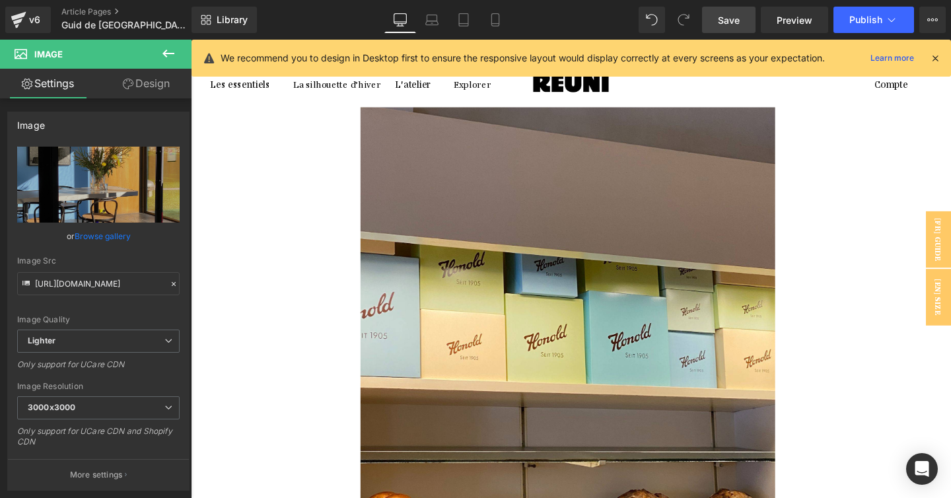
scroll to position [3100, 0]
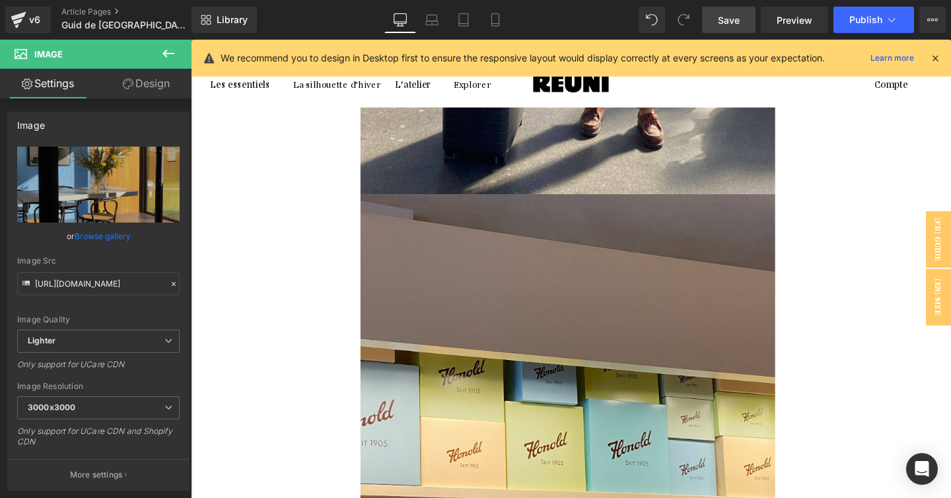
click at [191, 40] on icon at bounding box center [191, 40] width 0 height 0
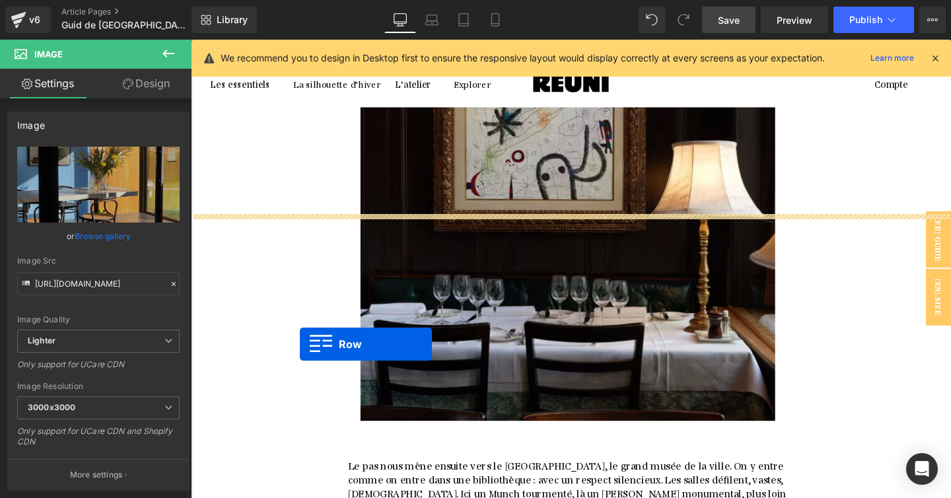
scroll to position [5030, 0]
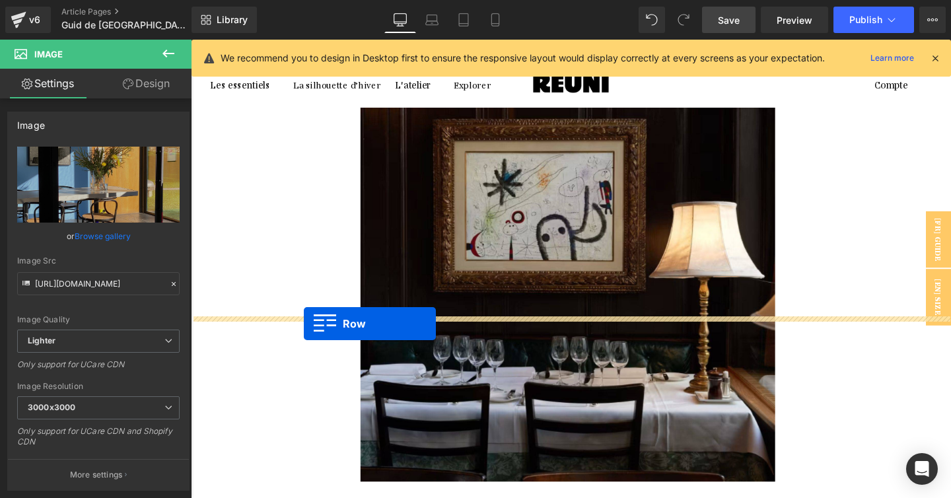
drag, startPoint x: 228, startPoint y: 245, endPoint x: 310, endPoint y: 339, distance: 124.4
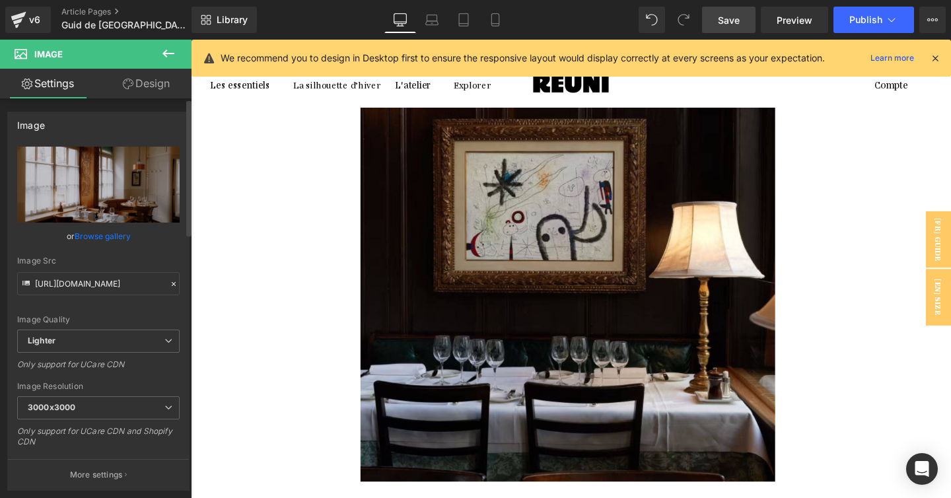
click at [82, 232] on link "Browse gallery" at bounding box center [103, 235] width 56 height 23
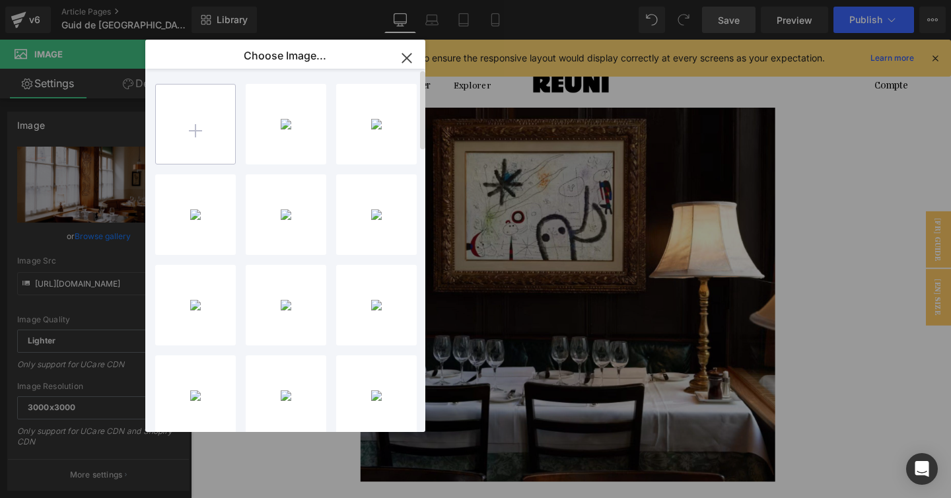
click at [197, 142] on input "file" at bounding box center [195, 123] width 79 height 79
click at [0, 0] on div "muenste...ch06.jpg 48.87 KB" at bounding box center [0, 0] width 0 height 0
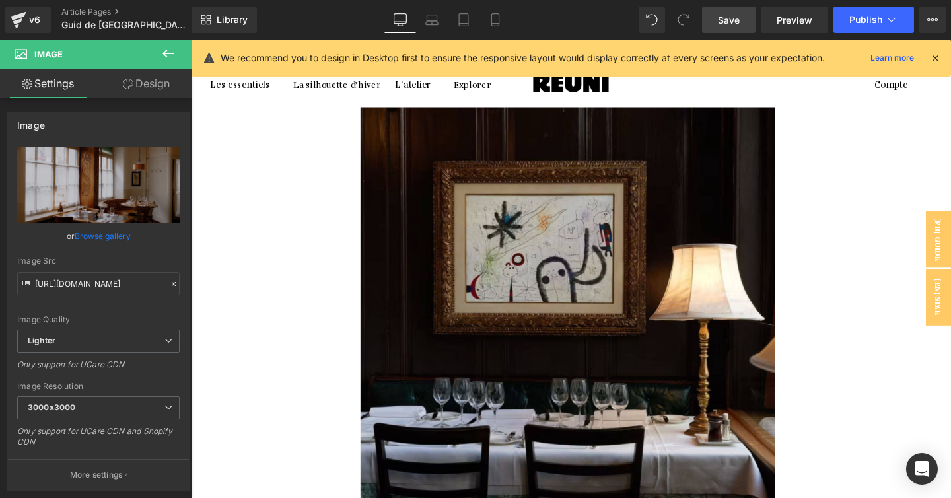
scroll to position [4911, 0]
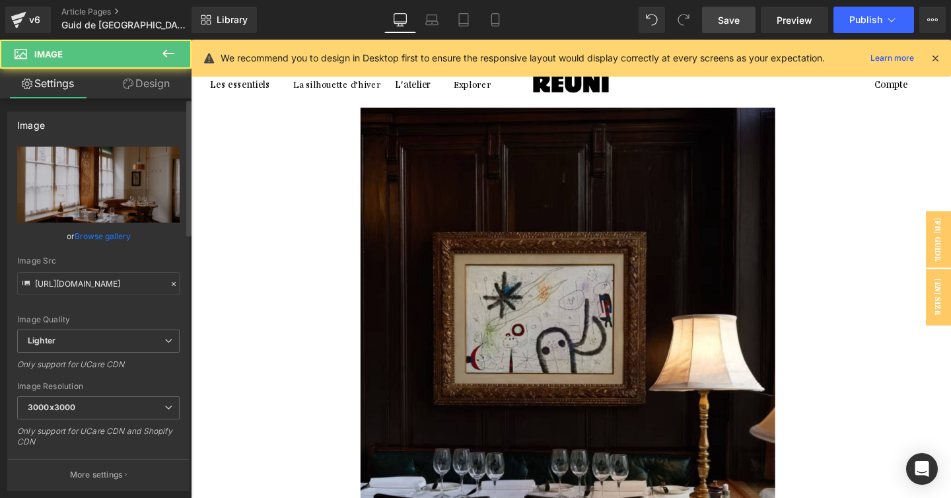
click at [96, 238] on link "Browse gallery" at bounding box center [103, 235] width 56 height 23
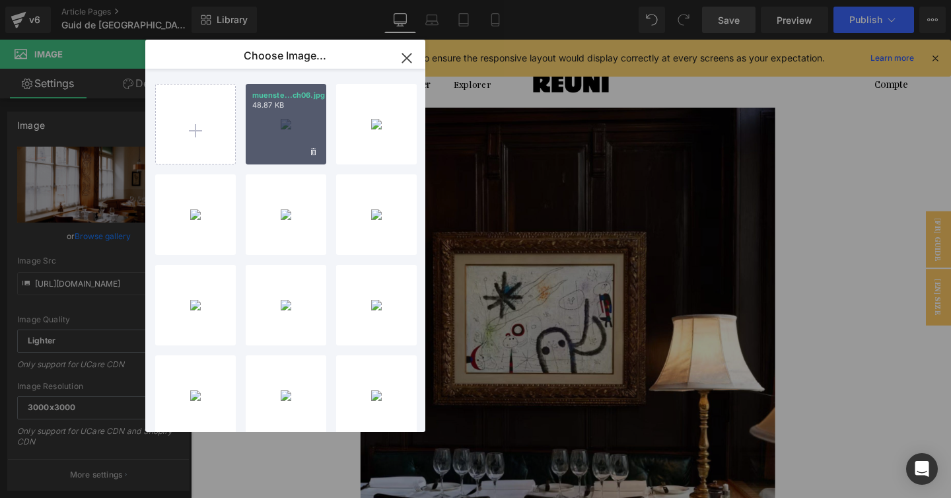
click at [285, 118] on div "muenste...ch06.jpg 48.87 KB" at bounding box center [286, 124] width 81 height 81
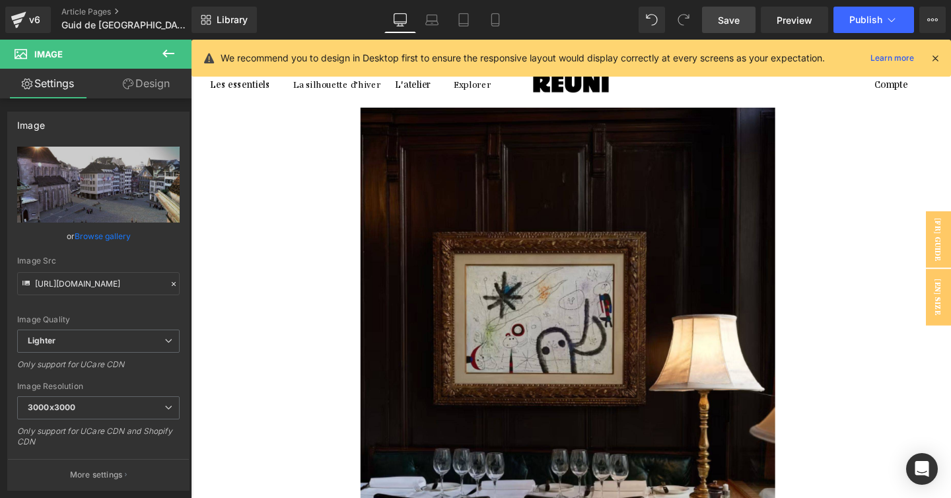
click at [191, 40] on icon at bounding box center [191, 40] width 0 height 0
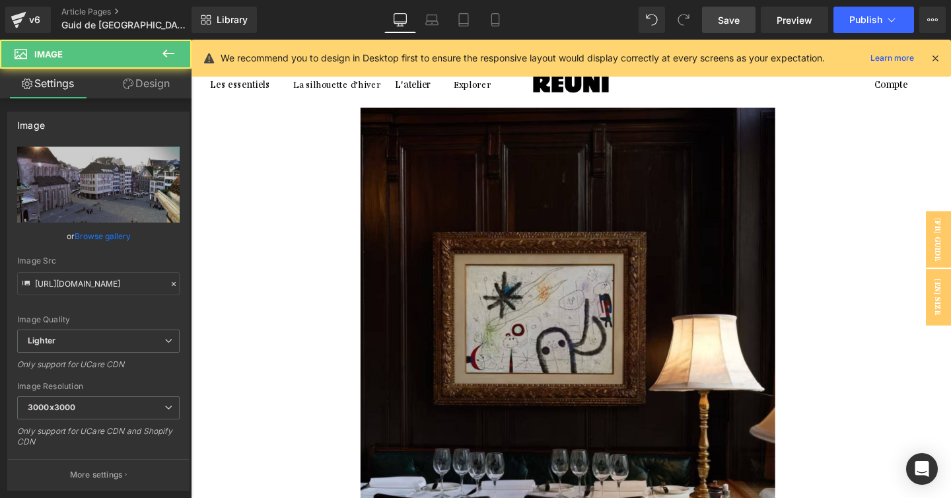
click at [109, 240] on link "Browse gallery" at bounding box center [103, 235] width 56 height 23
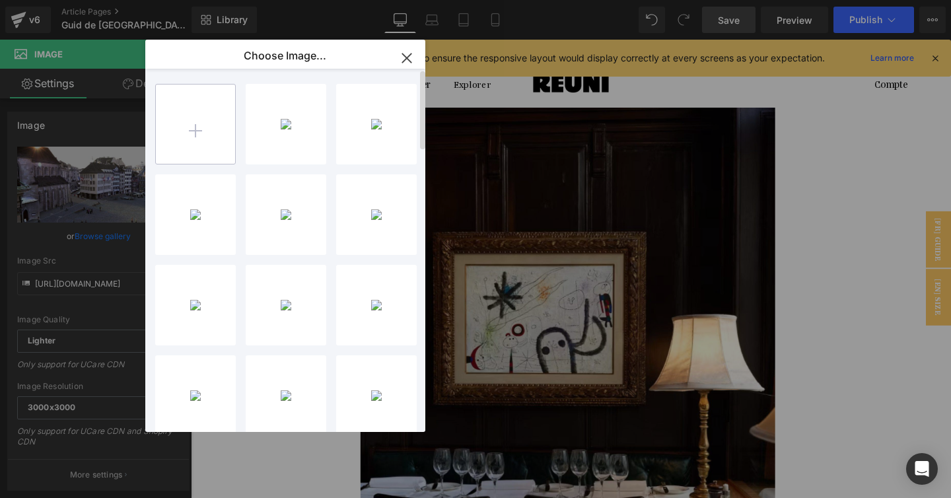
click at [187, 131] on input "file" at bounding box center [195, 123] width 79 height 79
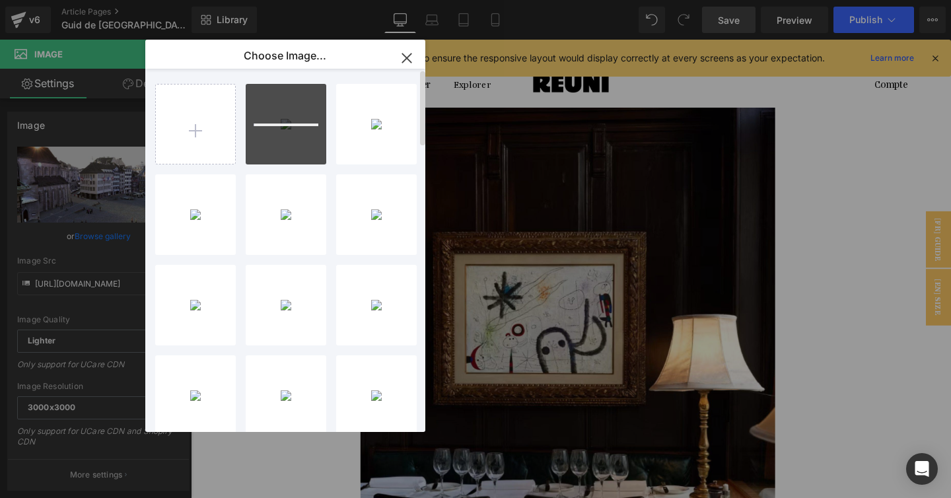
click at [260, 107] on div at bounding box center [286, 124] width 81 height 81
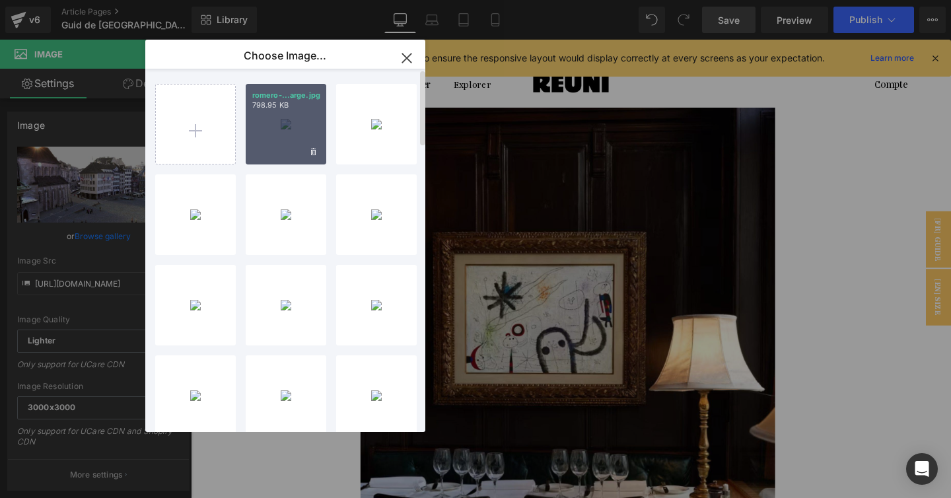
click at [405, 55] on icon "button" at bounding box center [406, 58] width 21 height 21
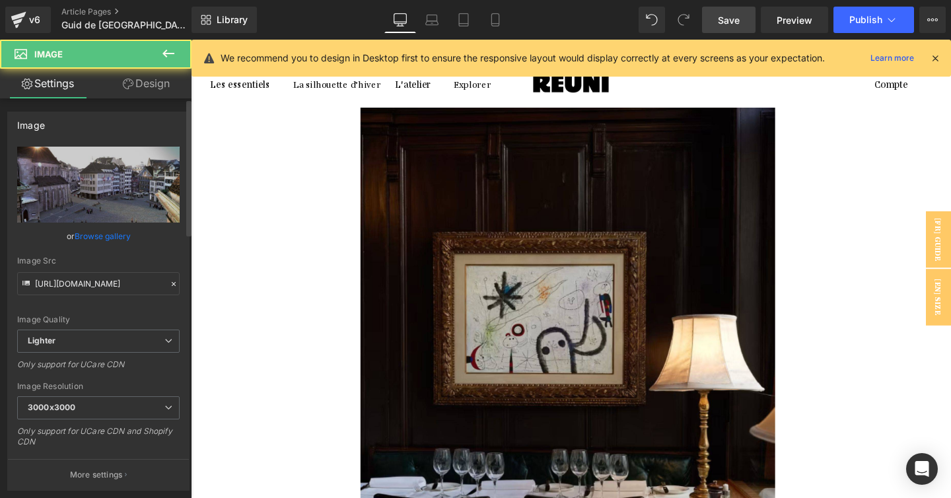
click at [109, 233] on link "Browse gallery" at bounding box center [103, 235] width 56 height 23
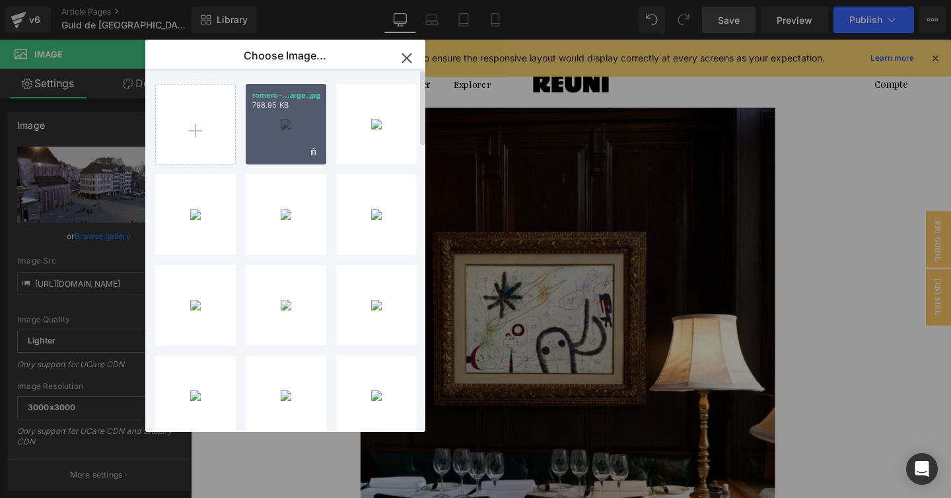
click at [310, 123] on div "romero-...arge.jpg 798.95 KB" at bounding box center [286, 124] width 81 height 81
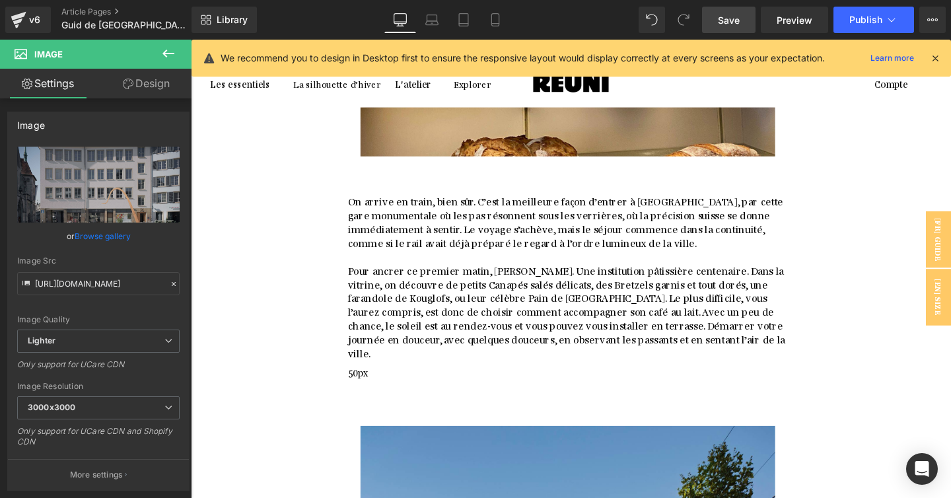
scroll to position [3740, 0]
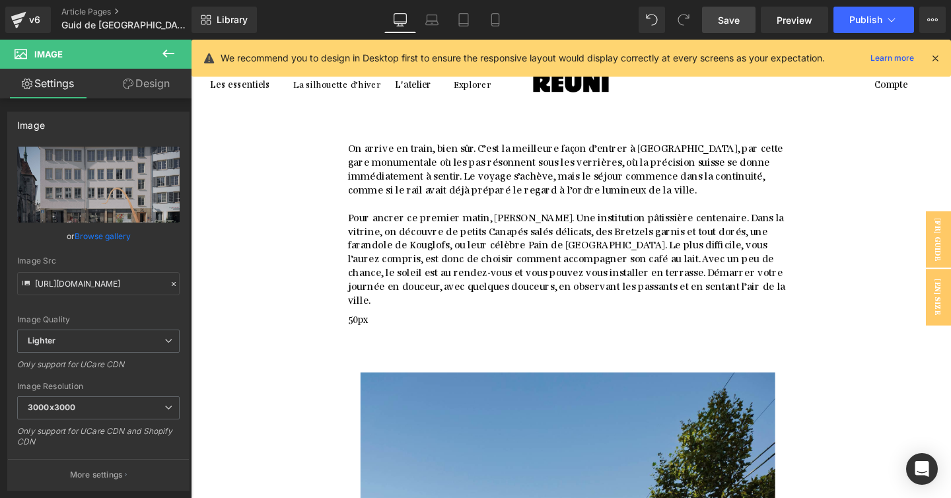
click at [191, 40] on icon at bounding box center [191, 40] width 0 height 0
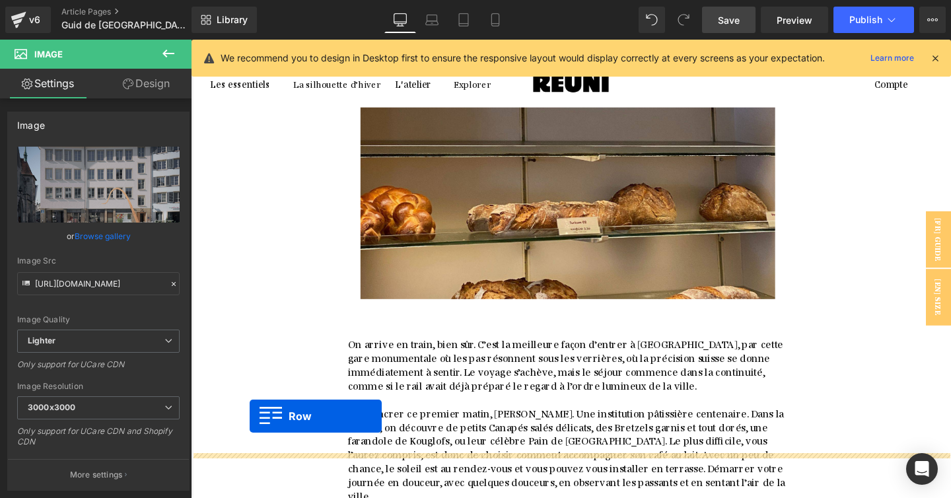
scroll to position [3516, 0]
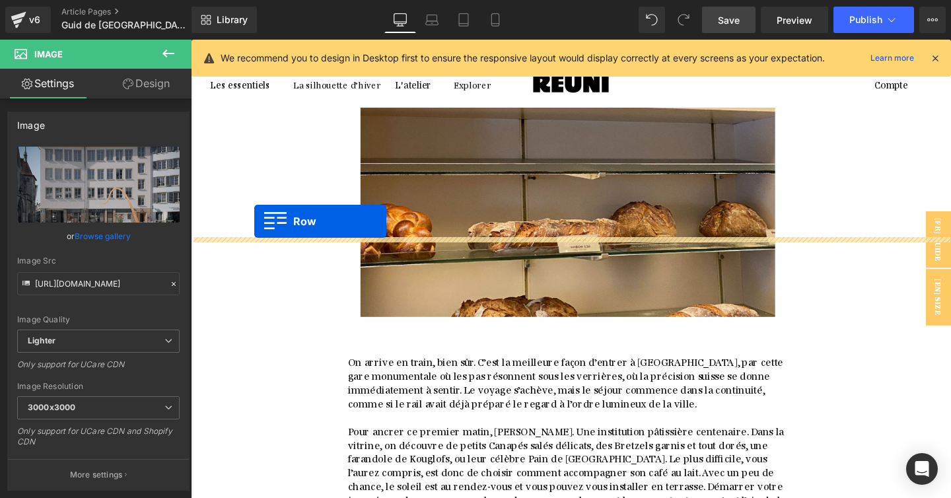
drag, startPoint x: 228, startPoint y: 271, endPoint x: 257, endPoint y: 230, distance: 50.0
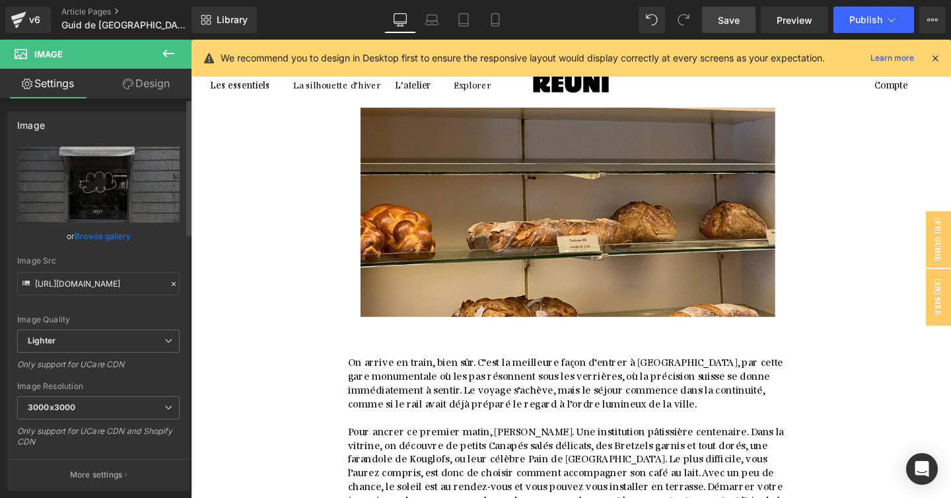
click at [111, 242] on link "Browse gallery" at bounding box center [103, 235] width 56 height 23
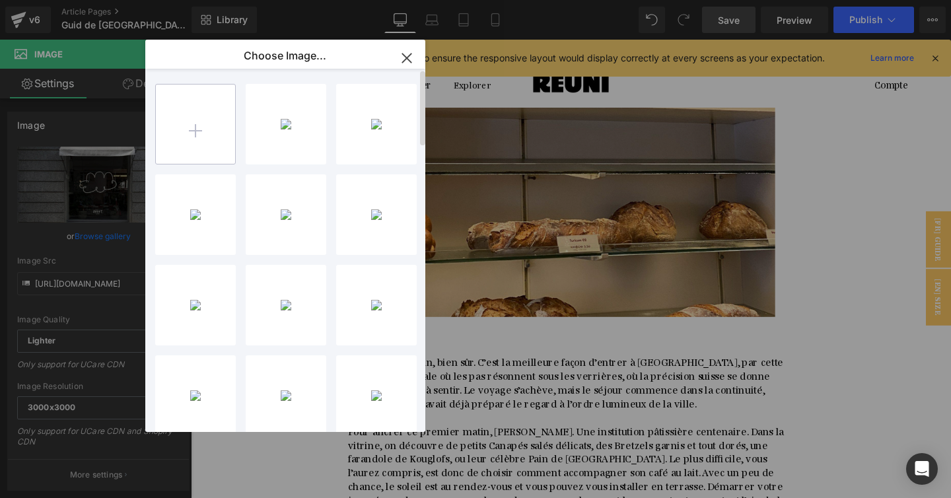
click at [205, 121] on input "file" at bounding box center [195, 123] width 79 height 79
click at [174, 137] on input "file" at bounding box center [195, 123] width 79 height 79
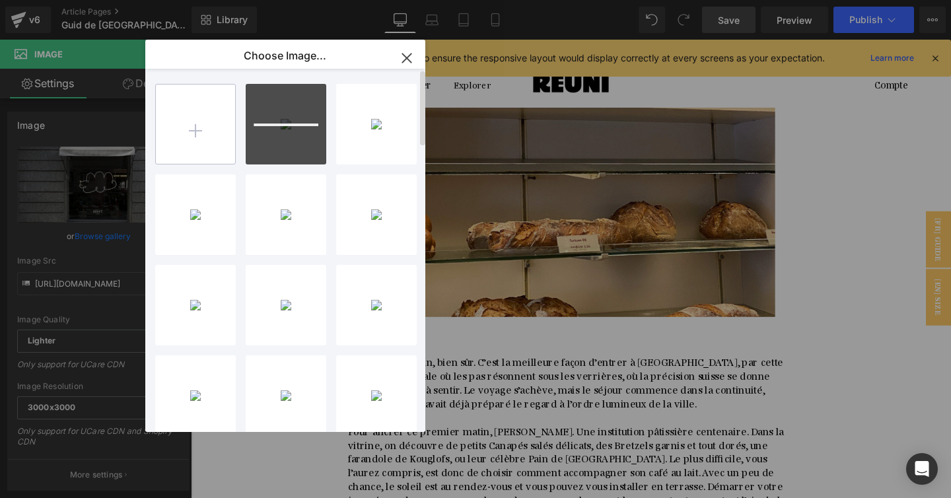
click at [195, 126] on input "file" at bounding box center [195, 123] width 79 height 79
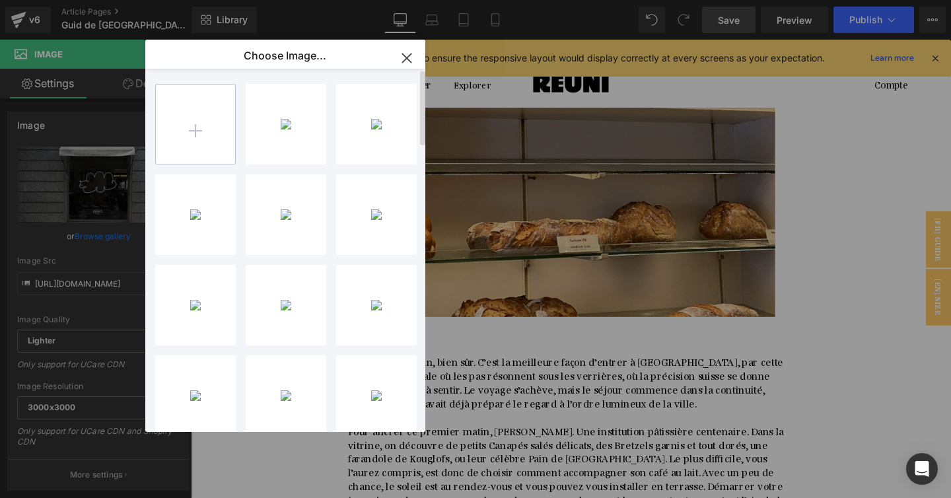
type input "C:\fakepath\1.jpg"
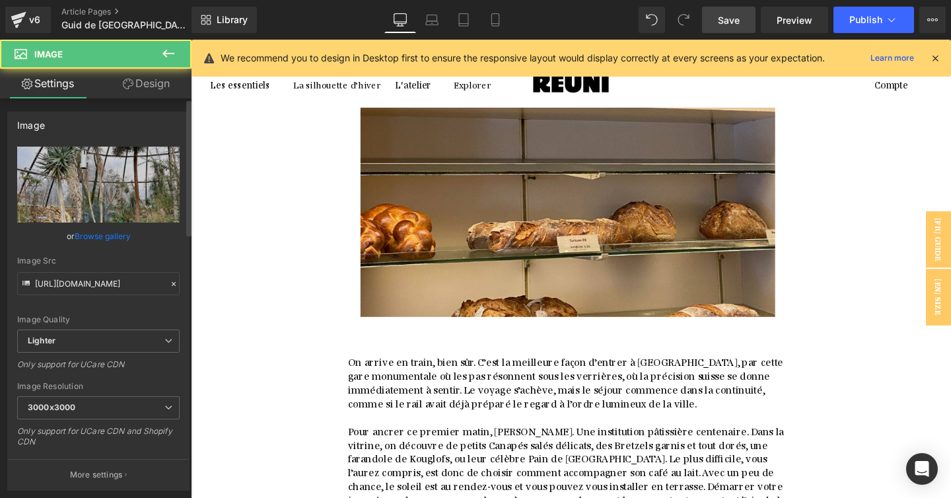
click at [120, 231] on link "Browse gallery" at bounding box center [103, 235] width 56 height 23
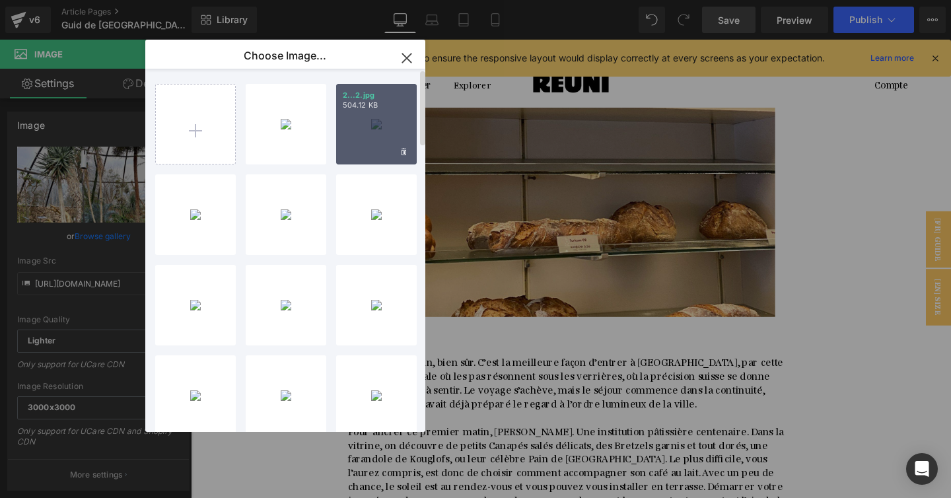
click at [387, 132] on div "2...2.jpg 504.12 KB" at bounding box center [376, 124] width 81 height 81
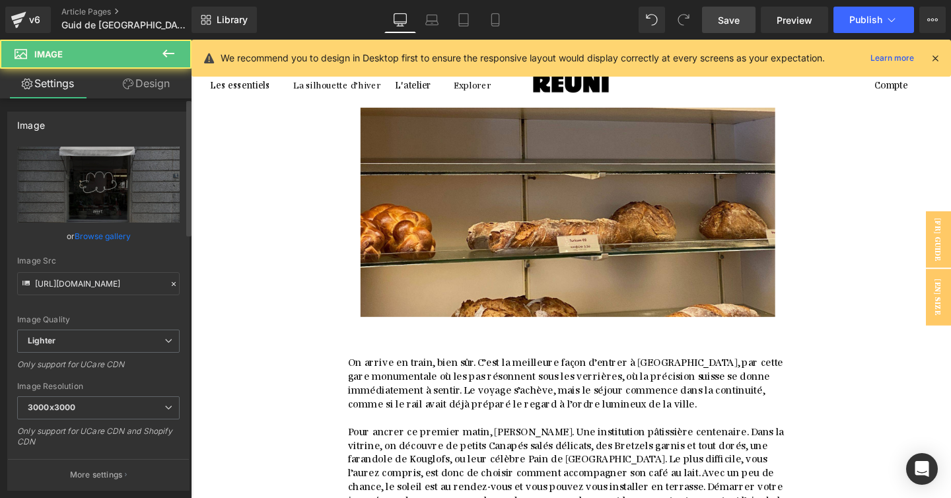
click at [106, 236] on link "Browse gallery" at bounding box center [103, 235] width 56 height 23
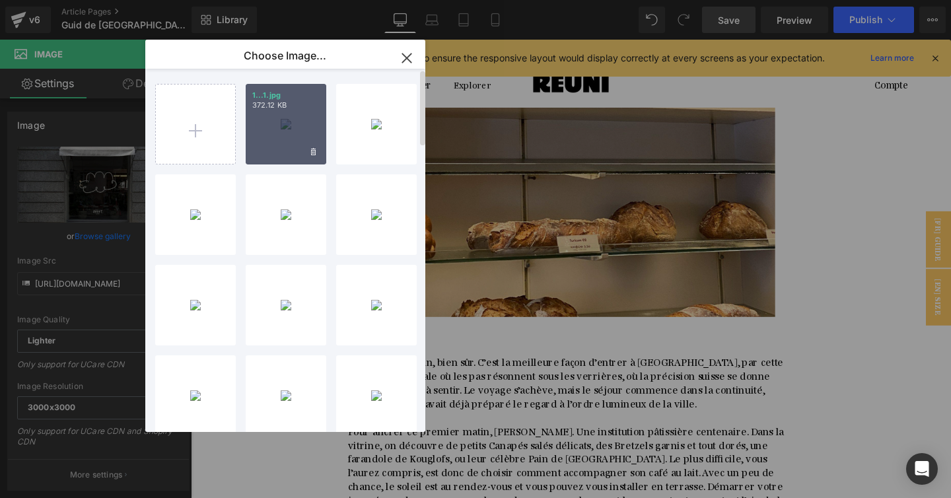
click at [277, 139] on div "1...1.jpg 372.12 KB" at bounding box center [286, 124] width 81 height 81
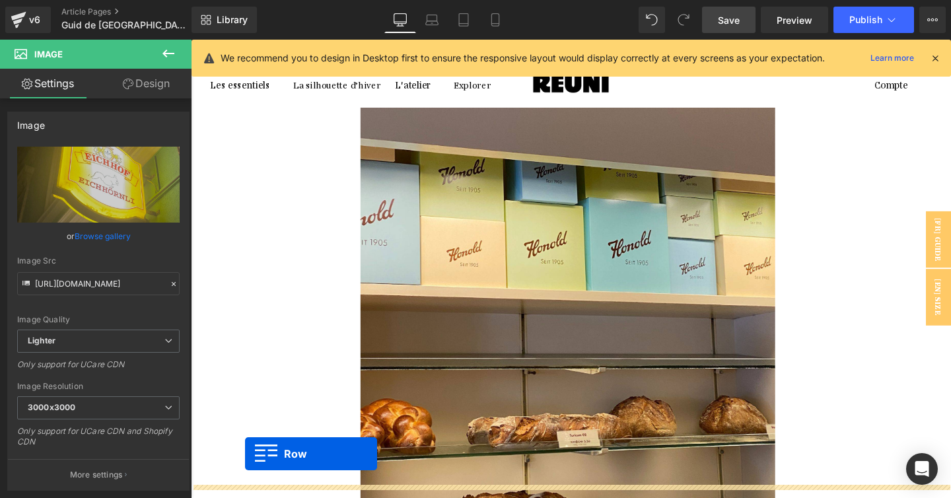
scroll to position [3255, 0]
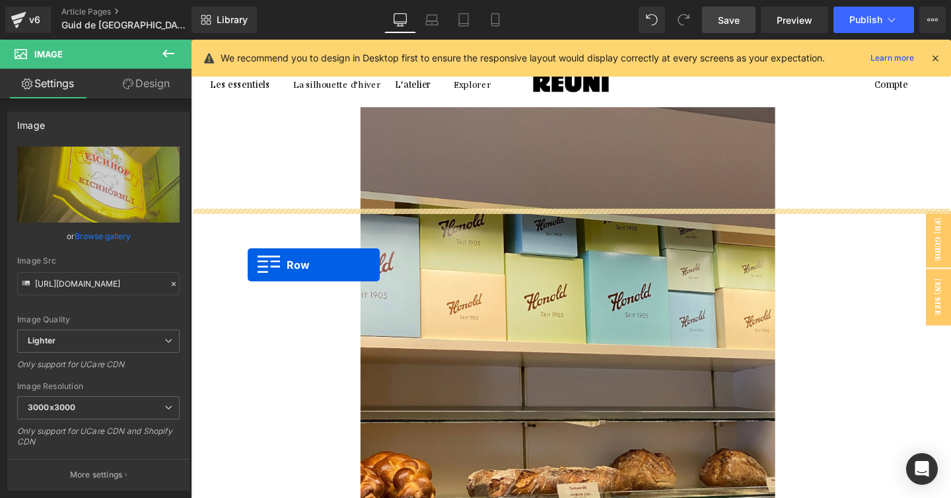
drag, startPoint x: 228, startPoint y: 351, endPoint x: 250, endPoint y: 276, distance: 77.9
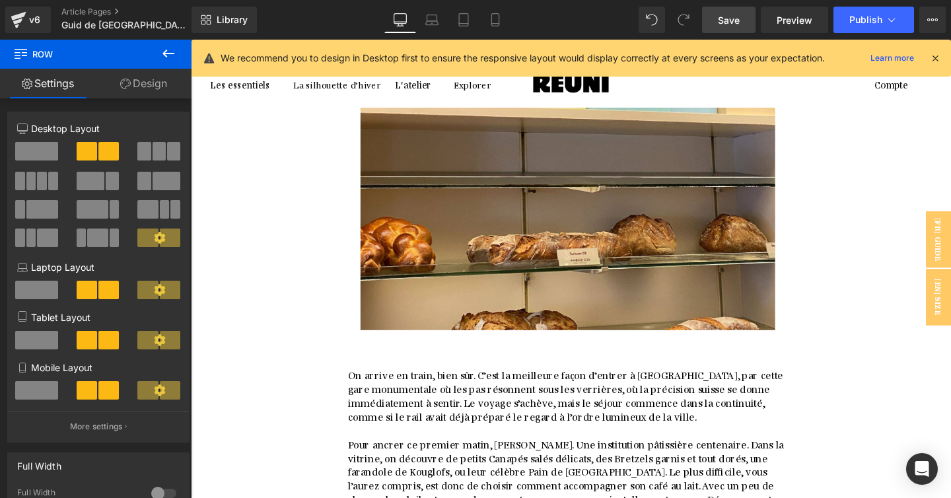
scroll to position [3520, 0]
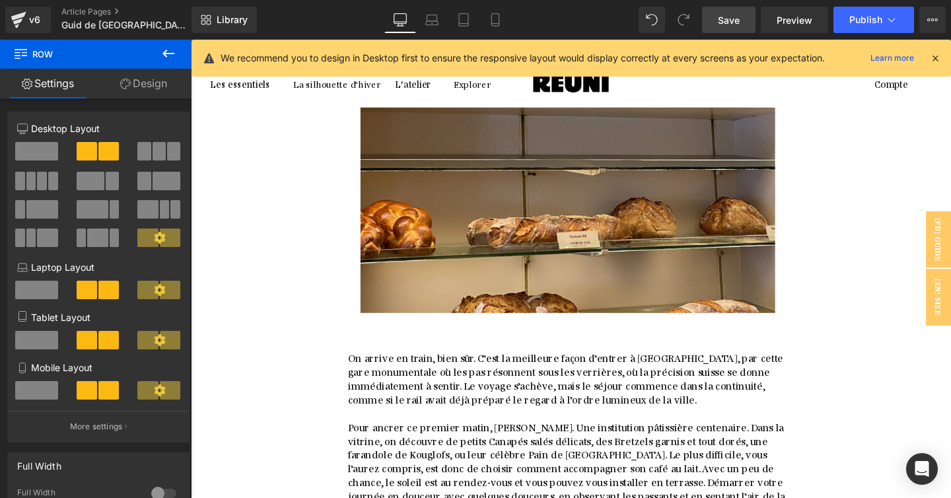
click at [727, 17] on span "Save" at bounding box center [729, 20] width 22 height 14
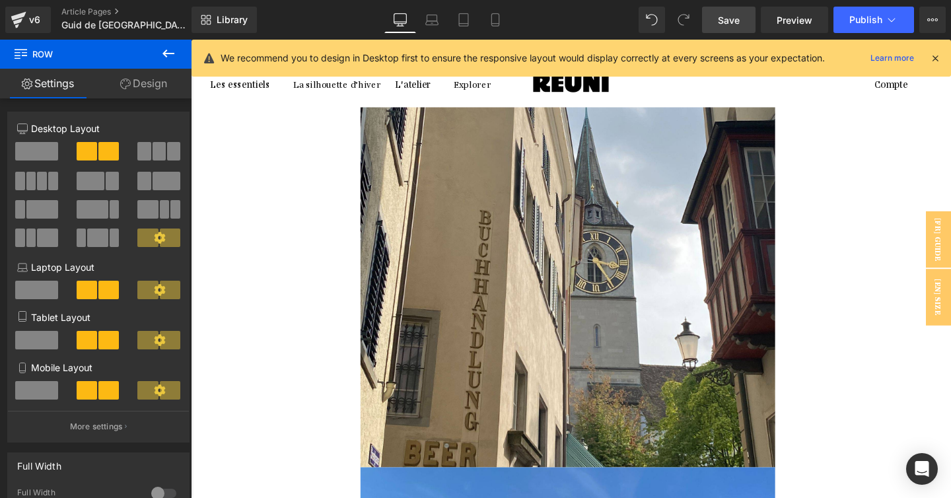
scroll to position [0, 0]
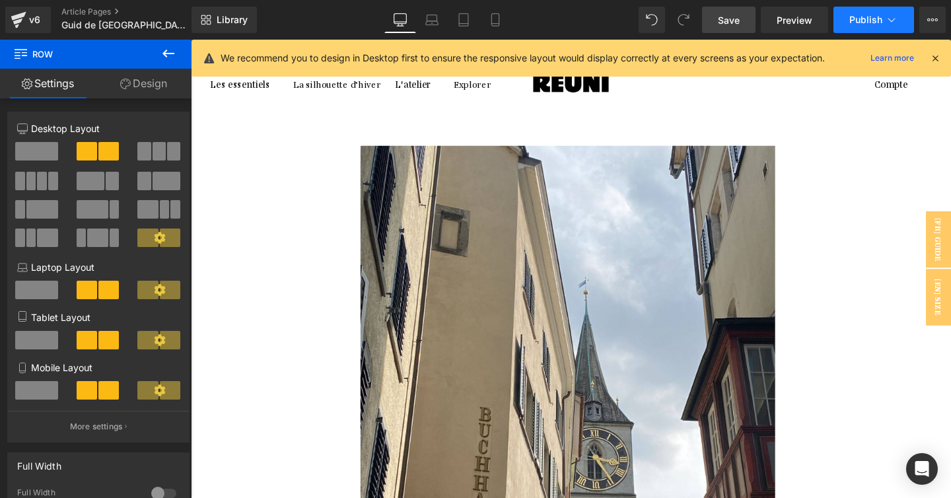
click at [855, 23] on span "Publish" at bounding box center [865, 20] width 33 height 11
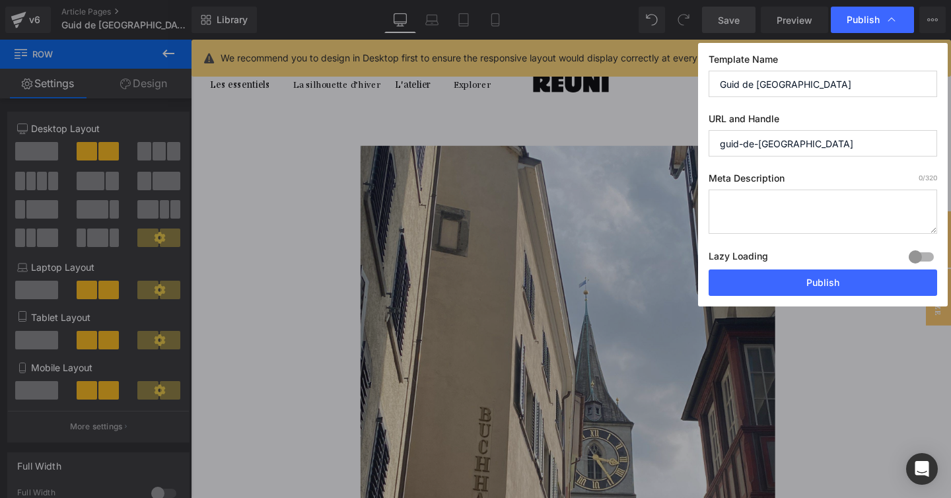
click at [737, 141] on input "guid-de-[GEOGRAPHIC_DATA]" at bounding box center [822, 143] width 228 height 26
type input "guide-de-[GEOGRAPHIC_DATA]"
click at [742, 83] on input "Guid de [GEOGRAPHIC_DATA]" at bounding box center [822, 84] width 228 height 26
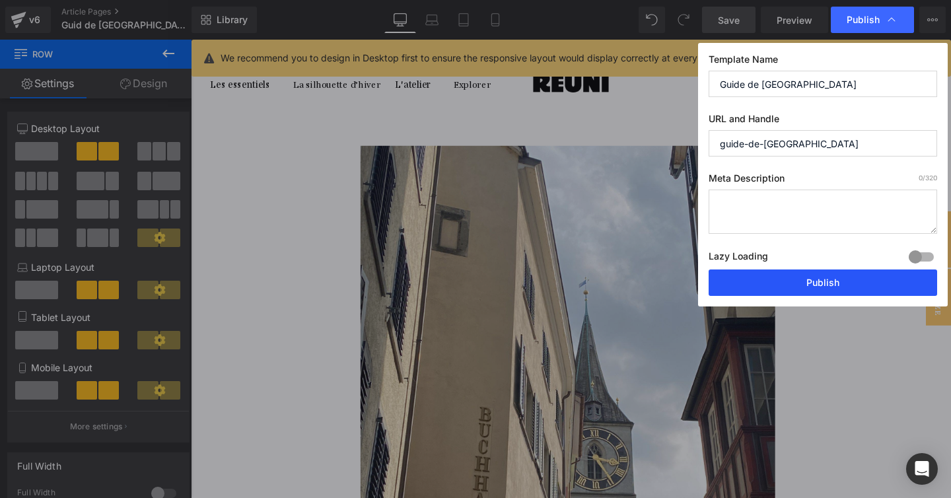
type input "Guide de [GEOGRAPHIC_DATA]"
click at [817, 274] on button "Publish" at bounding box center [822, 282] width 228 height 26
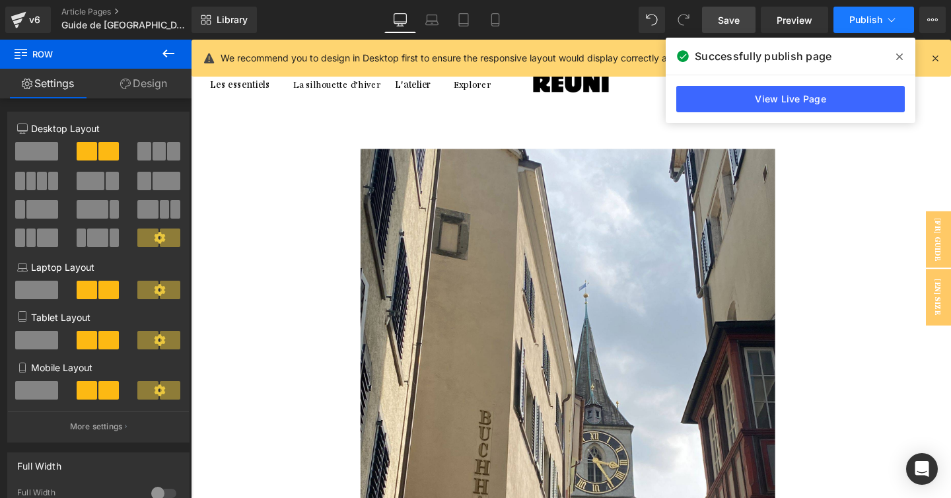
click at [865, 20] on span "Publish" at bounding box center [865, 20] width 33 height 11
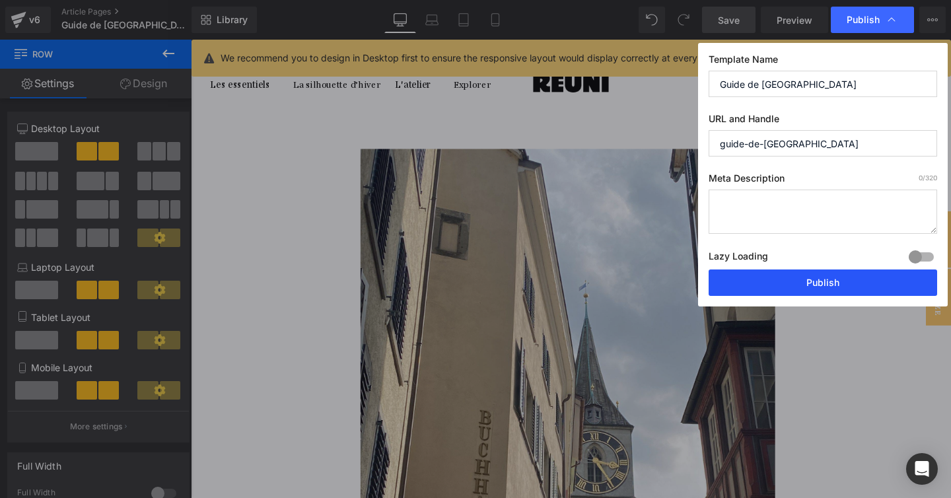
drag, startPoint x: 791, startPoint y: 279, endPoint x: 521, endPoint y: 232, distance: 273.3
click at [791, 279] on button "Publish" at bounding box center [822, 282] width 228 height 26
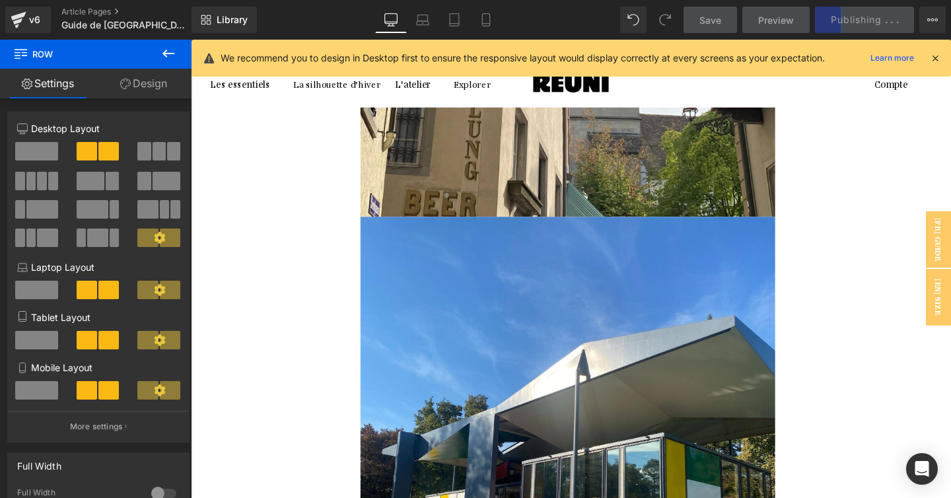
scroll to position [500, 0]
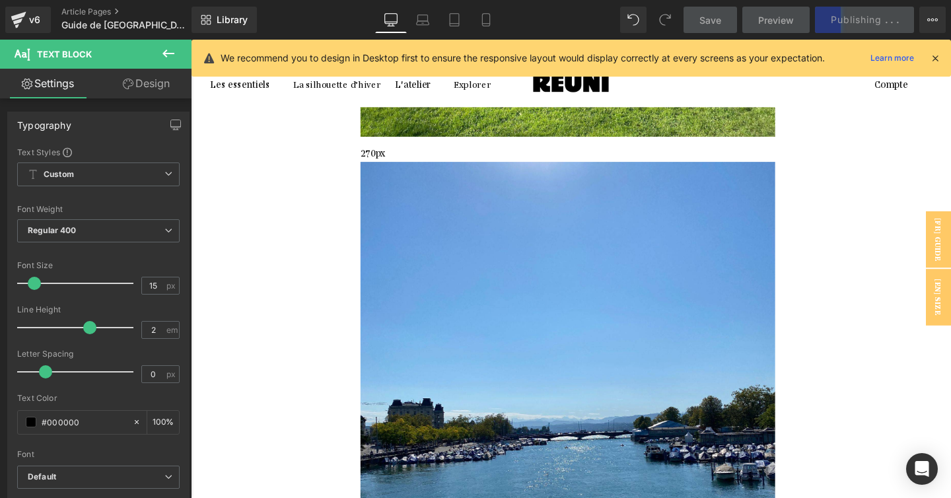
scroll to position [1140, 0]
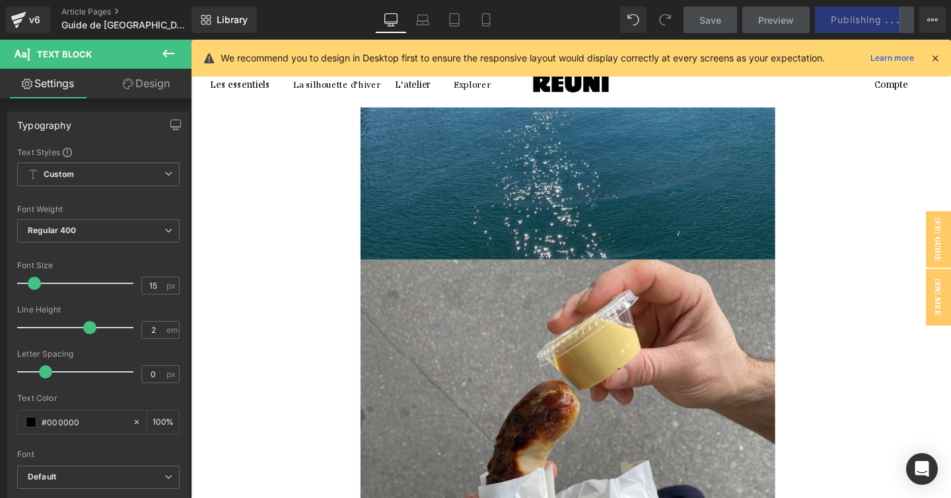
scroll to position [1826, 0]
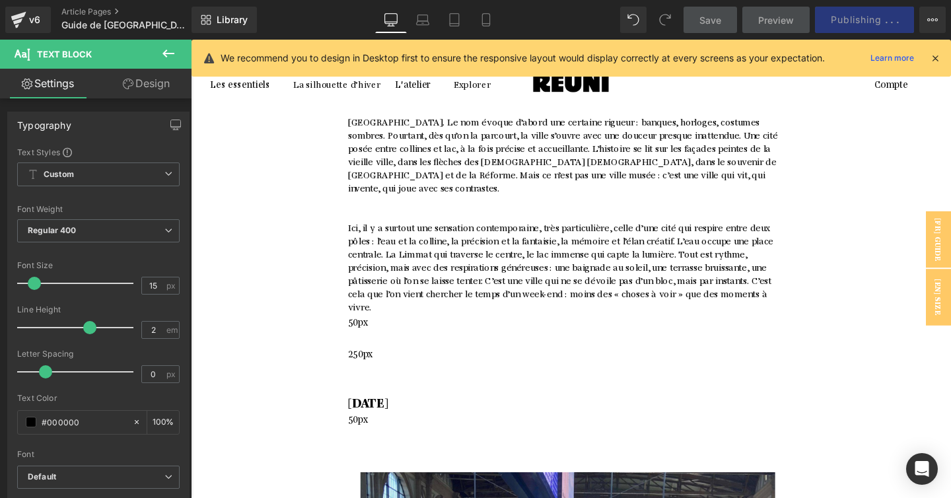
scroll to position [2434, 0]
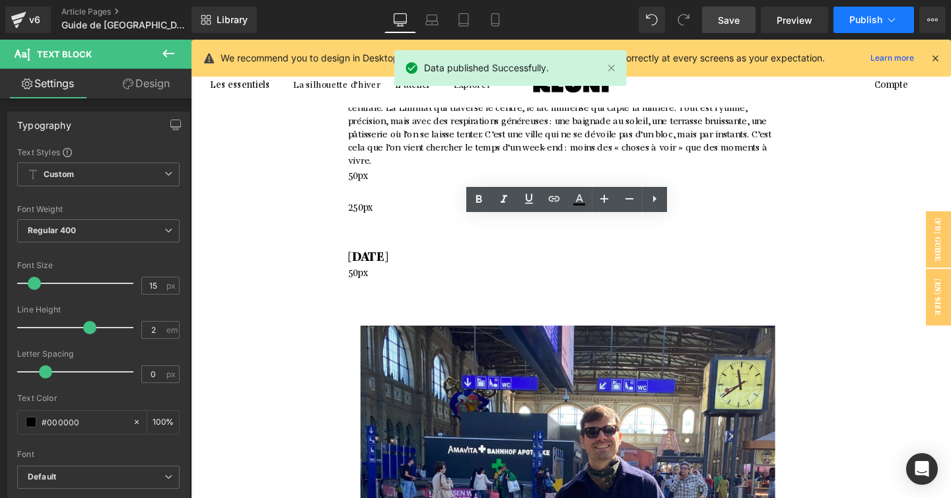
click at [859, 15] on span "Publish" at bounding box center [865, 20] width 33 height 11
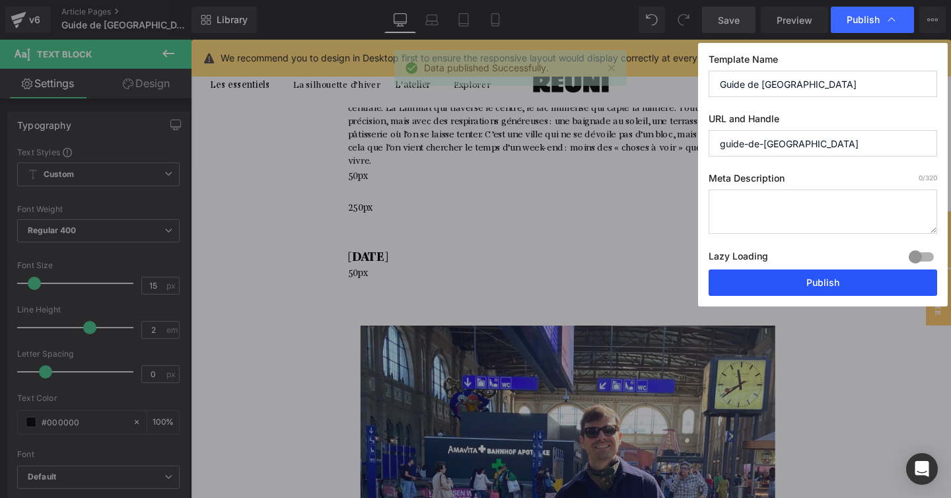
click at [821, 276] on button "Publish" at bounding box center [822, 282] width 228 height 26
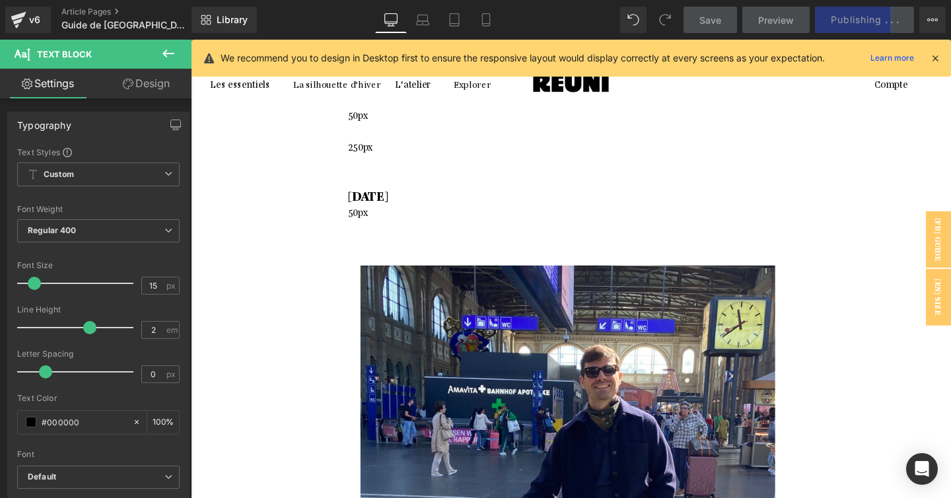
scroll to position [2498, 0]
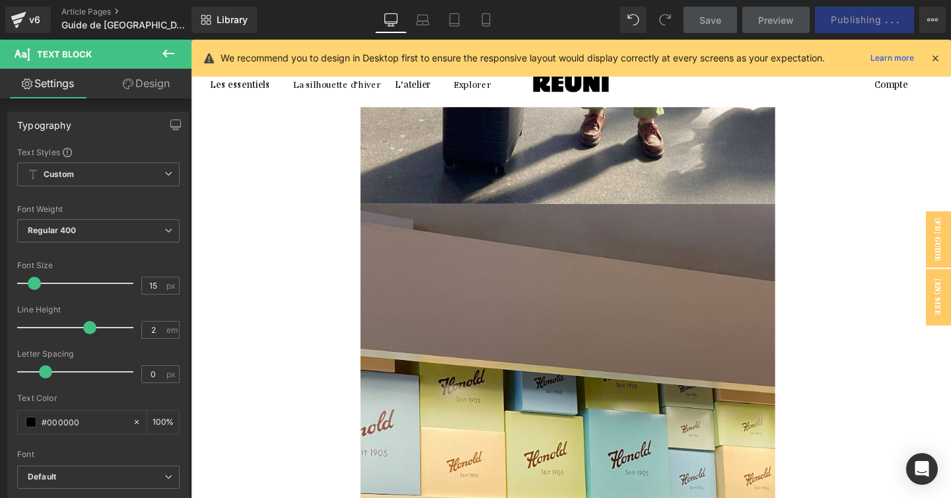
scroll to position [3223, 0]
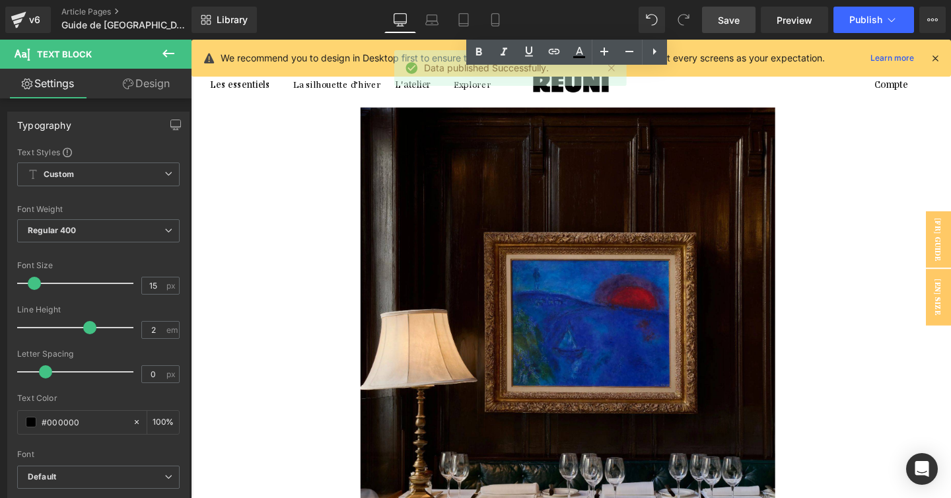
scroll to position [4425, 0]
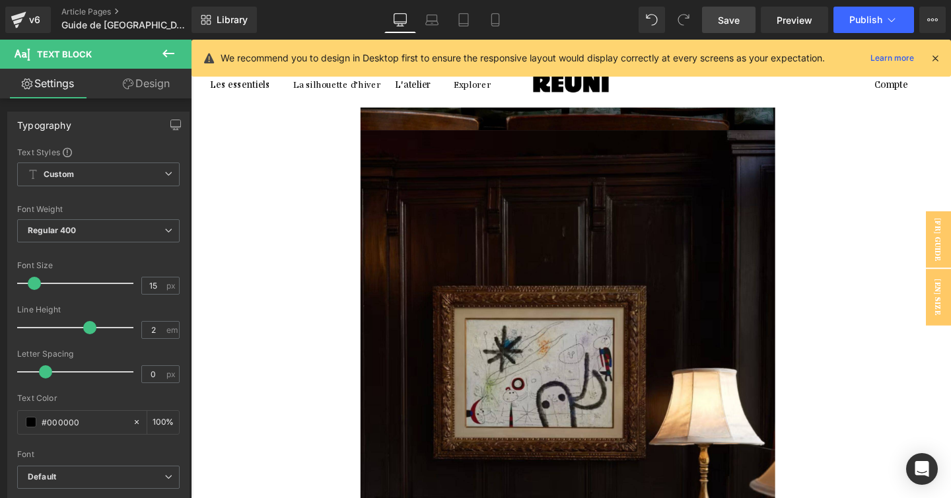
scroll to position [4974, 0]
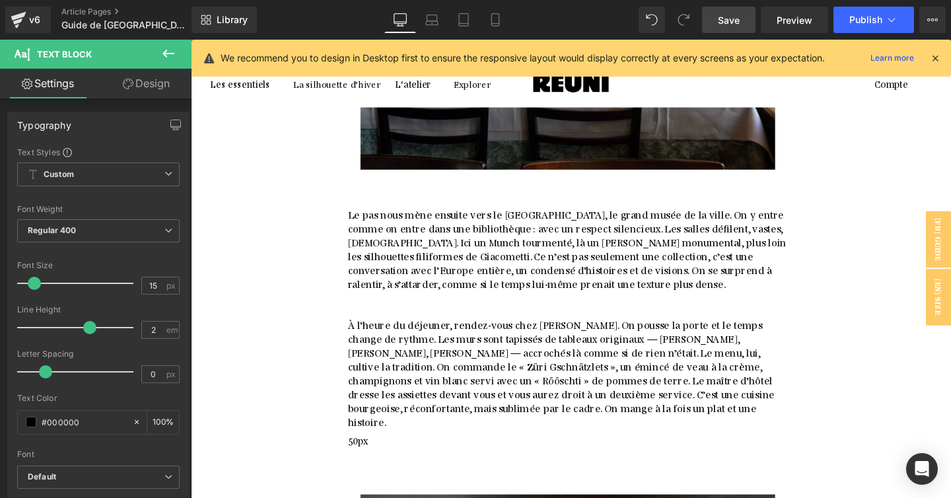
scroll to position [5536, 0]
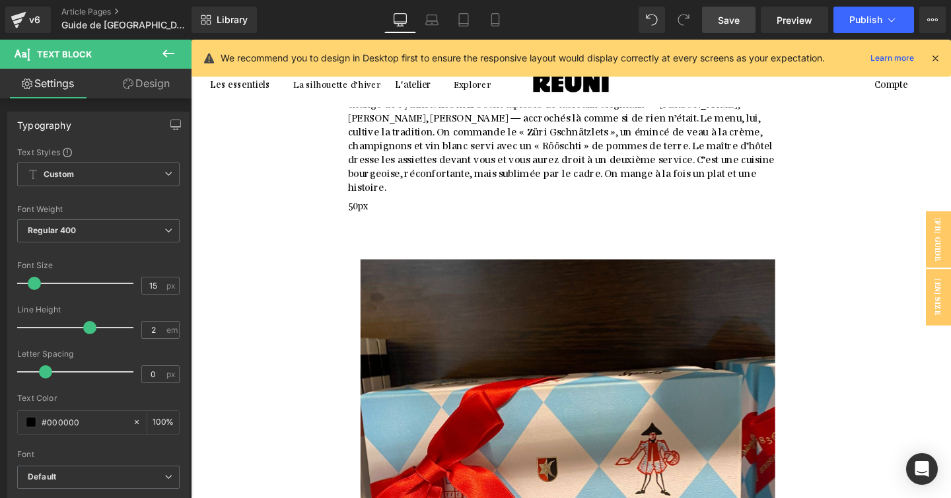
scroll to position [5762, 0]
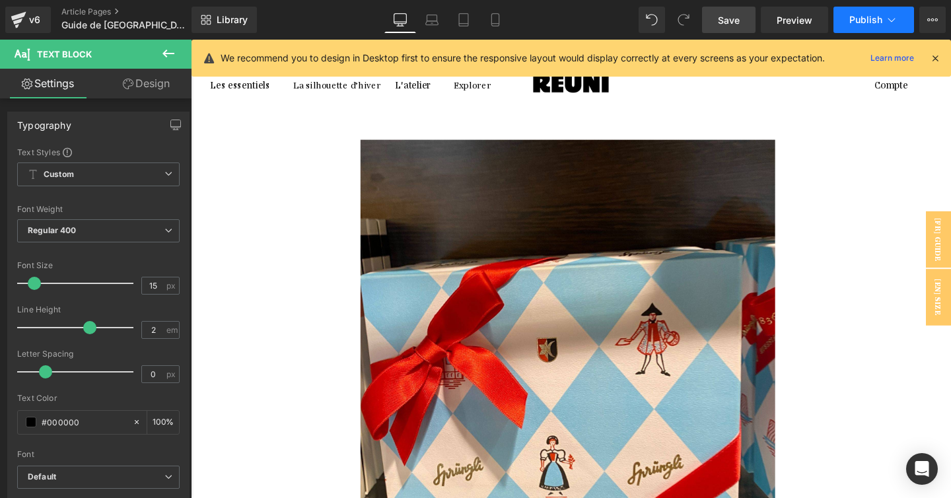
click at [863, 27] on button "Publish" at bounding box center [873, 20] width 81 height 26
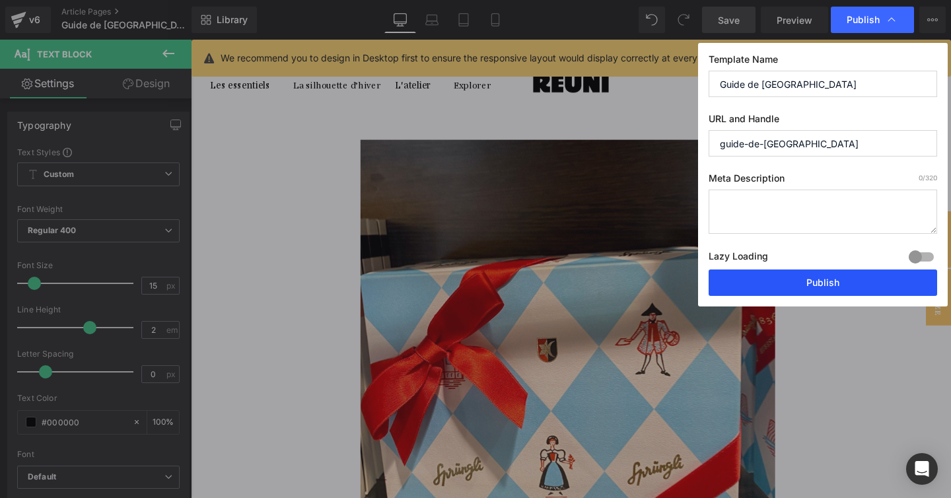
click at [815, 276] on button "Publish" at bounding box center [822, 282] width 228 height 26
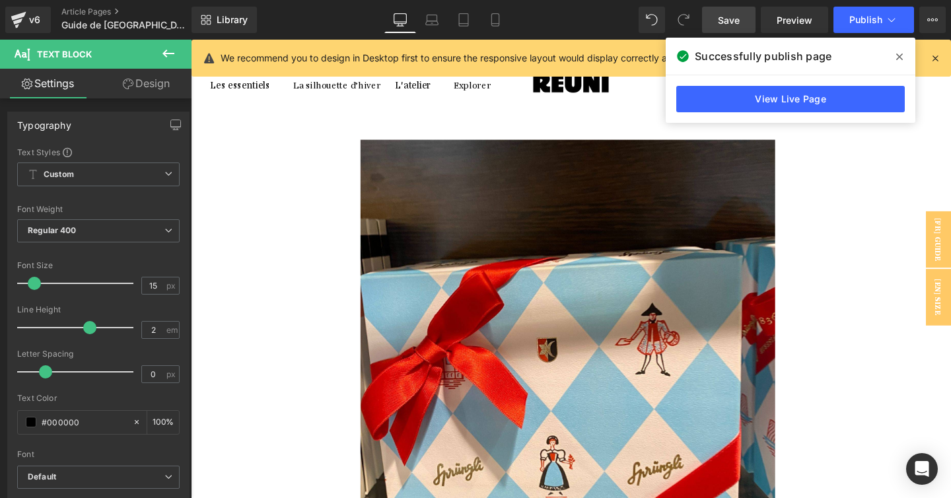
click at [902, 58] on span at bounding box center [898, 56] width 21 height 21
